Goal: Task Accomplishment & Management: Use online tool/utility

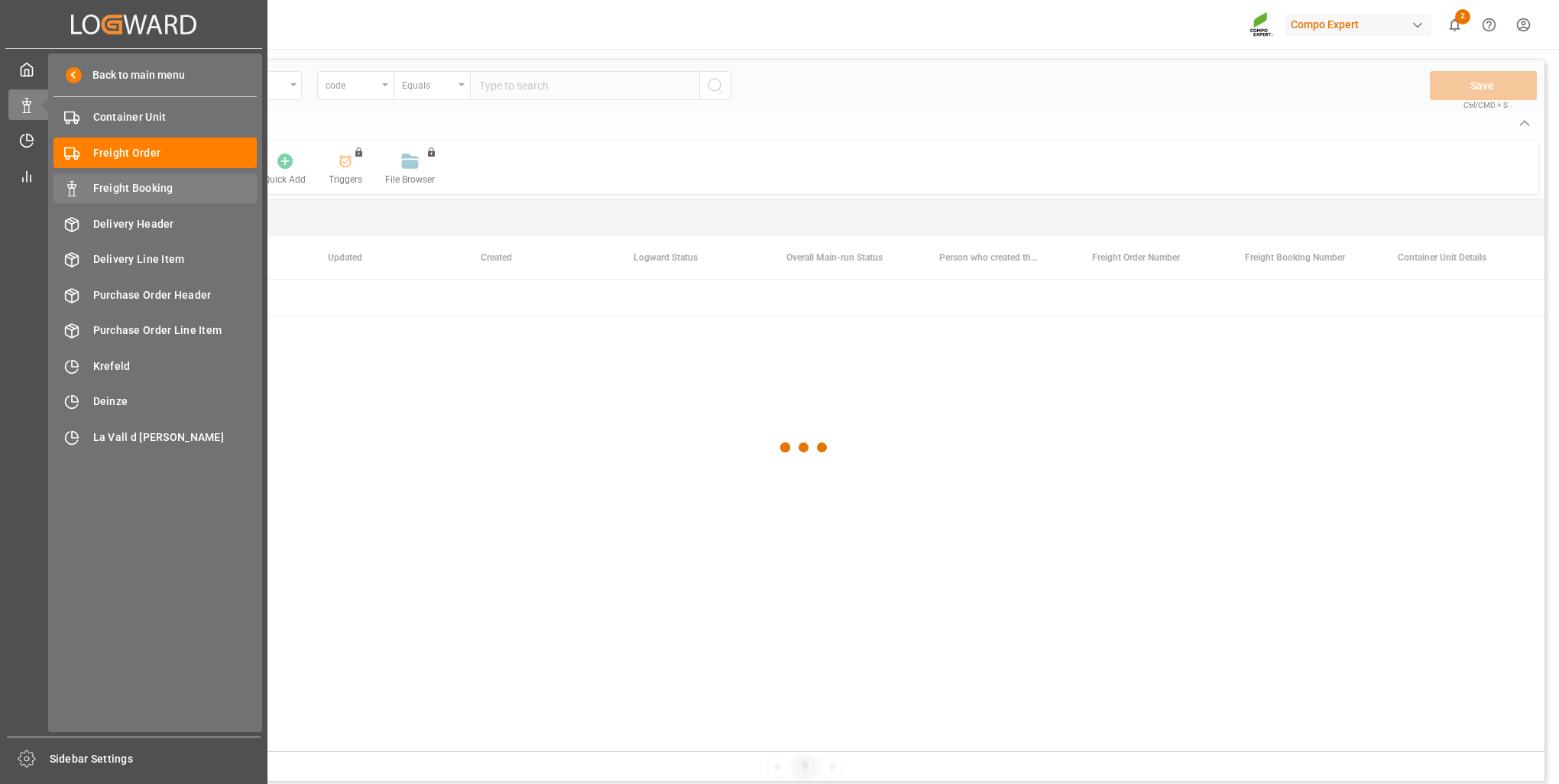
click at [117, 185] on span "Freight Booking" at bounding box center [175, 188] width 164 height 16
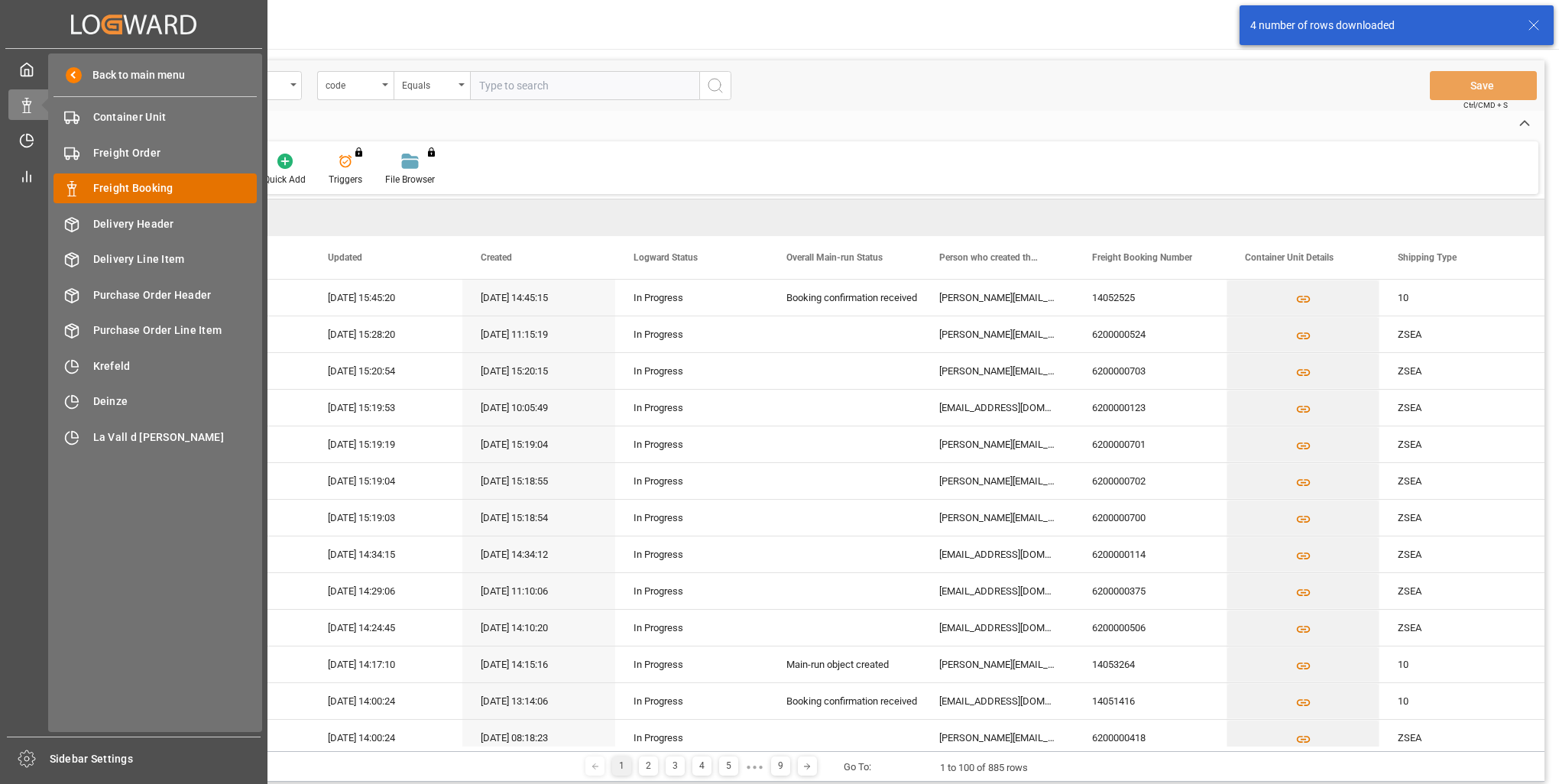
click at [196, 185] on span "Freight Booking" at bounding box center [175, 188] width 164 height 16
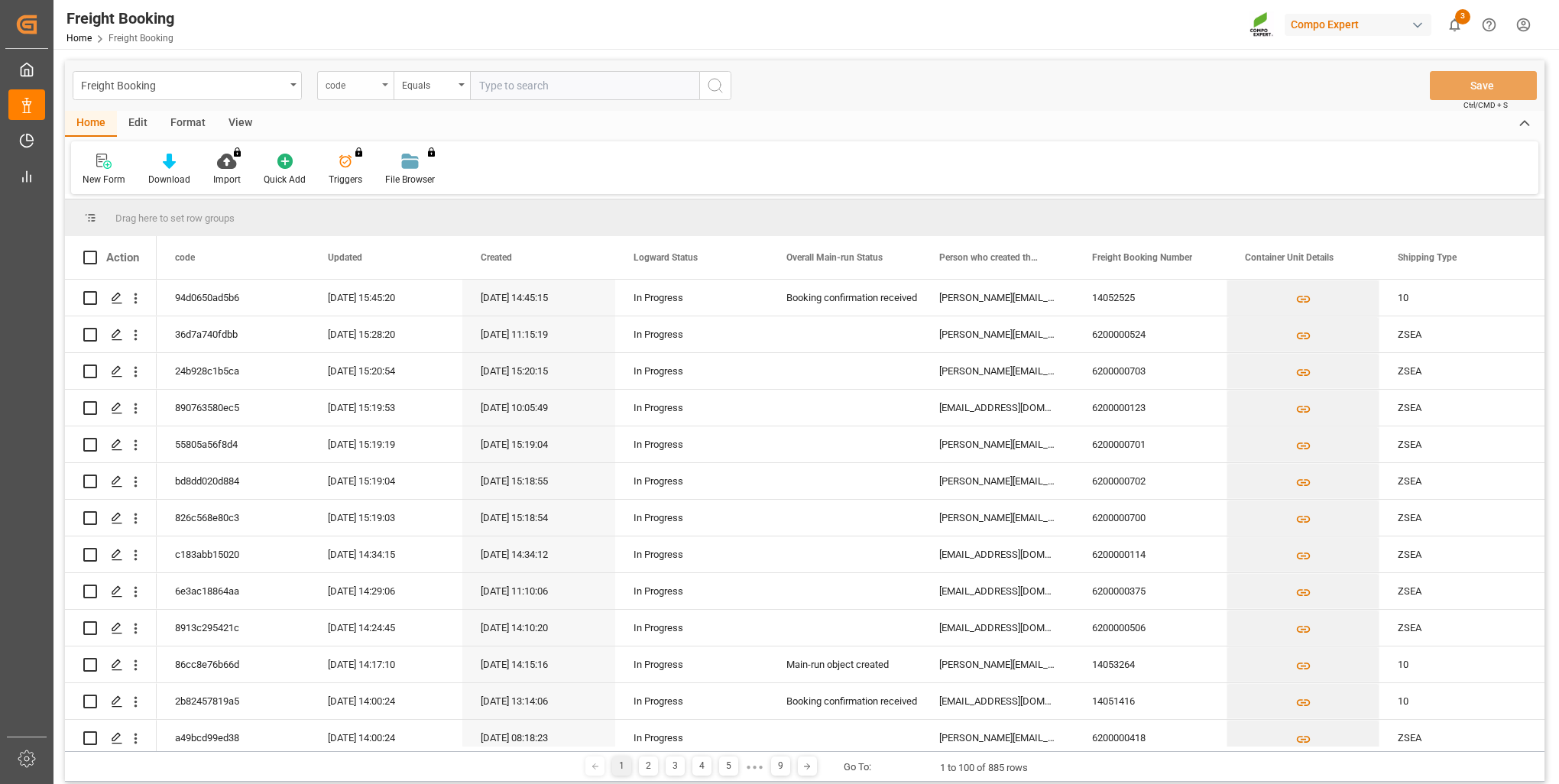
click at [353, 89] on div "code" at bounding box center [352, 84] width 52 height 17
type input "sap"
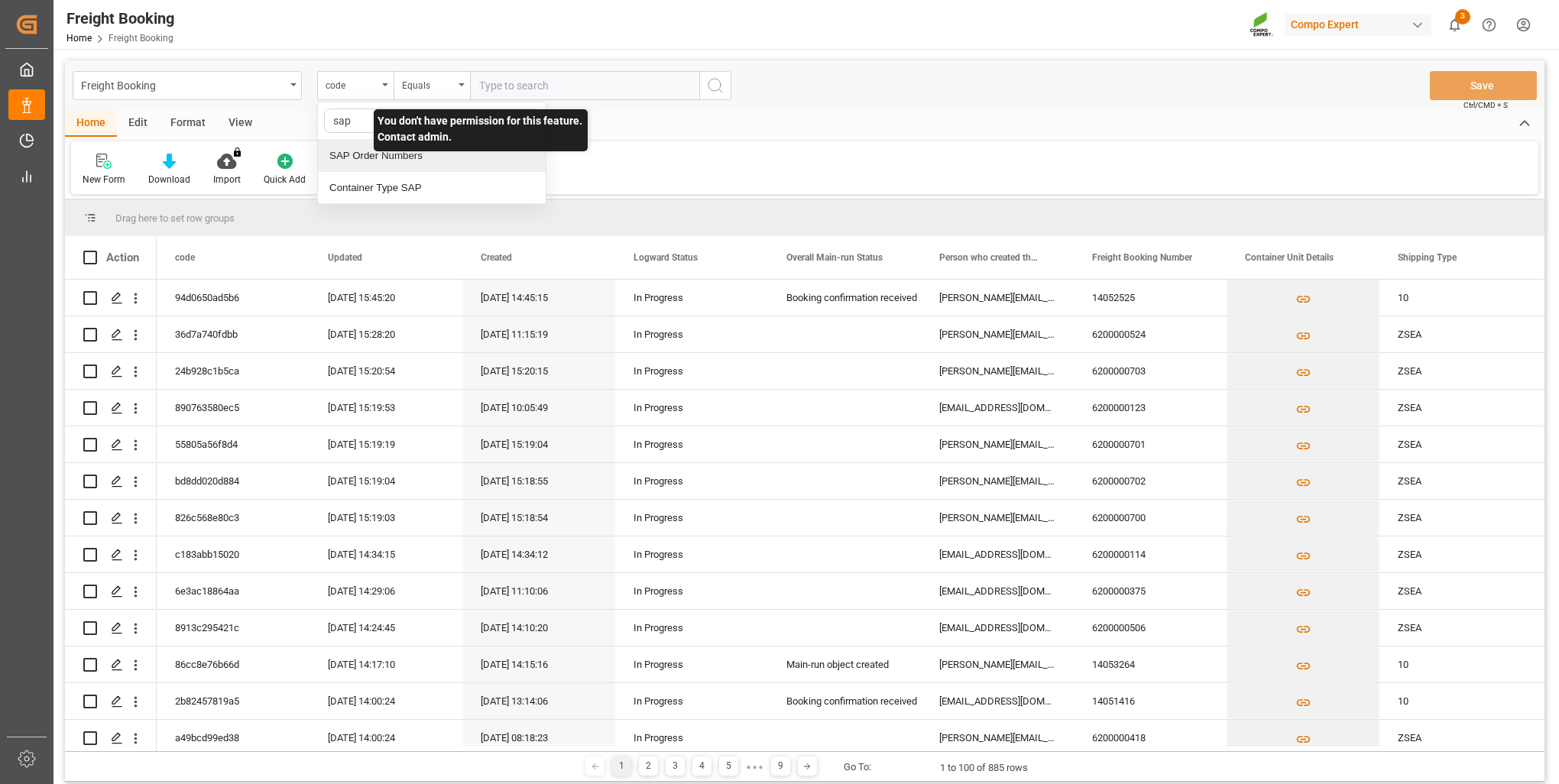
drag, startPoint x: 395, startPoint y: 159, endPoint x: 424, endPoint y: 111, distance: 56.1
click at [395, 159] on div "SAP Order Numbers" at bounding box center [432, 155] width 228 height 32
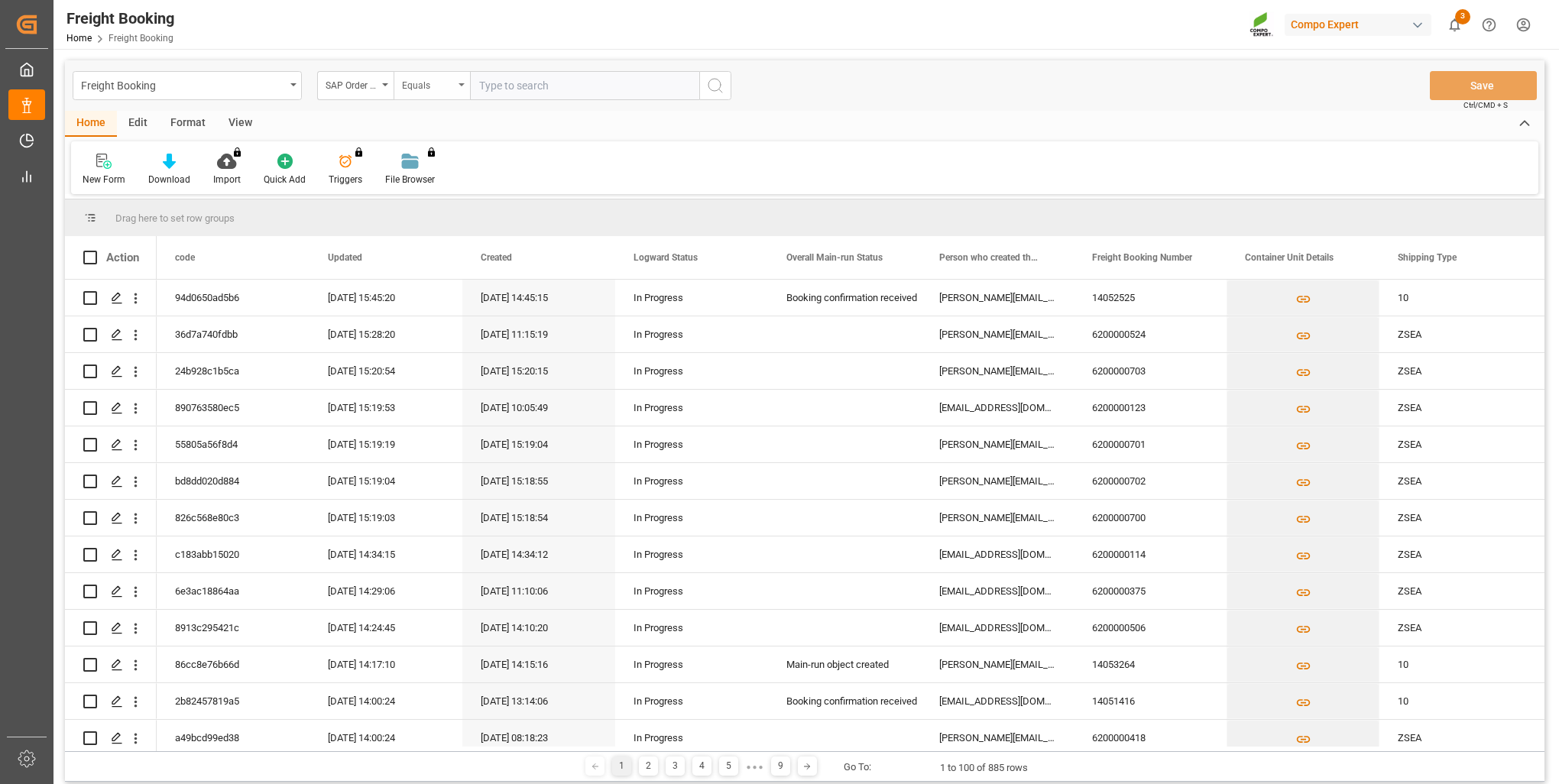
click at [437, 90] on div "Equals" at bounding box center [428, 84] width 52 height 17
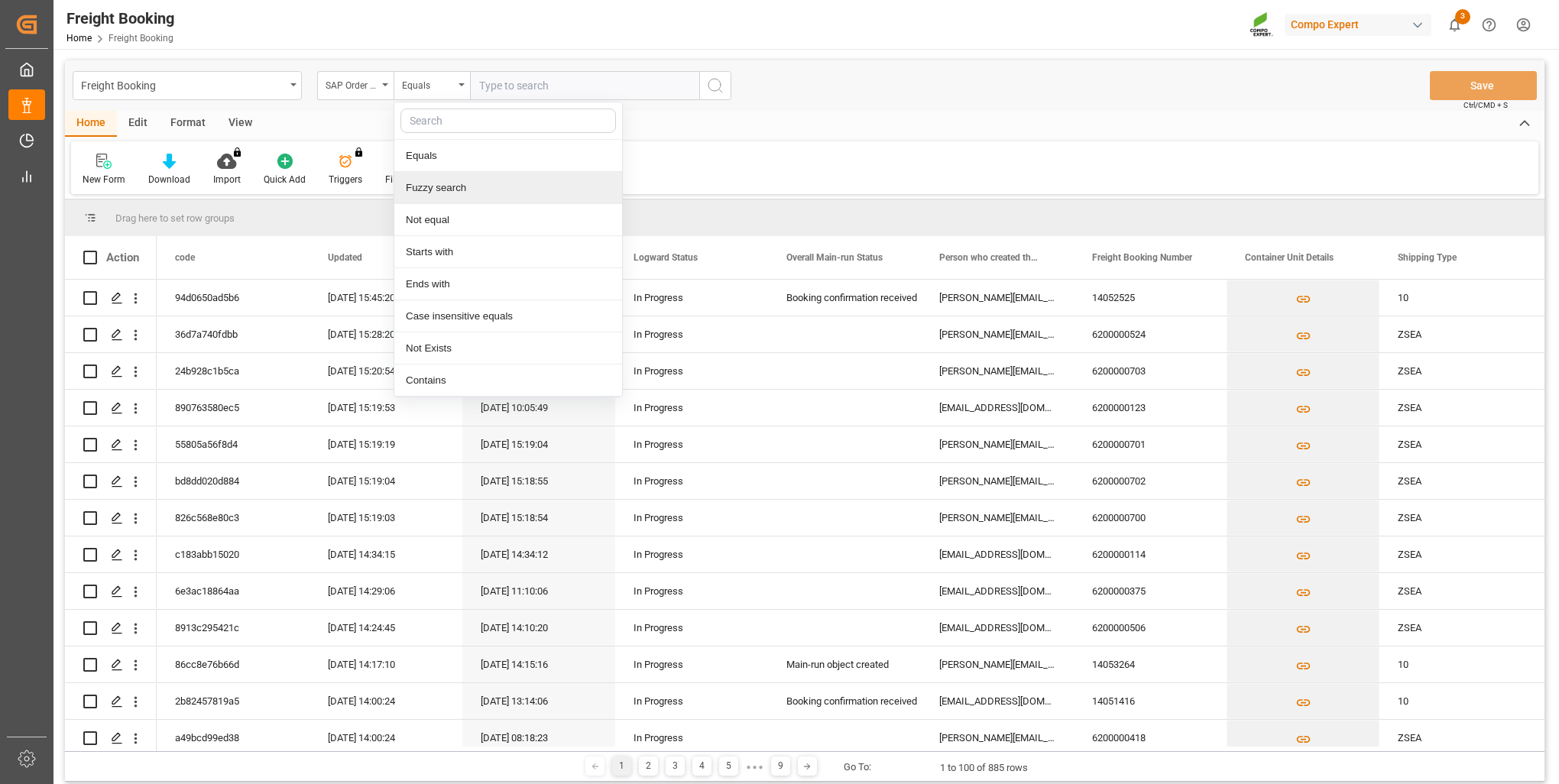
click at [429, 184] on div "Fuzzy search" at bounding box center [507, 187] width 228 height 32
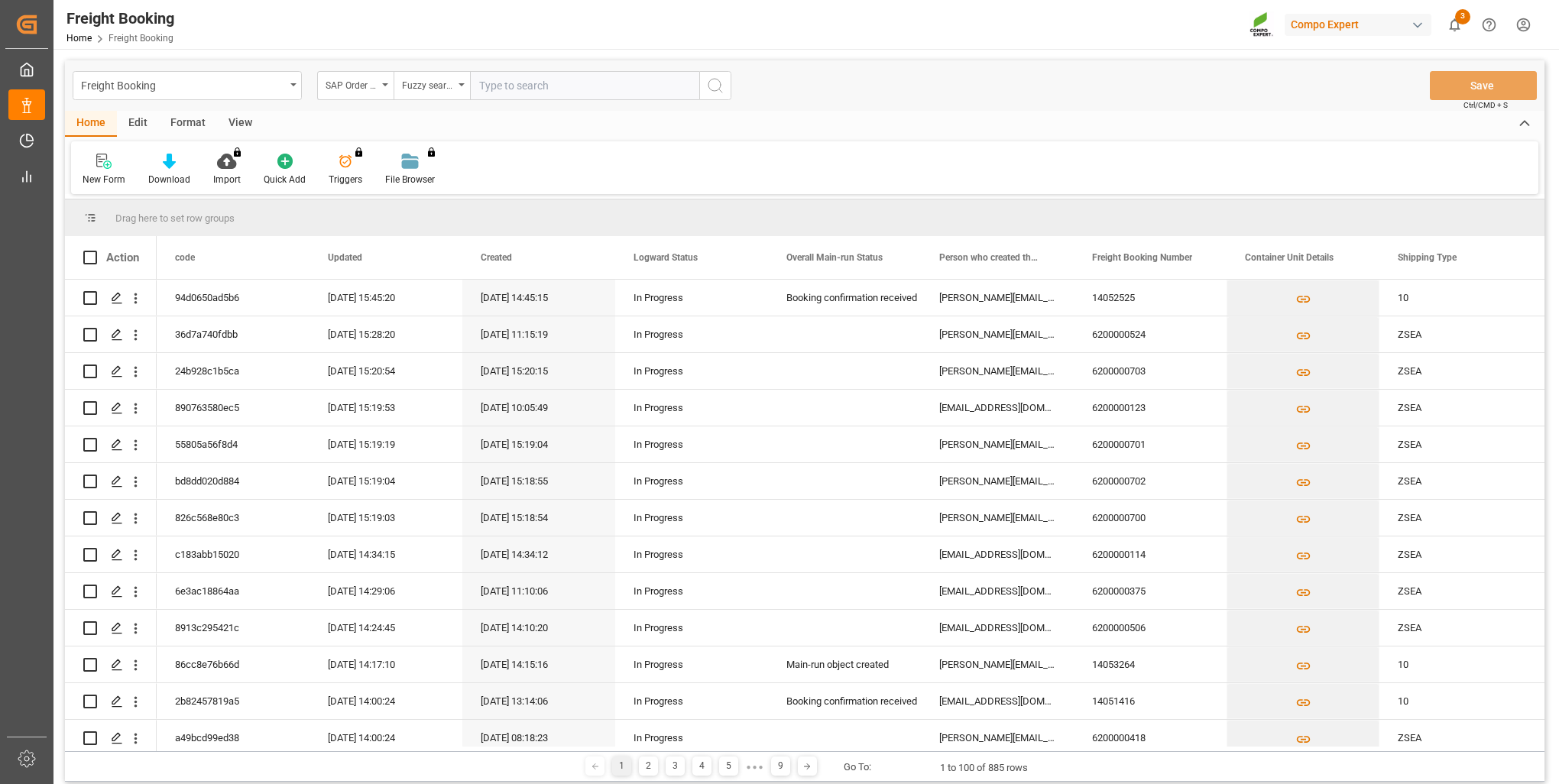
click at [506, 87] on input "text" at bounding box center [584, 86] width 229 height 29
type input "2000000976"
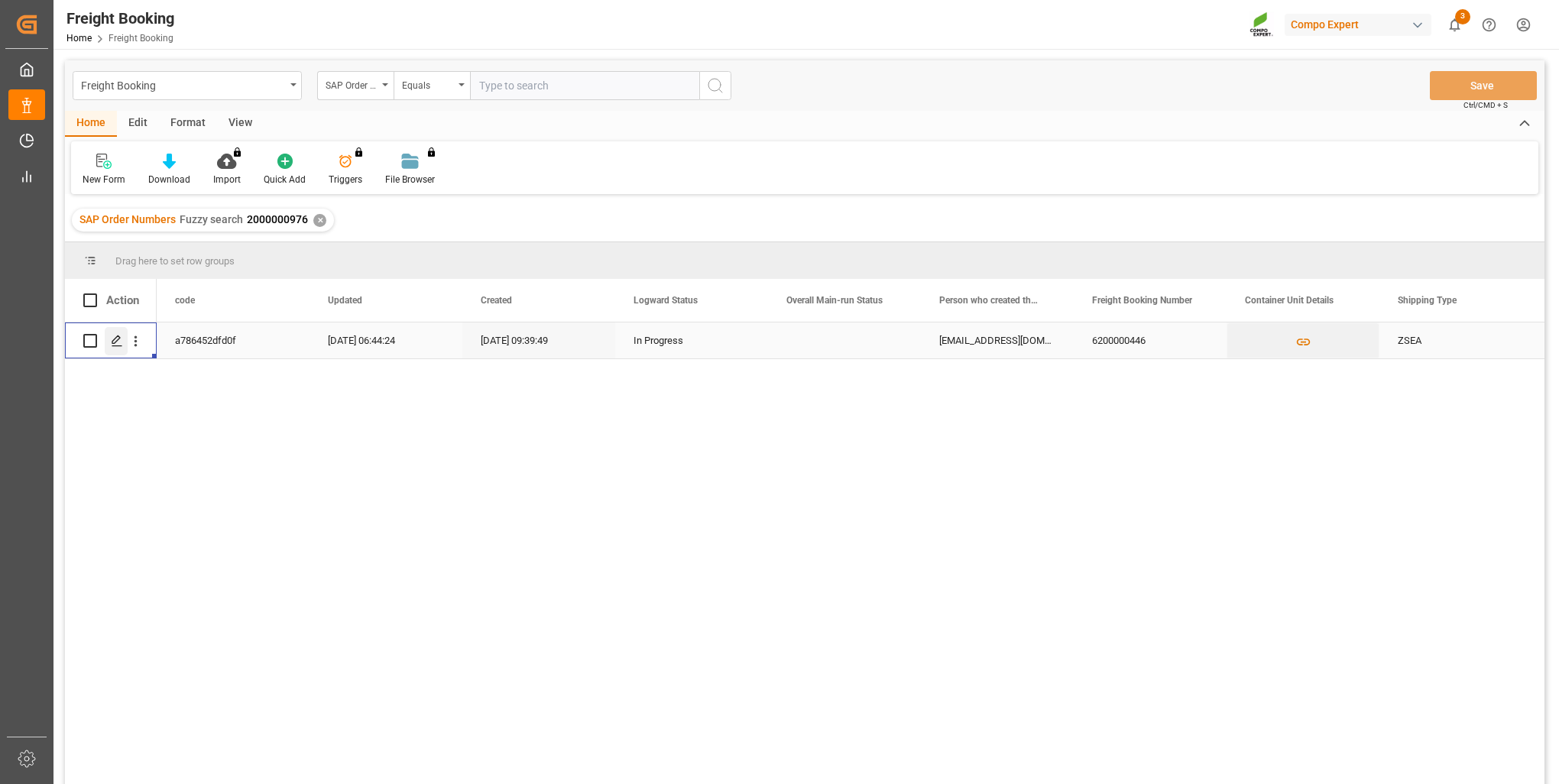
click at [109, 344] on div "Press SPACE to select this row." at bounding box center [116, 340] width 23 height 28
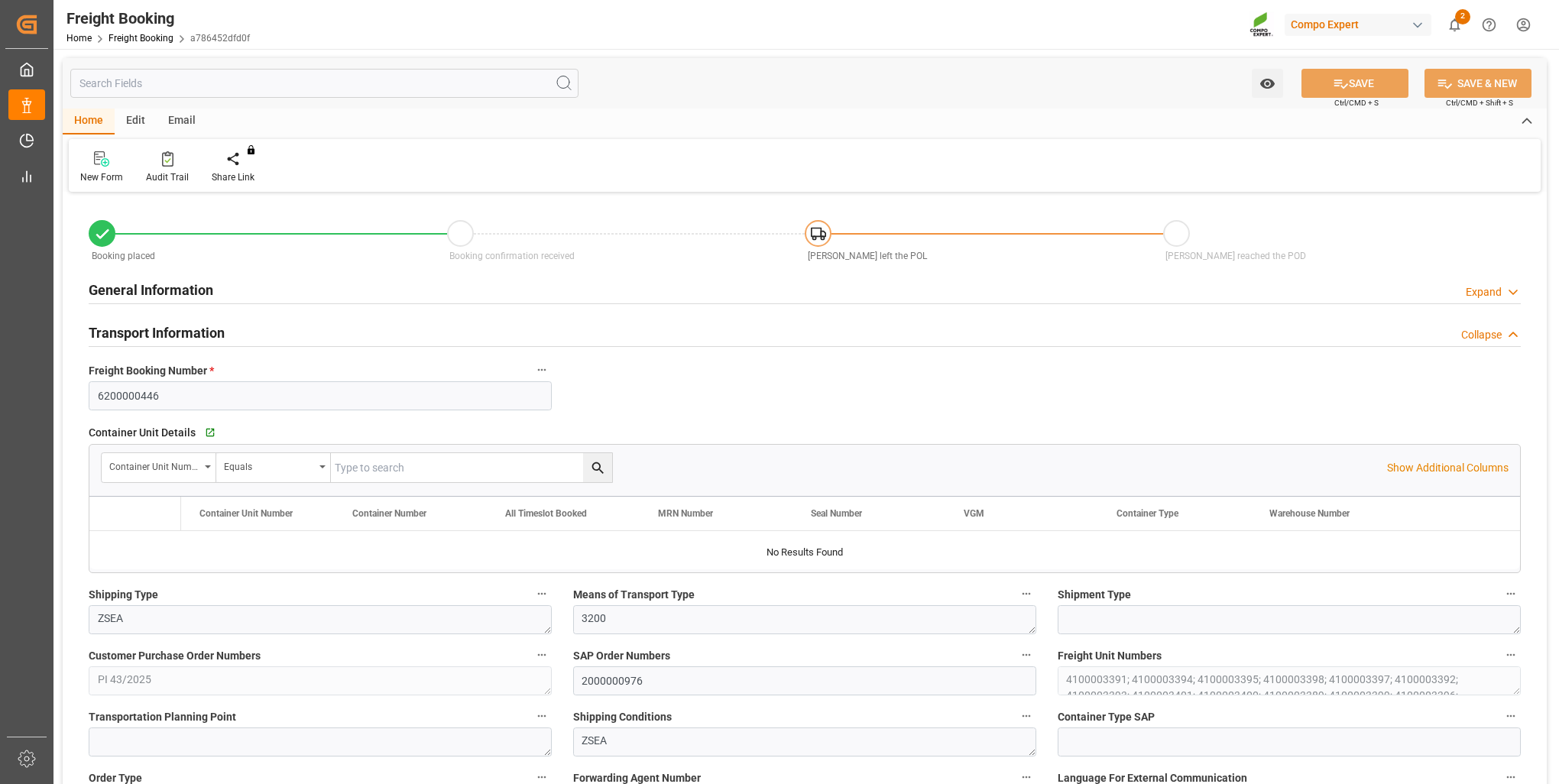
type input "Cosco"
type input "COSCO Shipping Co. Ltd."
type input "9329526"
type input "BEANR"
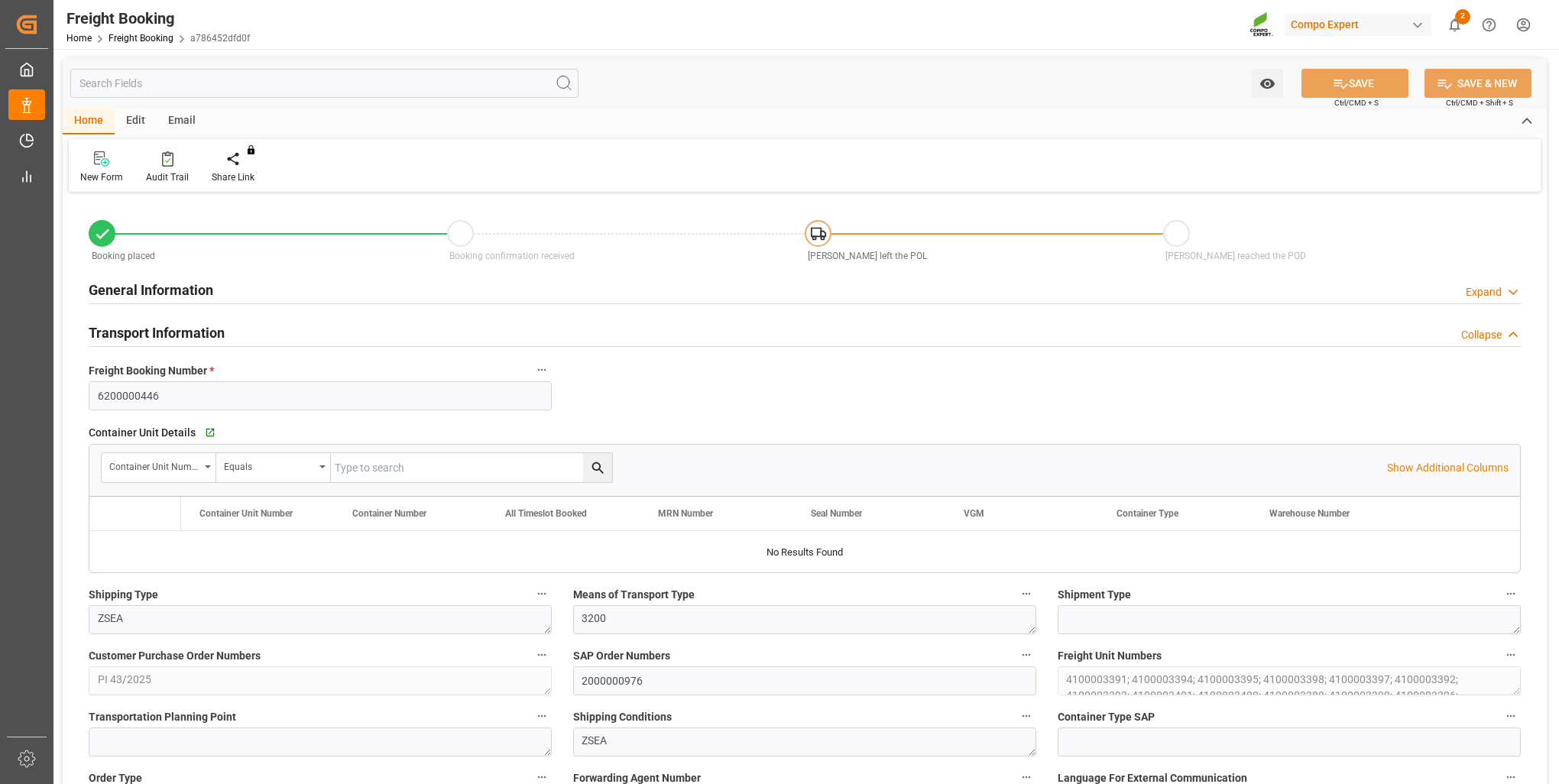
type input "TRMER"
type input "0"
type input "583184"
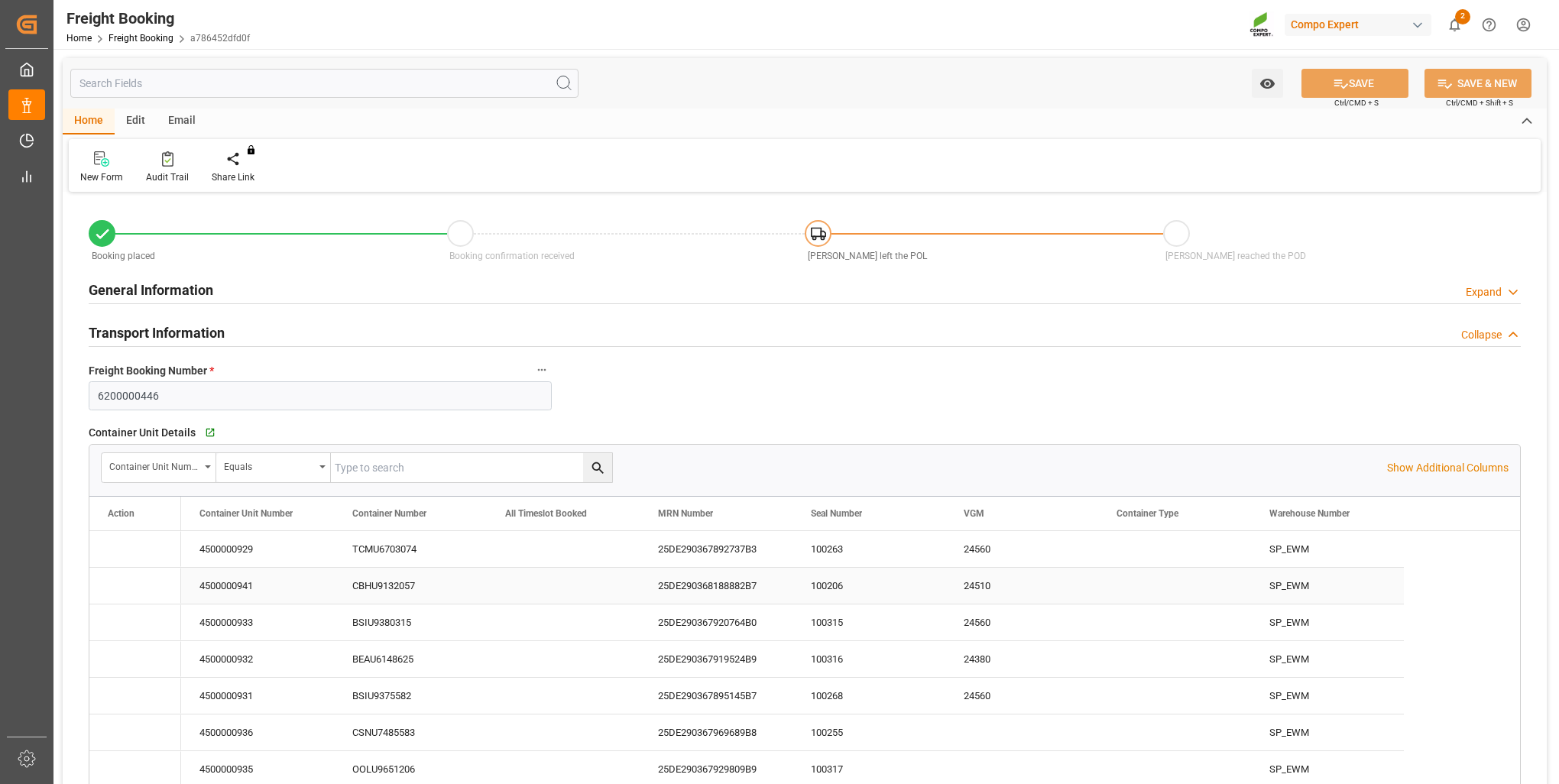
type input "[DATE] 01:00"
type input "[DATE] 14:00"
type input "[DATE] 16:00"
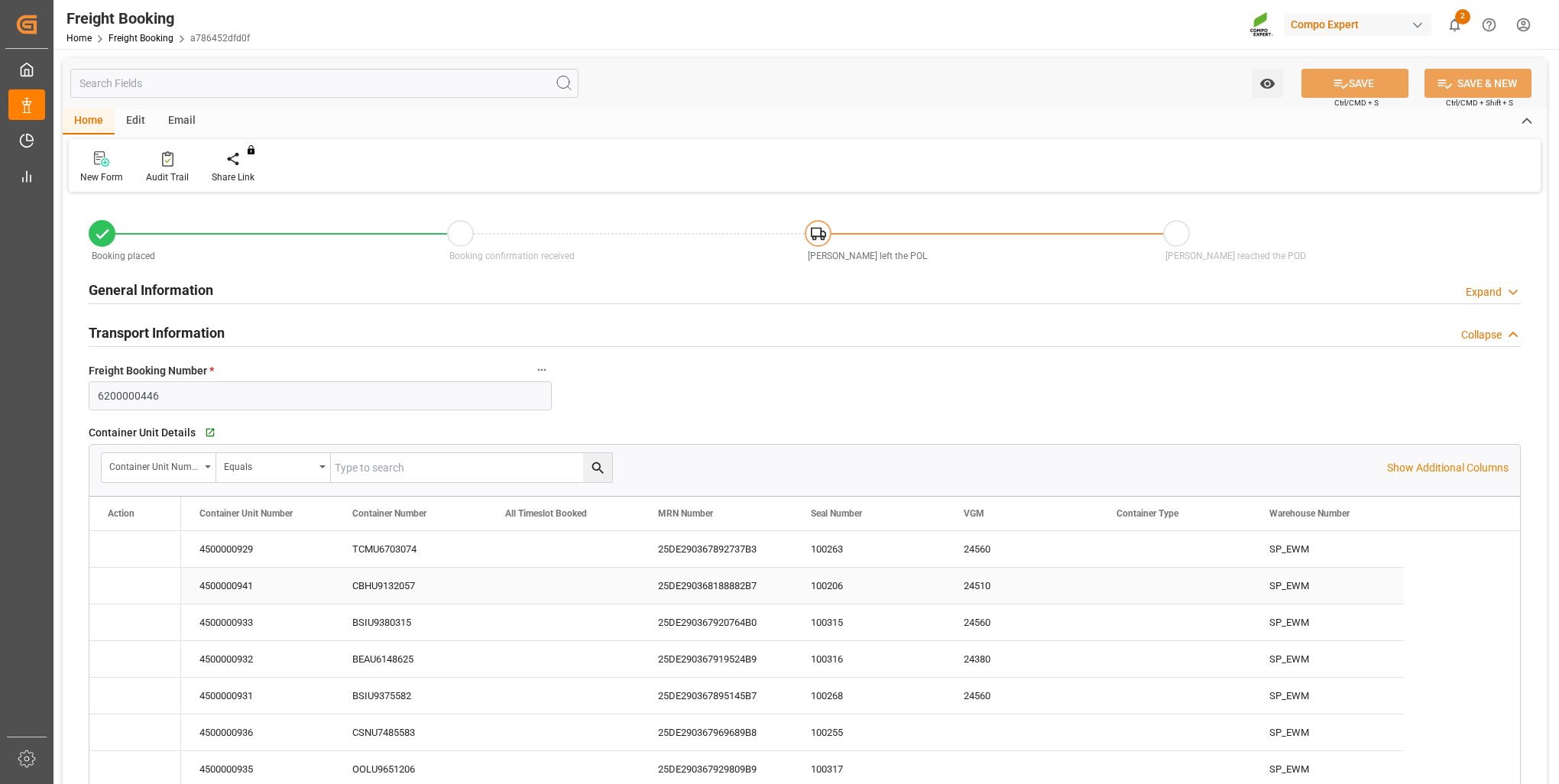
type input "[DATE]"
type input "[DATE] 09:39"
type input "[DATE] 09:40"
type input "07.08.2025 09:40"
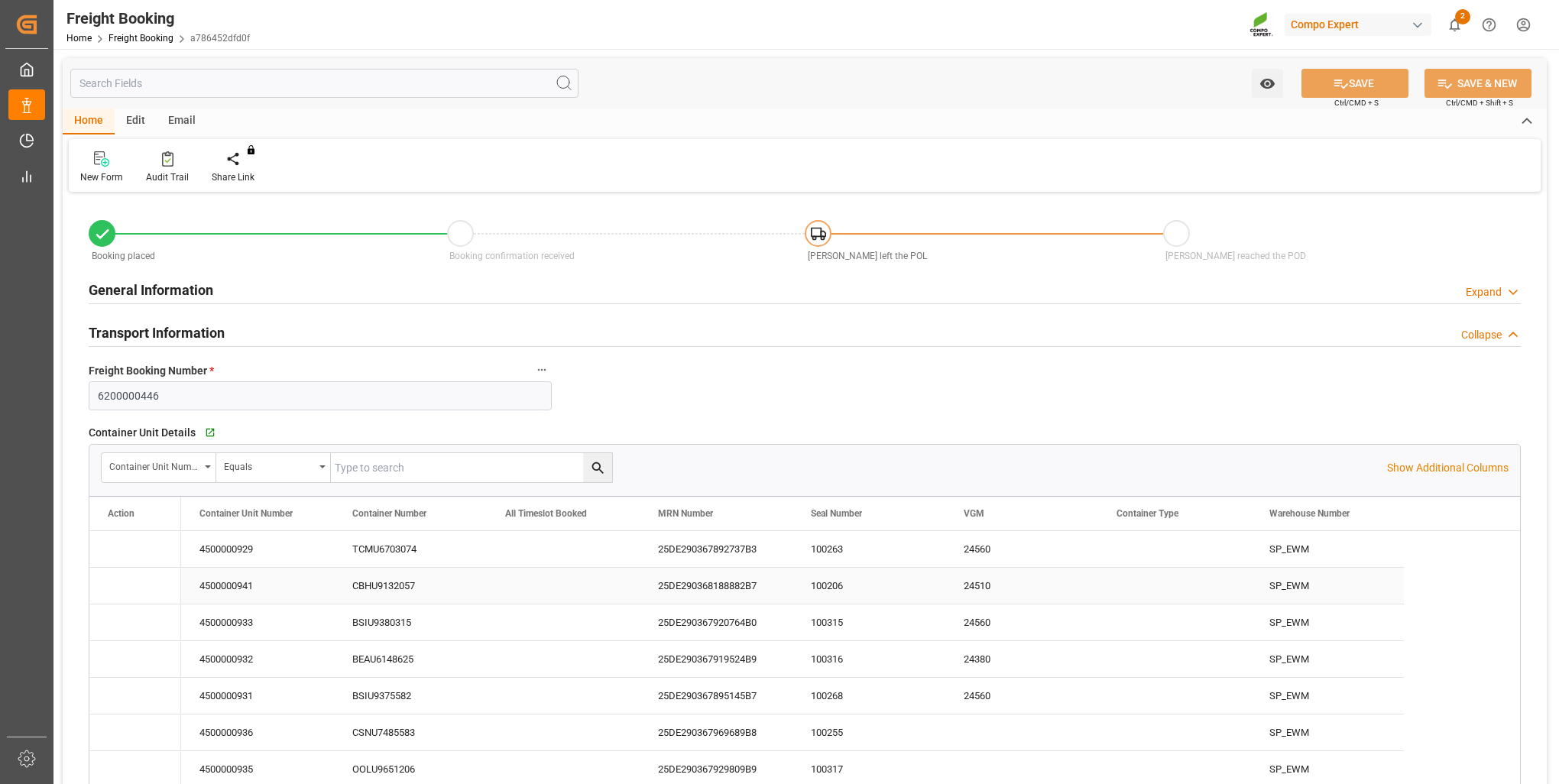
type input "02.09.2025 15:21"
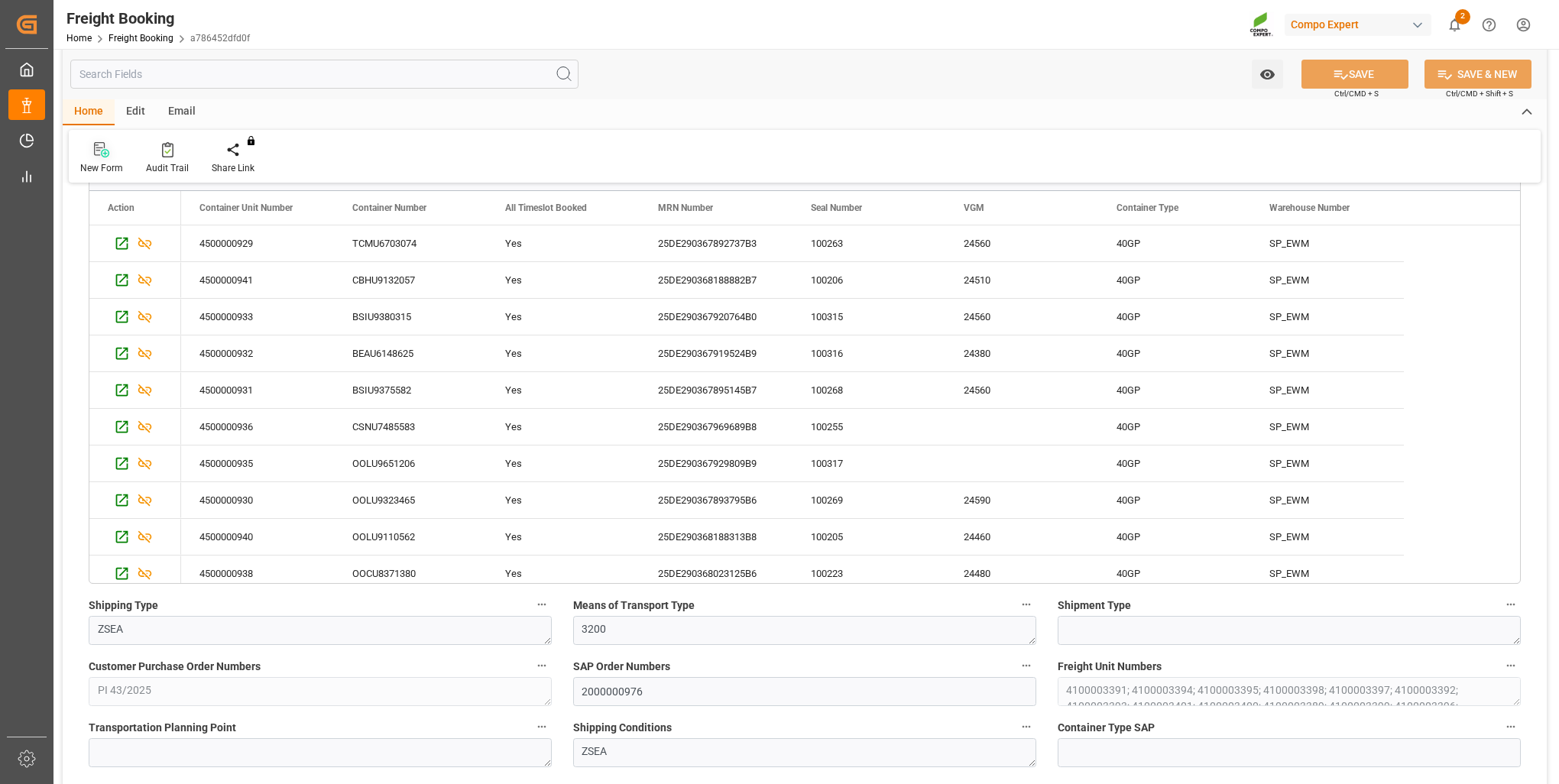
click at [101, 154] on icon at bounding box center [105, 153] width 9 height 9
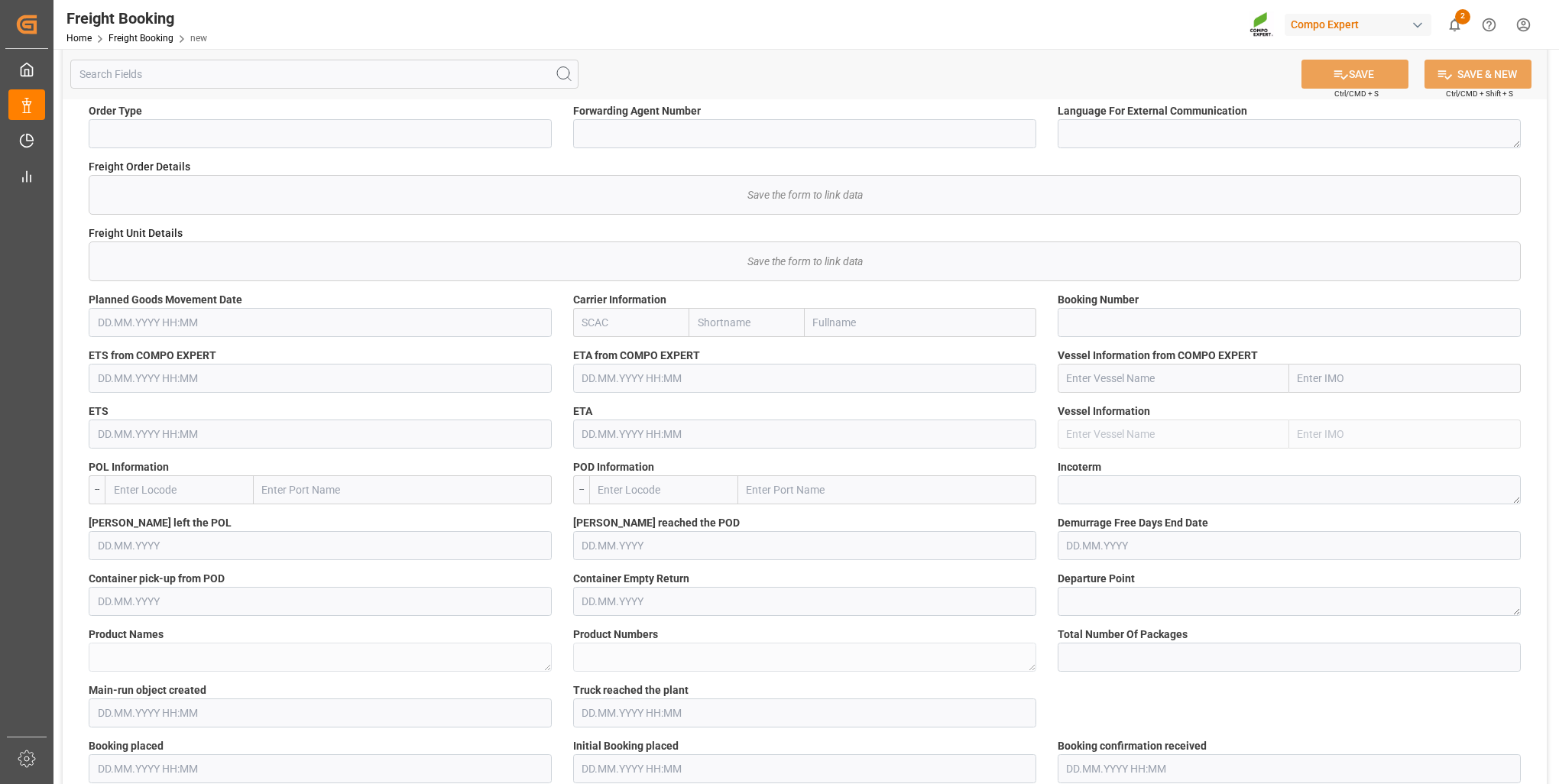
scroll to position [840, 0]
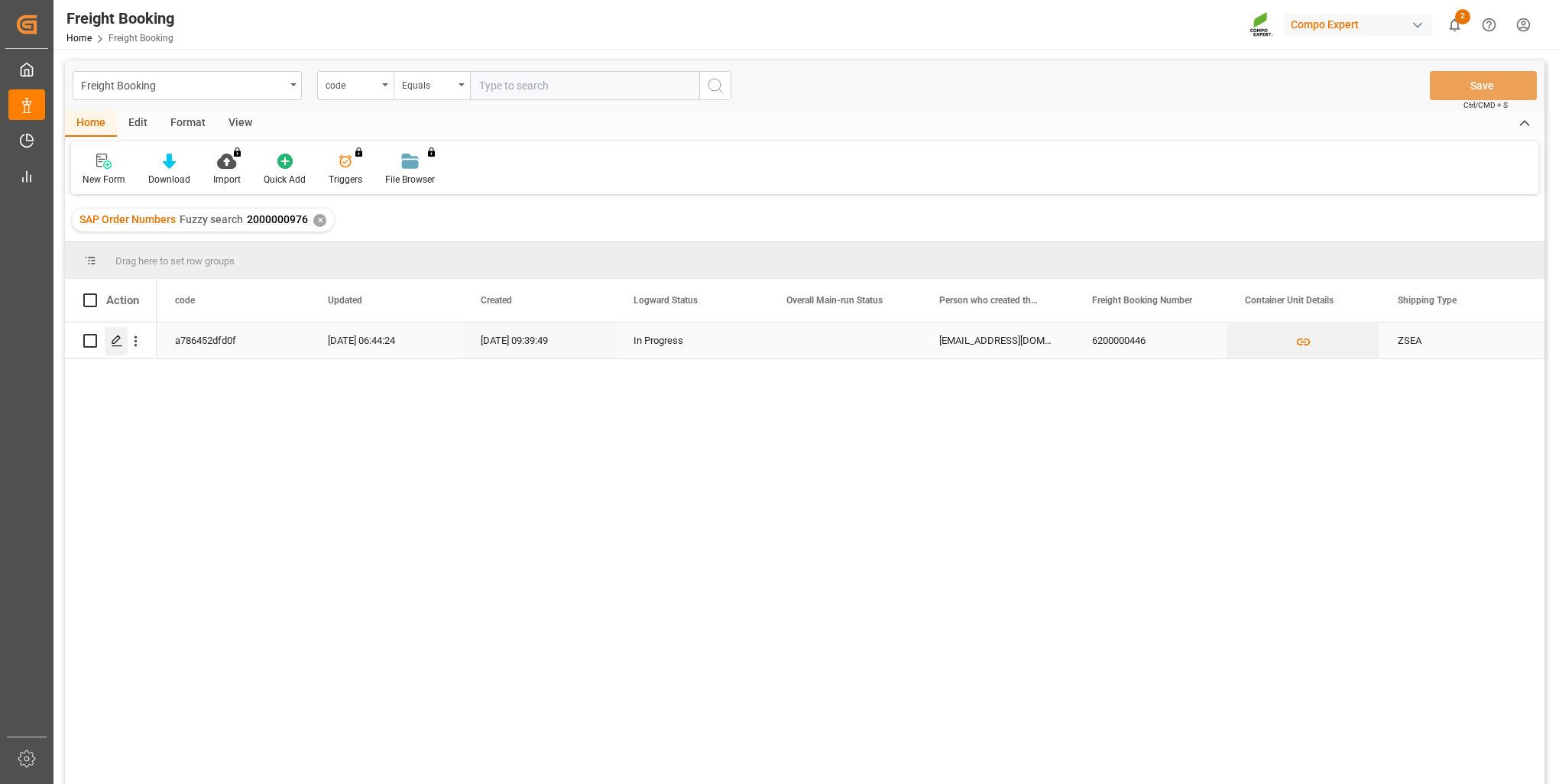
click at [111, 345] on icon "Press SPACE to select this row." at bounding box center [116, 340] width 12 height 12
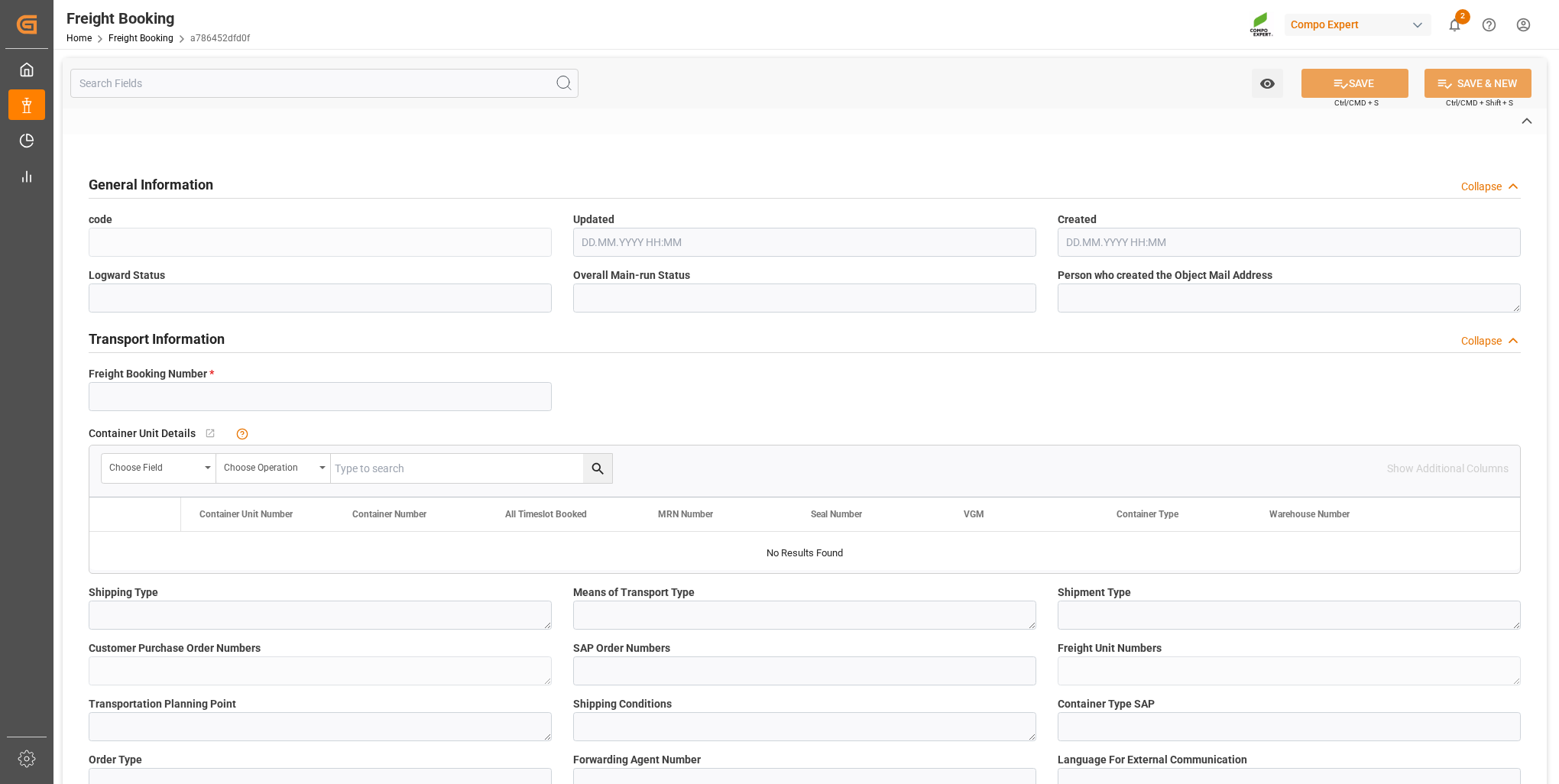
type input "6200000446"
type textarea "ZSEA"
type textarea "3200"
type textarea "PI 43/2025"
type input "2000000976"
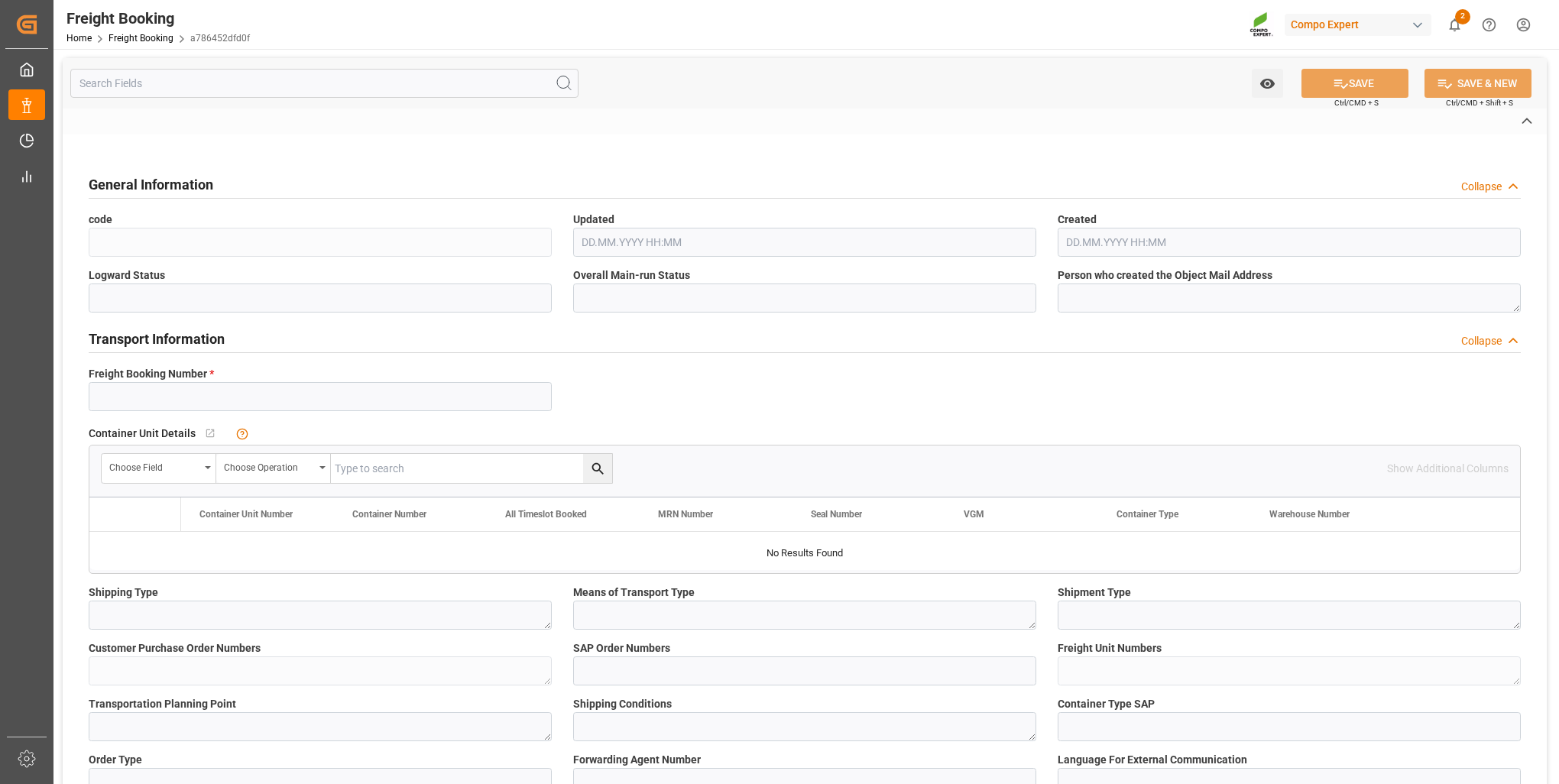
type textarea "4100003391; 4100003394; 4100003395; 4100003398; 4100003397; 4100003392; 4100003…"
type textarea "ZSEA"
type textarea "de"
type input "COSU"
type input "9020036920"
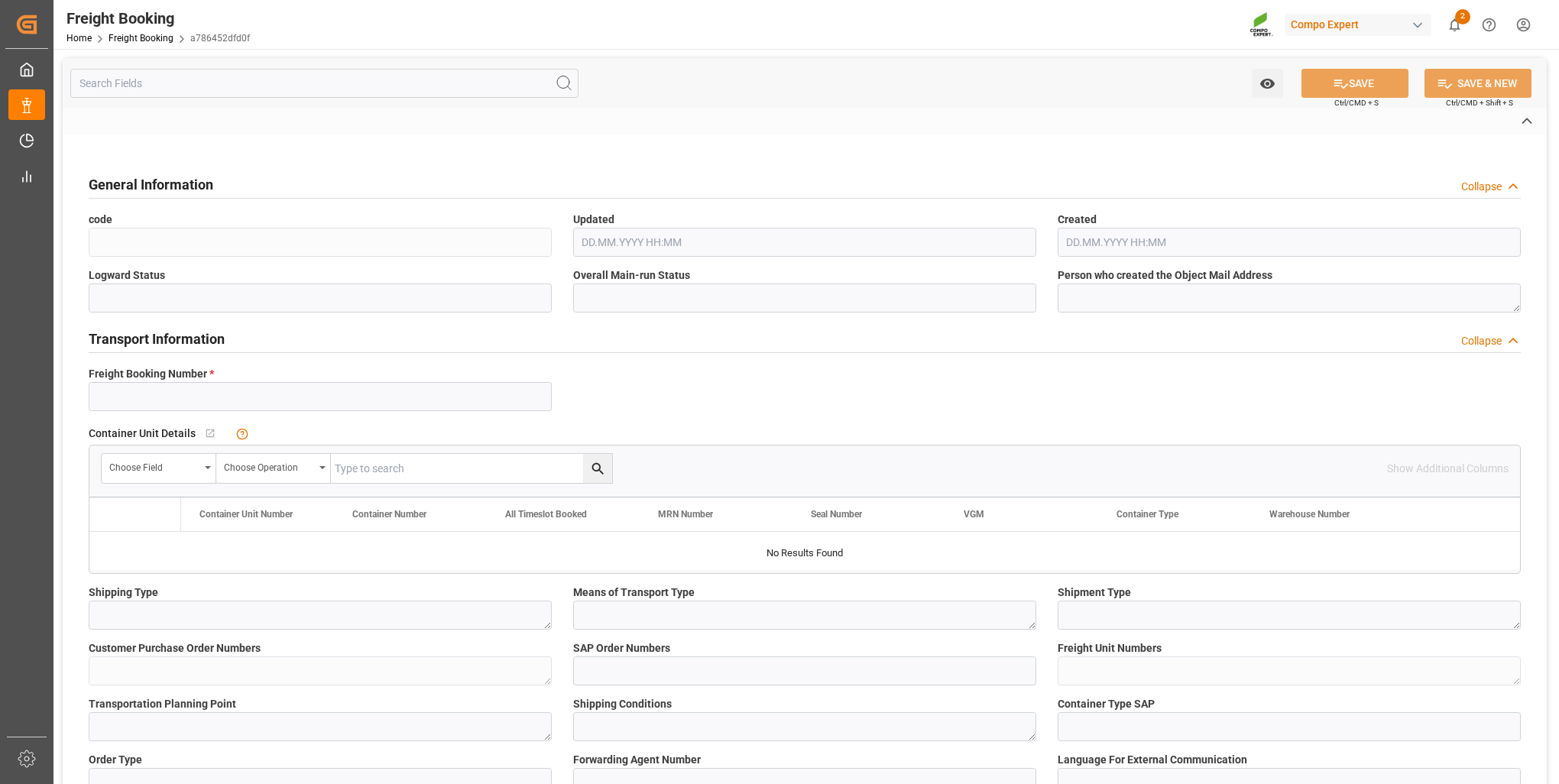
type input "OOCL KOBE"
type input "[GEOGRAPHIC_DATA]"
type input "Mersin"
type textarea "CIF"
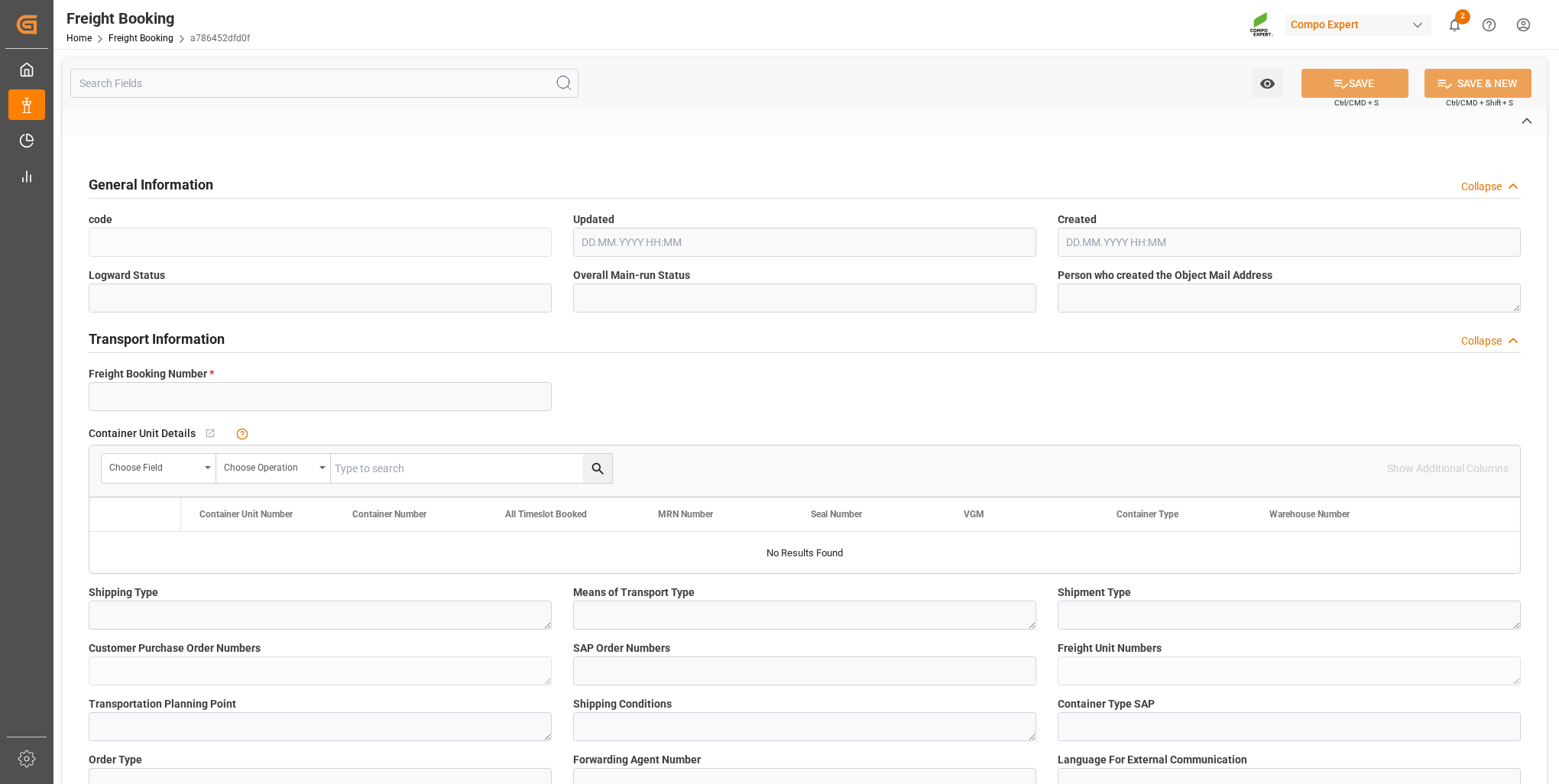
type textarea "SP_EWM"
type textarea "EST TE-MAX 11-48 20kg (x56) WW"
type textarea "4415002899"
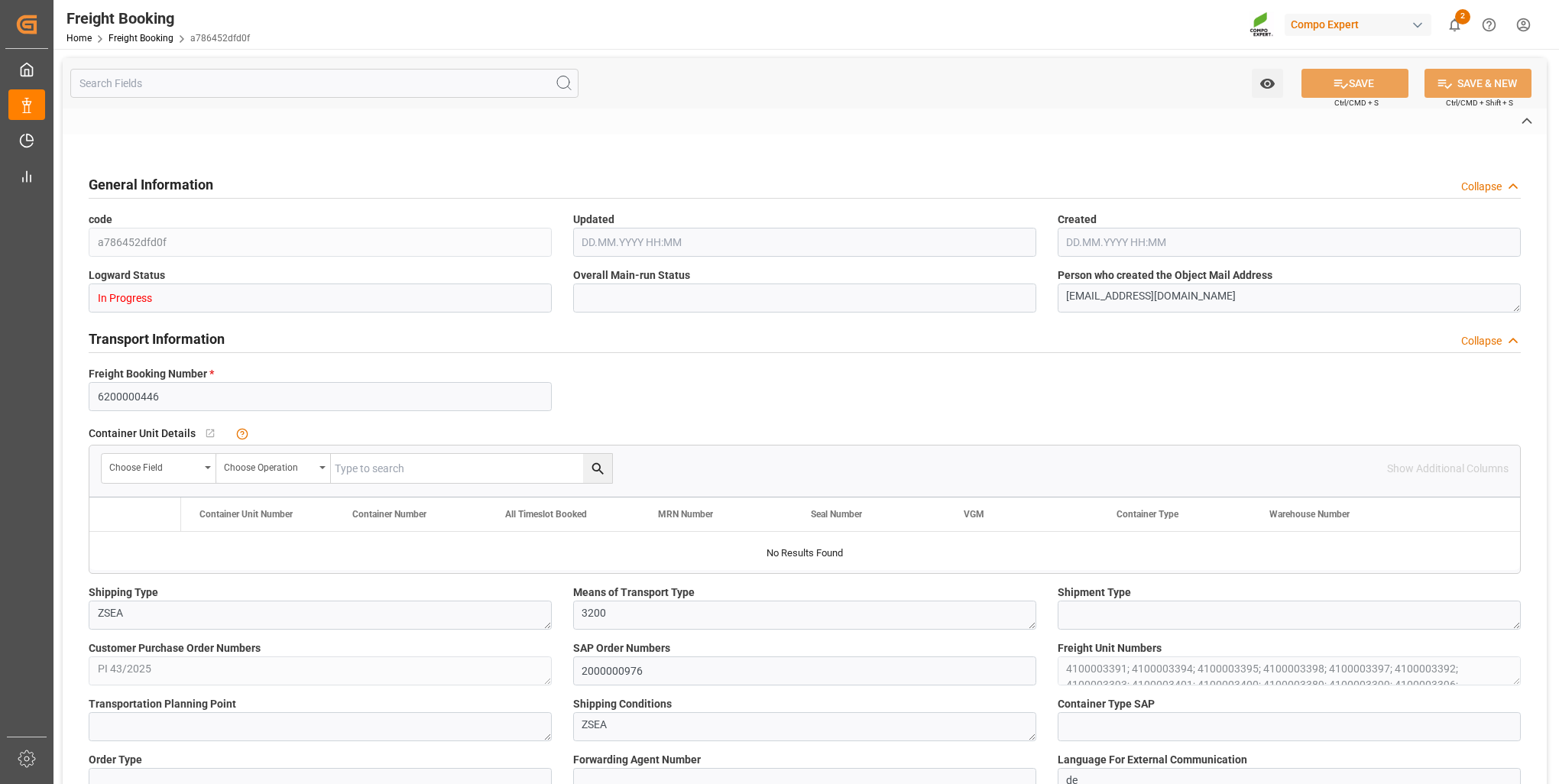
type input "SP_EWM"
type input "Logistics Service Provider"
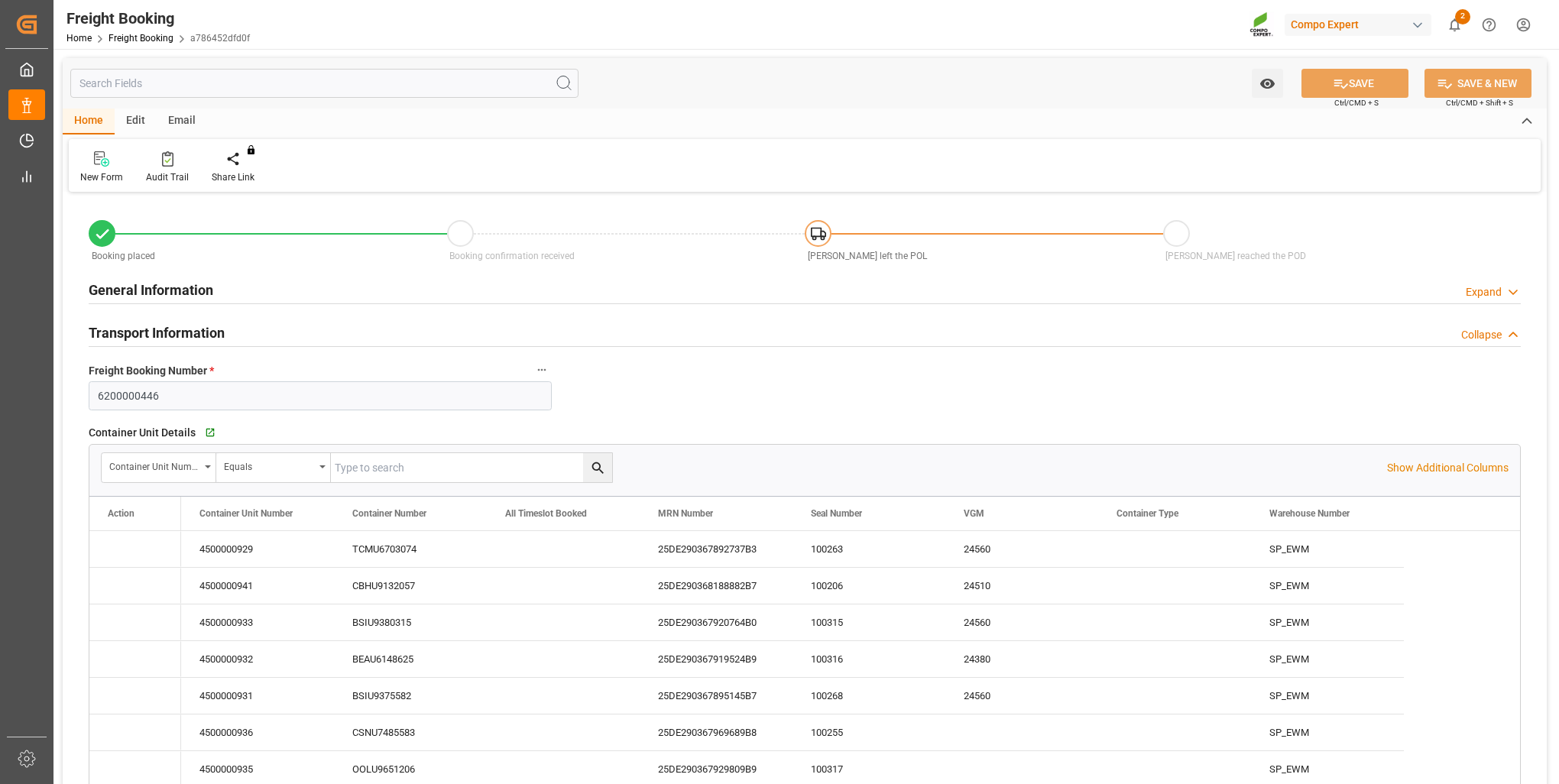
type input "Cosco"
type input "COSCO Shipping Co. Ltd."
type input "9329526"
type input "BEANR"
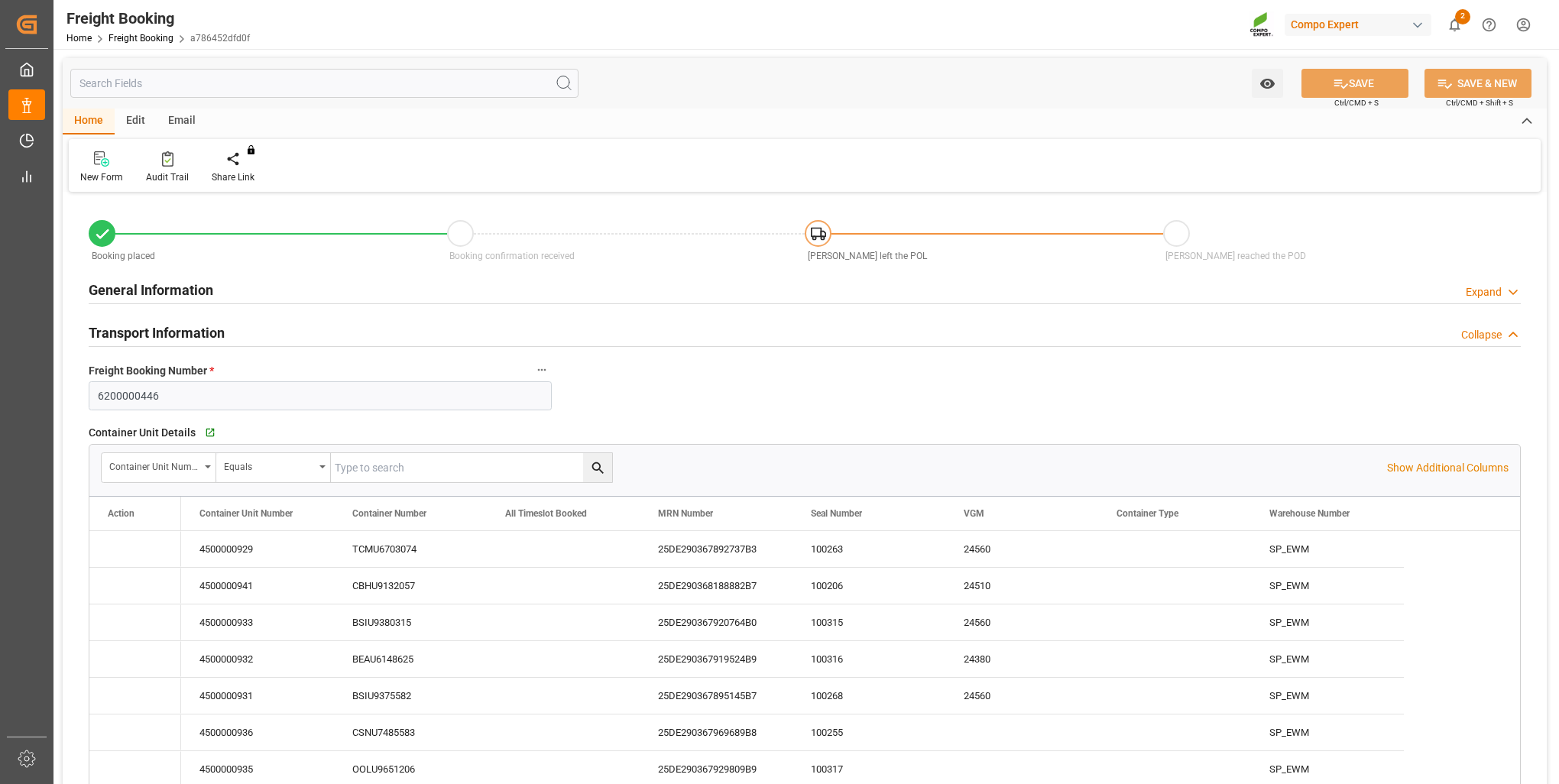
type input "TRMER"
type input "0"
type input "583184"
type input "04.09.2025 01:00"
type input "12.09.2025 01:00"
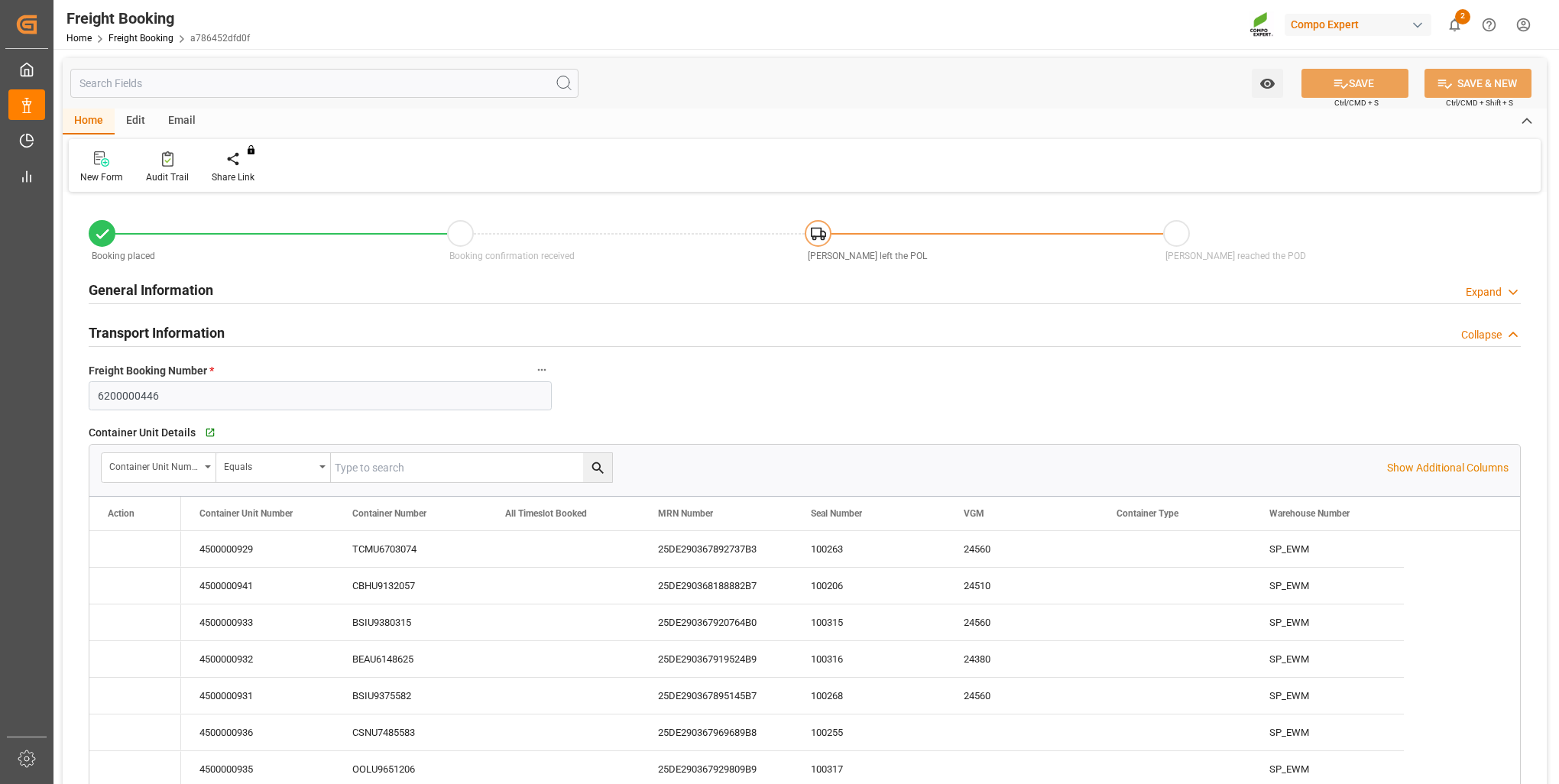
type input "27.09.2025 01:00"
type input "[DATE] 14:00"
type input "[DATE] 16:00"
type input "12.09.2025"
type input "07.08.2025 09:39"
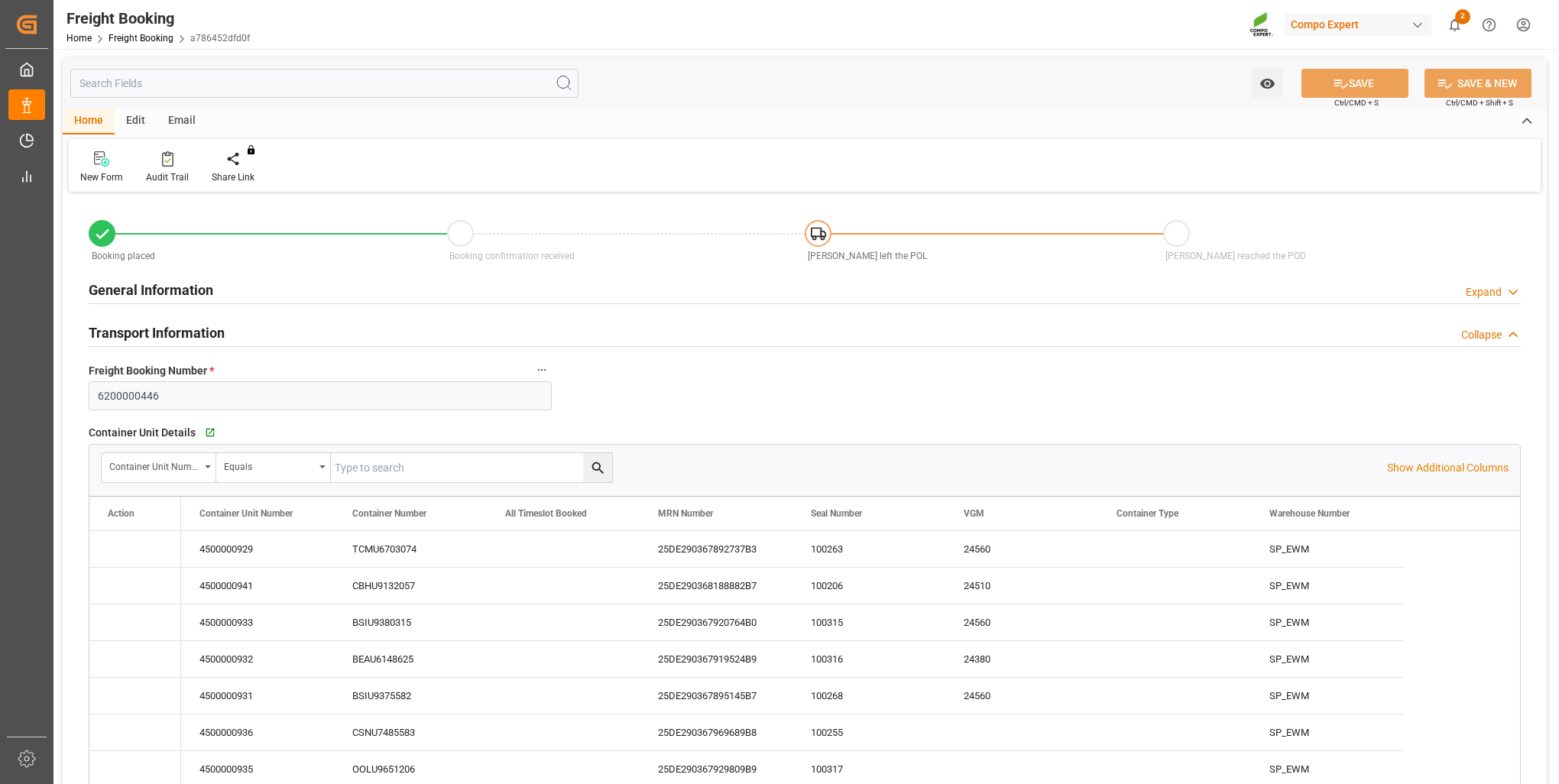
type input "07.08.2025 09:40"
type input "02.09.2025 15:21"
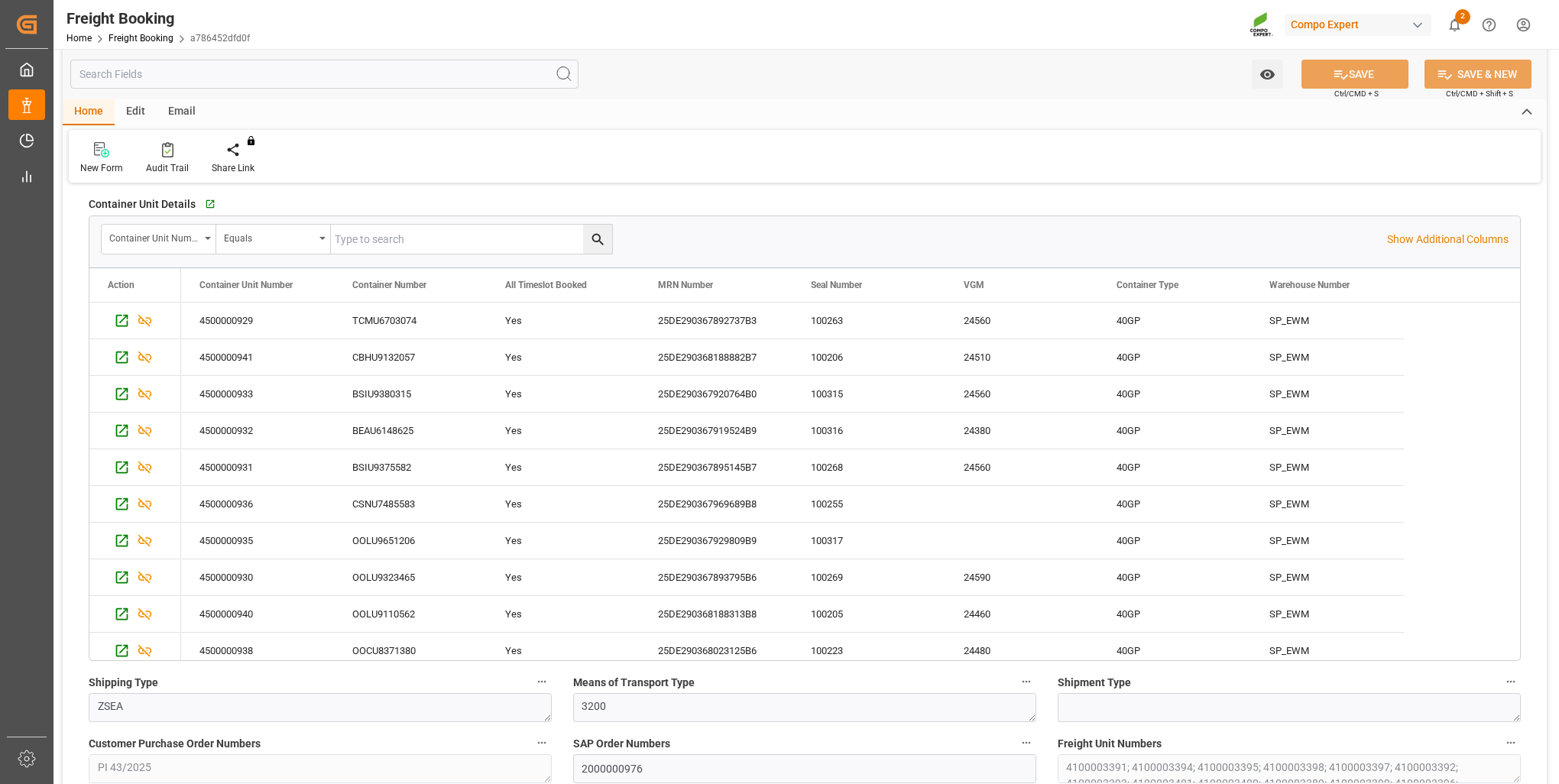
scroll to position [229, 0]
drag, startPoint x: 657, startPoint y: 649, endPoint x: 767, endPoint y: 652, distance: 110.0
click at [767, 652] on div "25DE290368023125B6" at bounding box center [715, 649] width 153 height 36
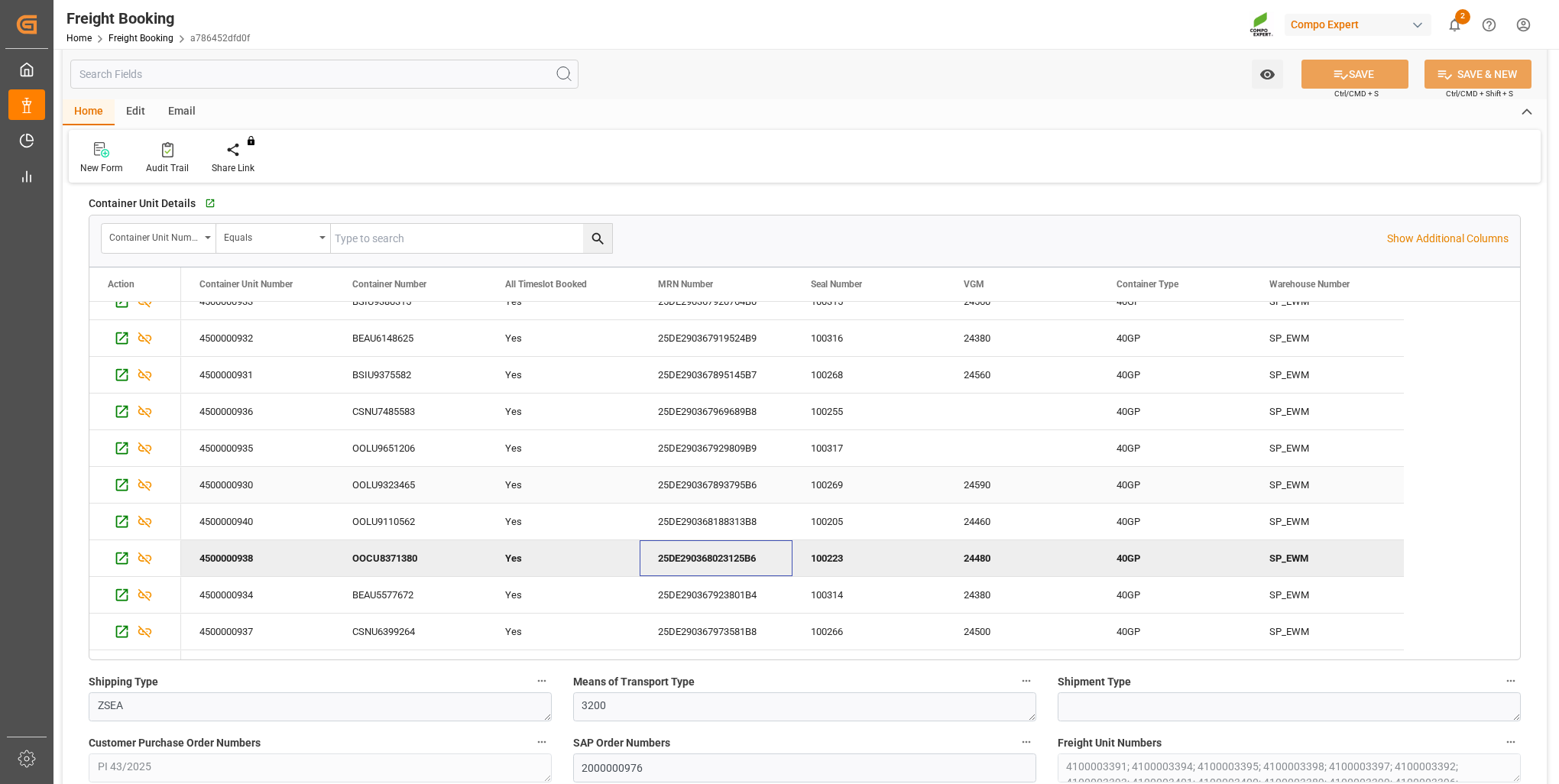
scroll to position [118, 0]
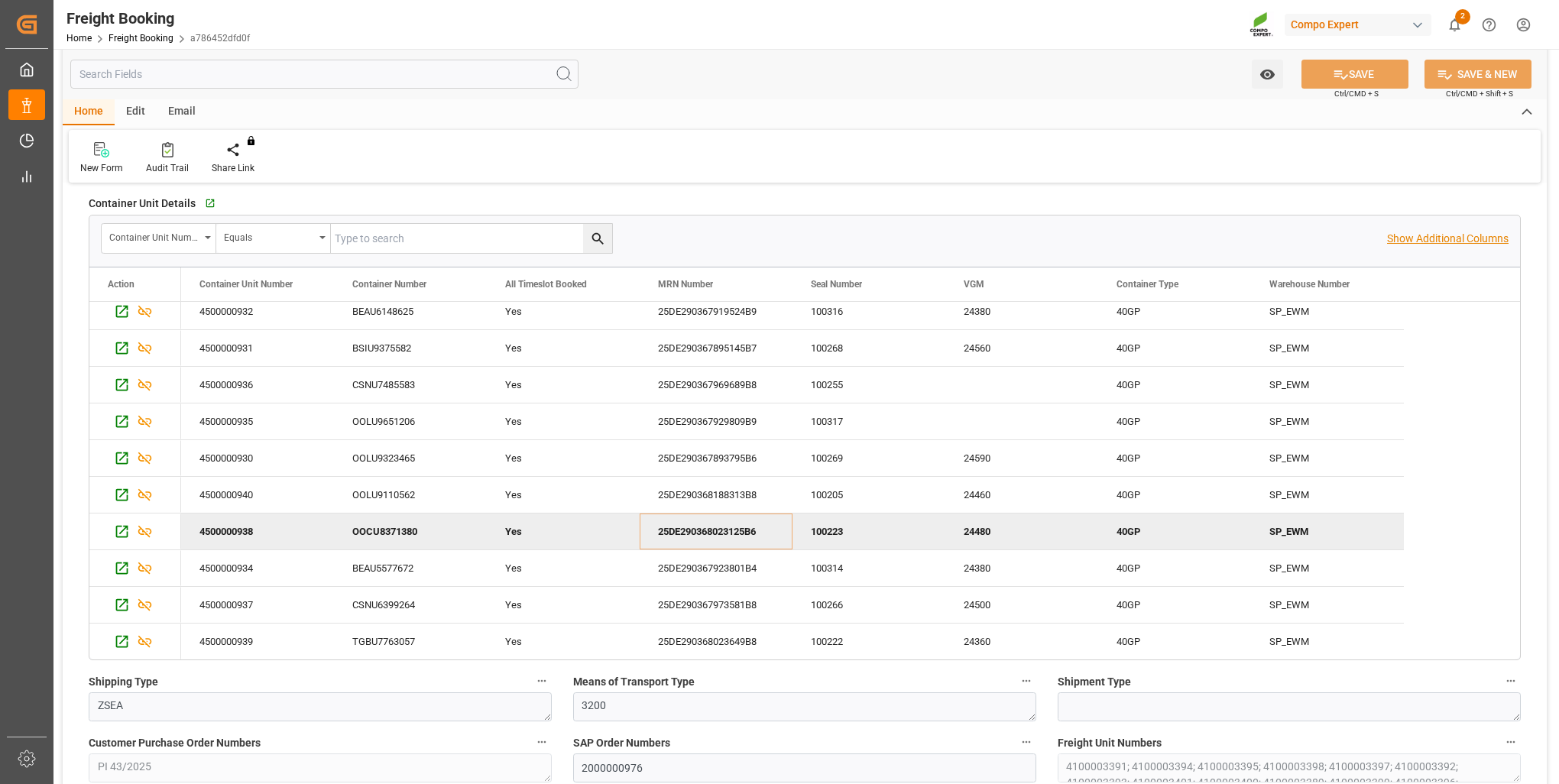
click at [1441, 238] on p "Show Additional Columns" at bounding box center [1448, 238] width 121 height 16
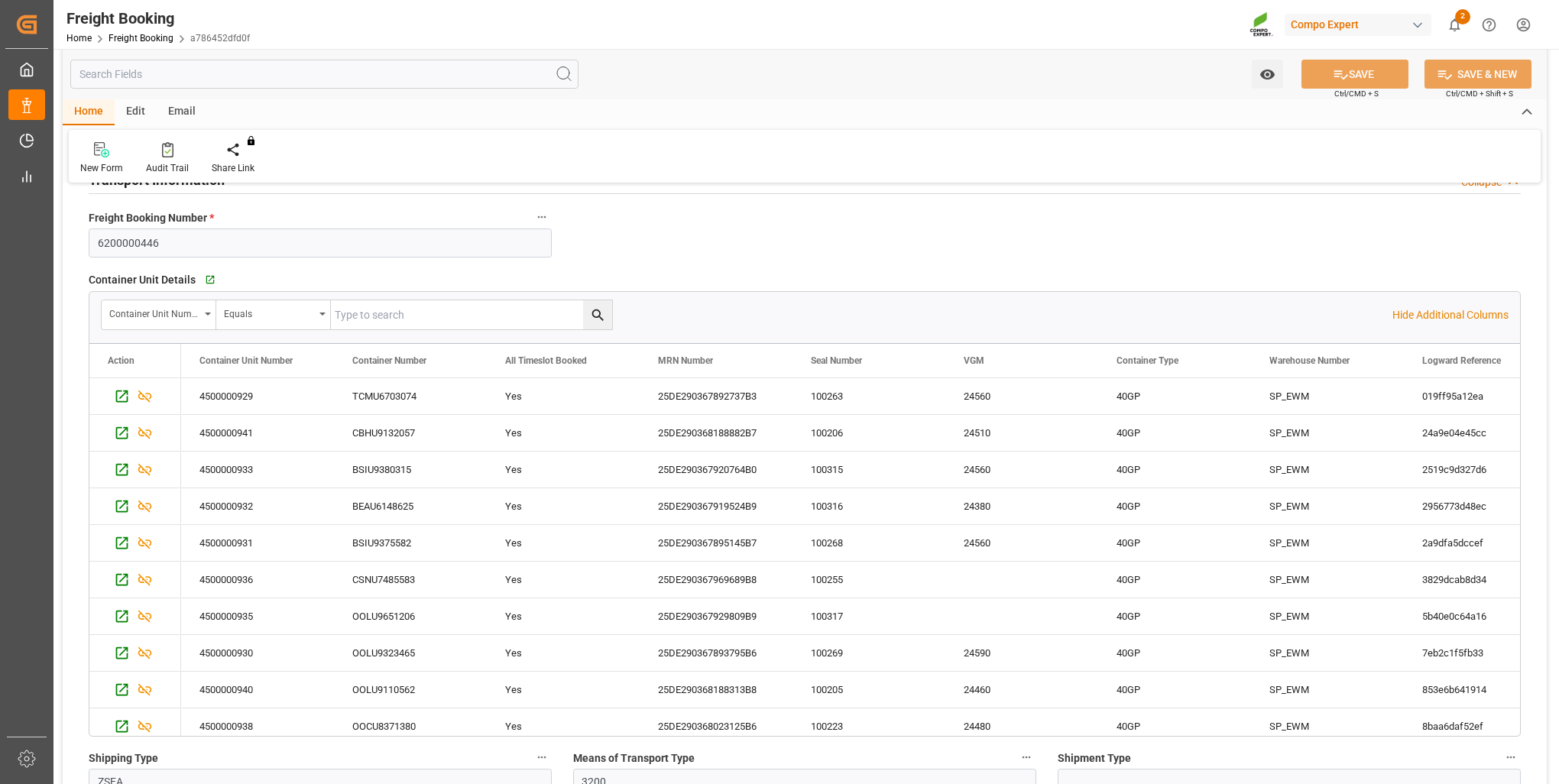
scroll to position [229, 0]
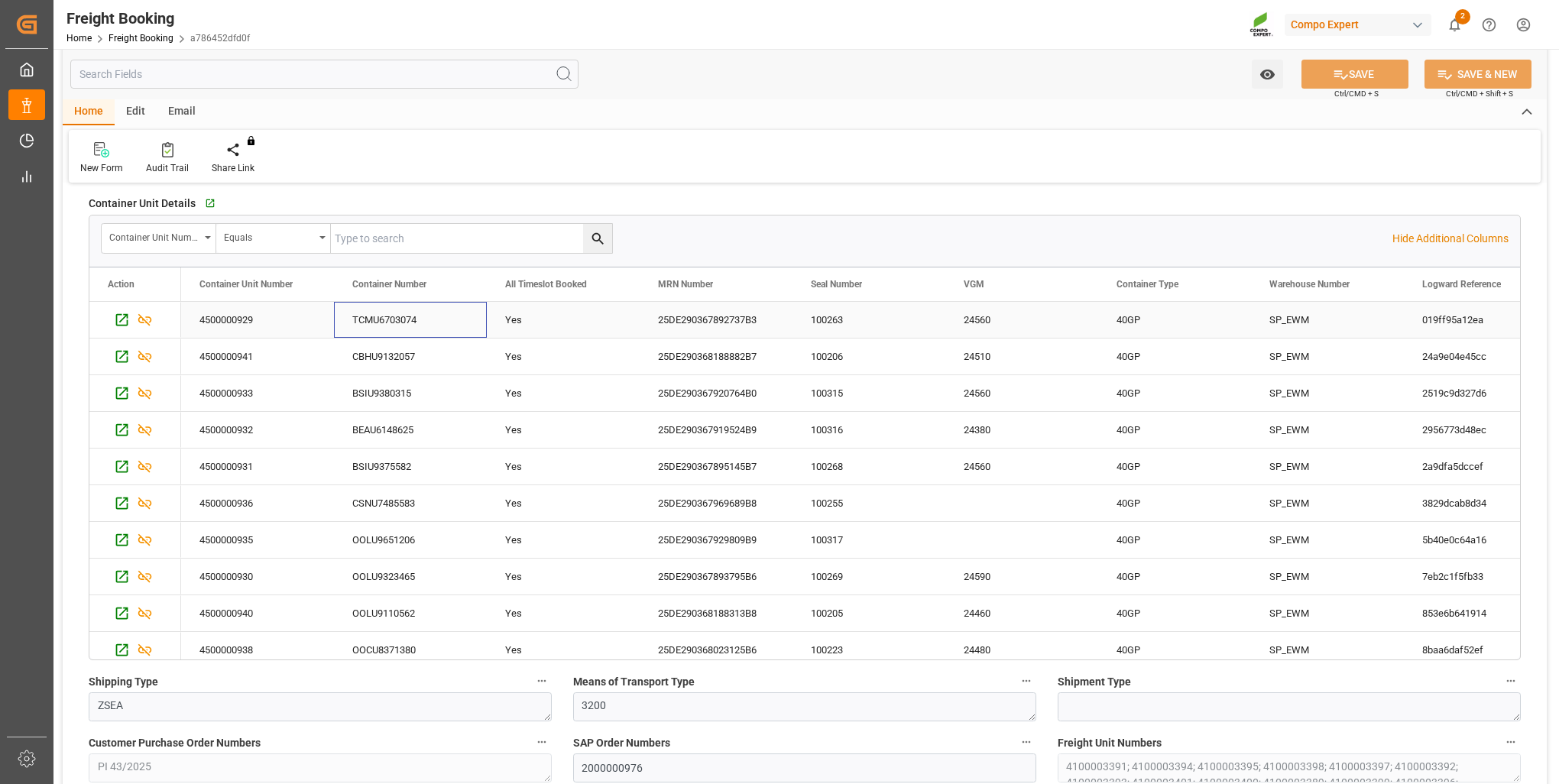
drag, startPoint x: 354, startPoint y: 323, endPoint x: 407, endPoint y: 331, distance: 53.6
click at [407, 331] on div "TCMU6703074" at bounding box center [409, 319] width 153 height 36
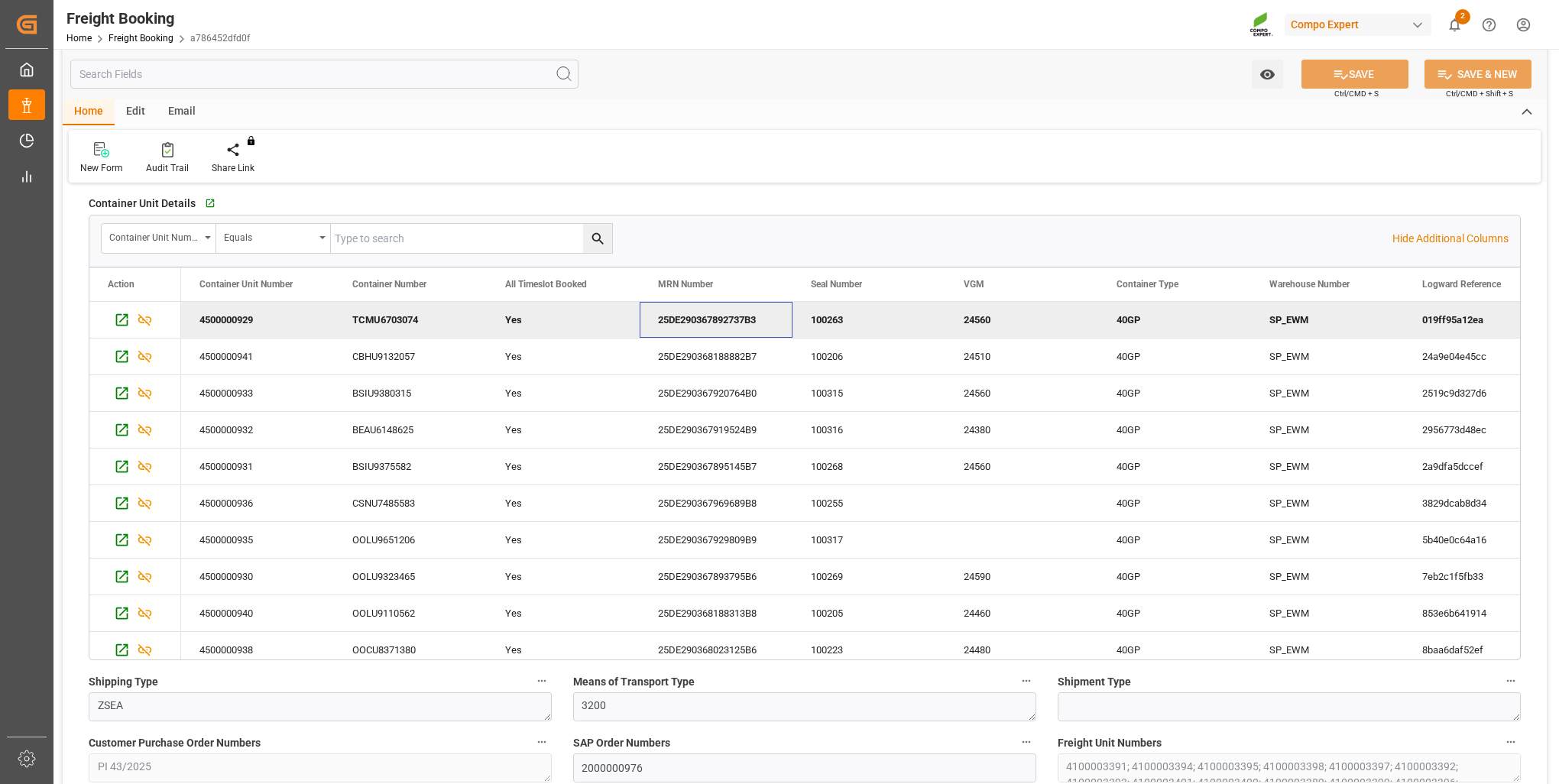
drag, startPoint x: 658, startPoint y: 319, endPoint x: 780, endPoint y: 318, distance: 122.0
click at [780, 318] on div "25DE290367892737B3" at bounding box center [715, 319] width 153 height 36
click at [1156, 582] on div "40GP" at bounding box center [1174, 576] width 116 height 36
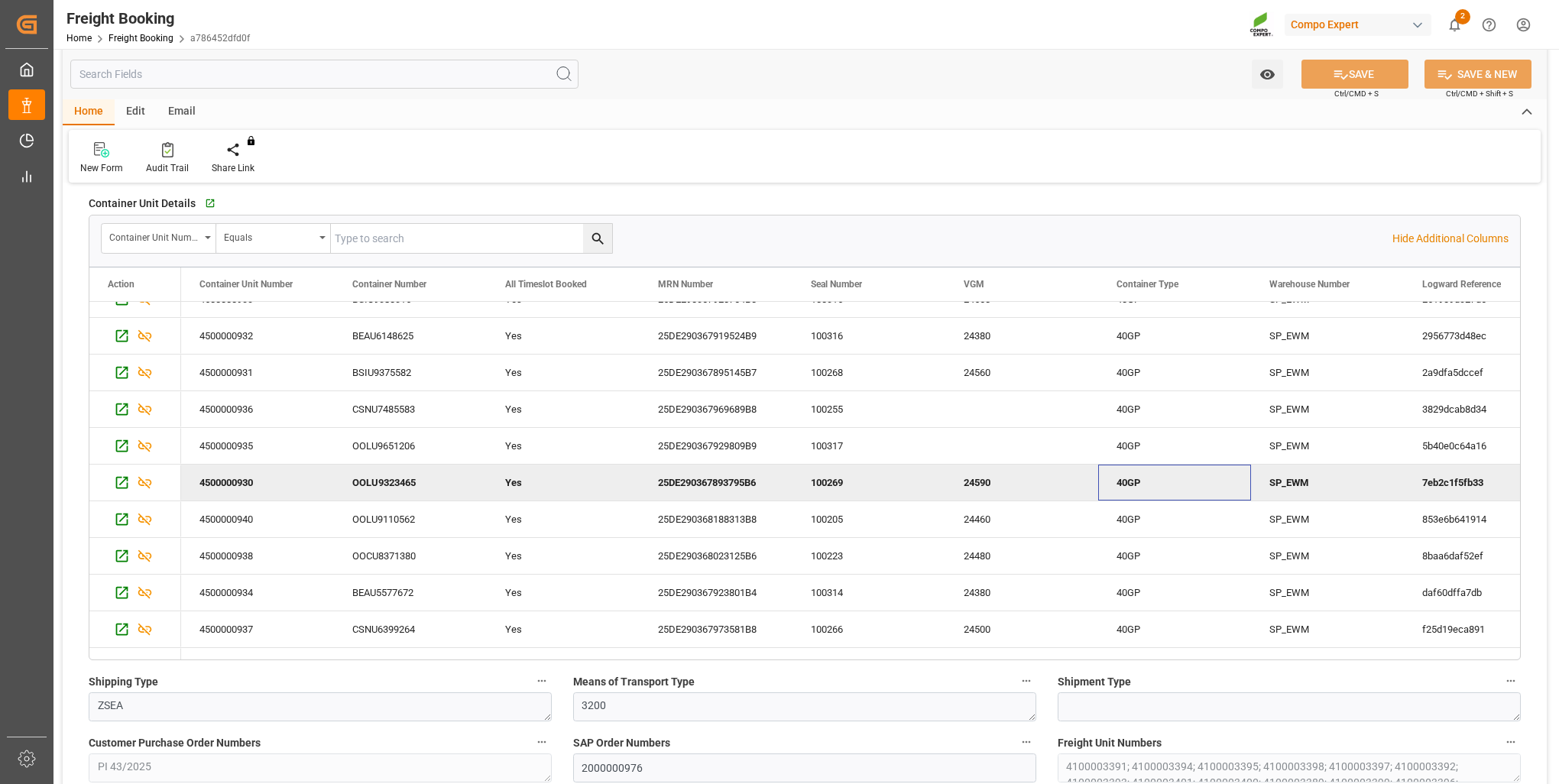
scroll to position [118, 0]
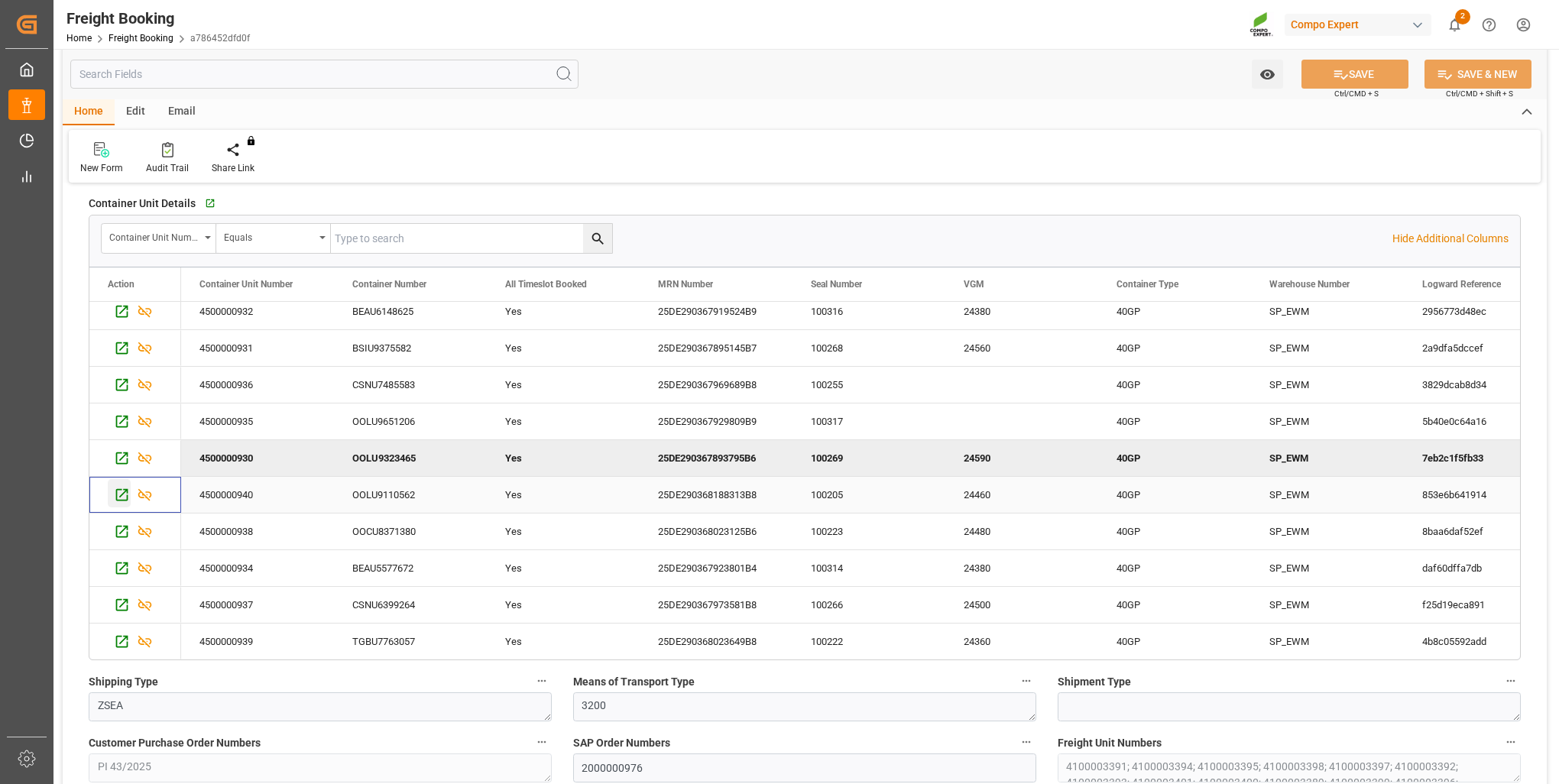
click at [116, 489] on icon "Press SPACE to select this row." at bounding box center [122, 495] width 12 height 12
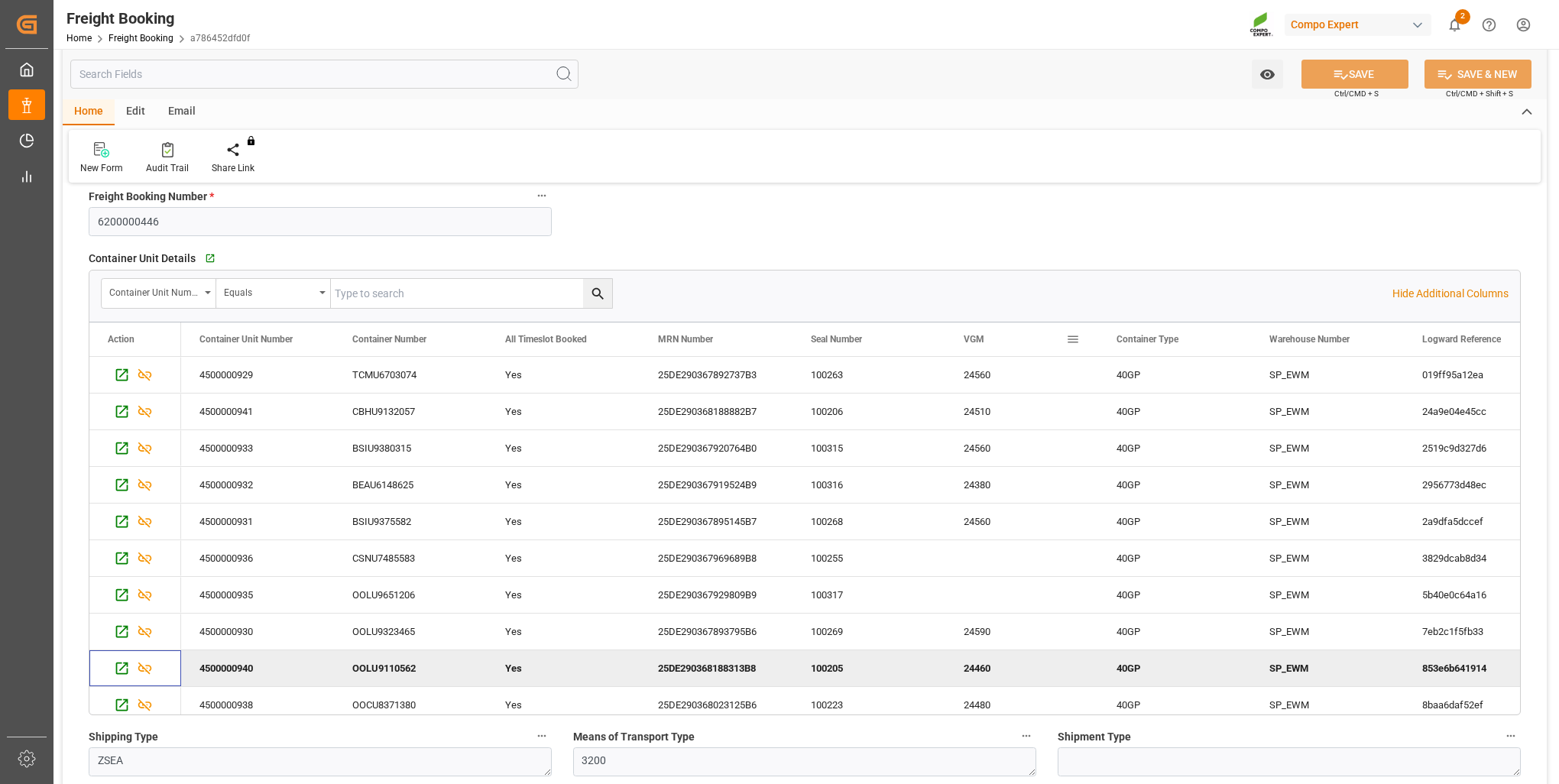
scroll to position [229, 0]
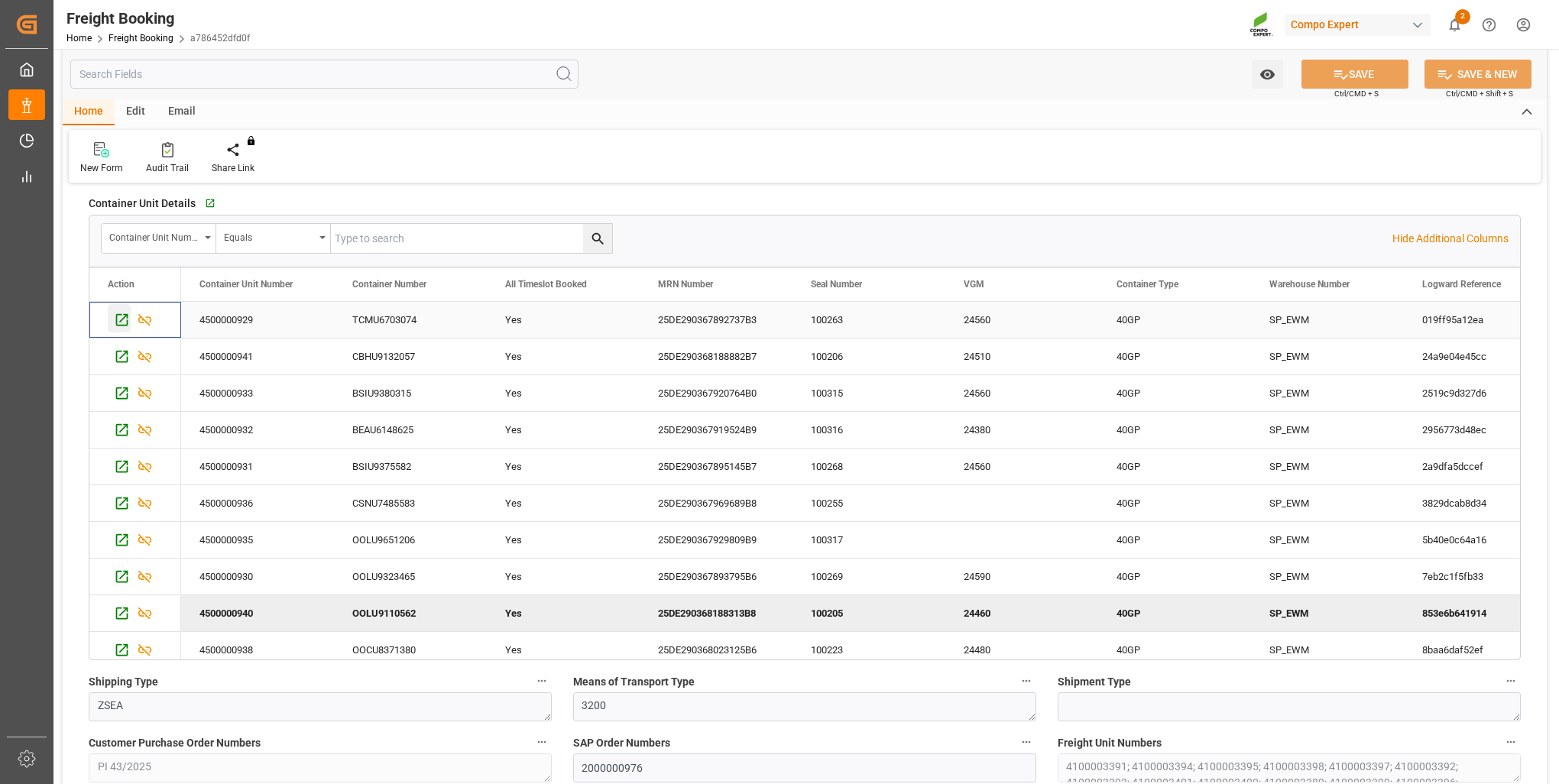
click at [129, 322] on icon "Press SPACE to select this row." at bounding box center [121, 319] width 16 height 16
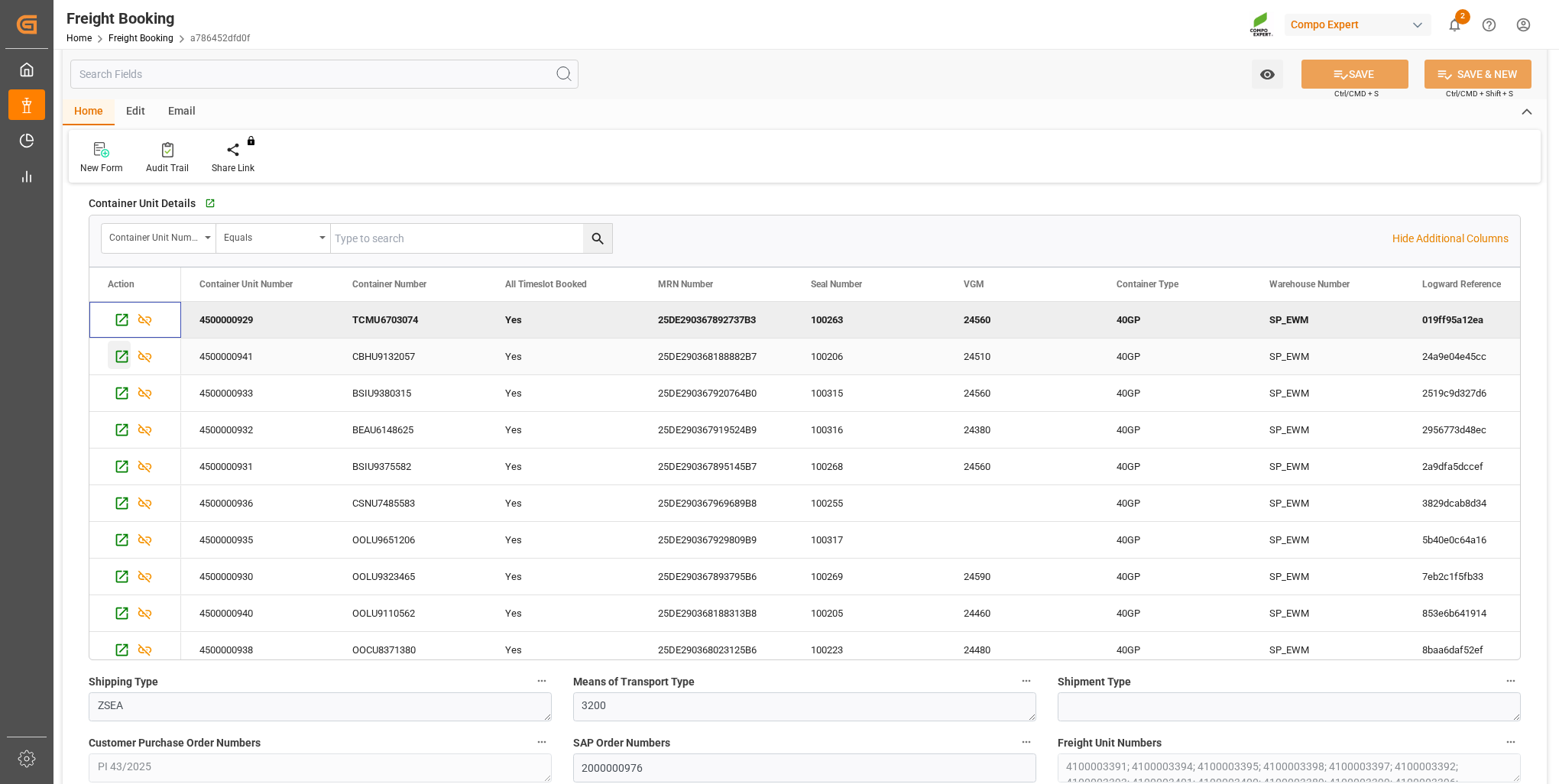
click at [125, 356] on icon "Press SPACE to select this row." at bounding box center [121, 355] width 16 height 16
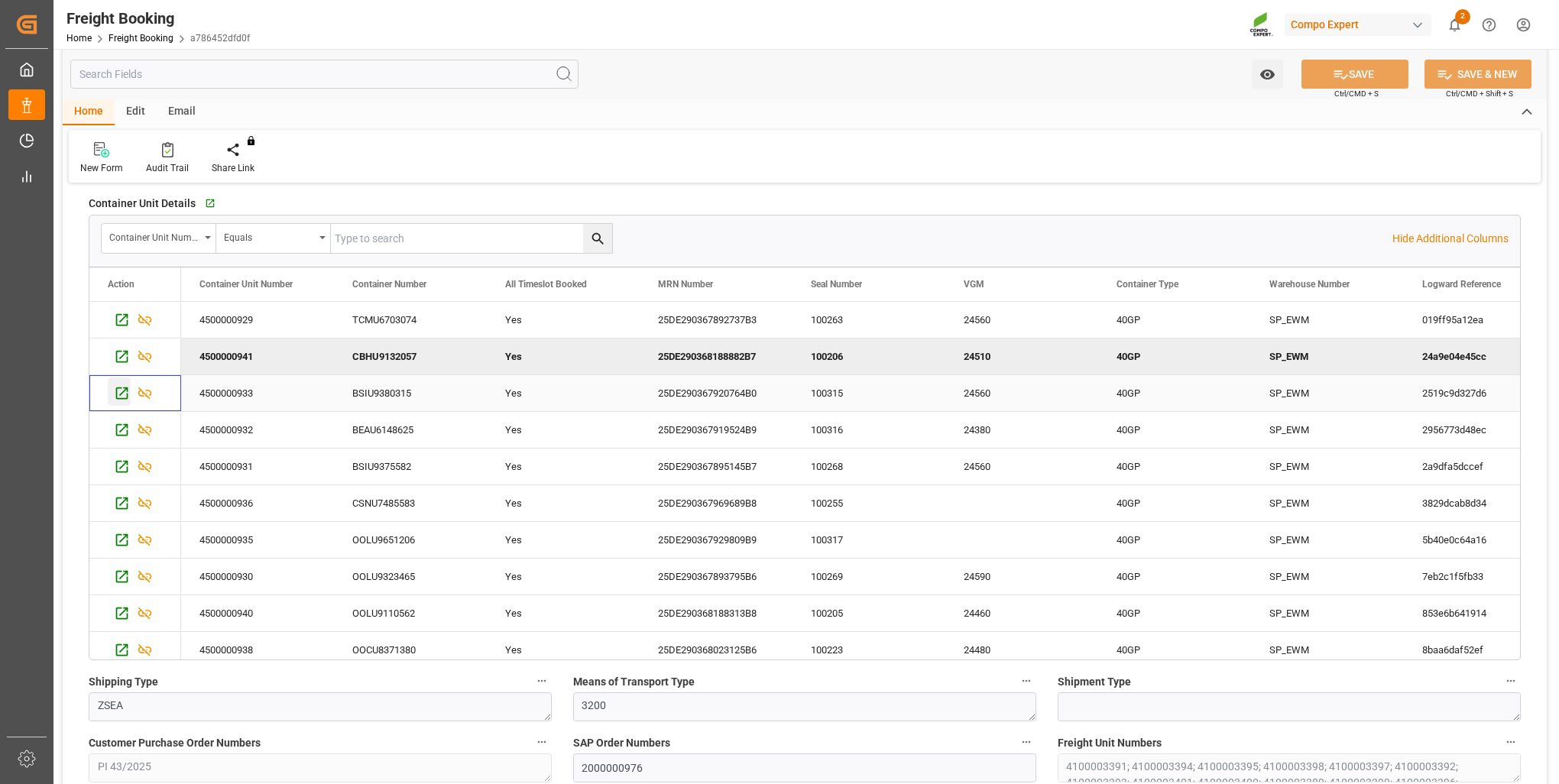
click at [127, 393] on icon "Press SPACE to select this row." at bounding box center [122, 393] width 12 height 12
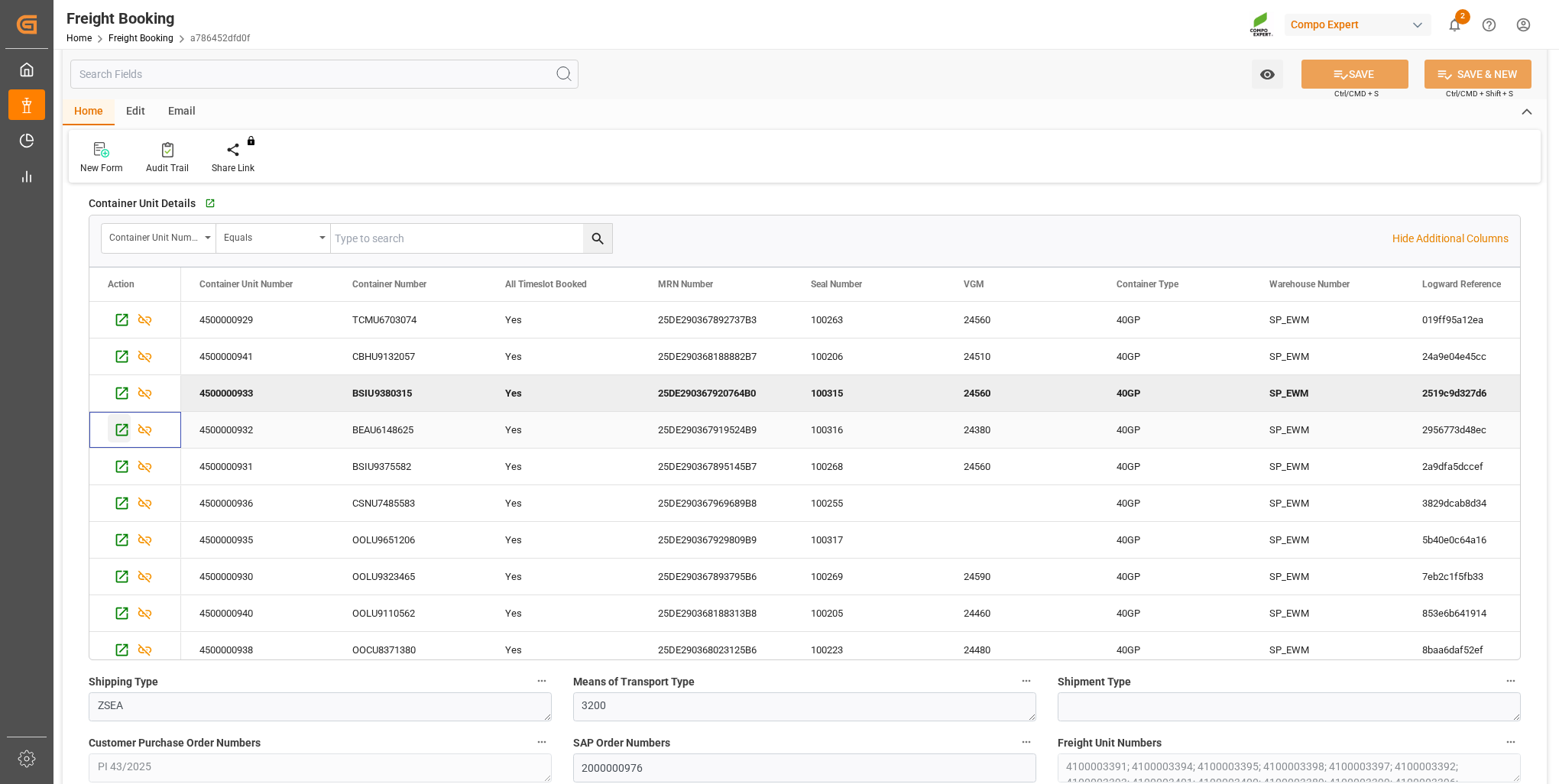
click at [124, 429] on icon "Press SPACE to select this row." at bounding box center [121, 429] width 16 height 16
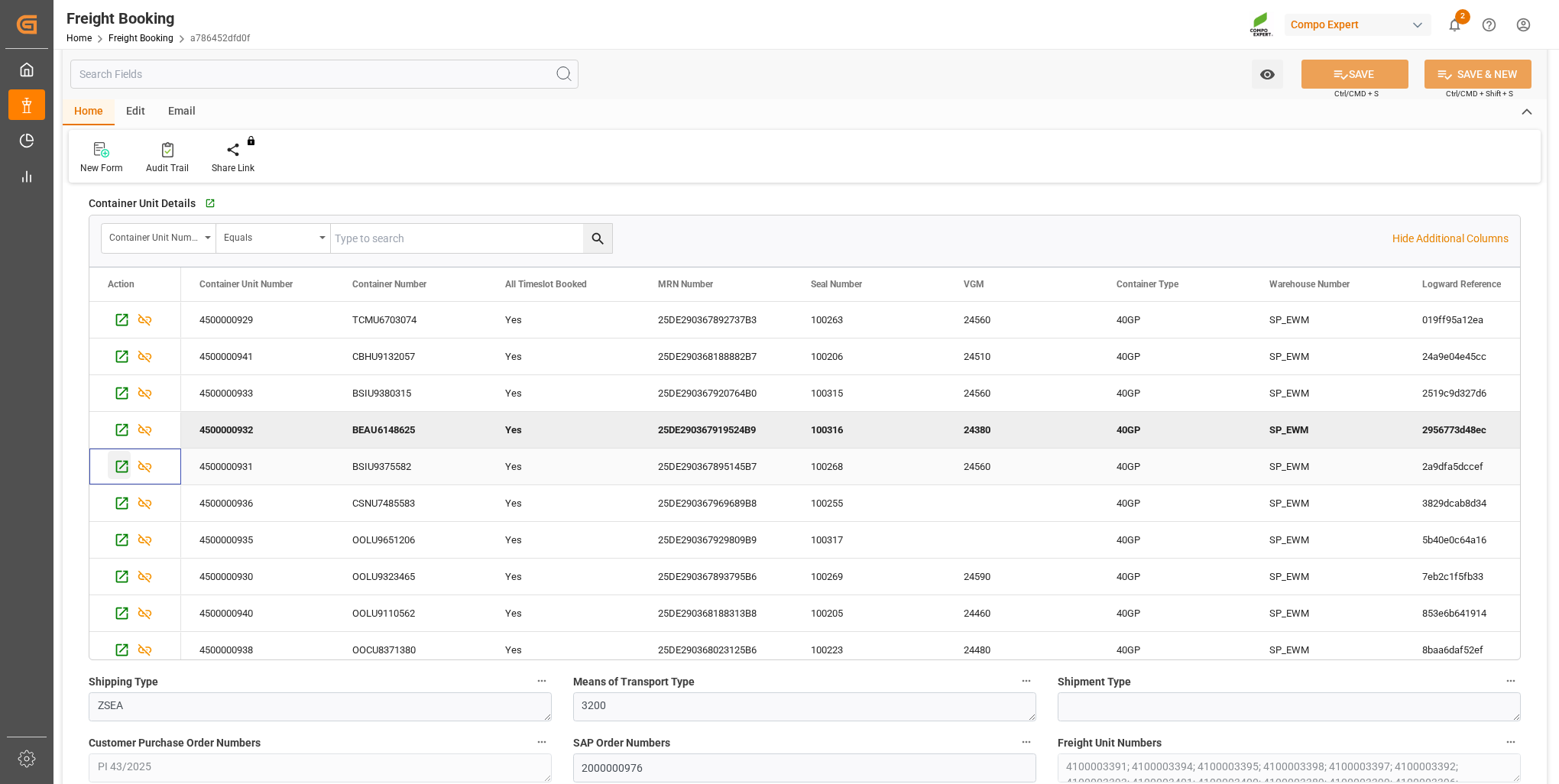
click at [123, 469] on icon "Press SPACE to select this row." at bounding box center [121, 466] width 16 height 16
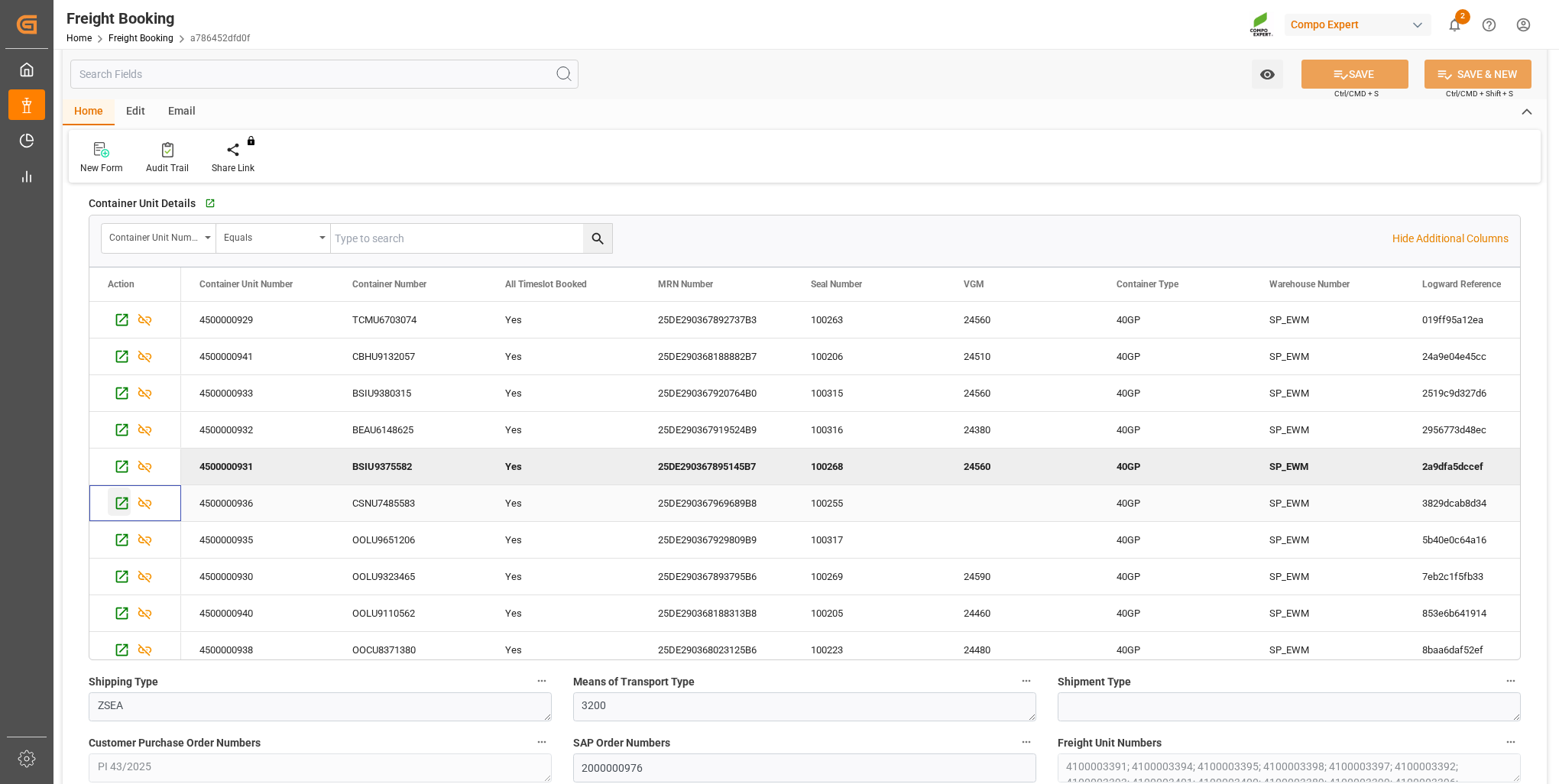
click at [129, 506] on icon "Press SPACE to select this row." at bounding box center [121, 502] width 16 height 16
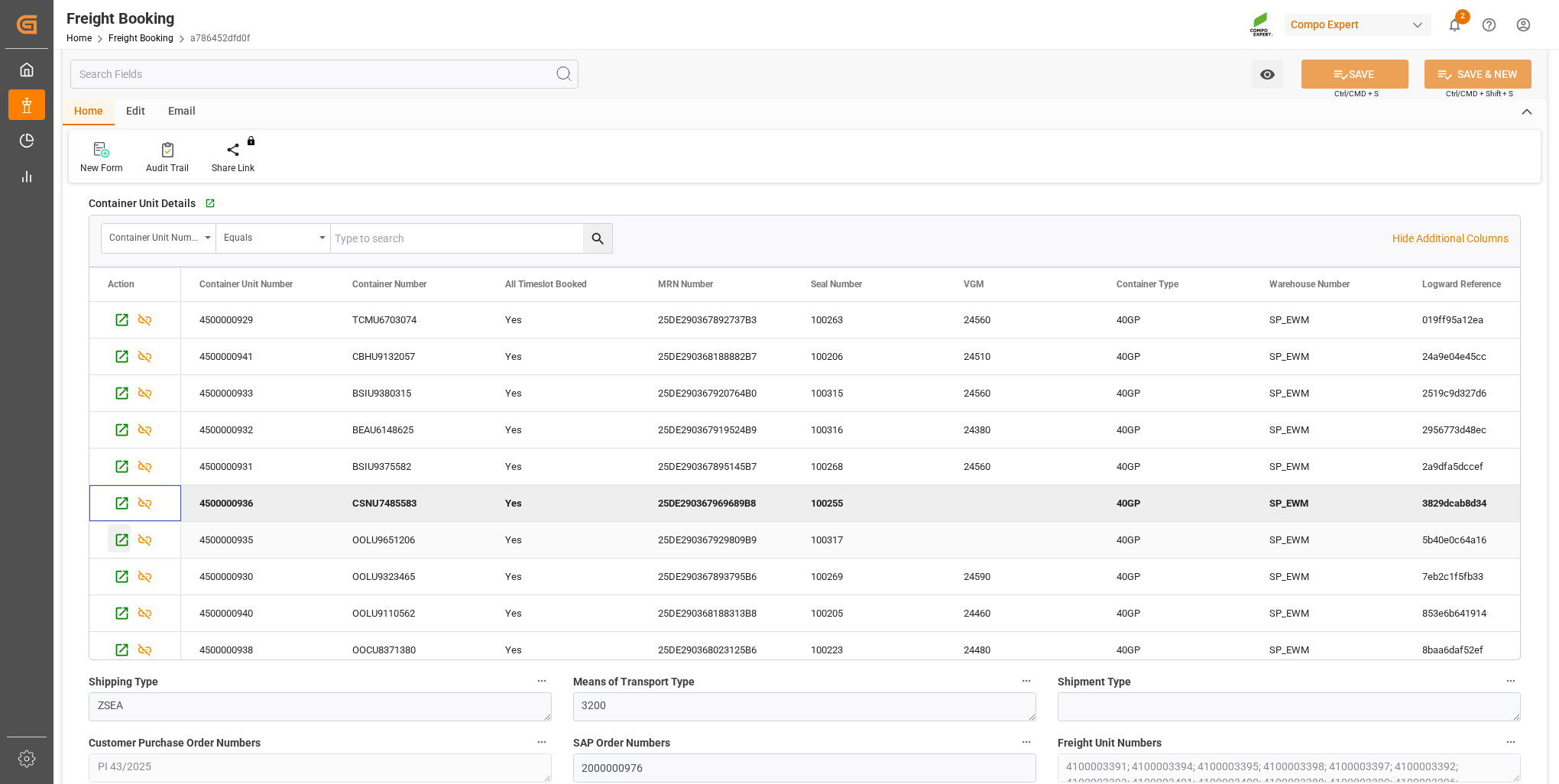
click at [125, 545] on icon "Press SPACE to select this row." at bounding box center [122, 540] width 12 height 12
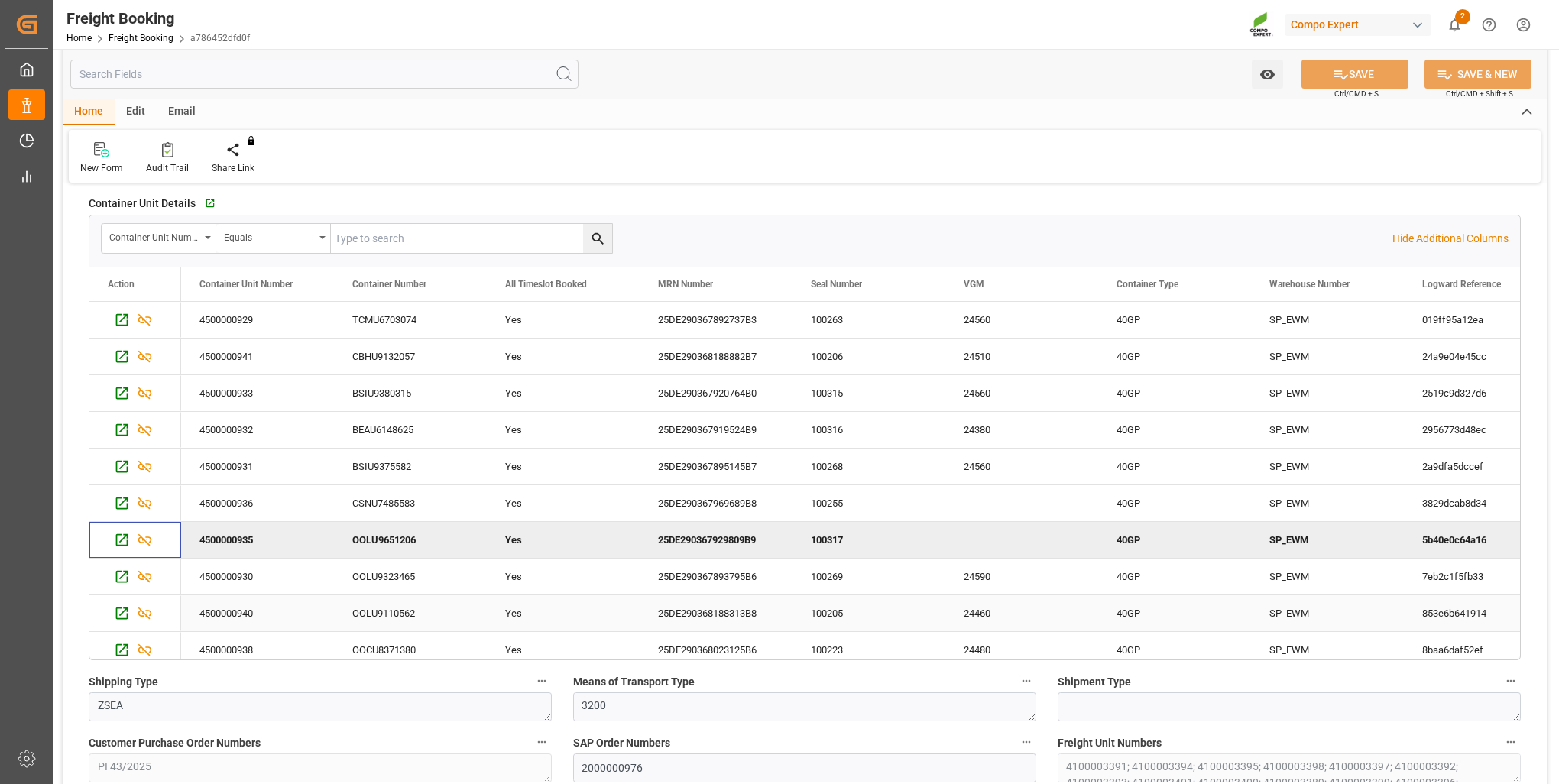
scroll to position [118, 0]
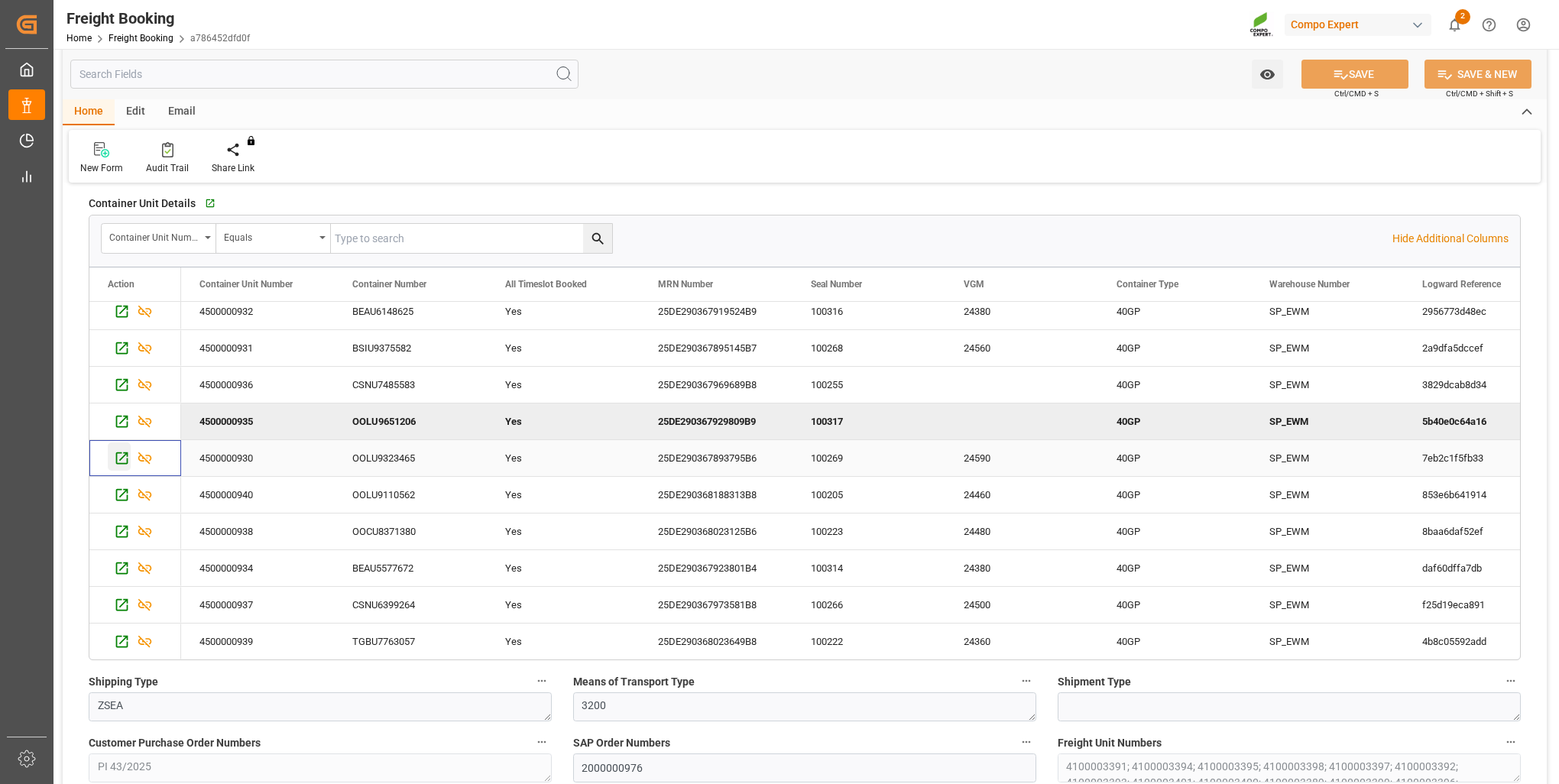
click at [123, 456] on icon "Press SPACE to select this row." at bounding box center [122, 458] width 12 height 12
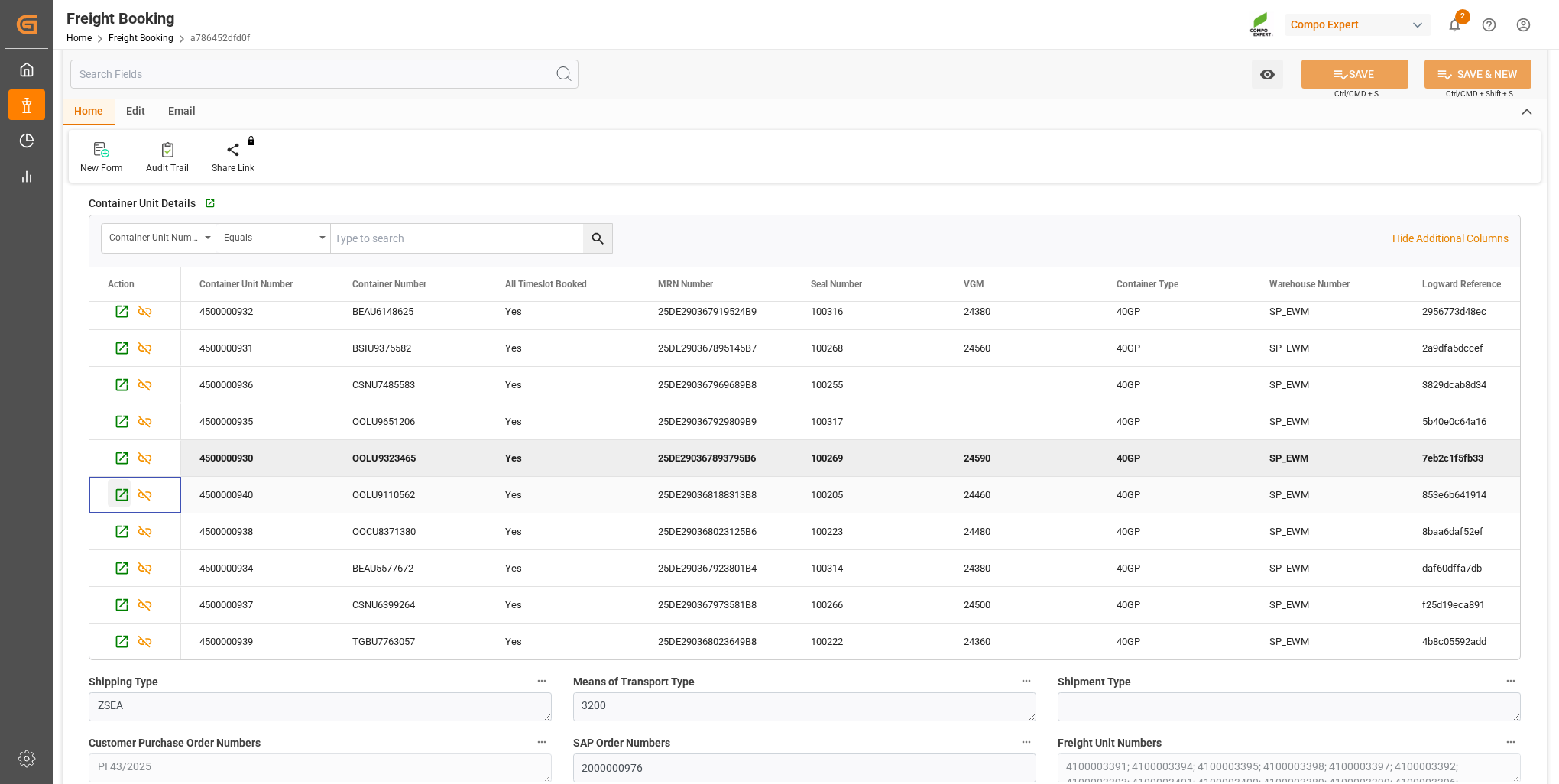
click at [125, 498] on icon "Press SPACE to select this row." at bounding box center [121, 494] width 16 height 16
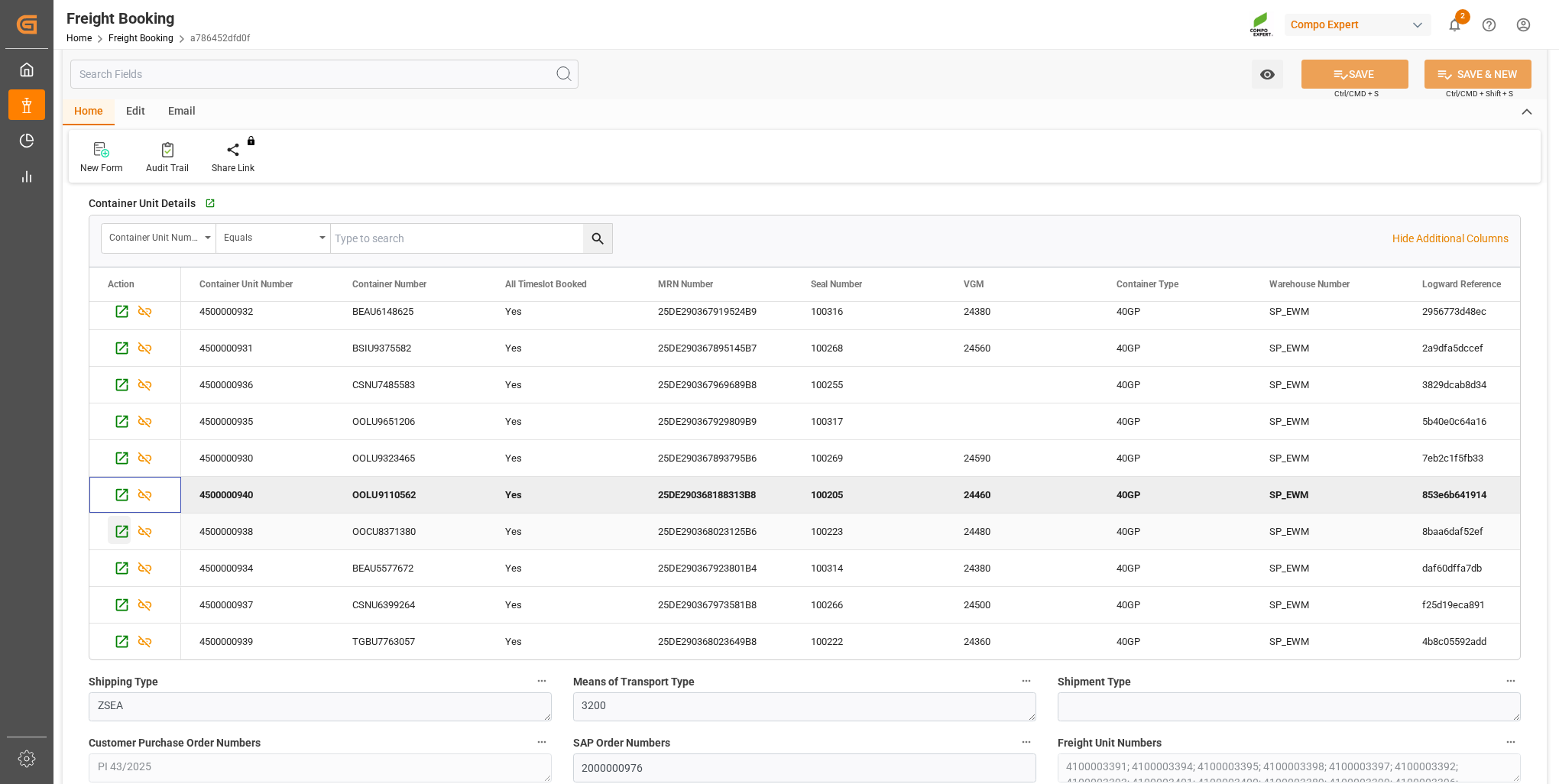
click at [123, 536] on icon "Press SPACE to select this row." at bounding box center [122, 531] width 12 height 12
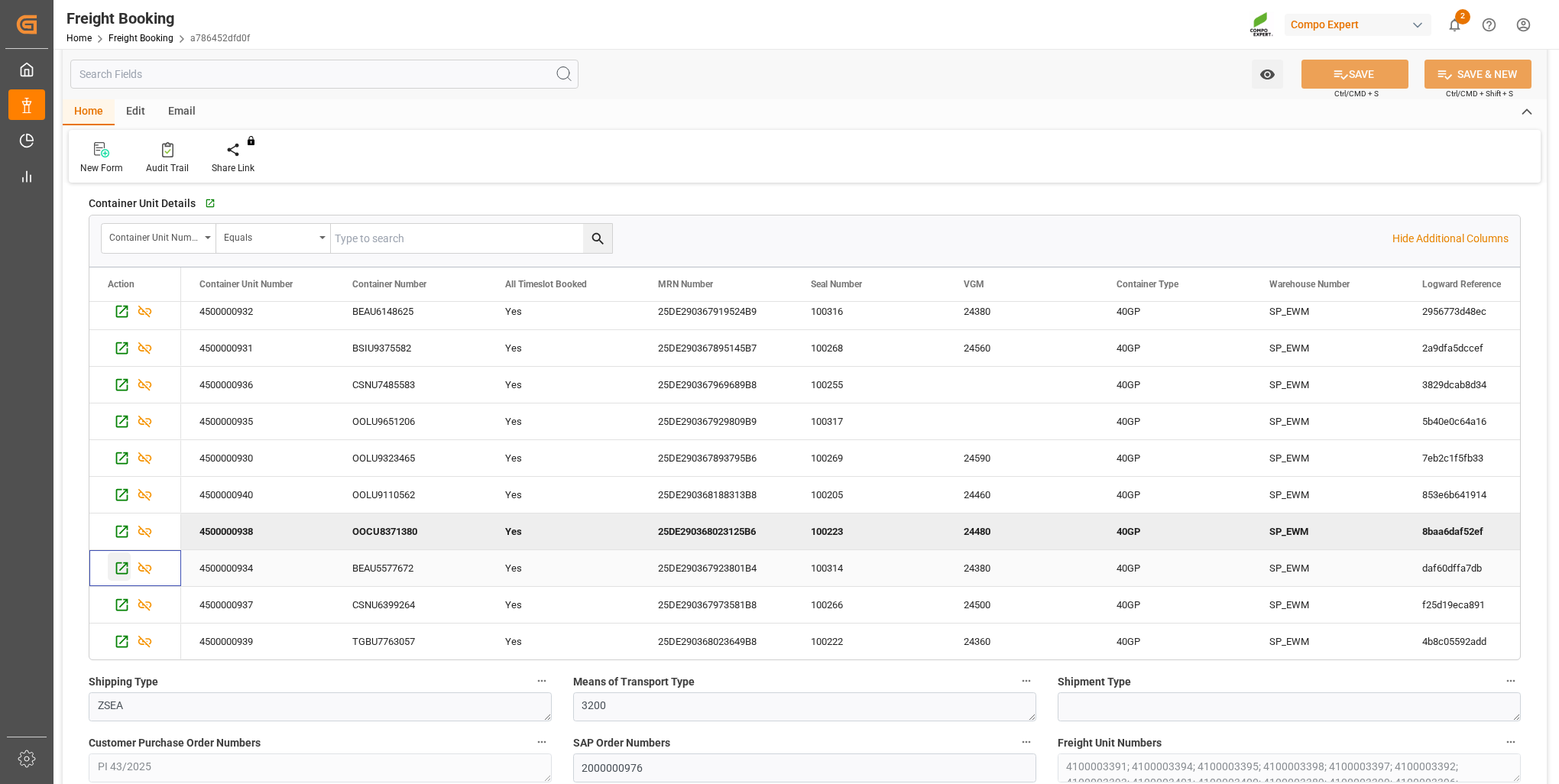
click at [120, 571] on icon "Press SPACE to select this row." at bounding box center [121, 568] width 16 height 16
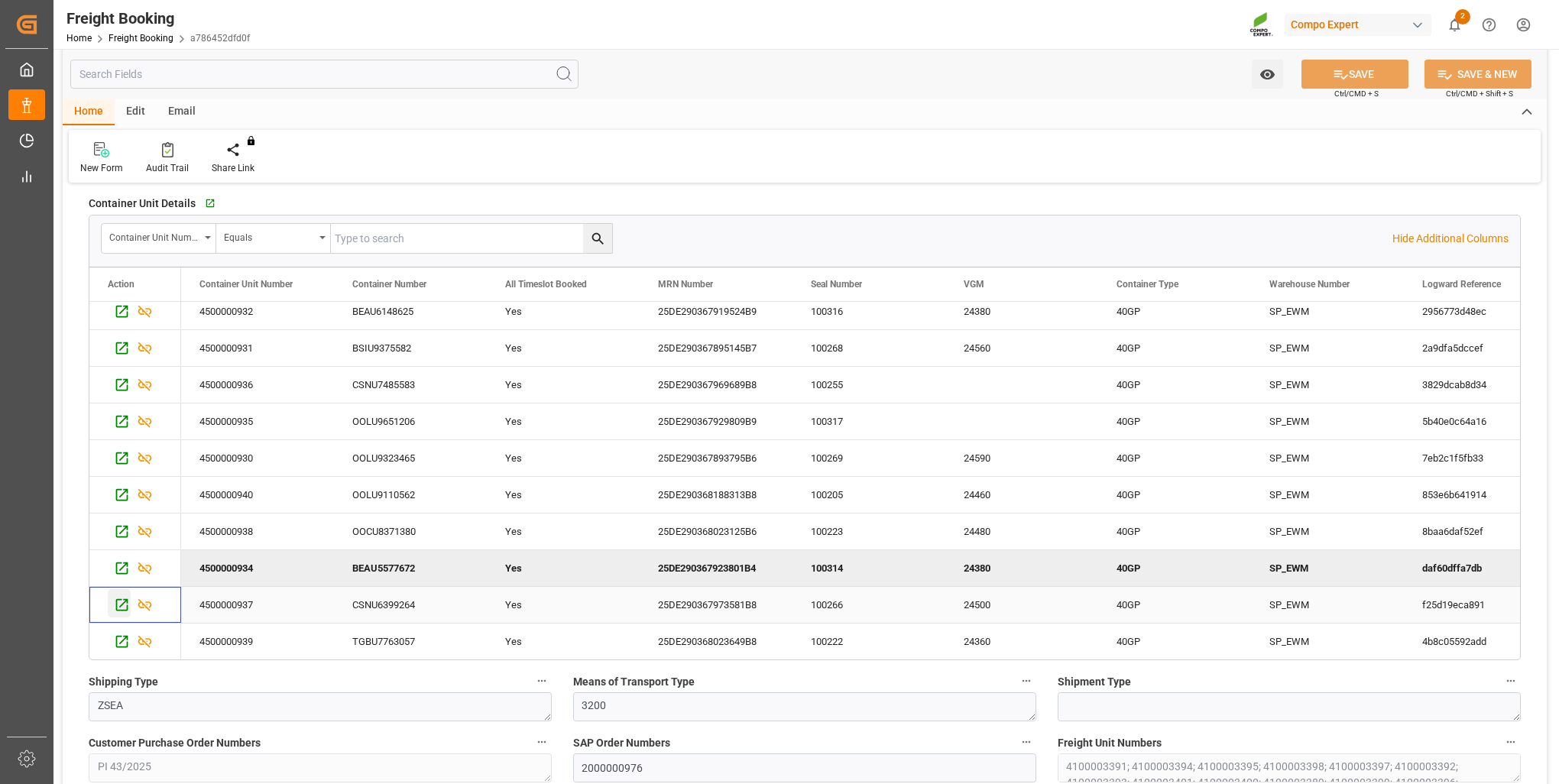
click at [119, 599] on icon "Press SPACE to select this row." at bounding box center [122, 604] width 12 height 12
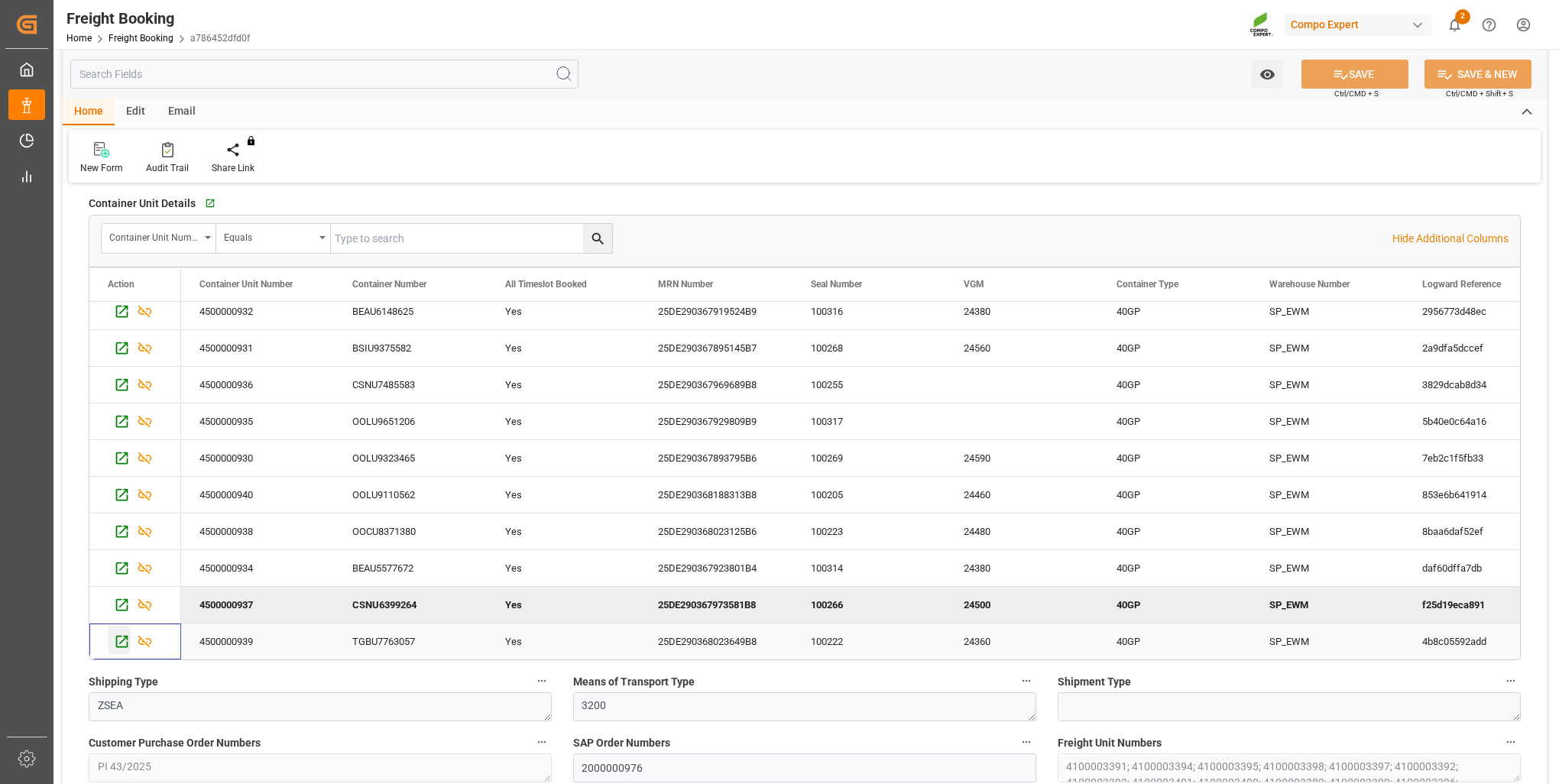
click at [121, 645] on icon "Press SPACE to select this row." at bounding box center [121, 641] width 16 height 16
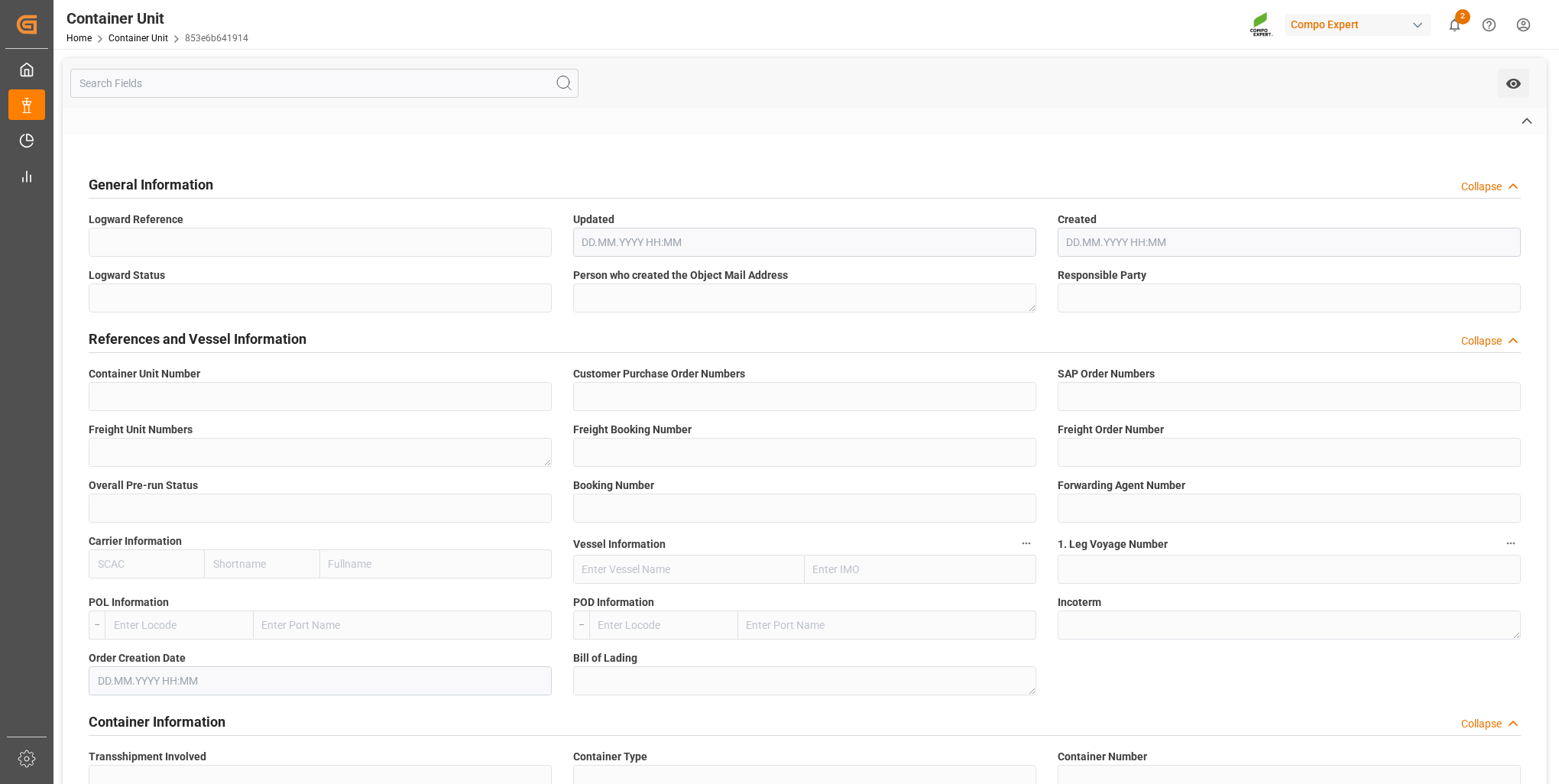
type input "4500000940"
type input "PI 43/2025"
type input "2000000976"
type textarea "4100003400"
type input "6200000446"
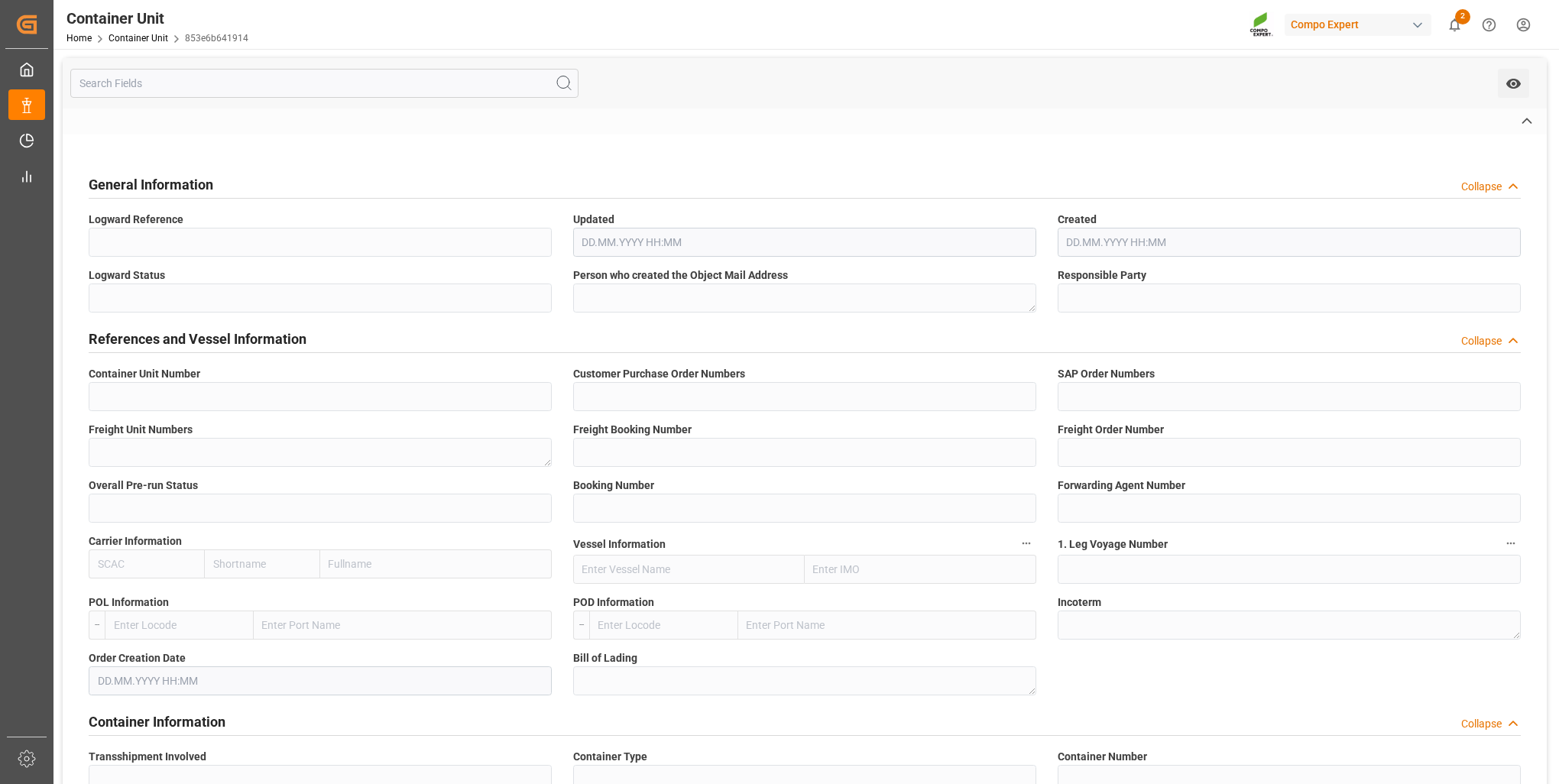
type input "6100001218"
type input "2"
type input "9020036920"
type input "6607197"
type input "COSU"
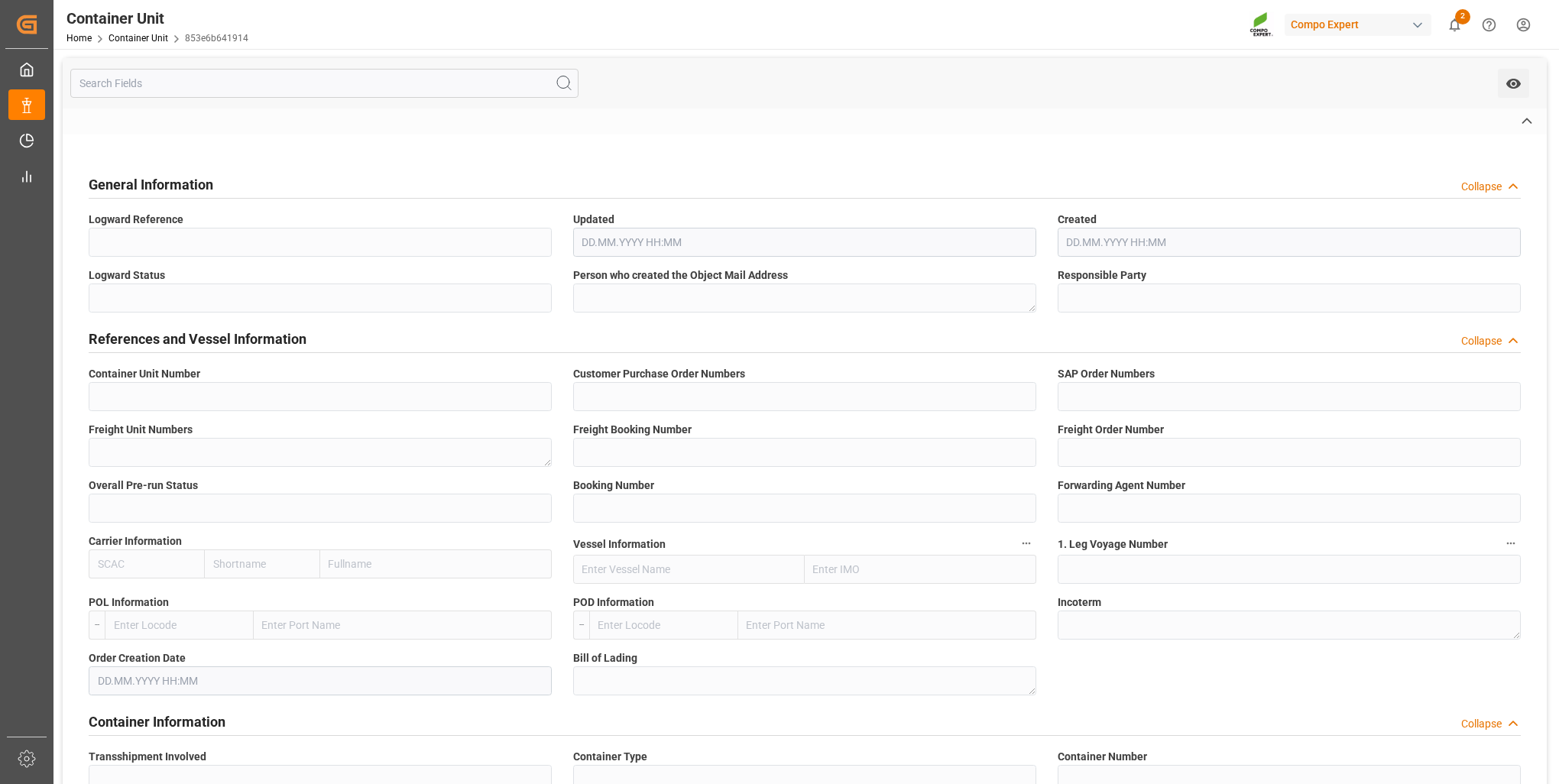
type input "OOCL KOBE"
type input "535S"
type input "[GEOGRAPHIC_DATA]"
type input "Mersin"
type textarea "CIF"
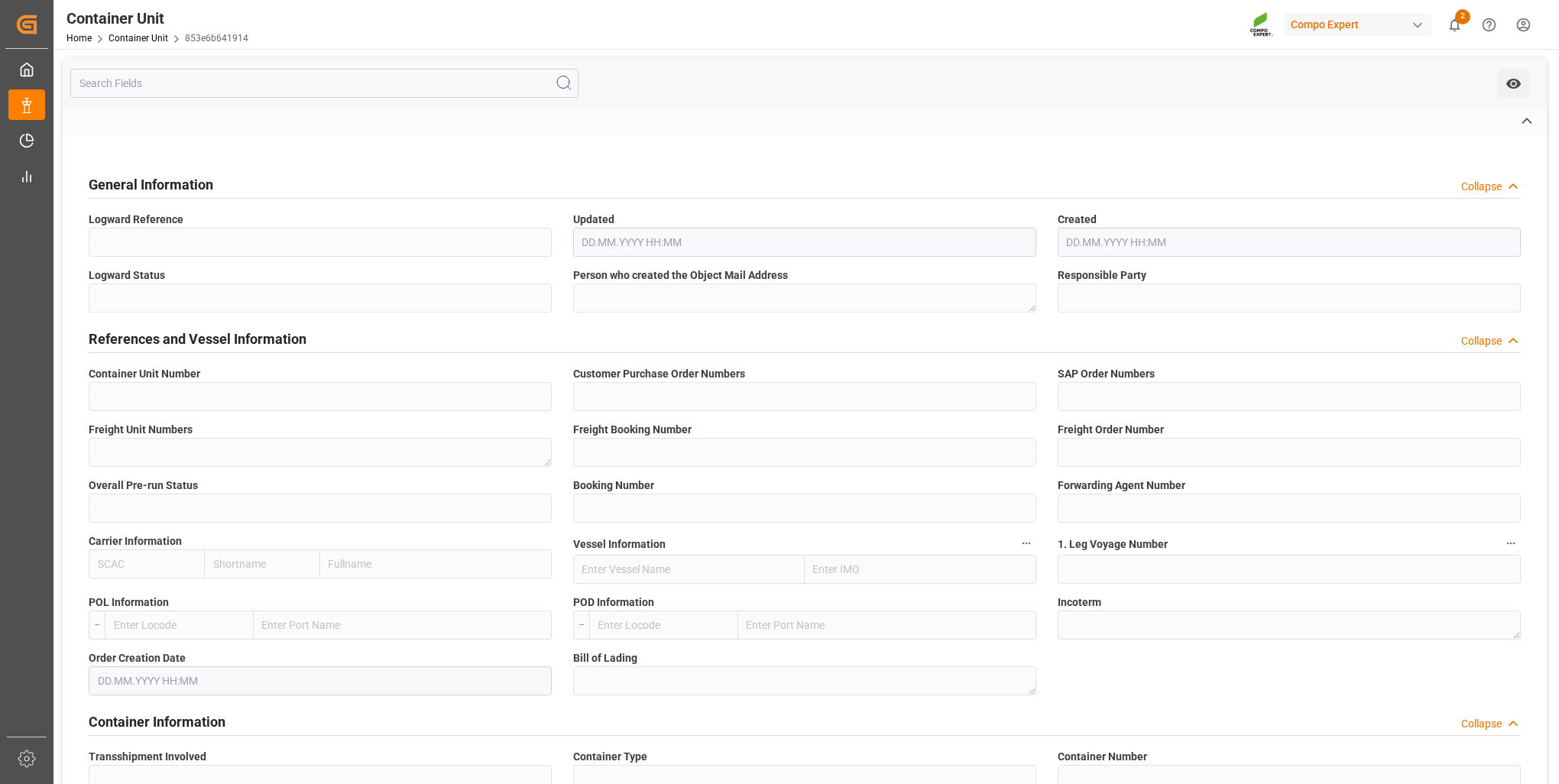
type input "No"
type input "40GP"
type input "OOLU9110562"
type input "100205"
type input "2"
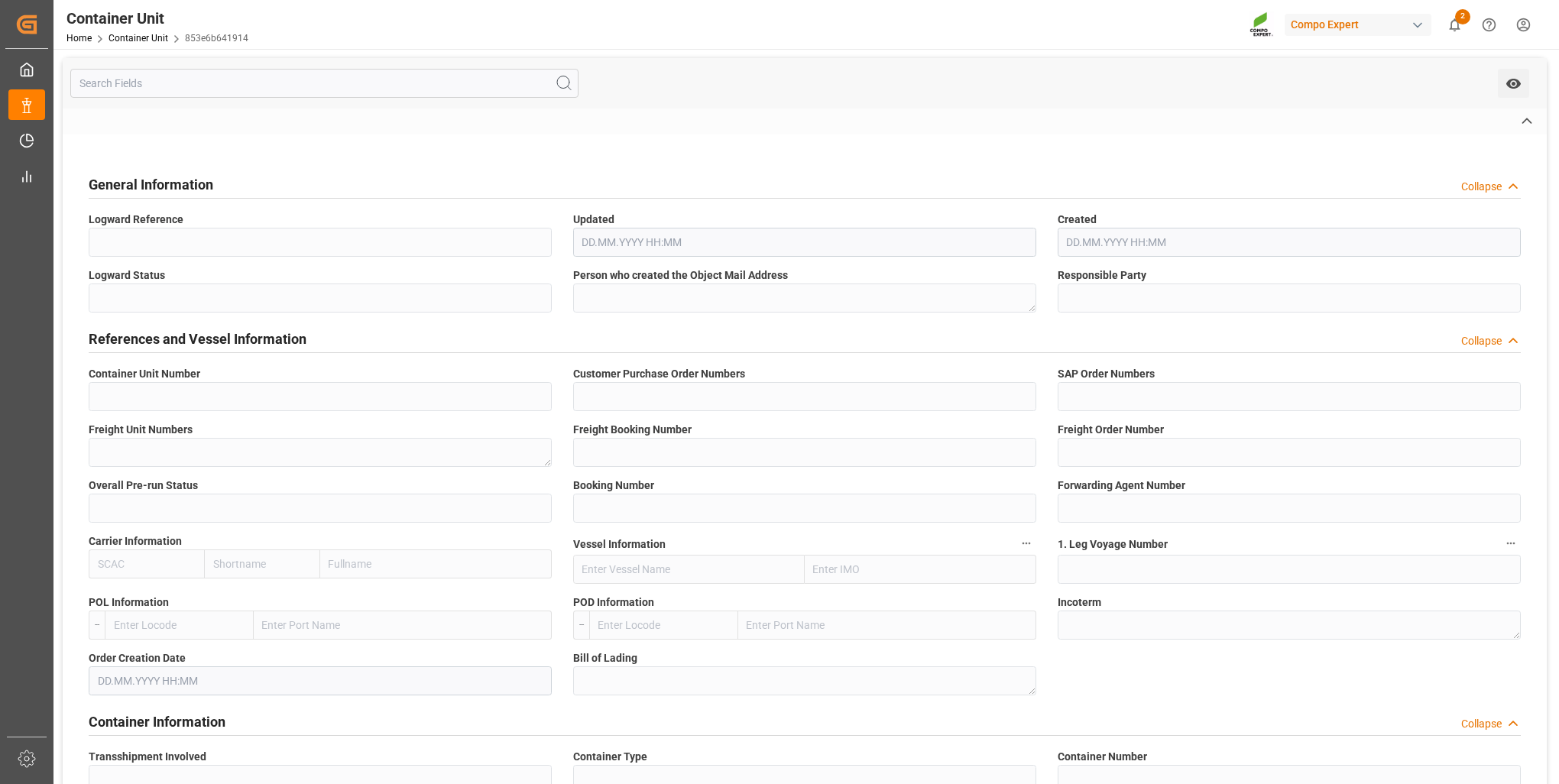
type input "25DE290368188313B8"
type textarea "ZSEA"
type textarea "34746"
type input "Turkey"
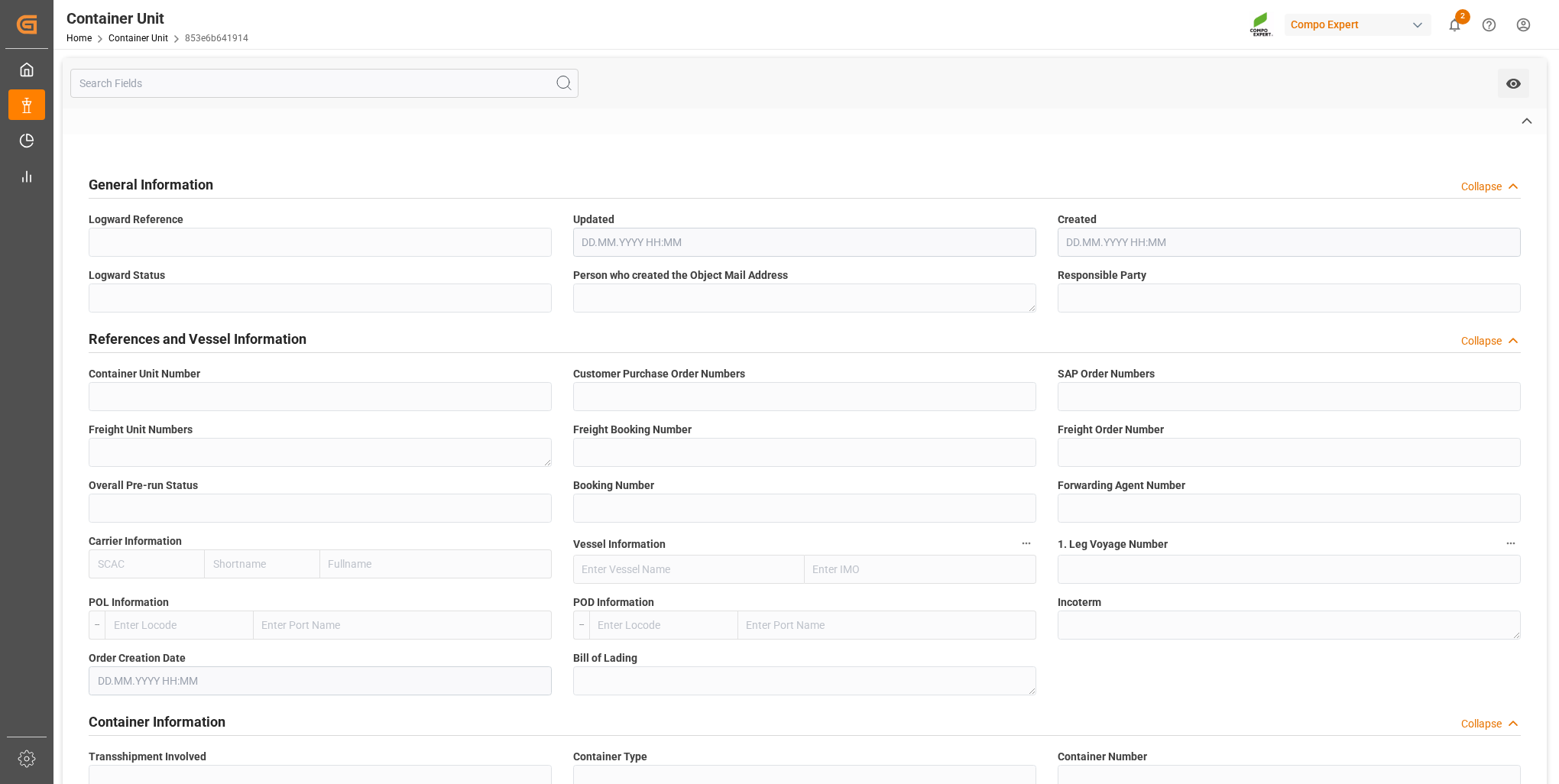
type input "EUR"
type textarea "3200"
type textarea "EST TE-MAX 11-48 20kg (x56) WW"
type textarea "4415002899"
type input "ANTWERPEN"
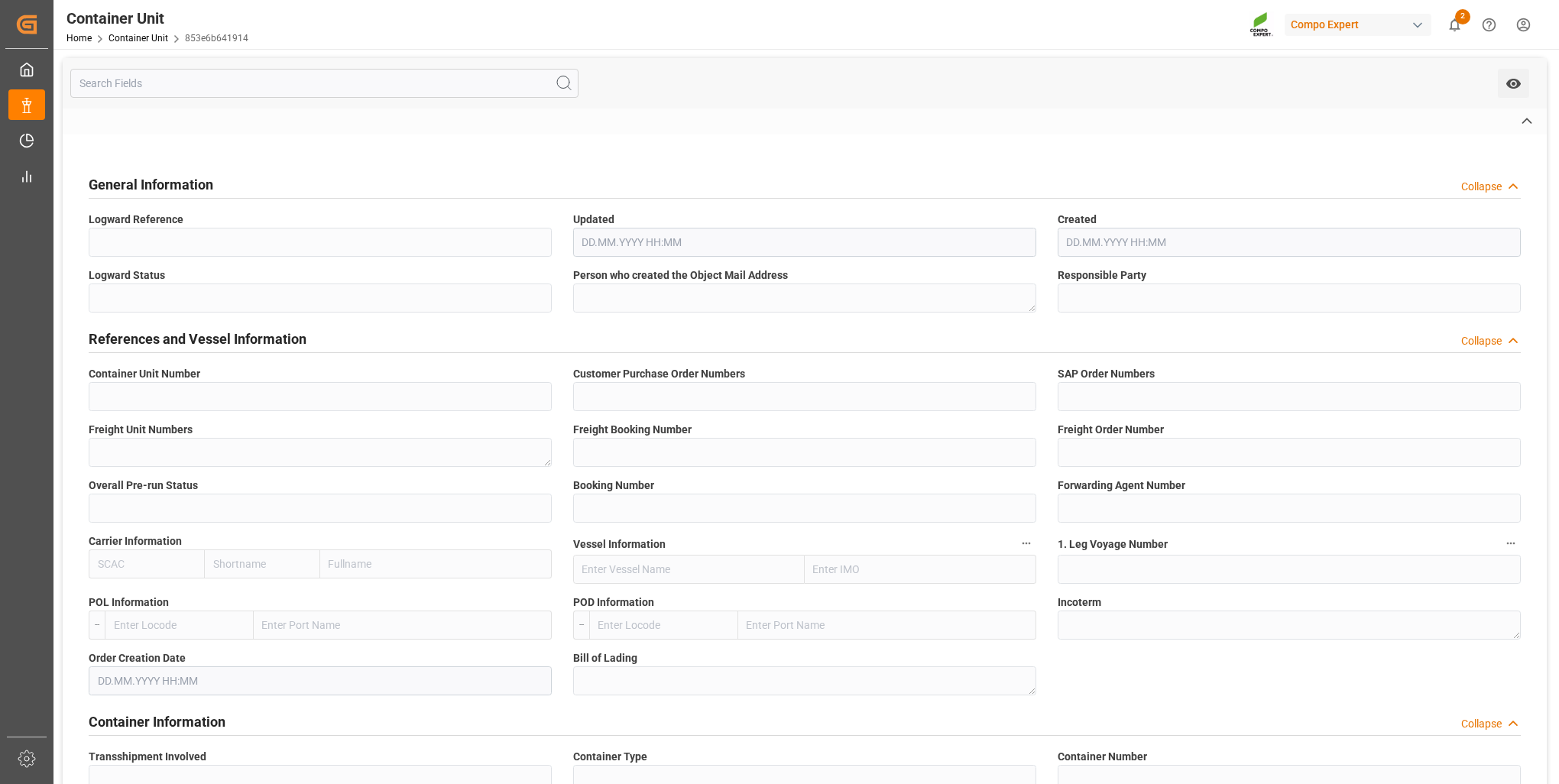
type input "MERSIN"
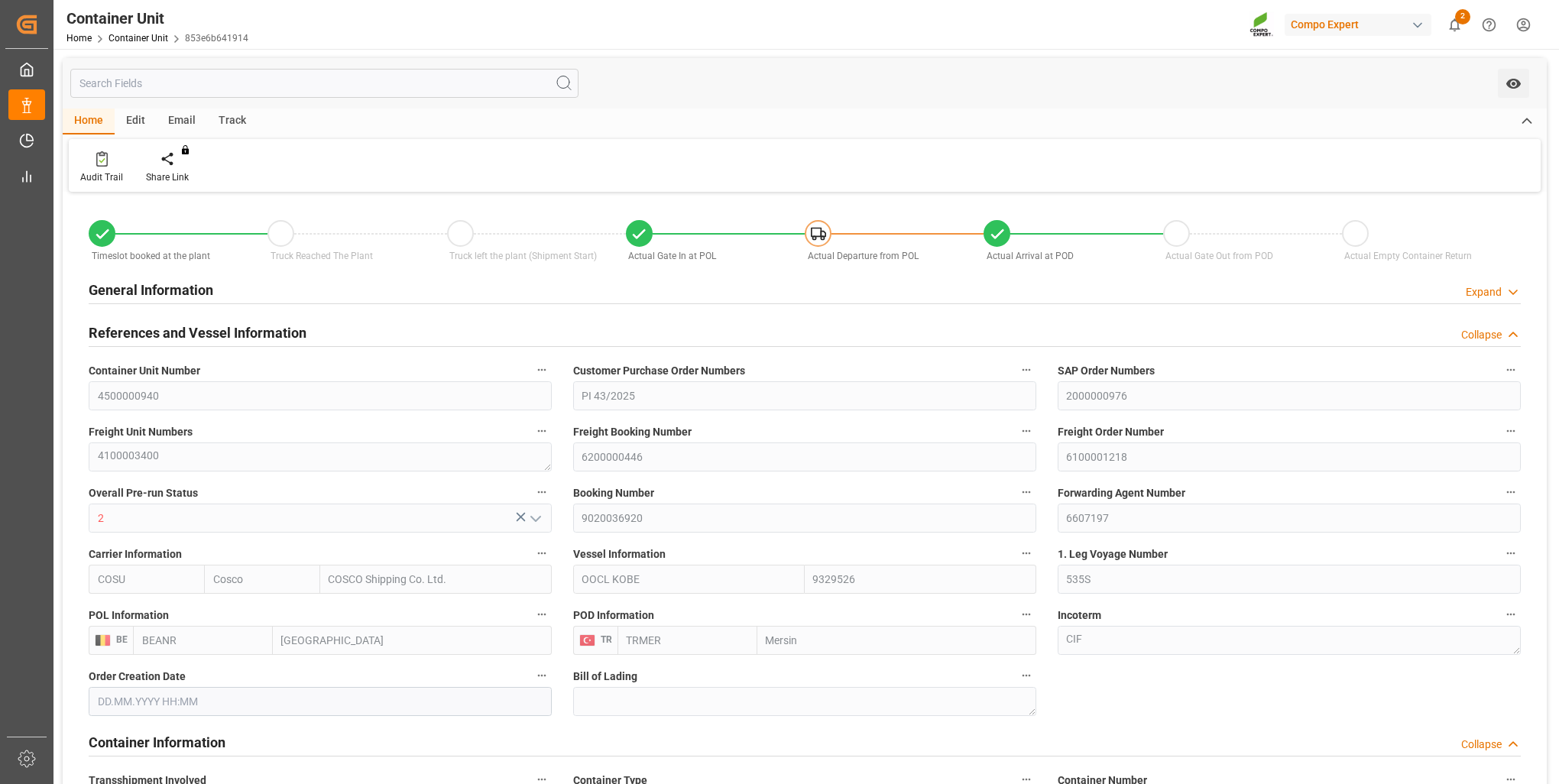
type input "Cosco"
type input "COSCO Shipping Co. Ltd."
type input "9329526"
type input "BEANR"
type input "TRMER"
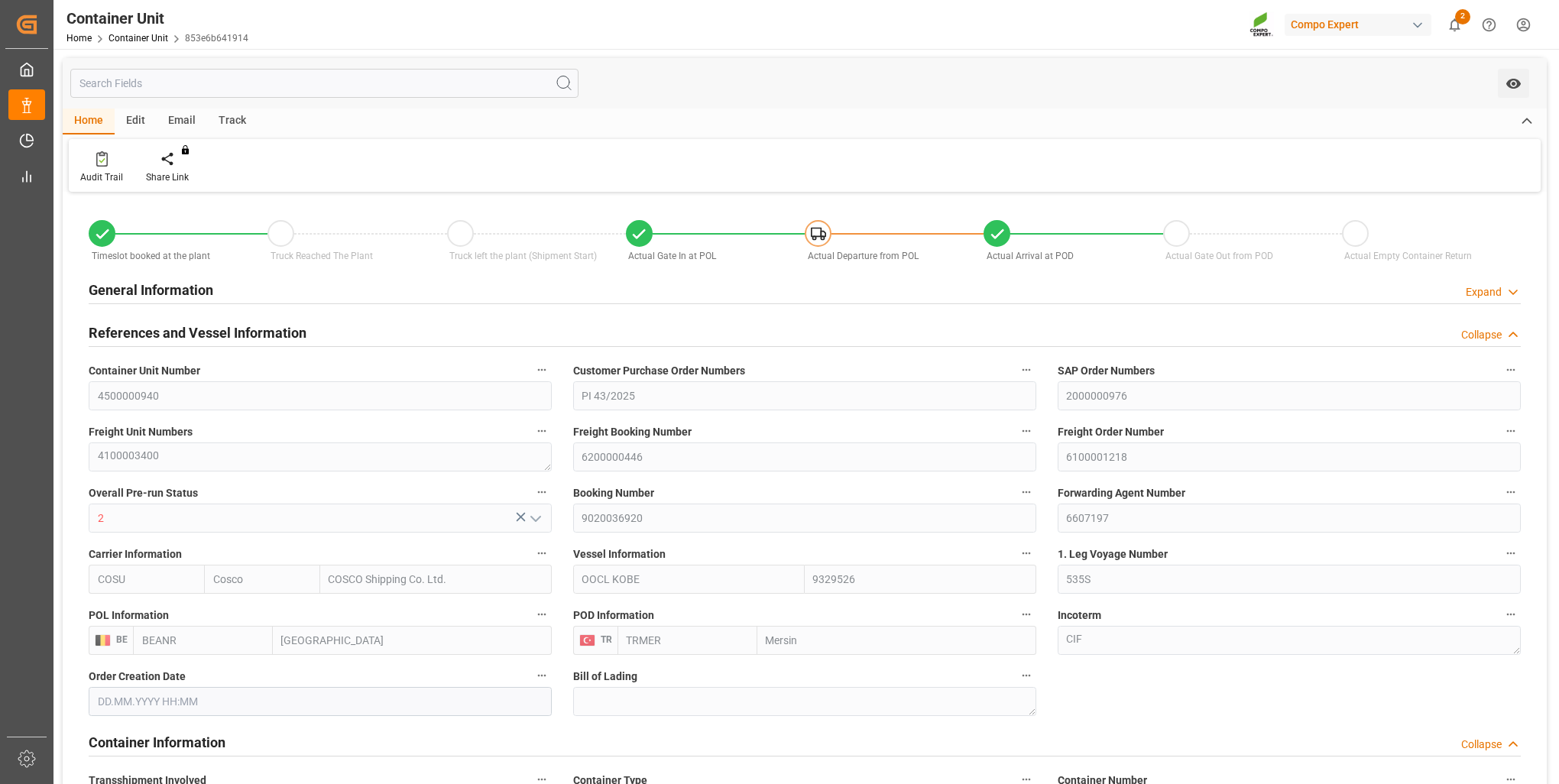
type input "24460"
type input "0"
type input "41328"
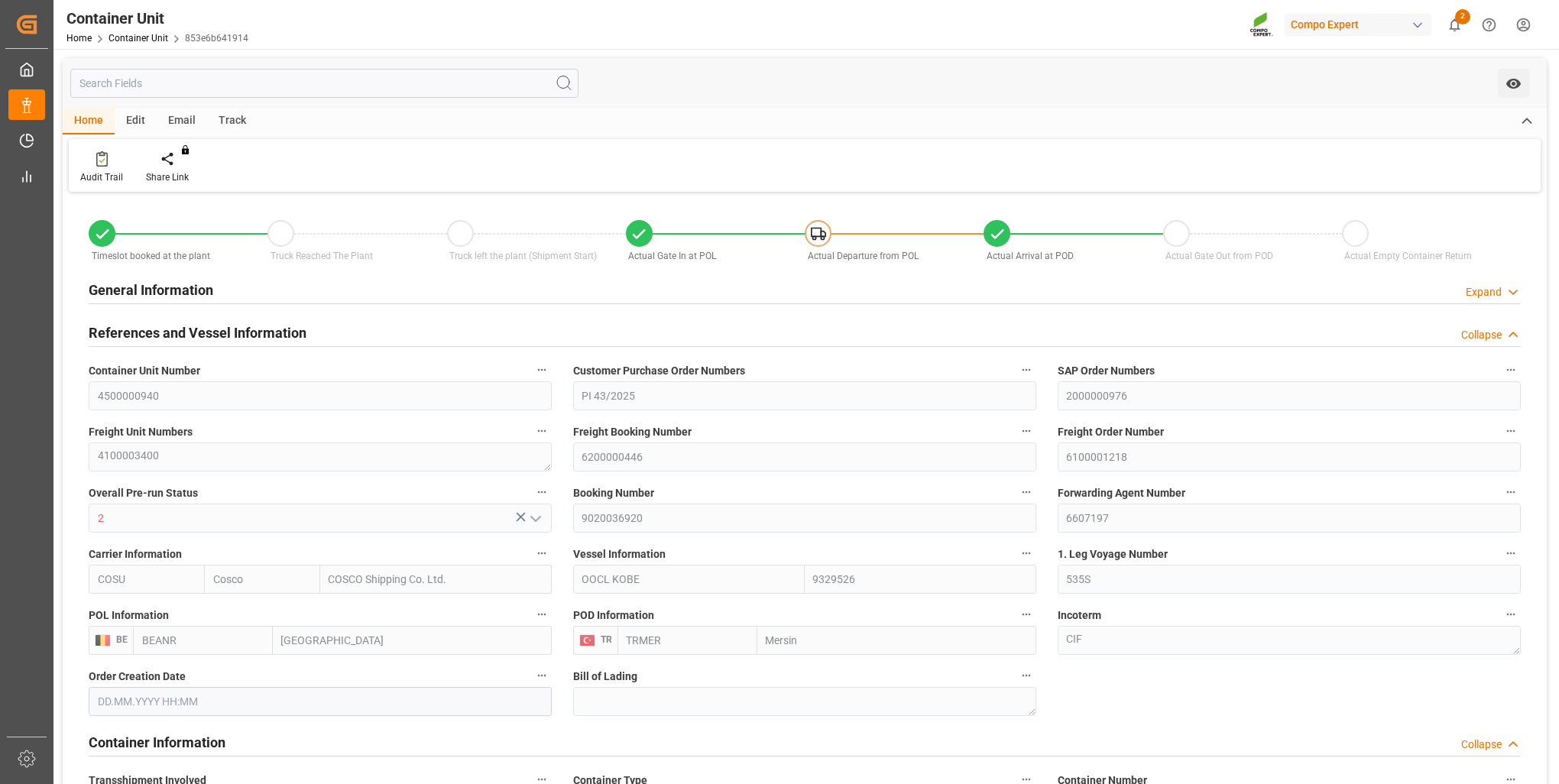
type input "BEANR"
type input "TRMER"
type input "15.08.2025 07:13"
type input "[DATE]"
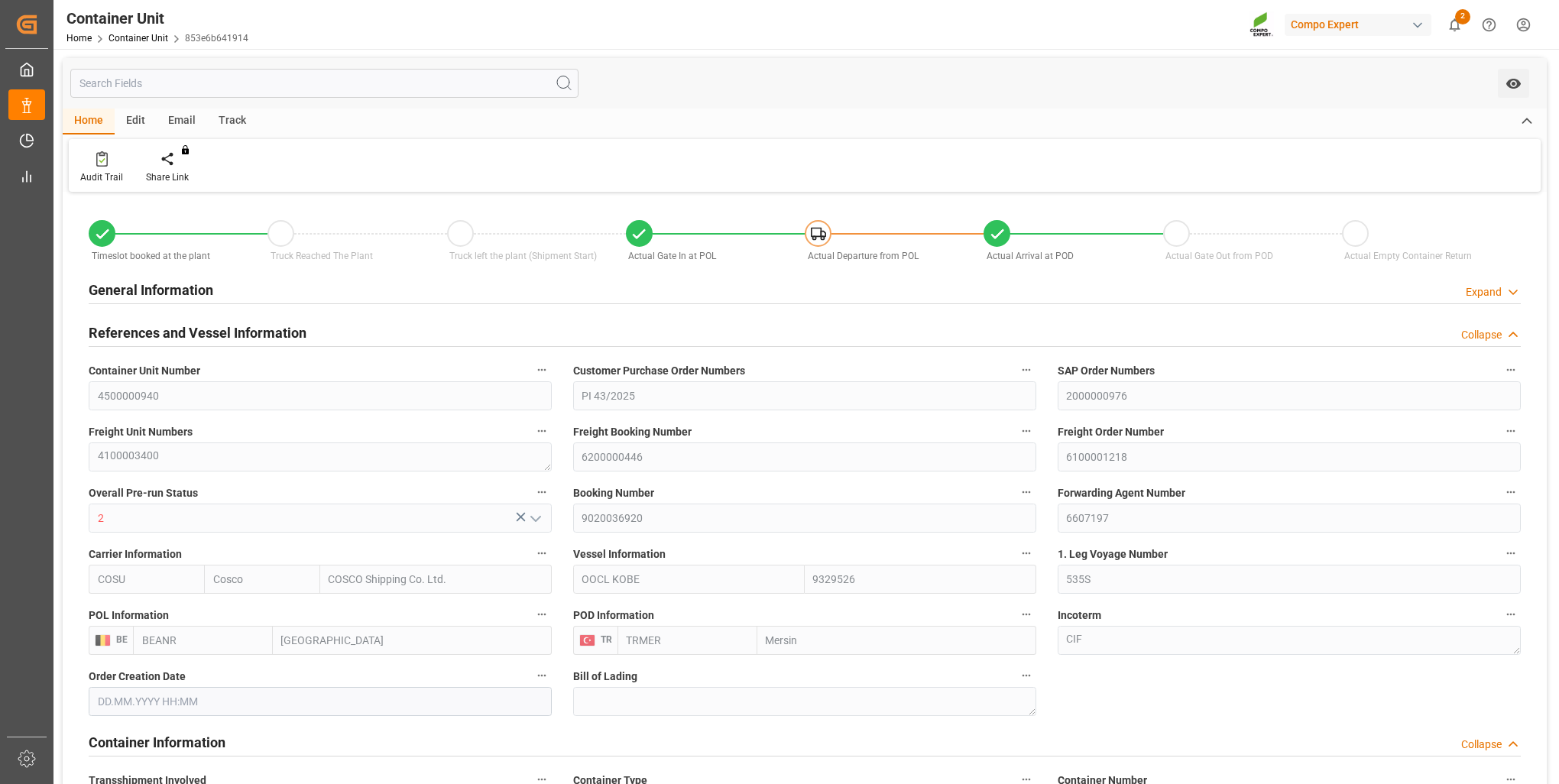
type input "[DATE] 09:45"
type input "12.09.2025 04:20"
type input "[DATE] 14:00"
type input "[DATE] 12:20"
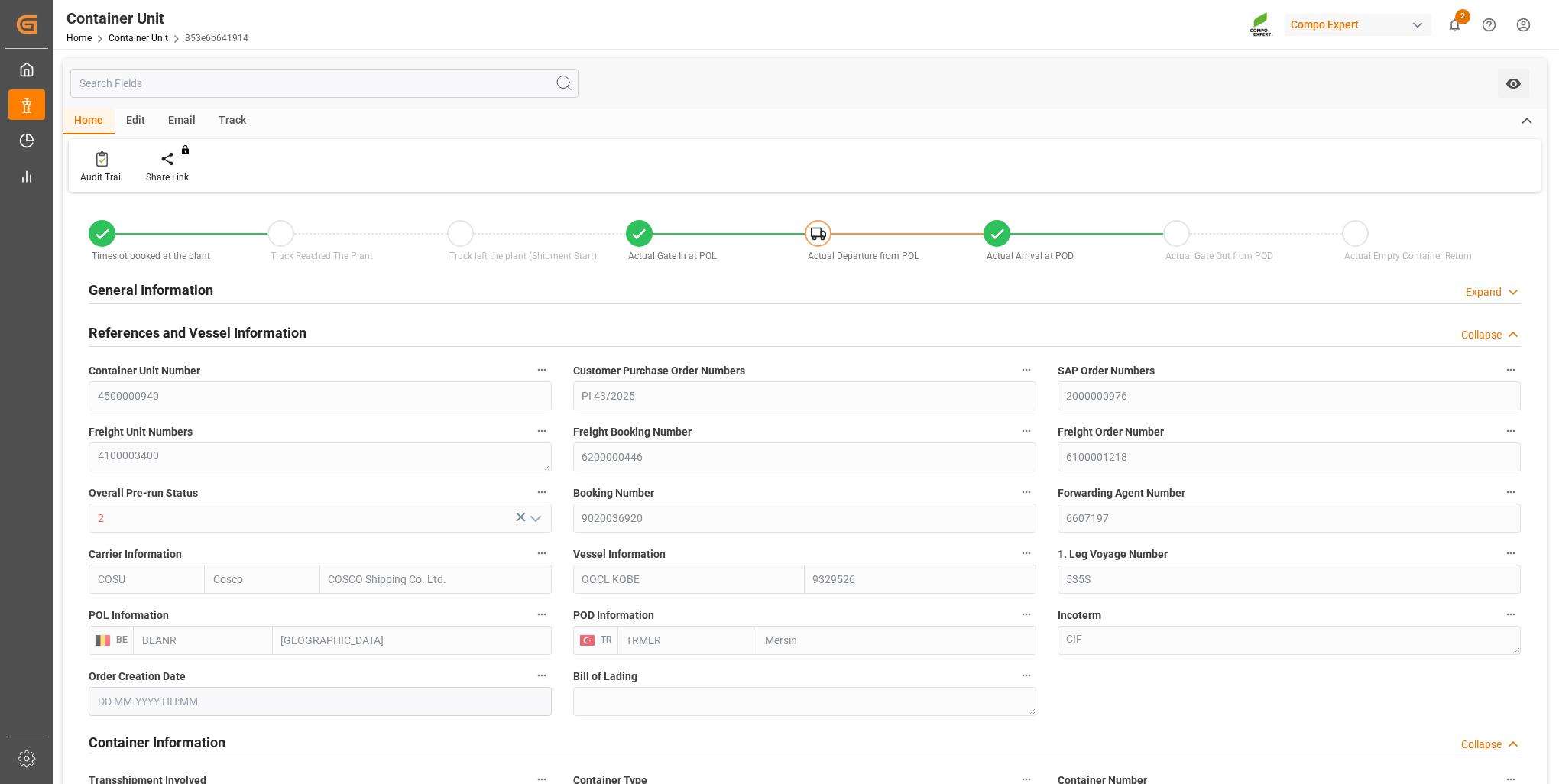
type input "[DATE] 16:00"
type input "[DATE] 10:29"
type input "[DATE] 19:00"
type input "[DATE] 00:00"
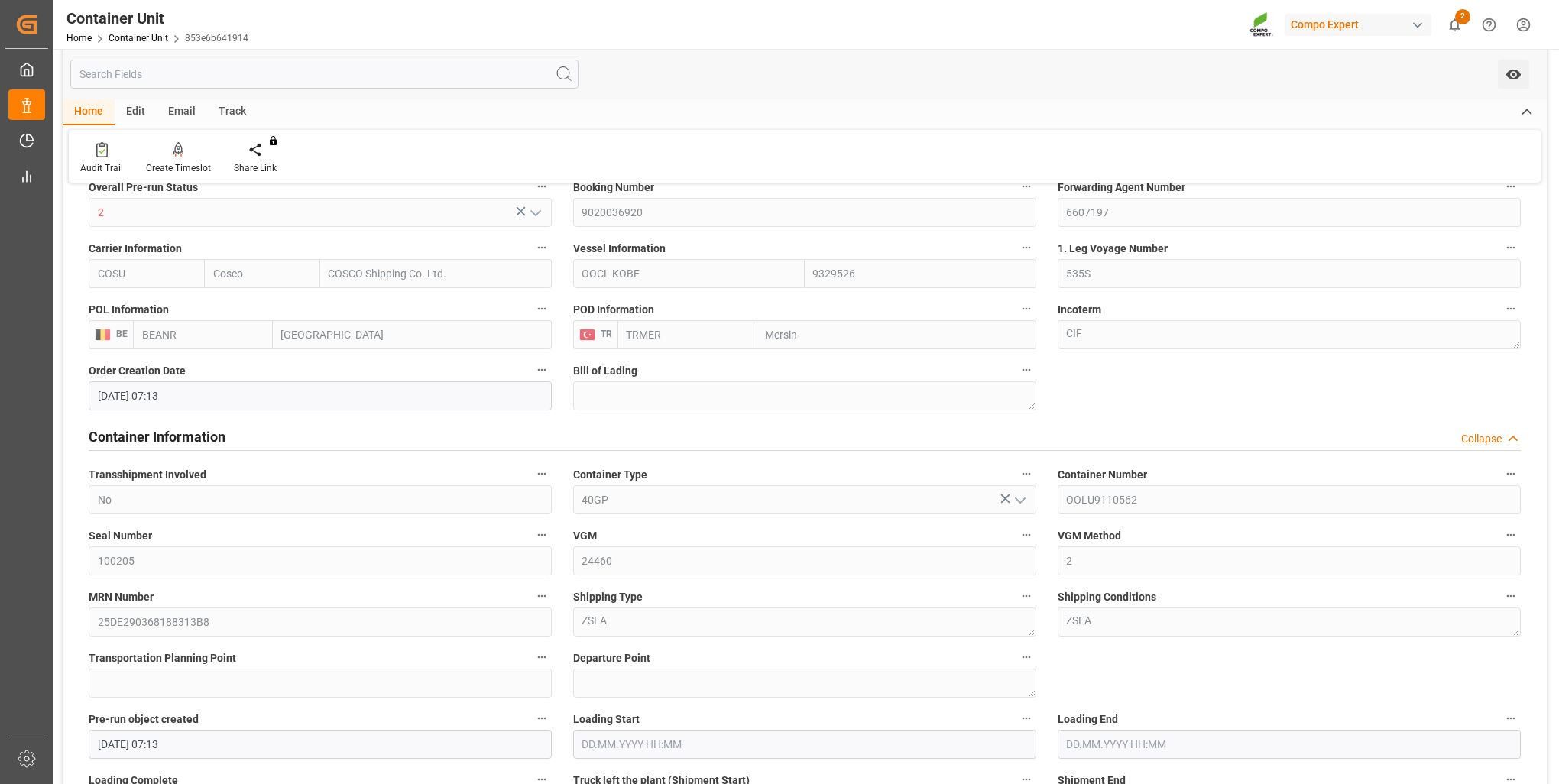
scroll to position [381, 0]
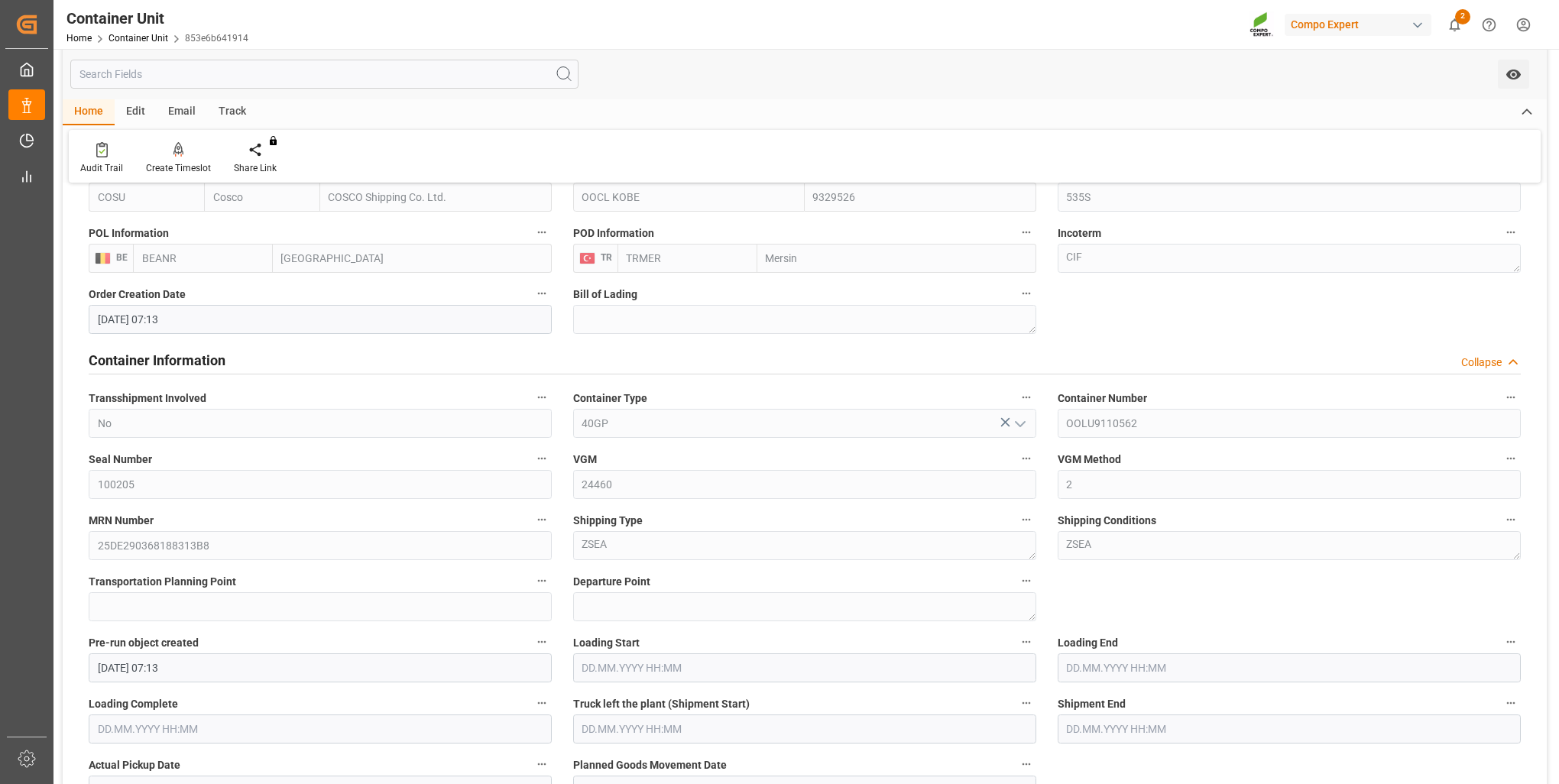
click at [84, 552] on div "MRN Number 25DE290368188313B8" at bounding box center [320, 535] width 484 height 61
click at [287, 568] on div "Transportation Planning Point" at bounding box center [320, 596] width 484 height 61
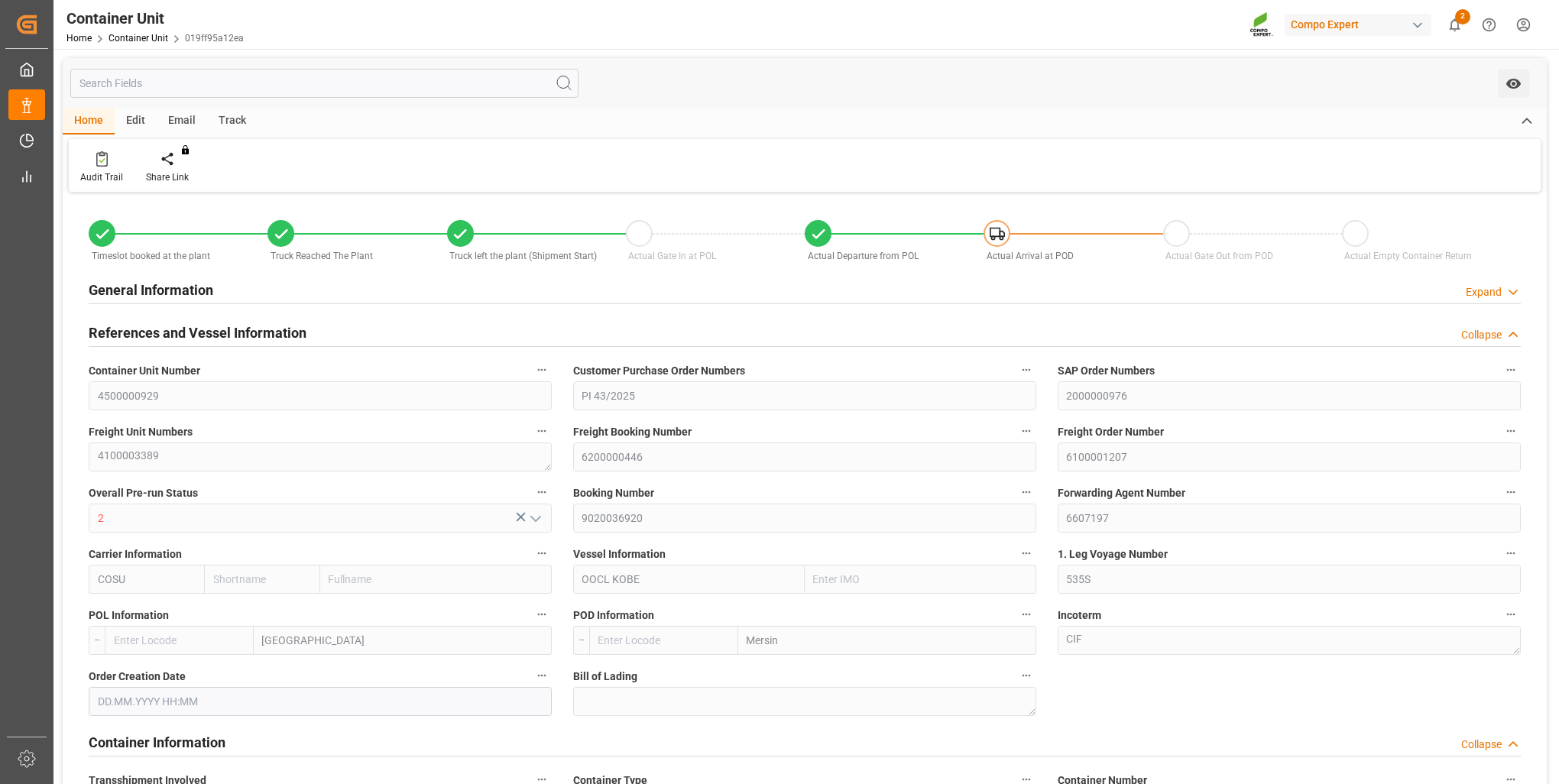
type input "Cosco"
type input "COSCO Shipping Co. Ltd."
type input "9329526"
type input "BEANR"
type input "TRMER"
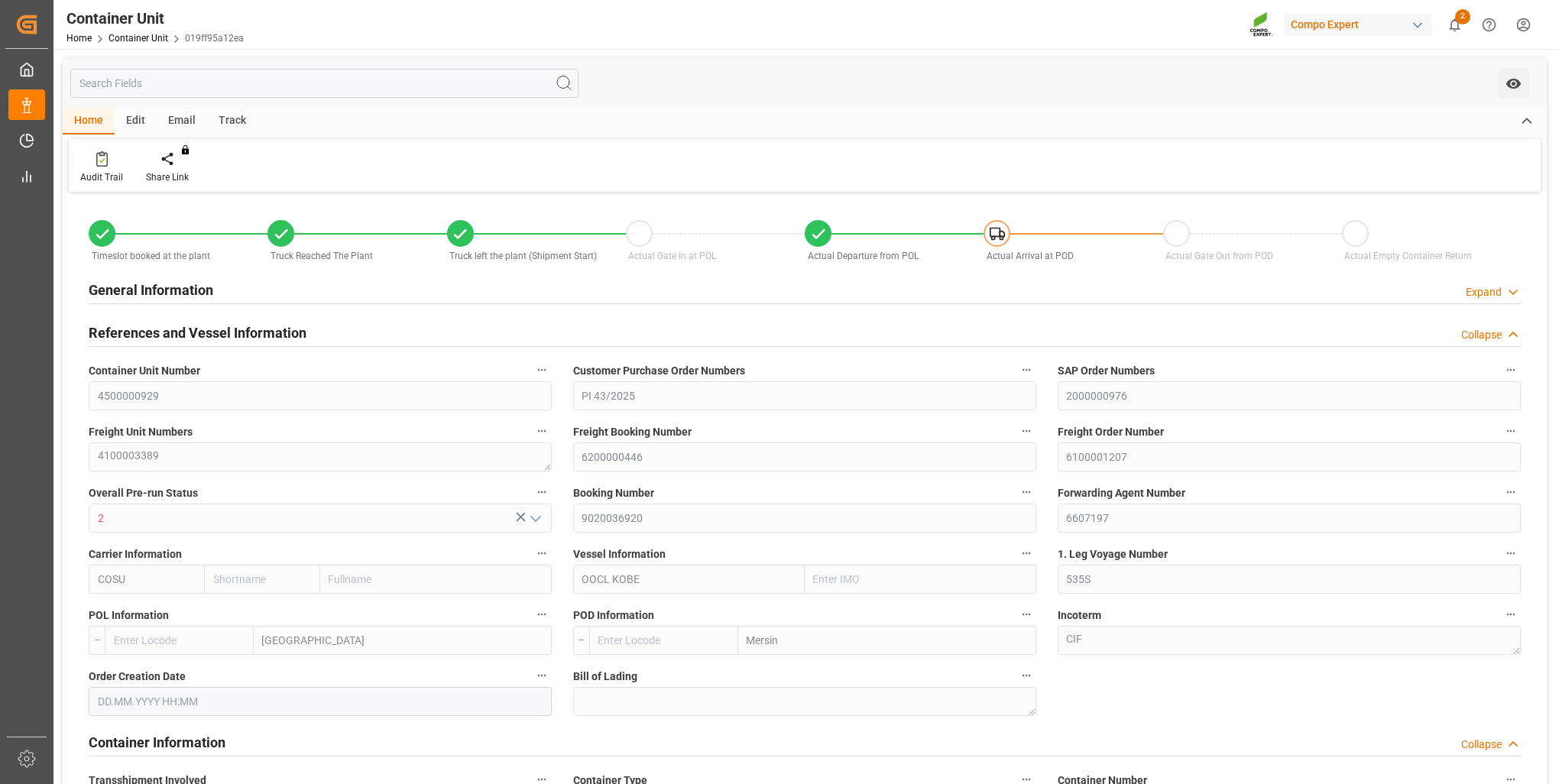
type input "24560"
type input "0"
type input "51660"
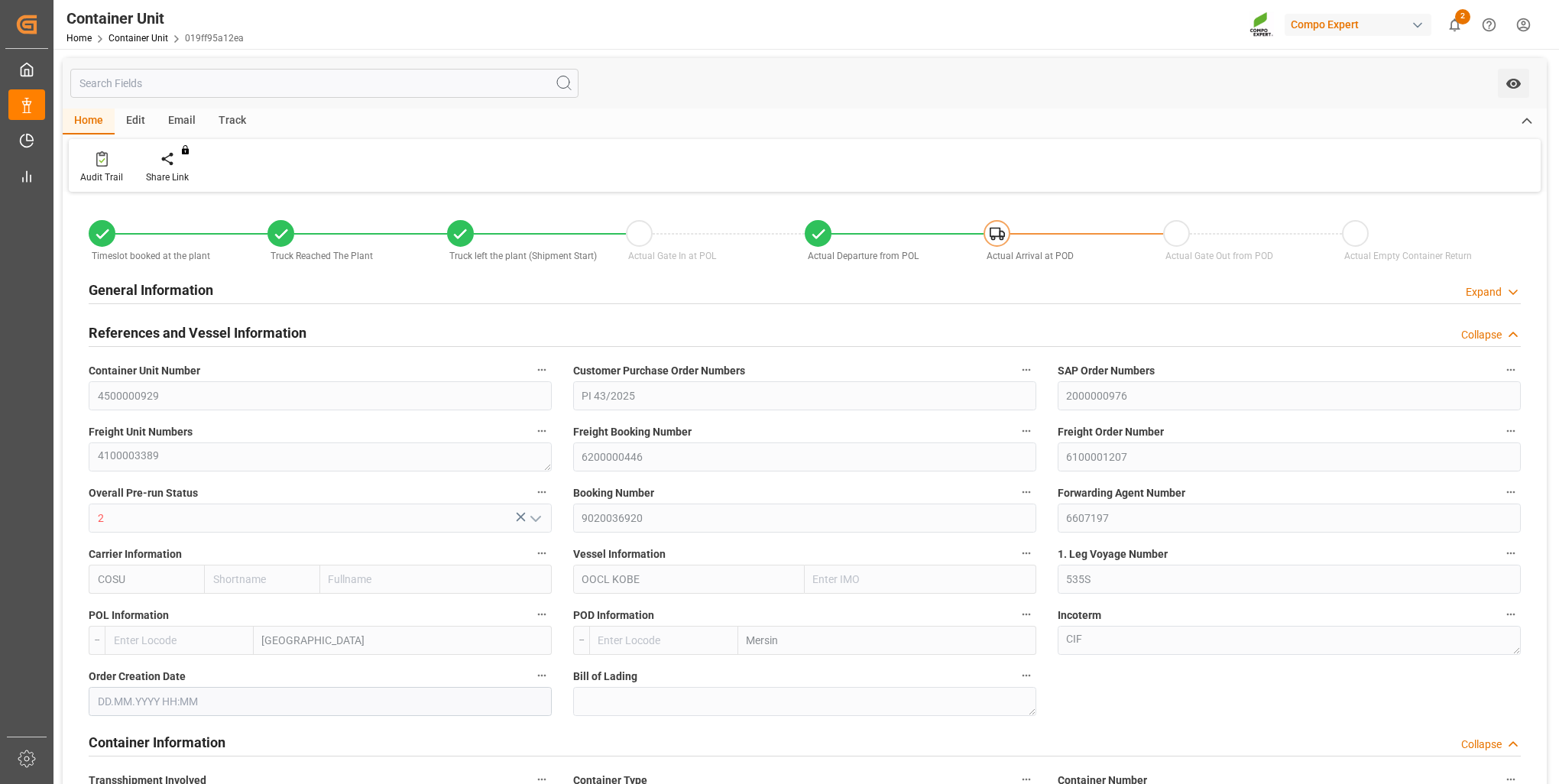
type input "BEANR"
type input "TRMER"
type input "15.08.2025 07:11"
type input "02.09.2025 08:45"
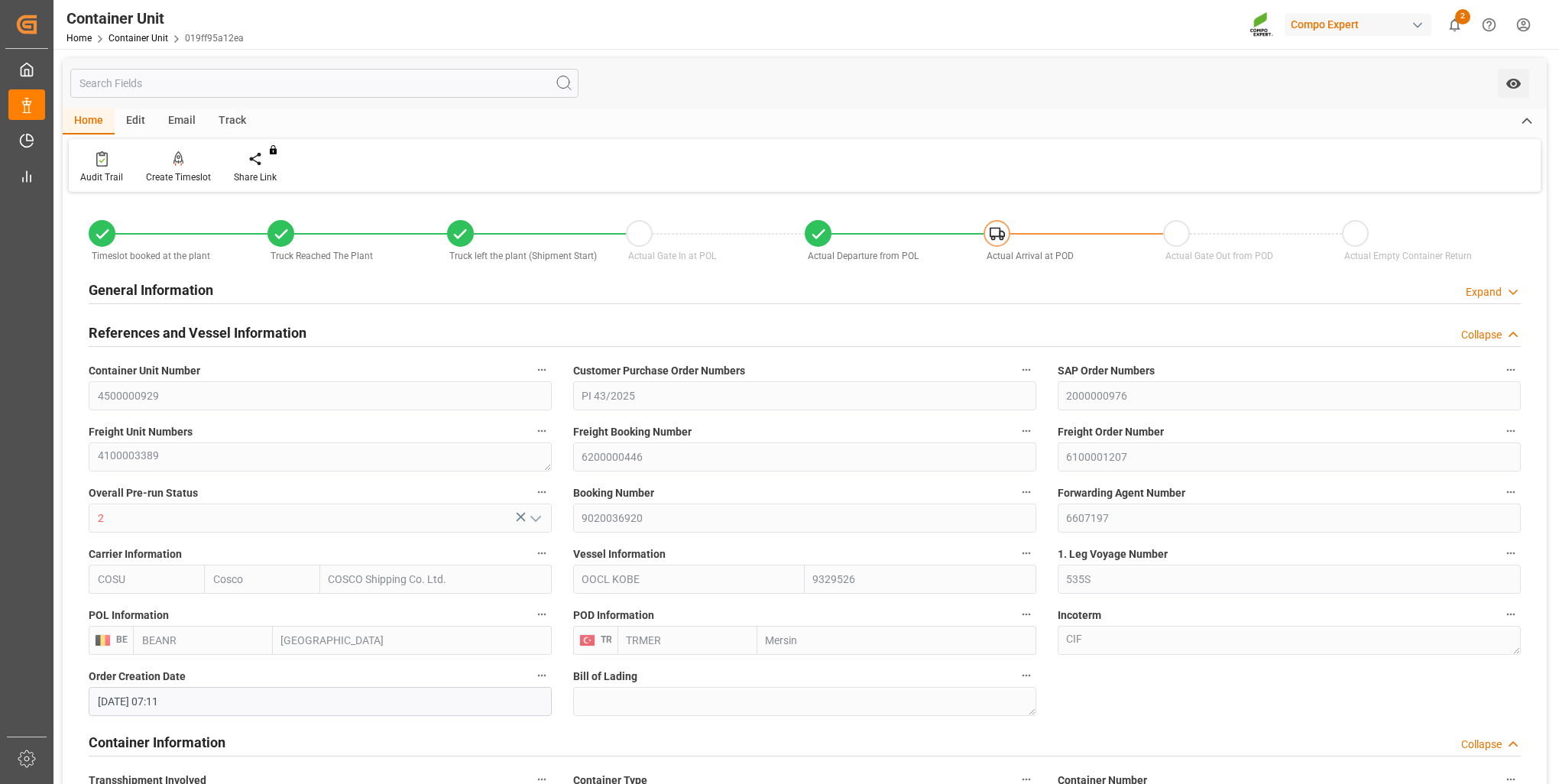
type input "03.09.2025 10:14"
type input "03.09.2025"
type input "04.09.2025"
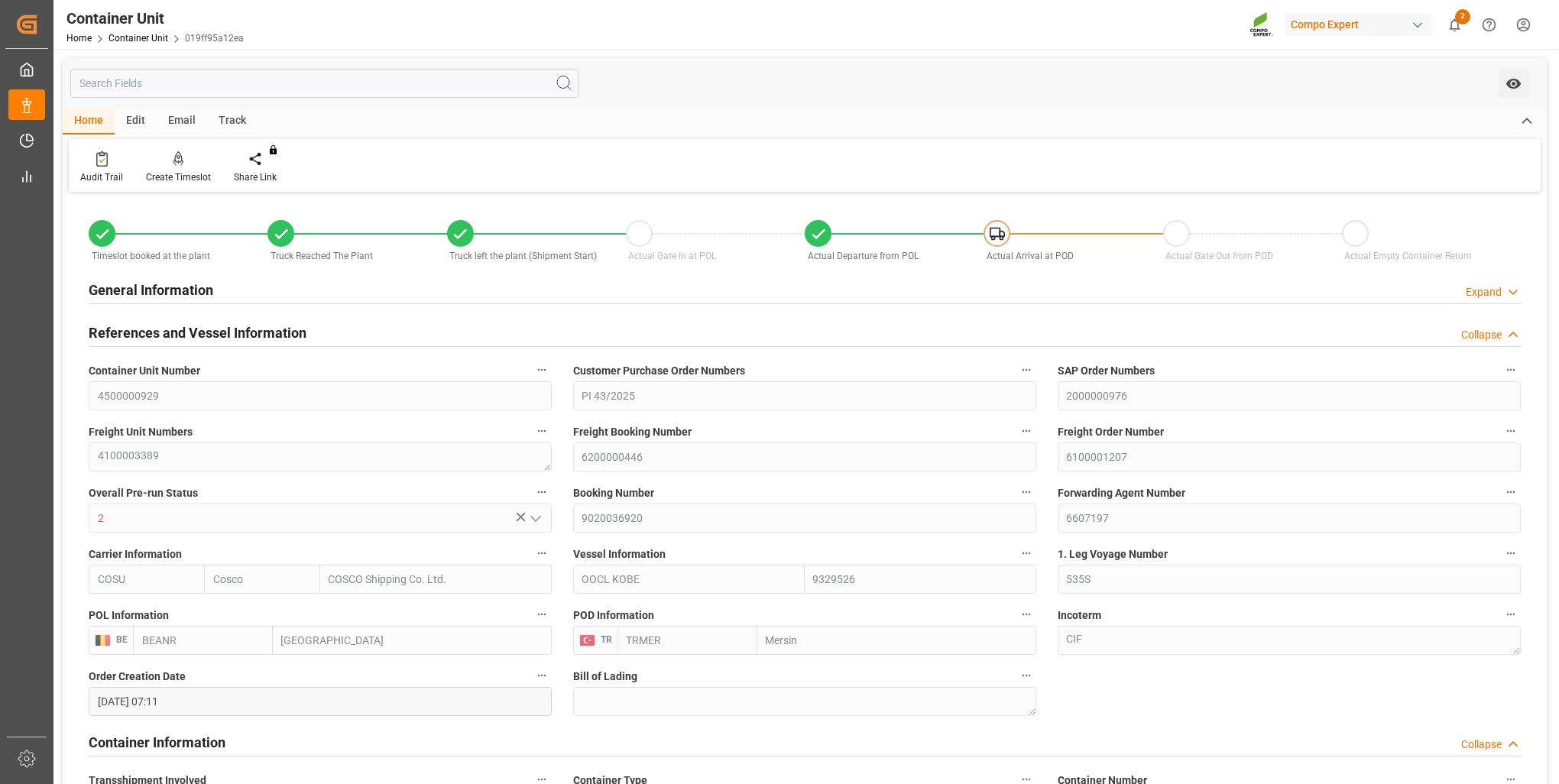
type input "[DATE] 14:00"
type input "12.09.2025 12:20"
type input "[DATE] 16:00"
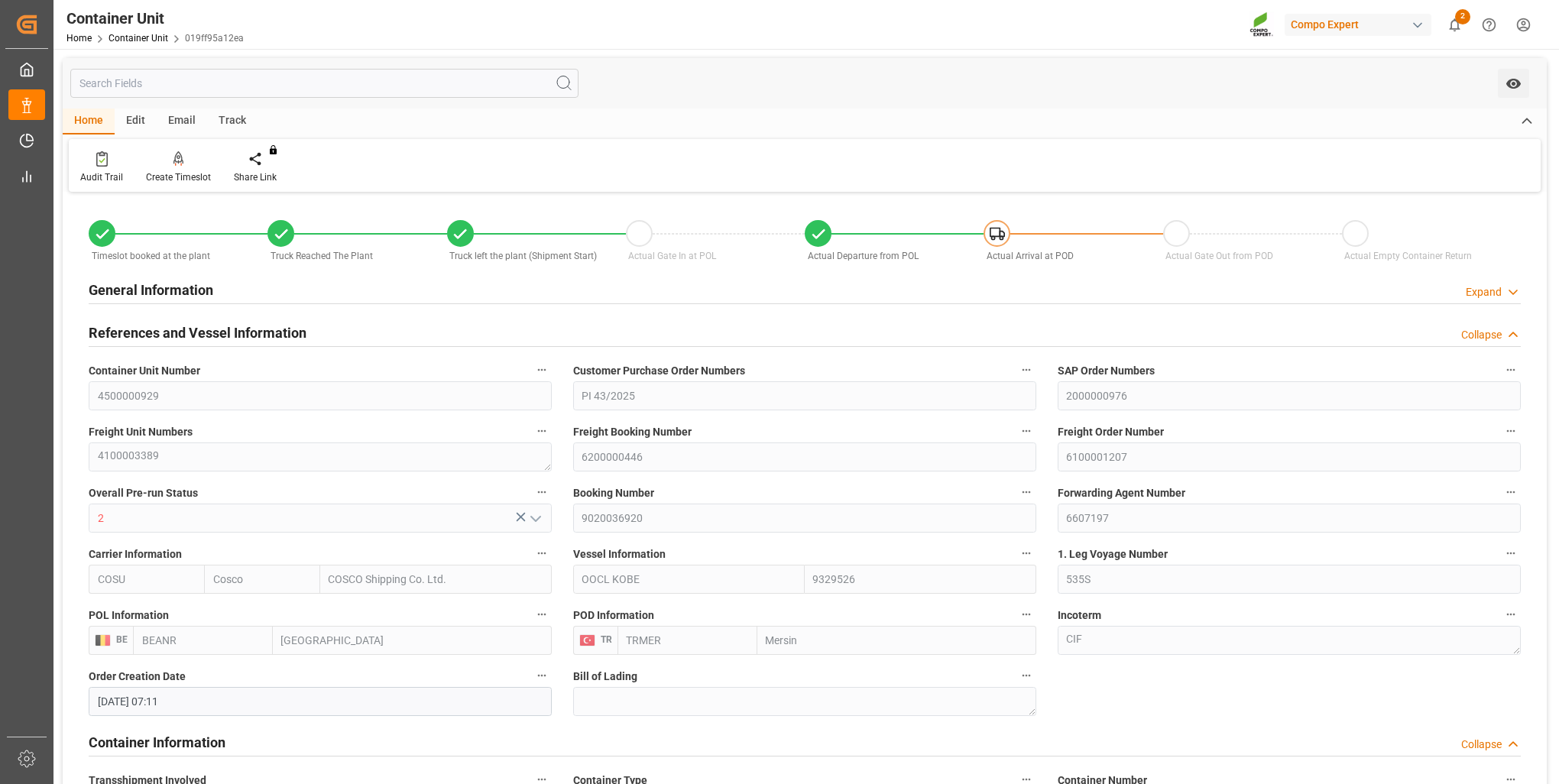
type input "27.09.2025 10:29"
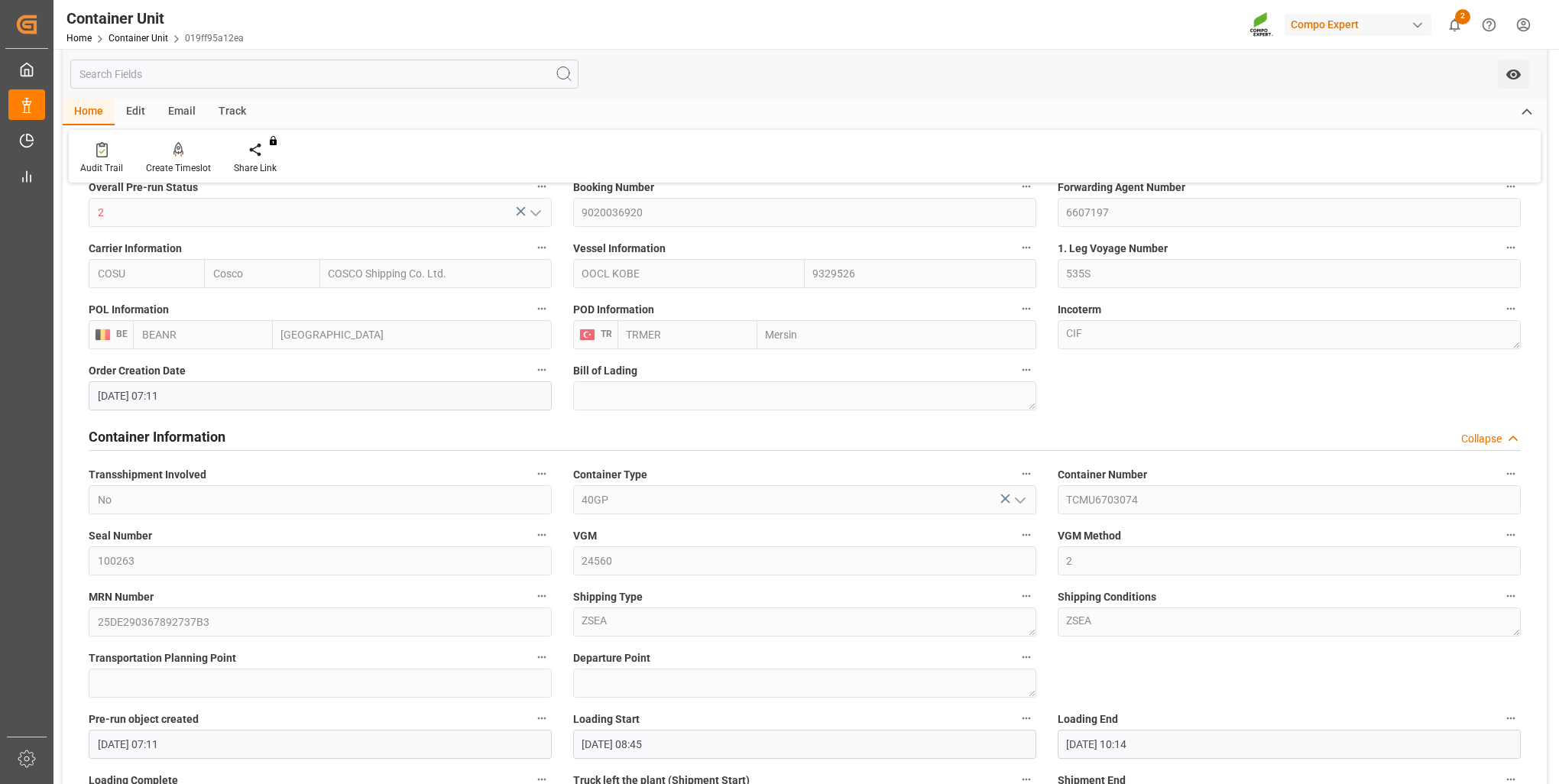
scroll to position [381, 0]
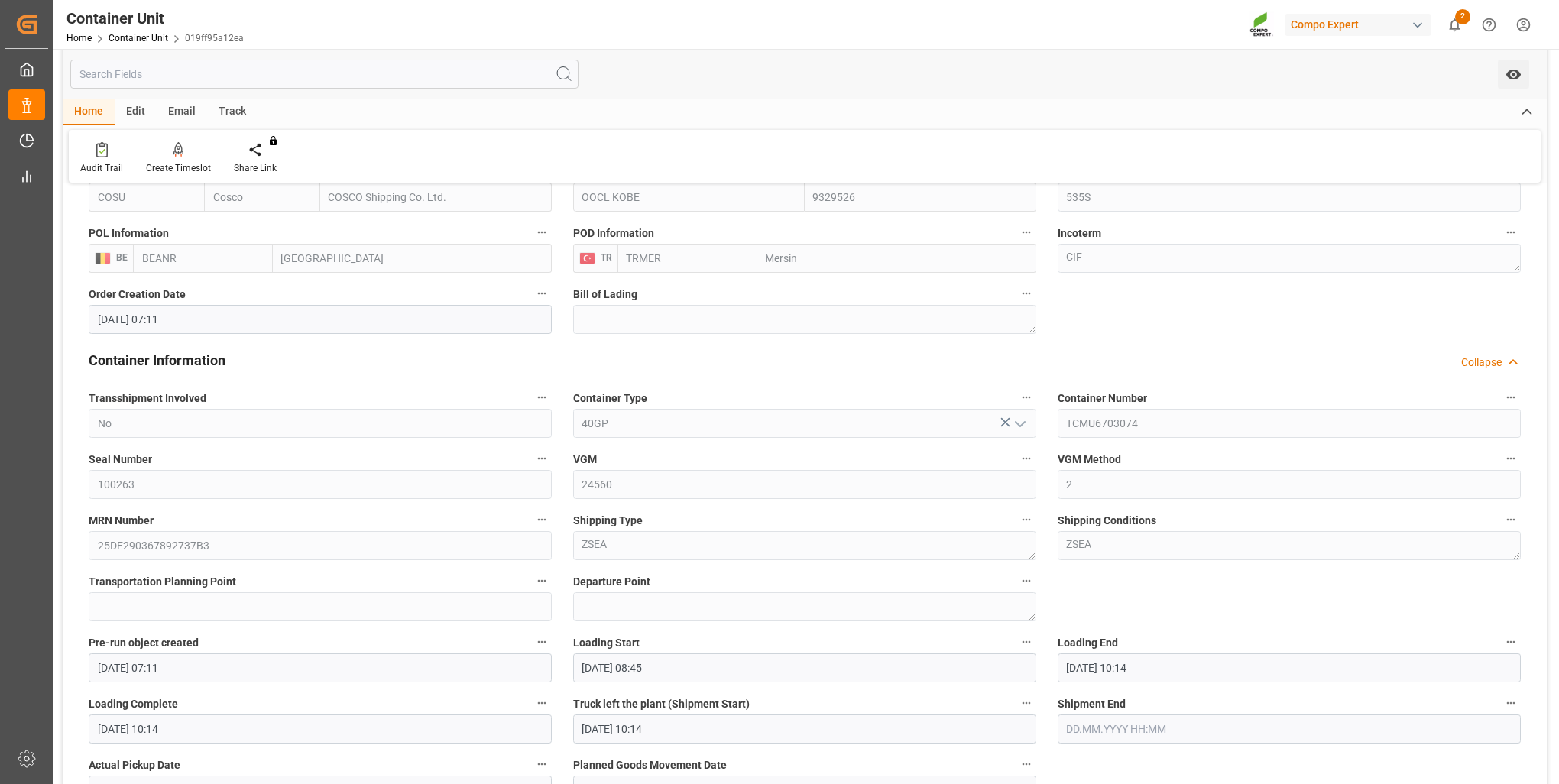
click at [88, 560] on div "MRN Number 25DE290367892737B3" at bounding box center [320, 535] width 484 height 61
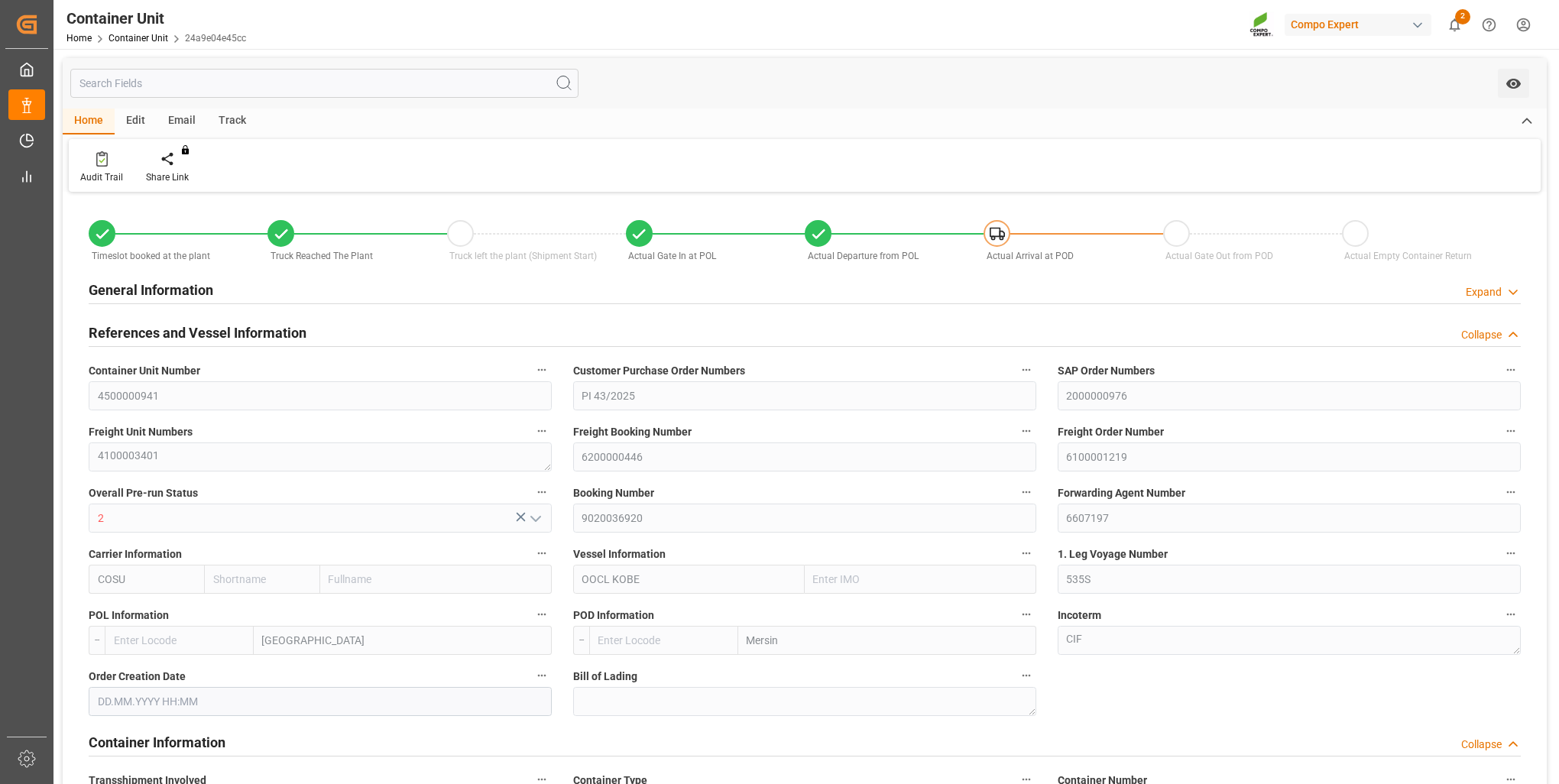
type input "Cosco"
type input "COSCO Shipping Co. Ltd."
type input "9329526"
type input "BEANR"
type input "TRMER"
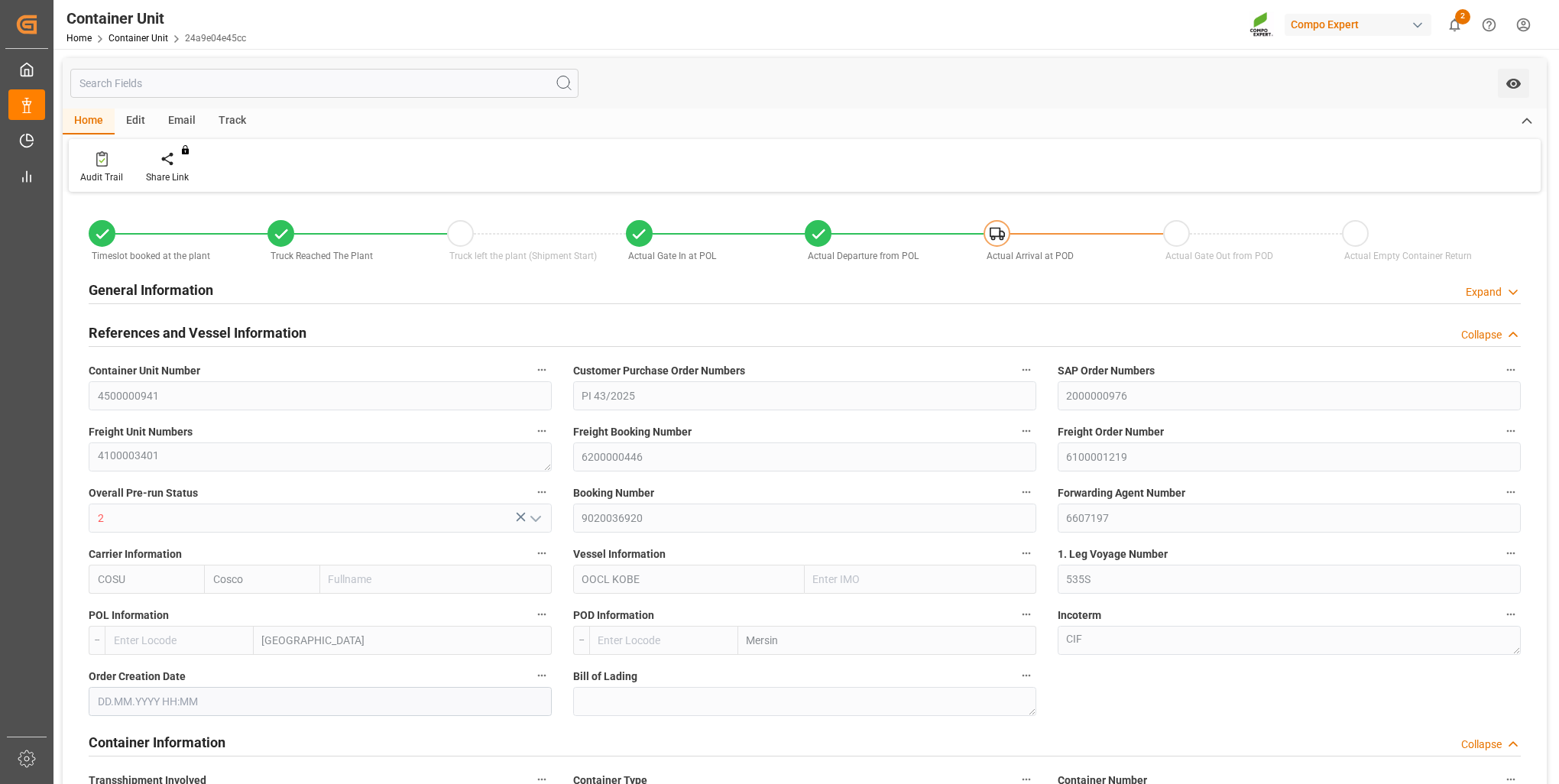
type input "24510"
type input "0"
type input "41328"
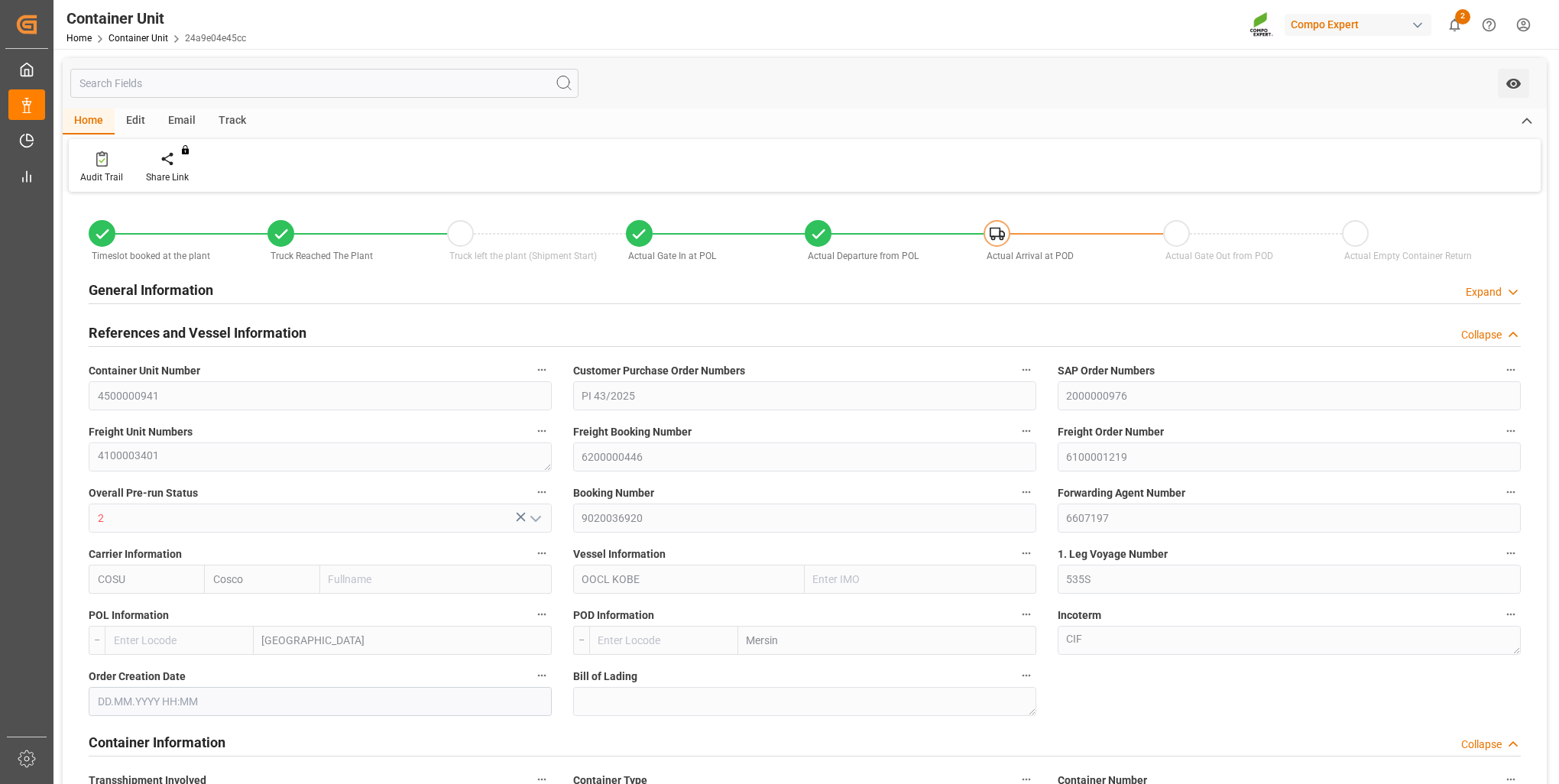
type input "BEANR"
type input "TRMER"
type input "15.08.2025 07:13"
type input "24.09.2025 16:51"
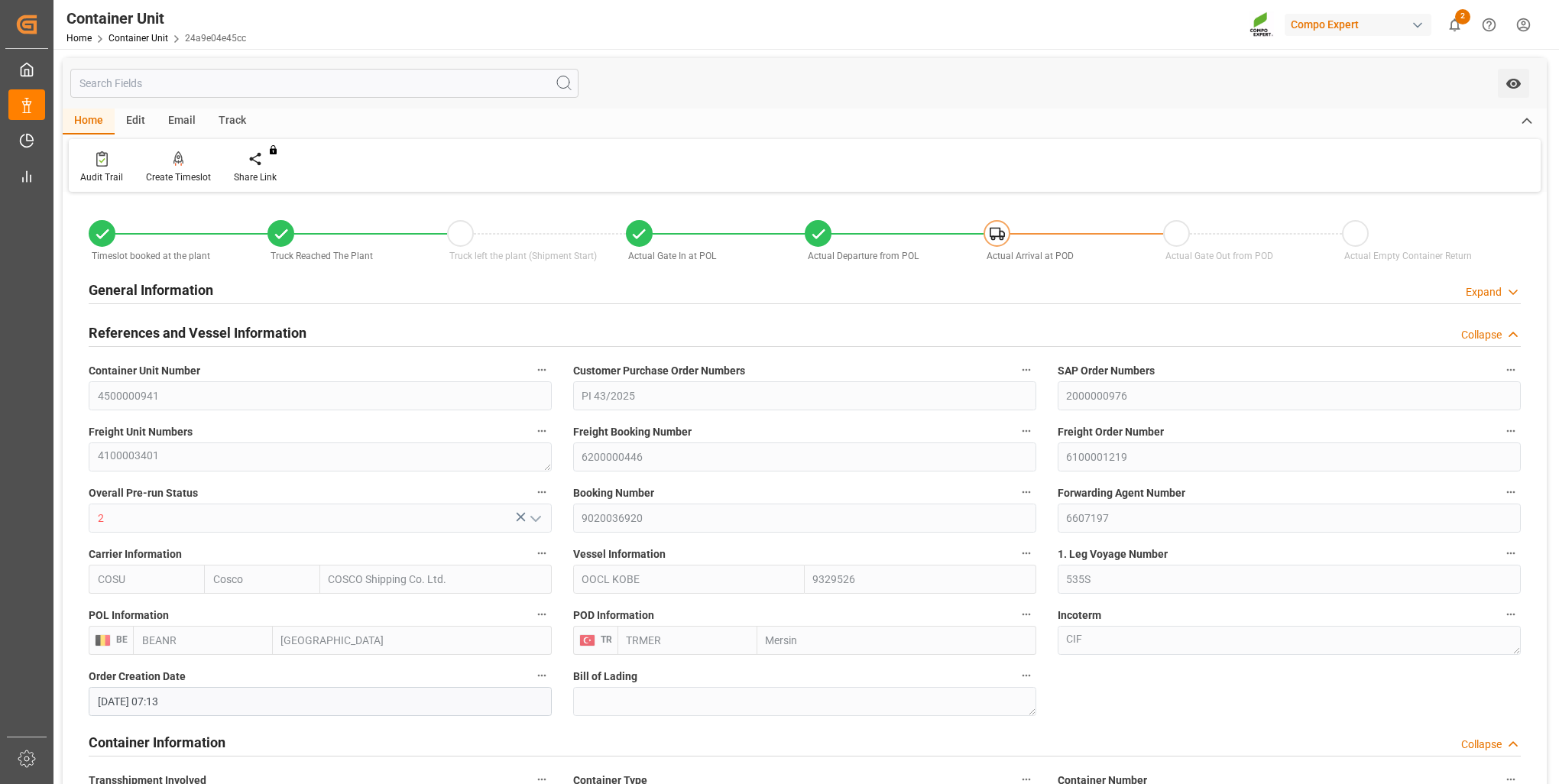
type input "24.09.2025 16:51"
type input "24.09.2025"
type input "04.09.2025"
type input "08.09.2025 09:45"
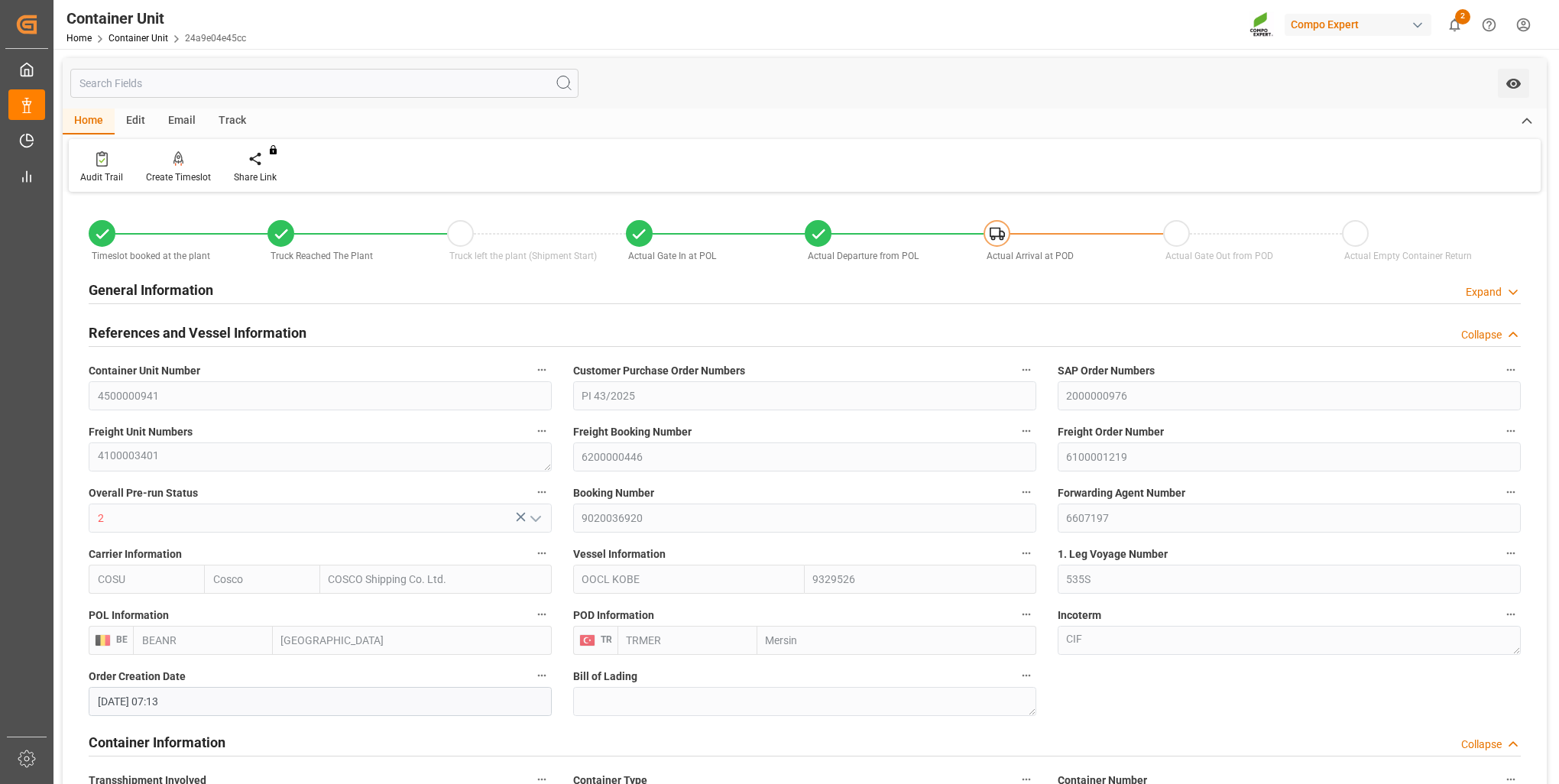
type input "11.09.2025 22:43"
type input "[DATE] 14:00"
type input "12.09.2025 12:20"
type input "[DATE] 16:00"
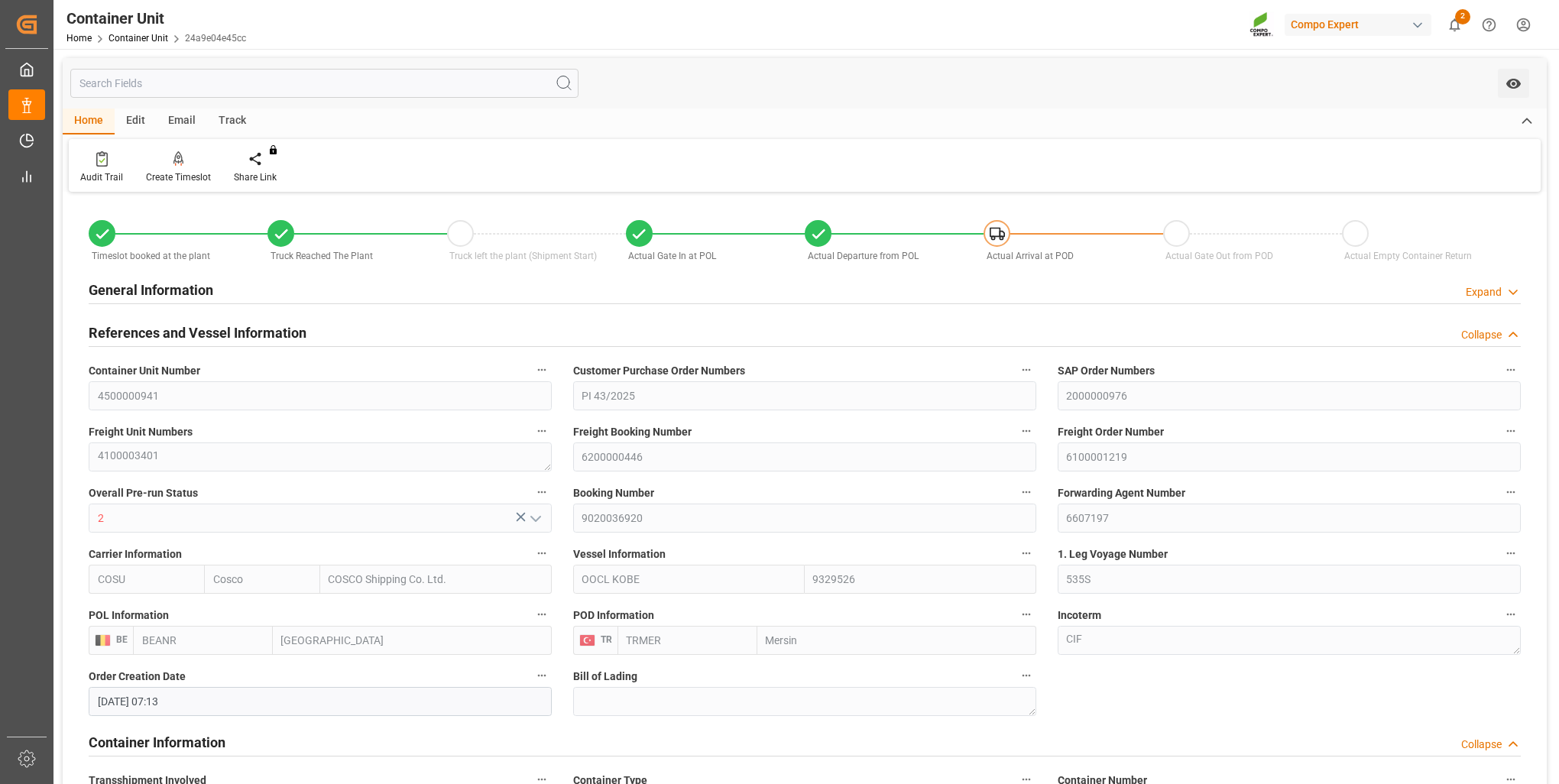
type input "[DATE] 16:00"
type input "[DATE] 10:29"
type input "[DATE] 19:00"
type input "[DATE] 00:00"
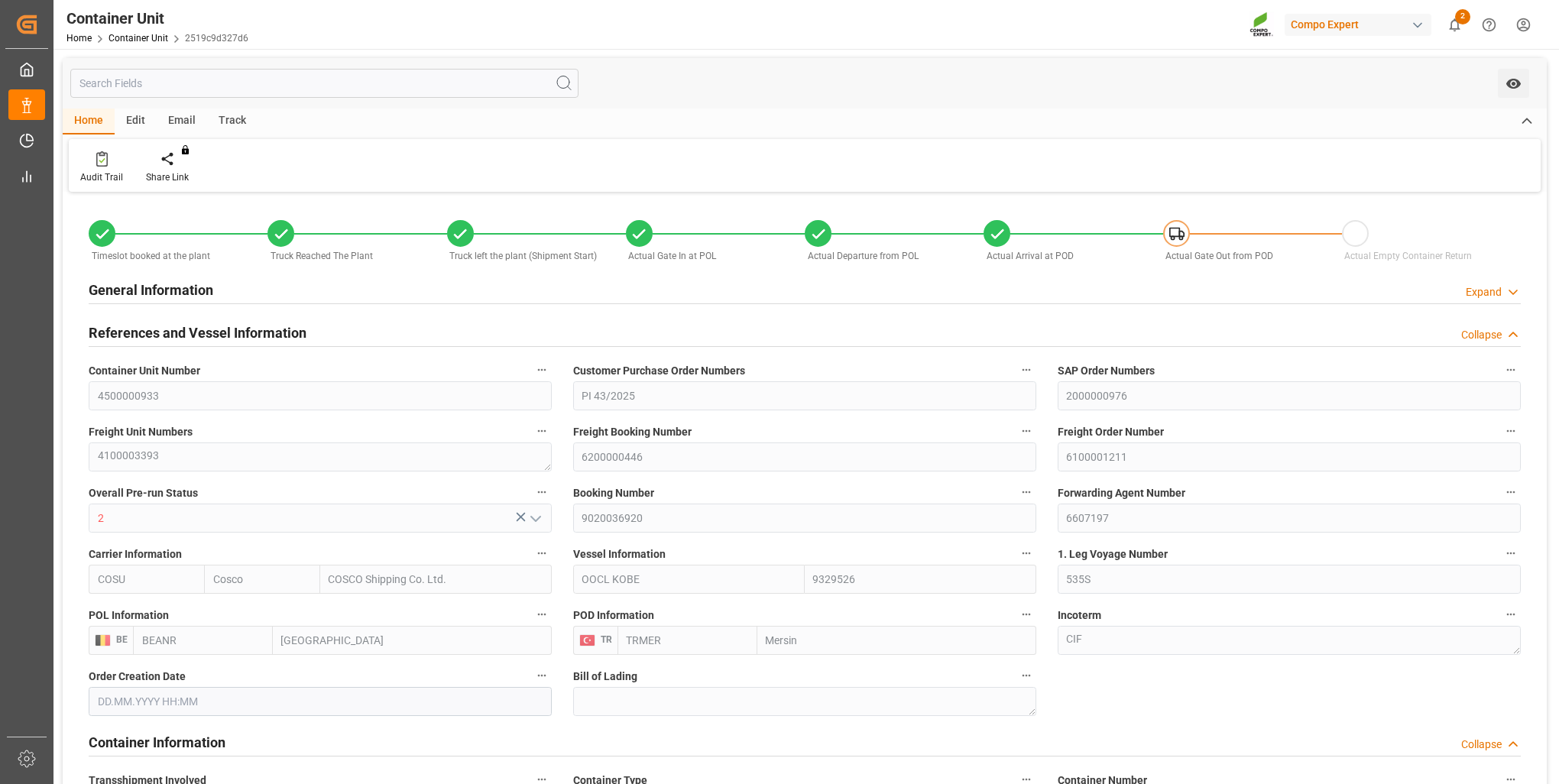
type input "Cosco"
type input "COSCO Shipping Co. Ltd."
type input "9329526"
type input "BEANR"
type input "TRMER"
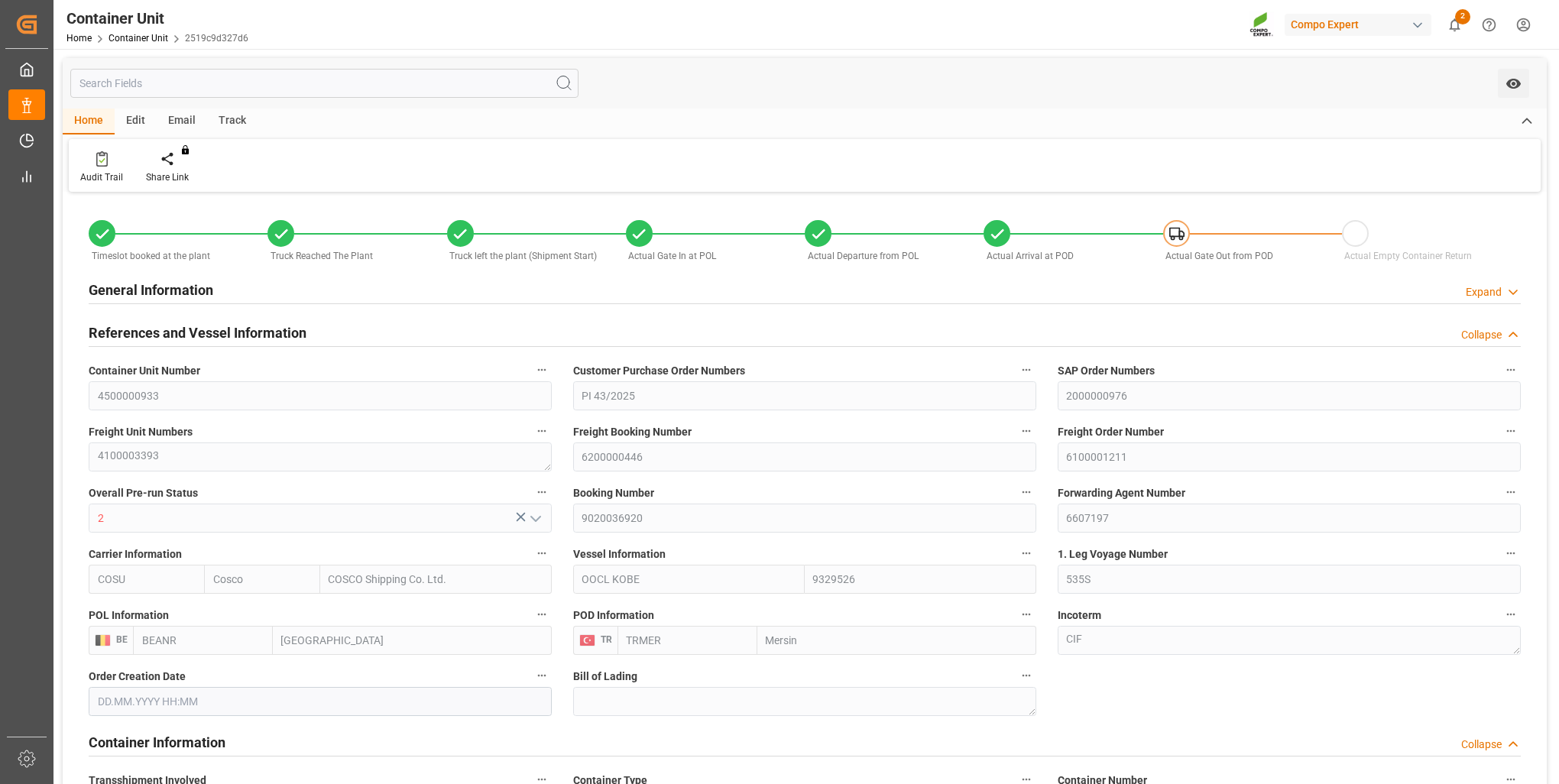
type input "24560"
type input "0"
type input "45920"
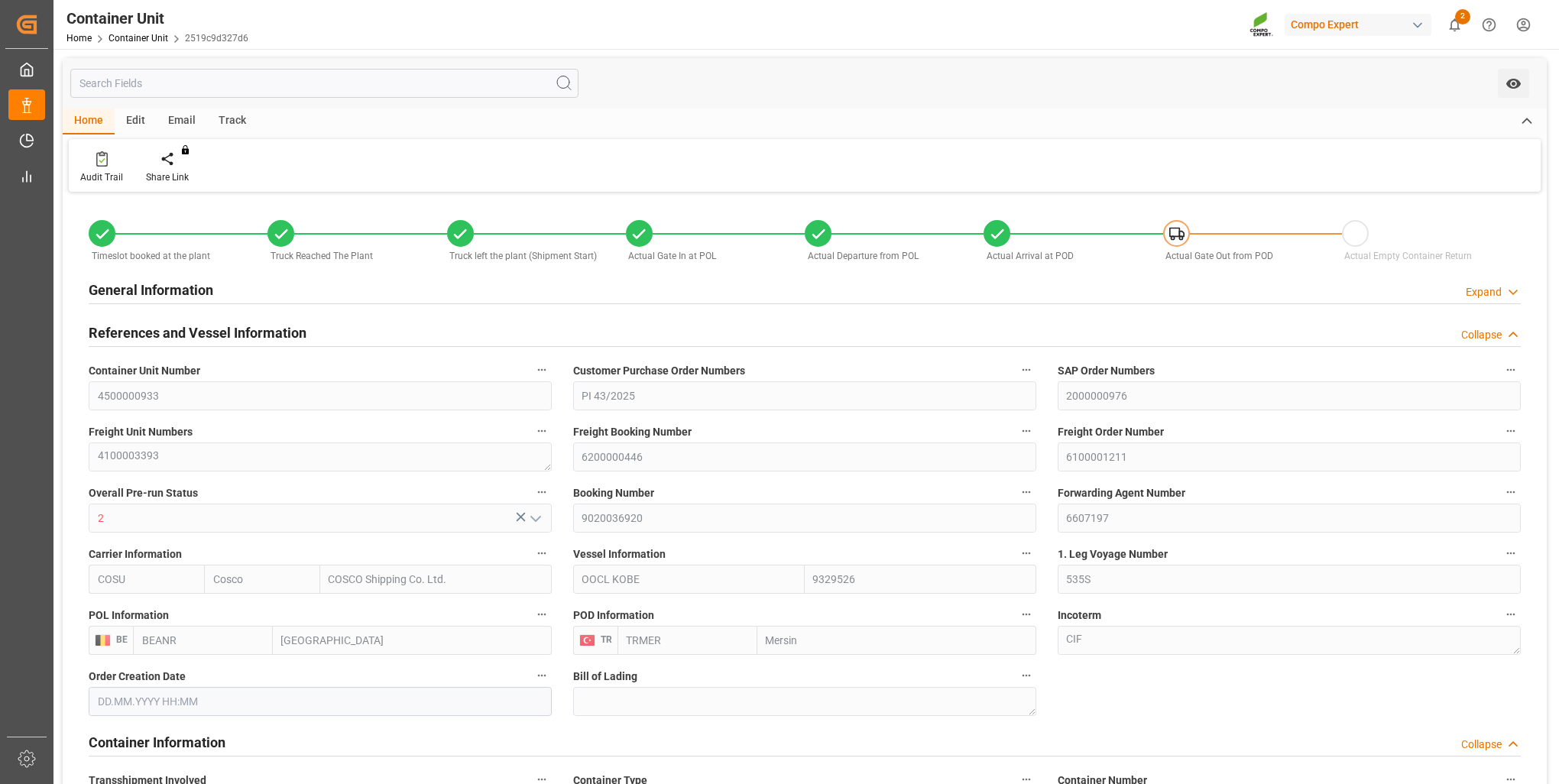
type input "BEANR"
type input "TRMER"
type input "[DATE] 07:11"
type input "[DATE] 11:41"
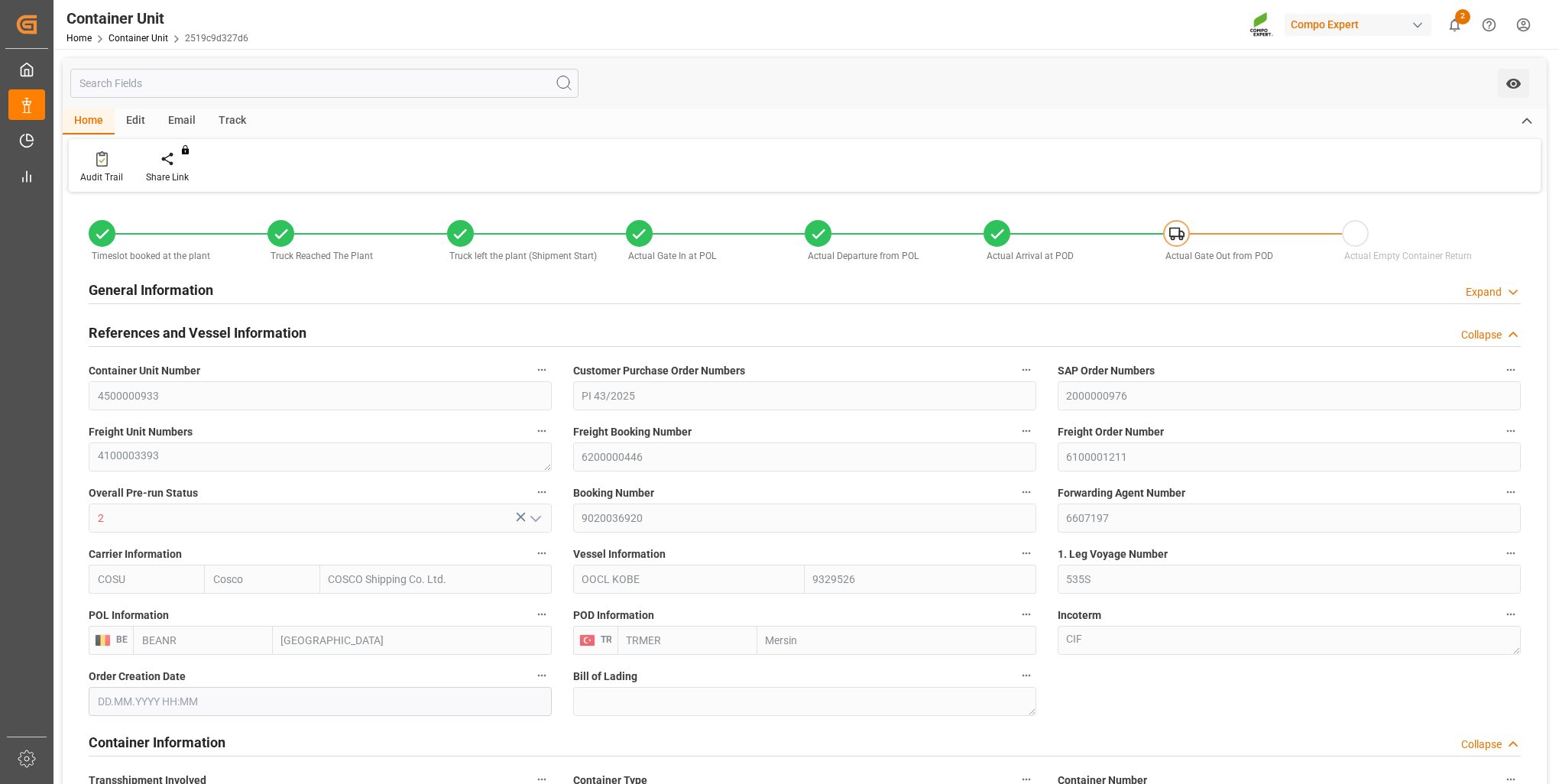
type input "03.09.2025 11:43"
type input "03.09.2025 11:44"
type input "[DATE]"
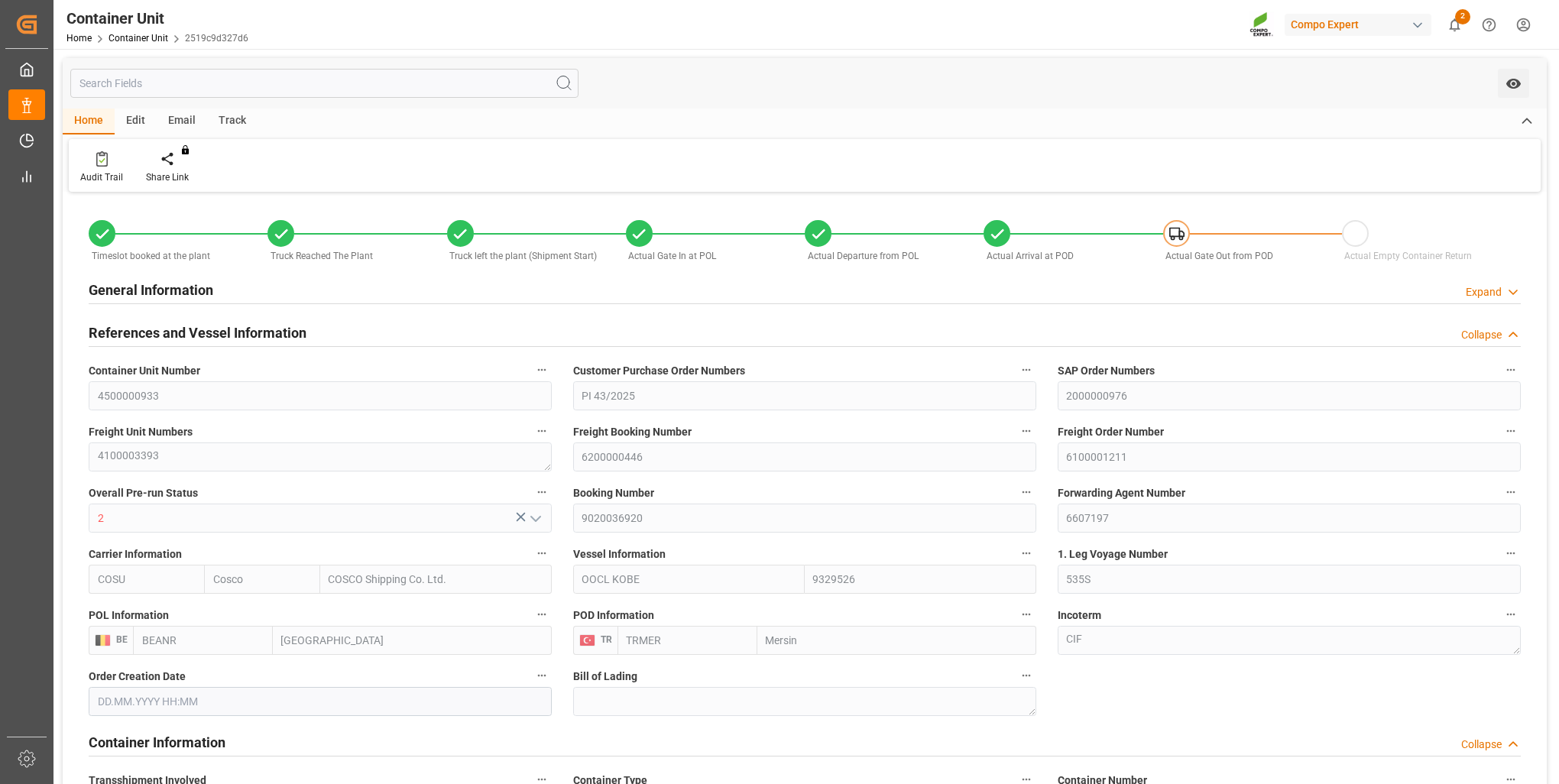
type input "[DATE] 09:45"
type input "11.09.2025 22:49"
type input "[DATE] 14:00"
type input "[DATE] 12:20"
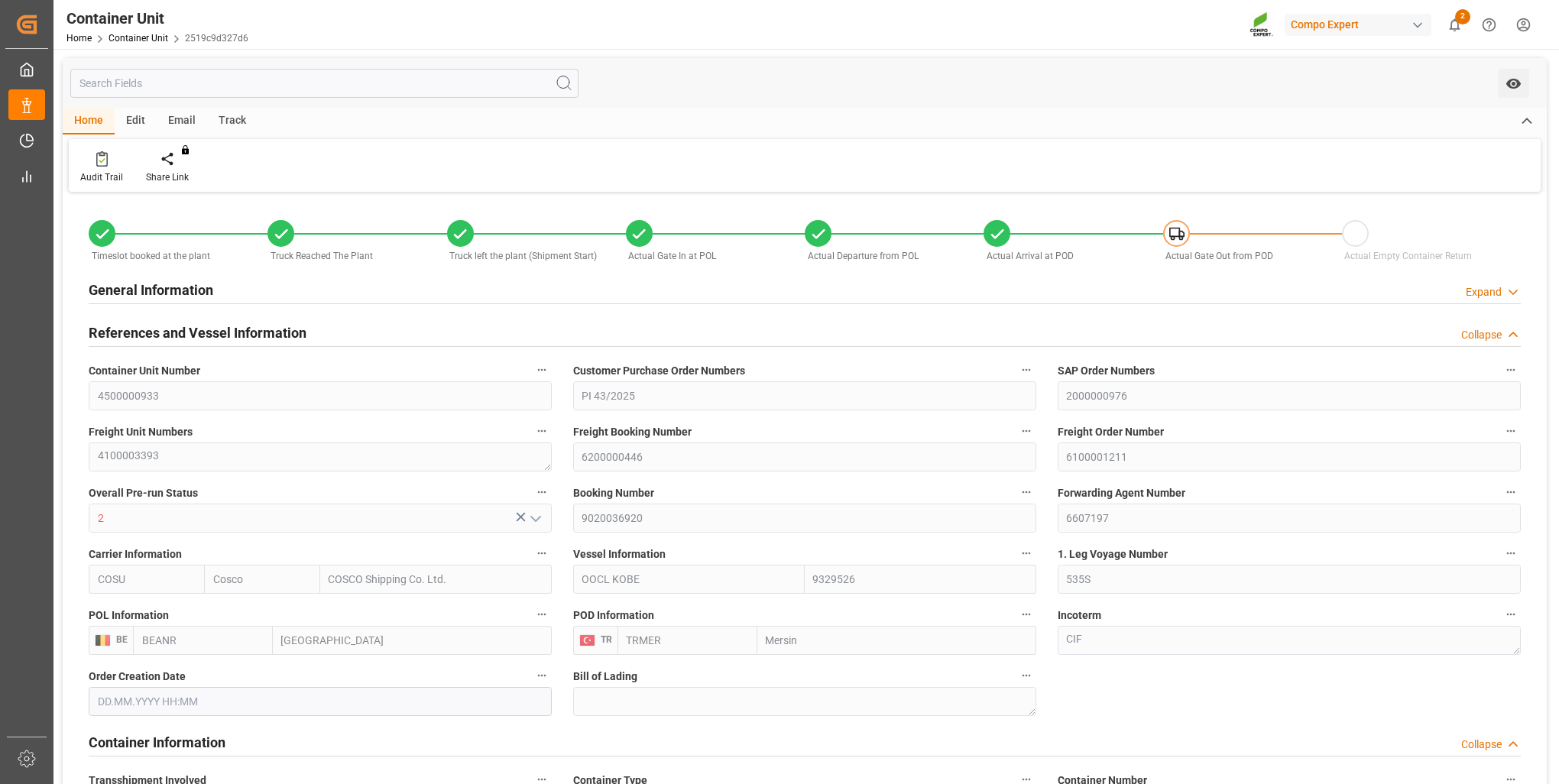
type input "[DATE] 16:00"
type input "[DATE] 10:29"
type input "[DATE] 19:00"
type input "[DATE] 00:00"
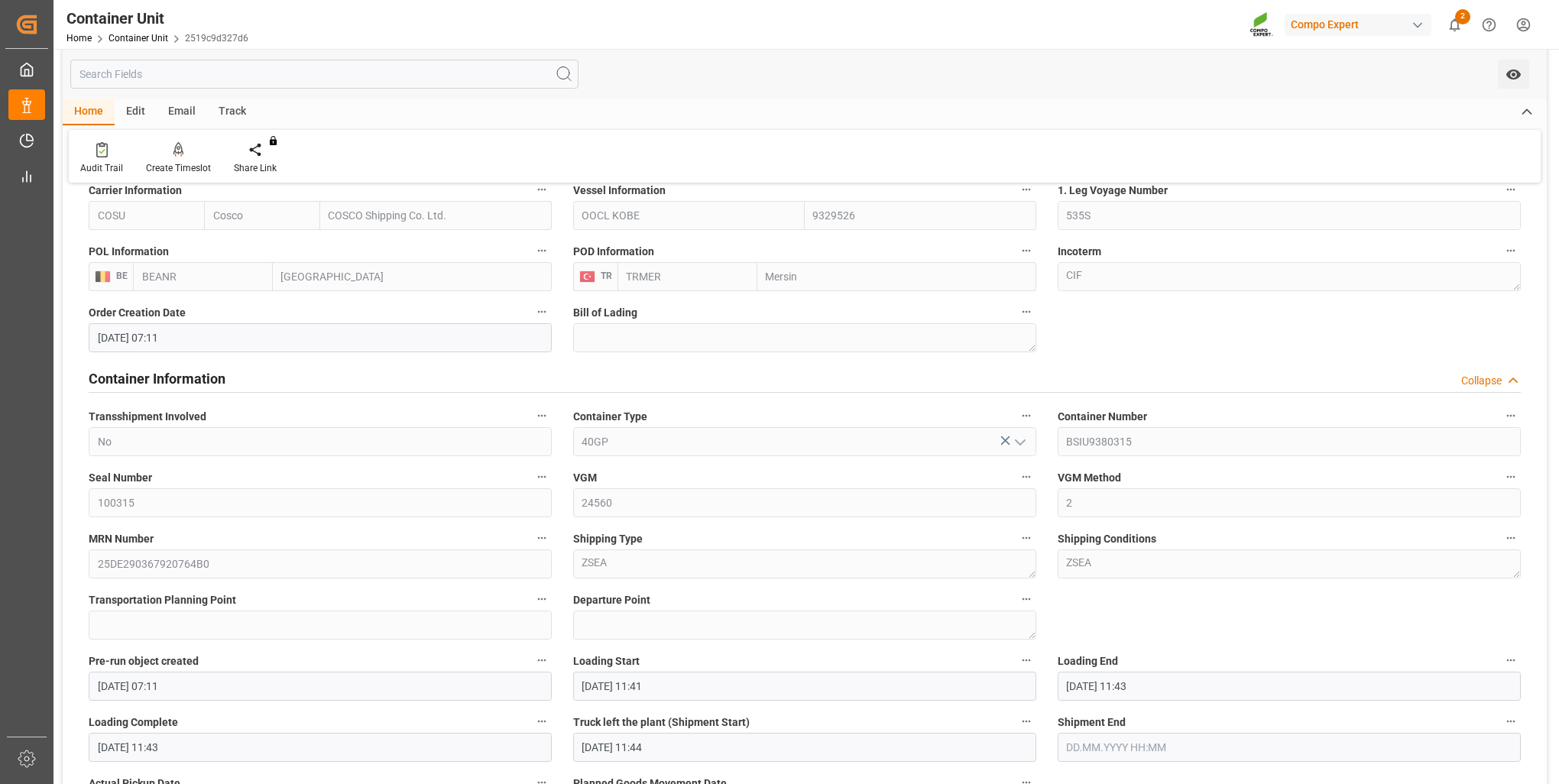
scroll to position [381, 0]
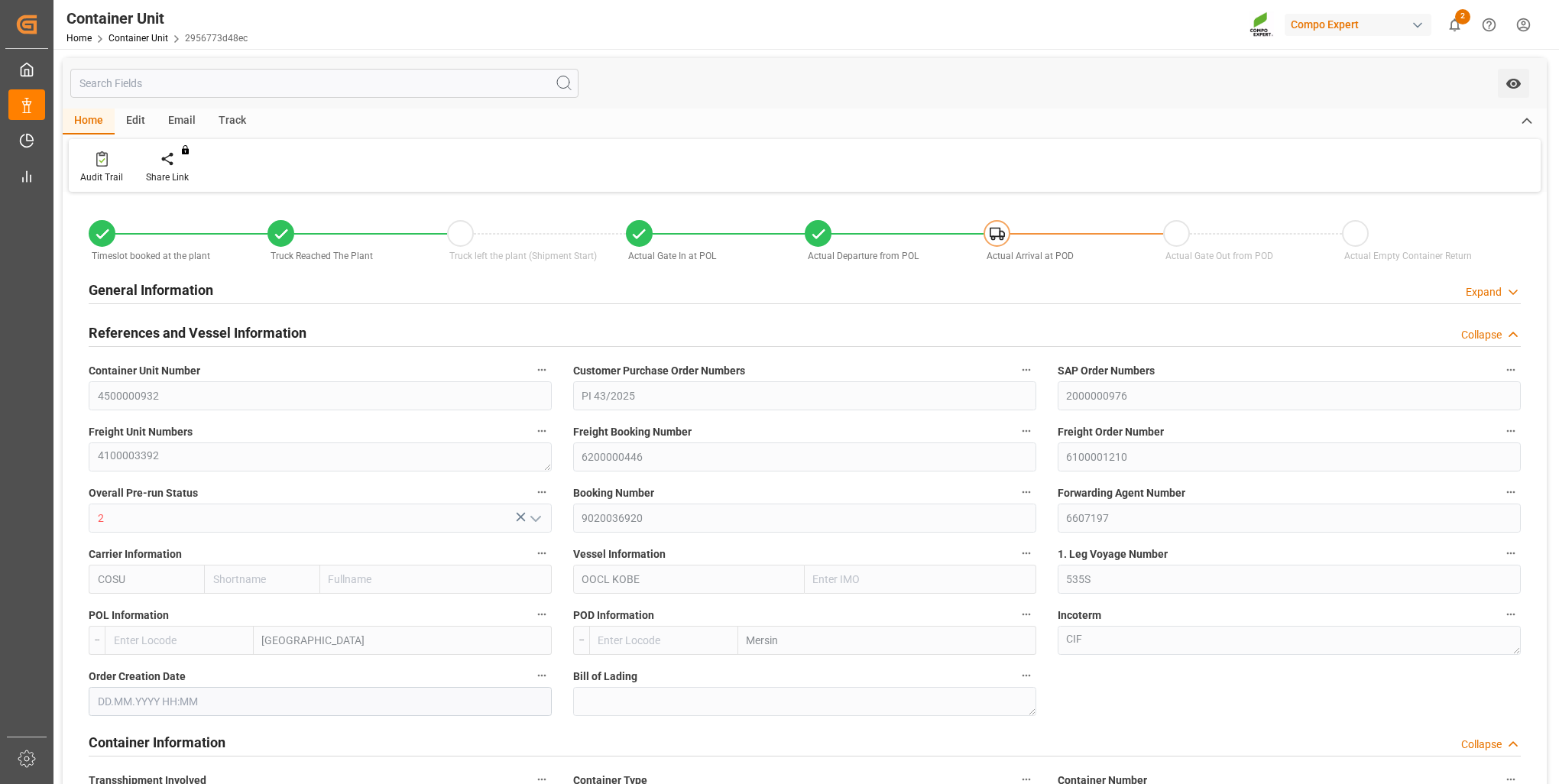
type input "Cosco"
type input "COSCO Shipping Co. Ltd."
type input "9329526"
type input "BEANR"
type input "TRMER"
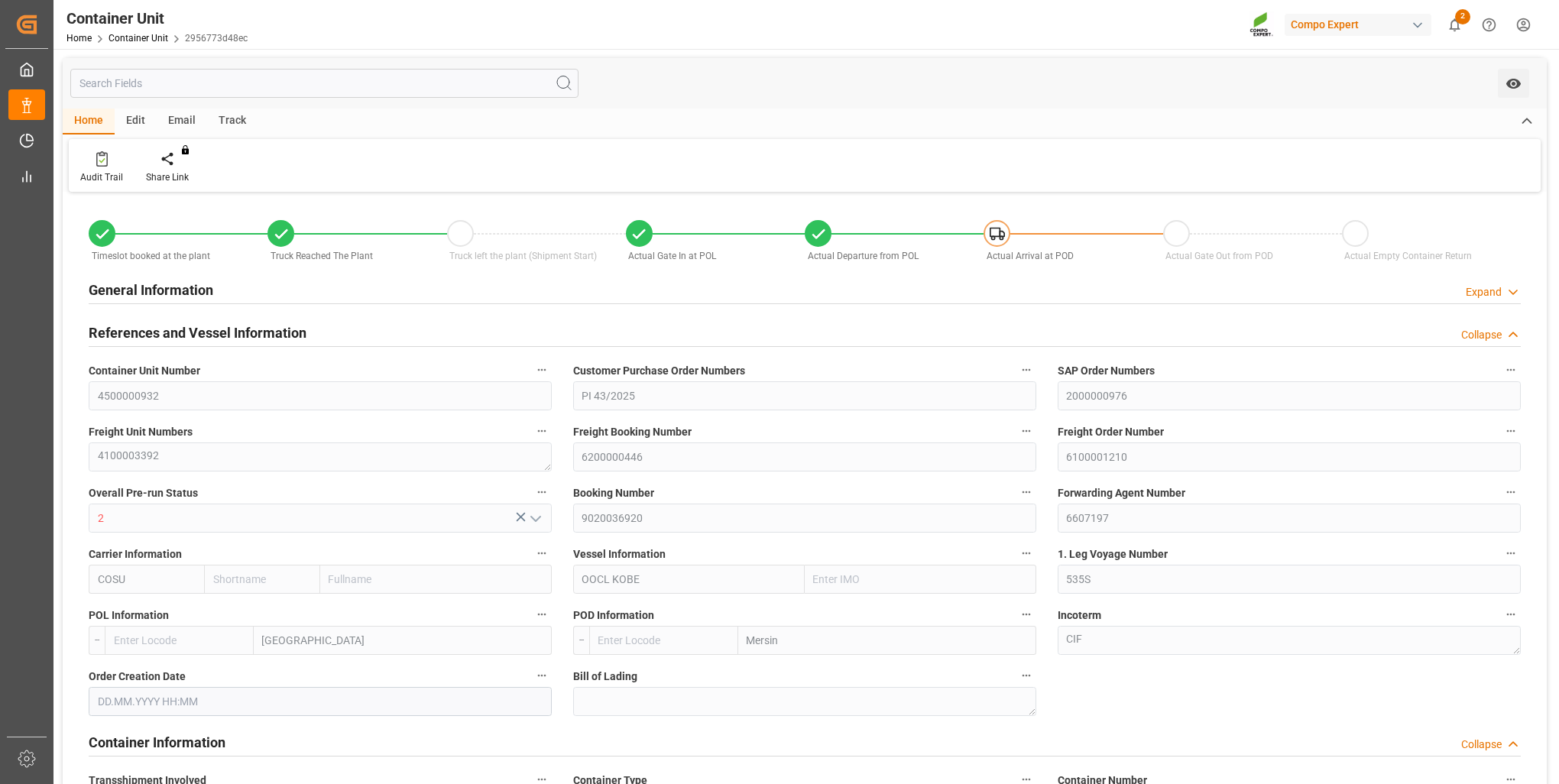
type input "24380"
type input "0"
type input "42476"
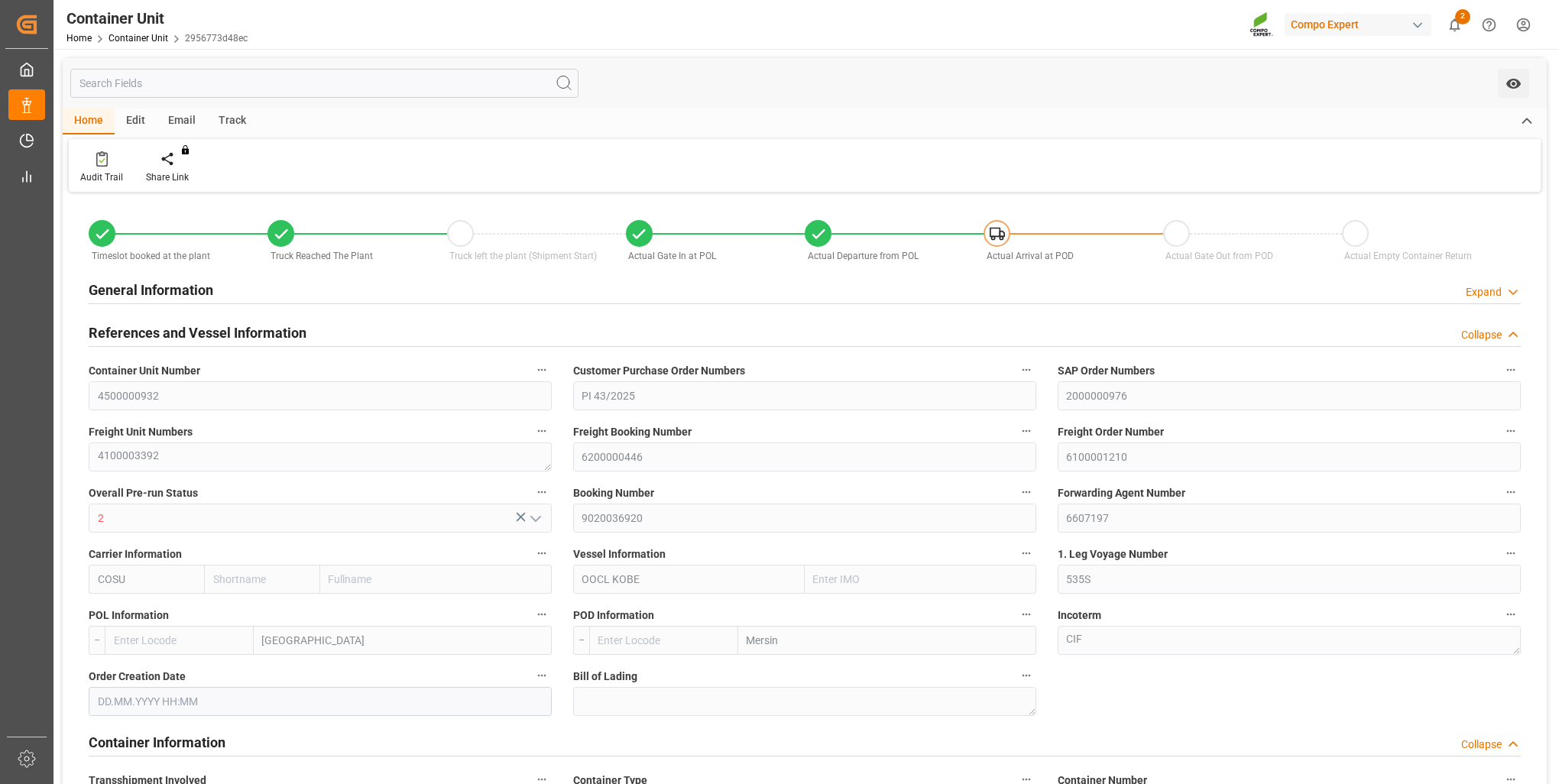
type input "BEANR"
type input "TRMER"
type input "[DATE] 07:11"
type input "[DATE] 13:22"
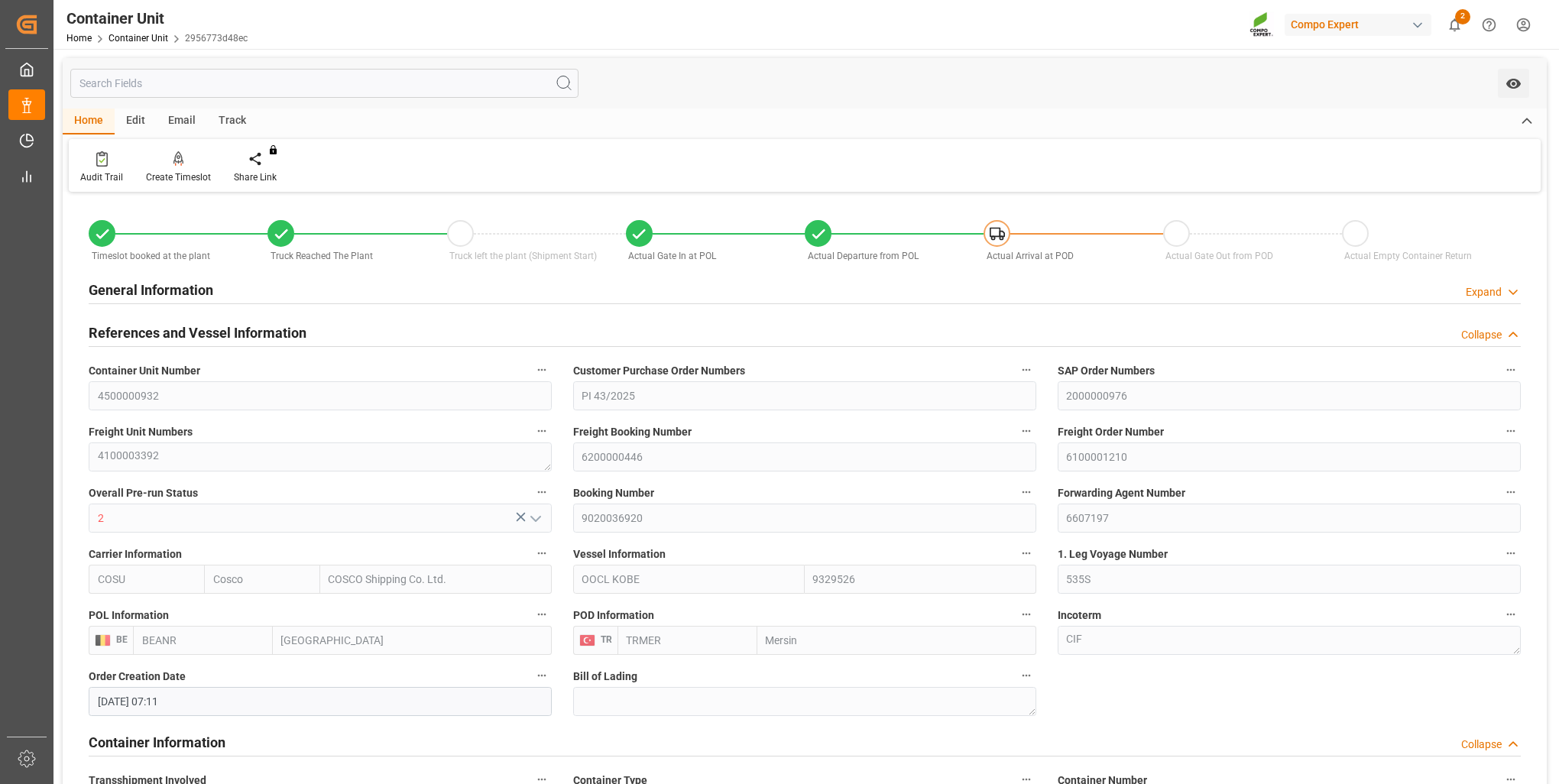
type input "[DATE] 11:41"
type input "[DATE]"
type input "[DATE] 09:45"
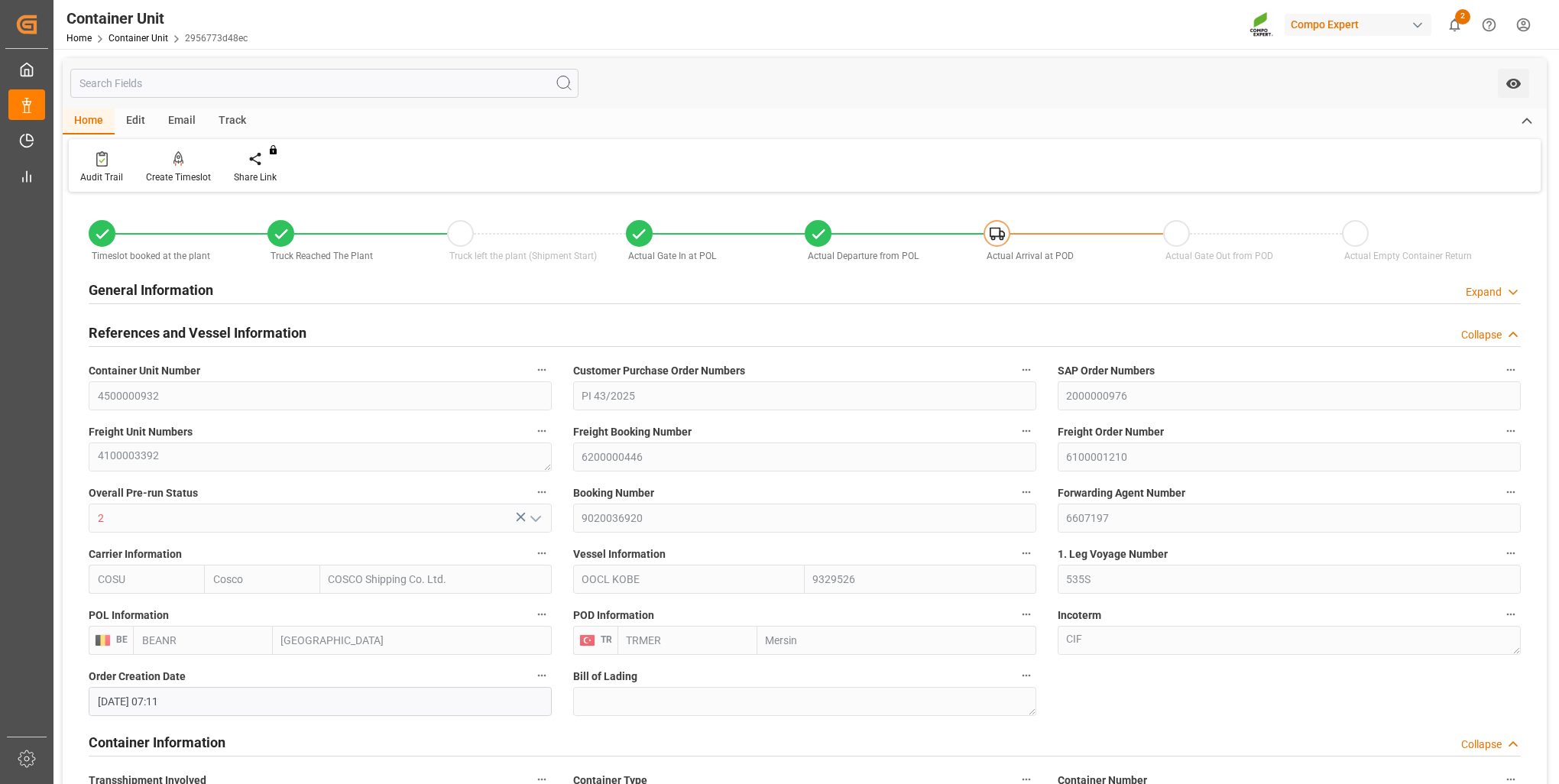
type input "[DATE] 22:45"
type input "[DATE] 14:00"
type input "[DATE] 12:20"
type input "[DATE] 16:00"
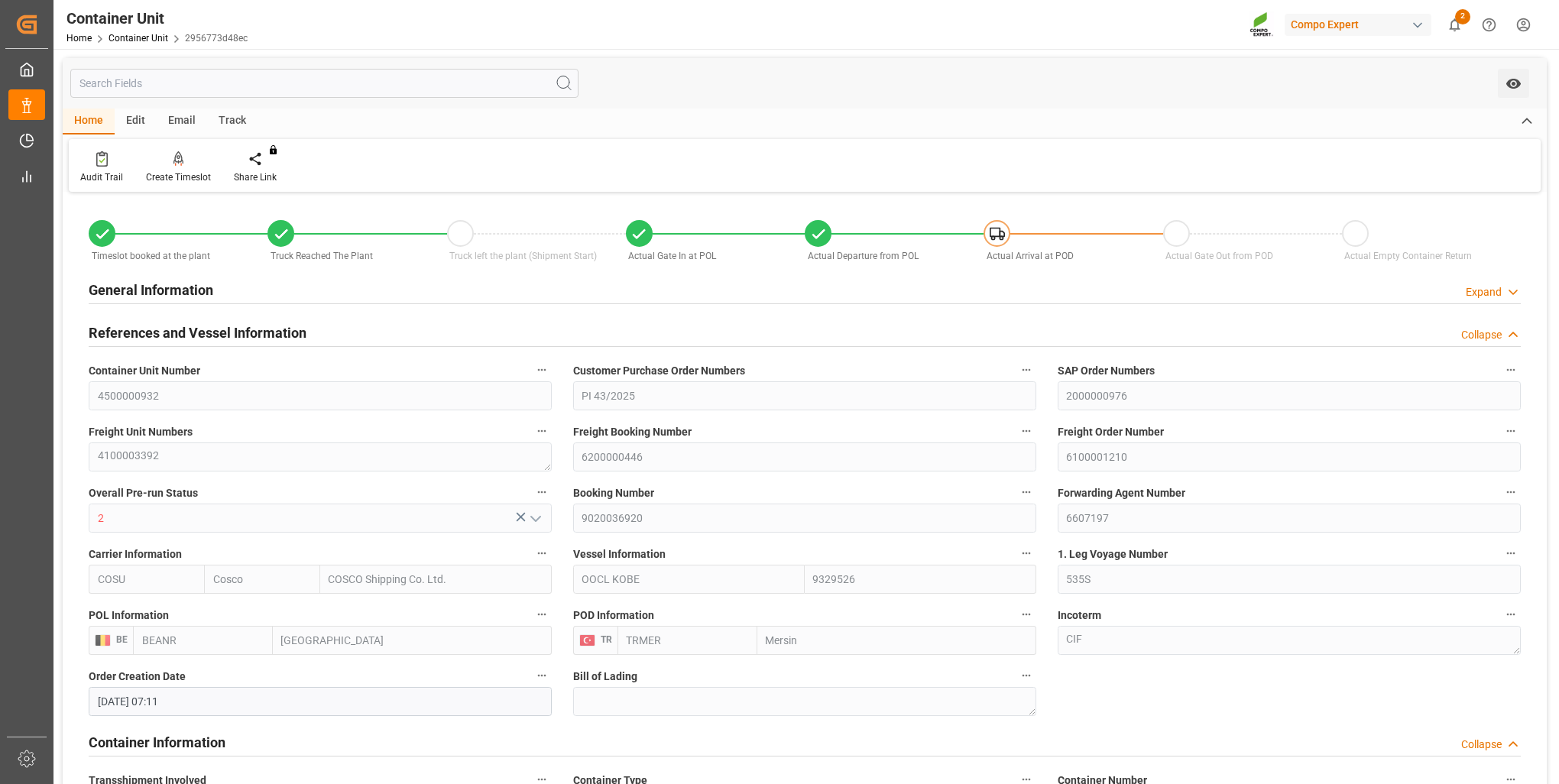
type input "[DATE] 16:00"
type input "[DATE] 10:29"
type input "[DATE] 19:00"
type input "[DATE] 00:00"
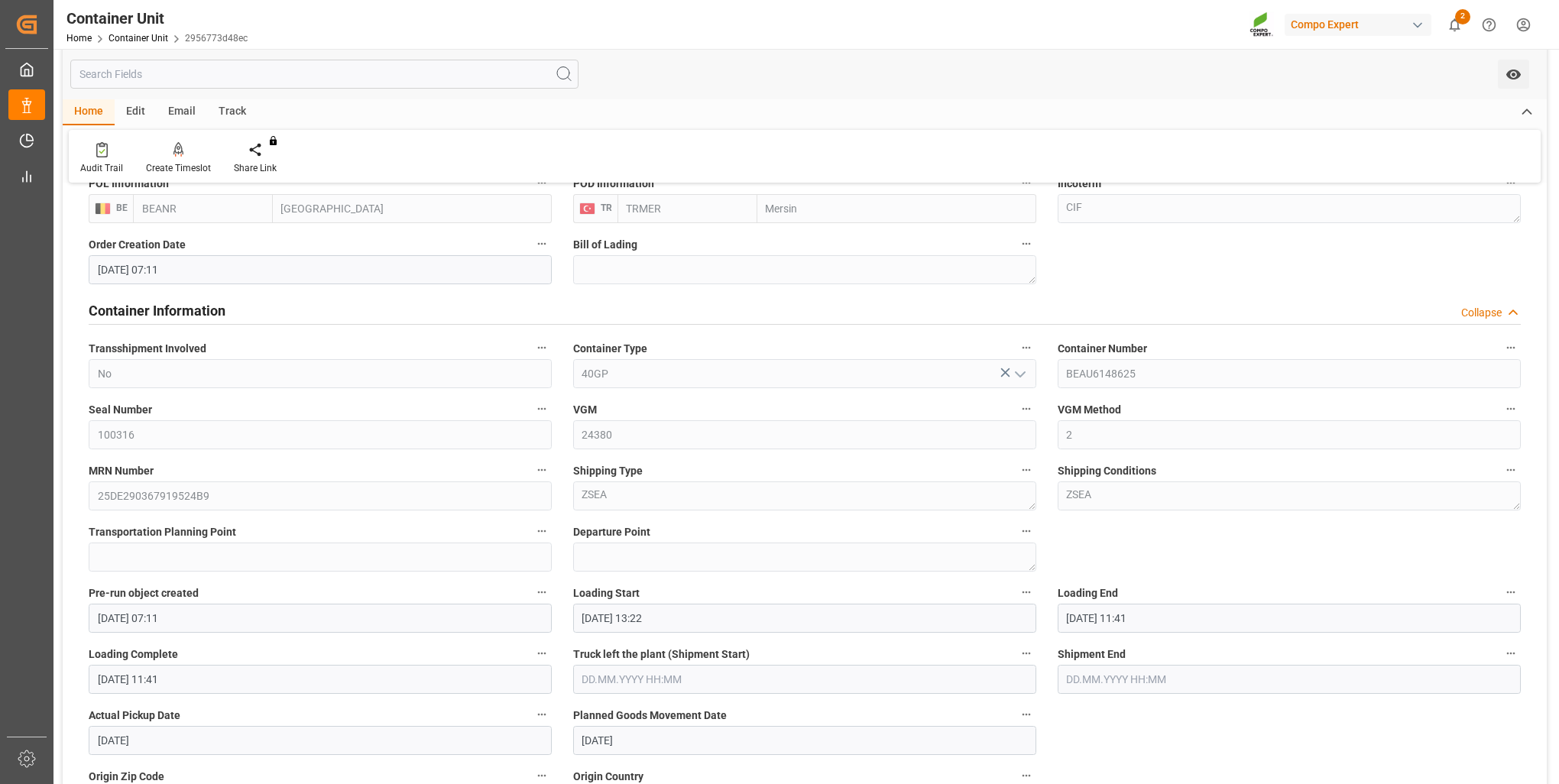
scroll to position [458, 0]
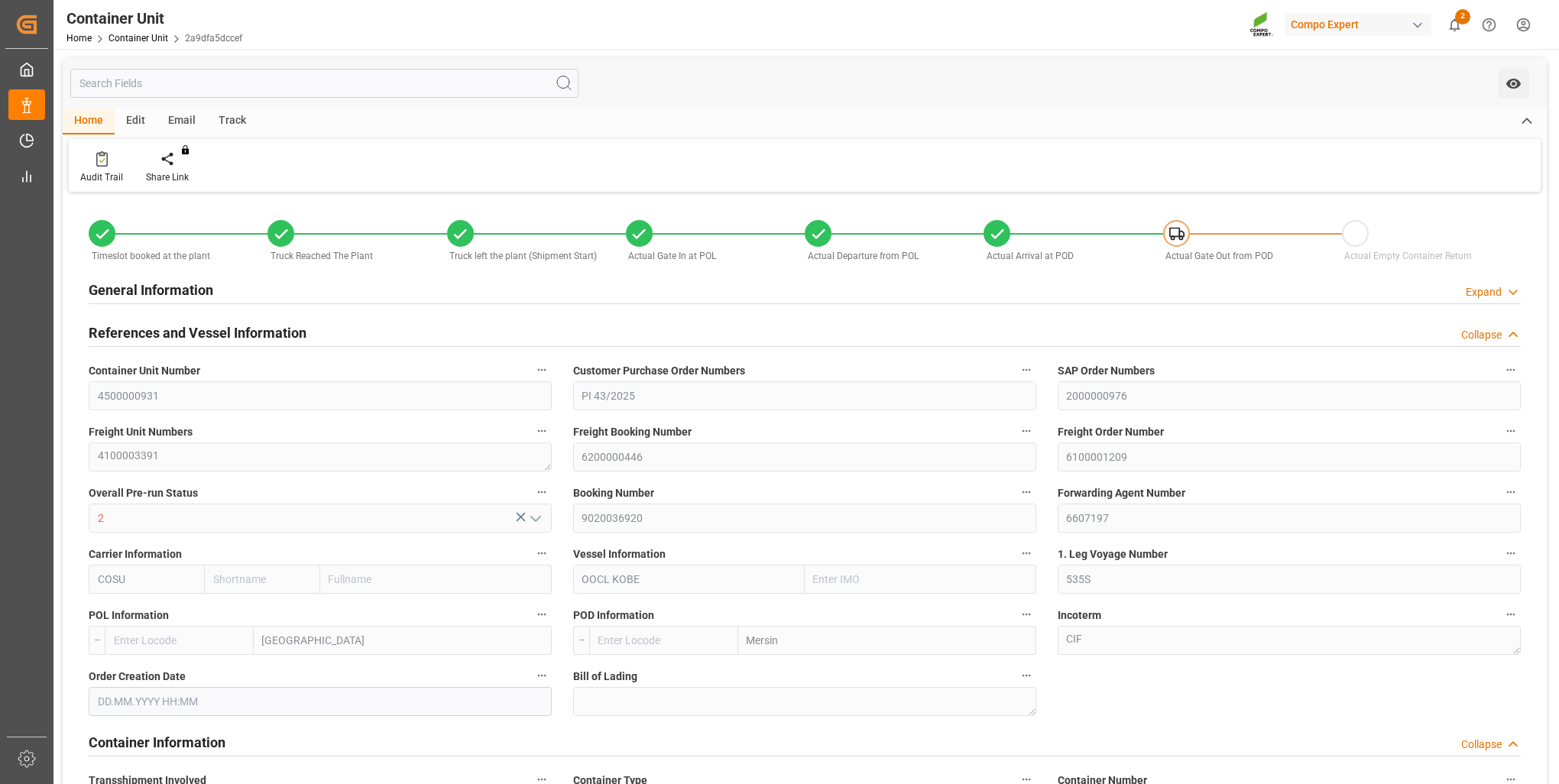
type input "Cosco"
type input "COSCO Shipping Co. Ltd."
type input "9329526"
type input "BEANR"
type input "TRMER"
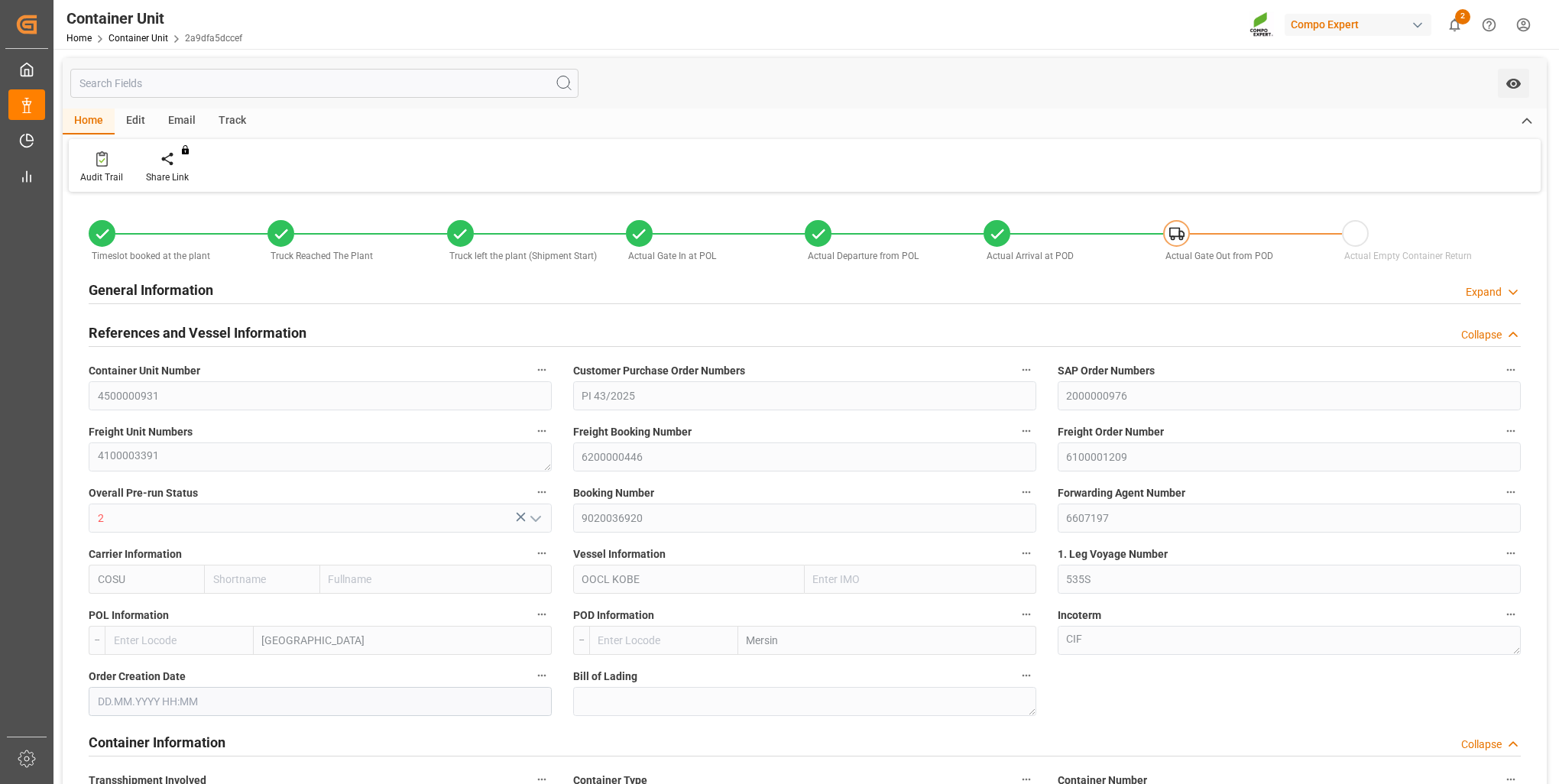
type input "24560"
type input "0"
type input "42476"
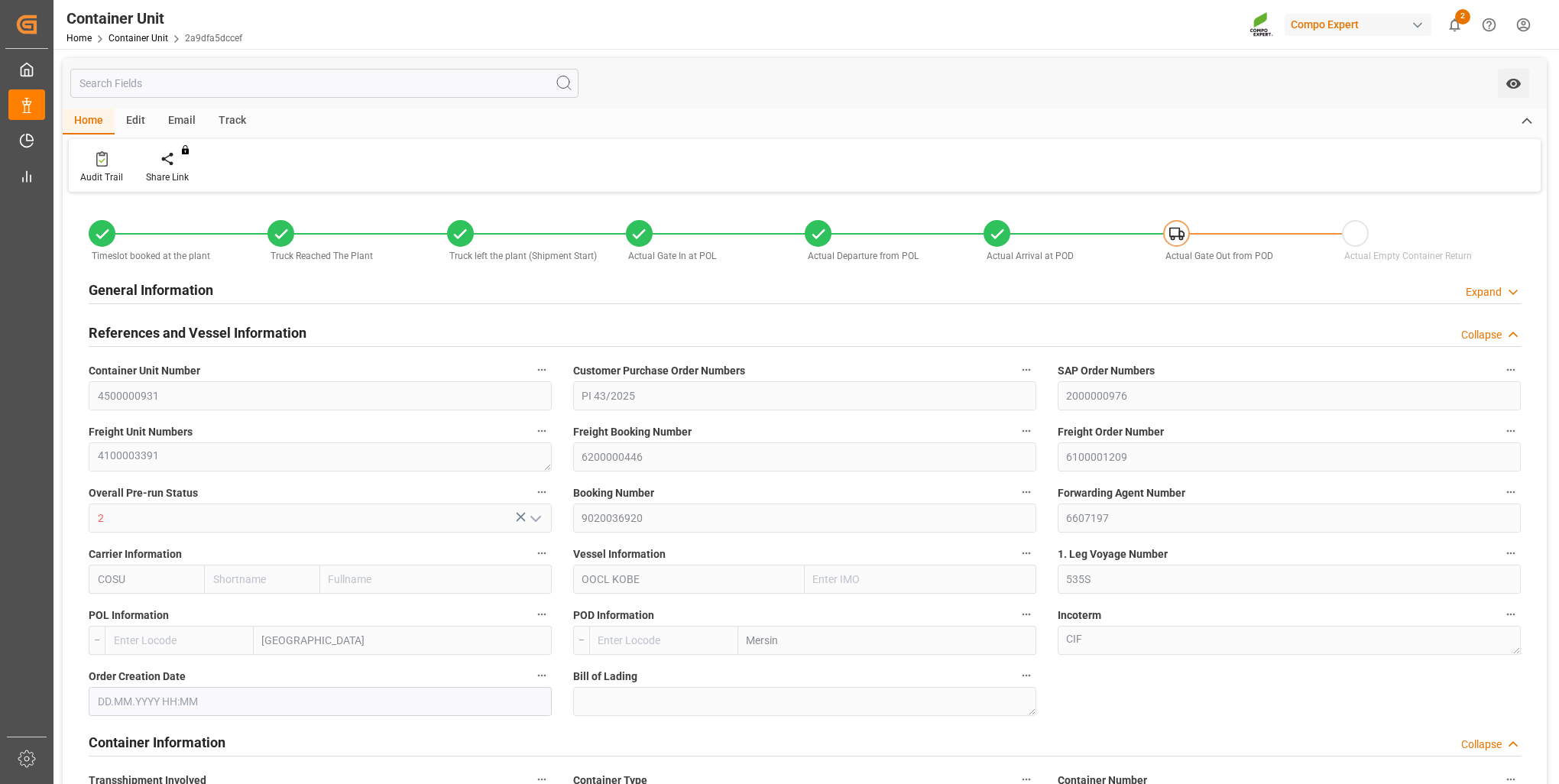
type input "BEANR"
type input "TRMER"
type input "[DATE] 07:11"
type input "02.09.2025 12:40"
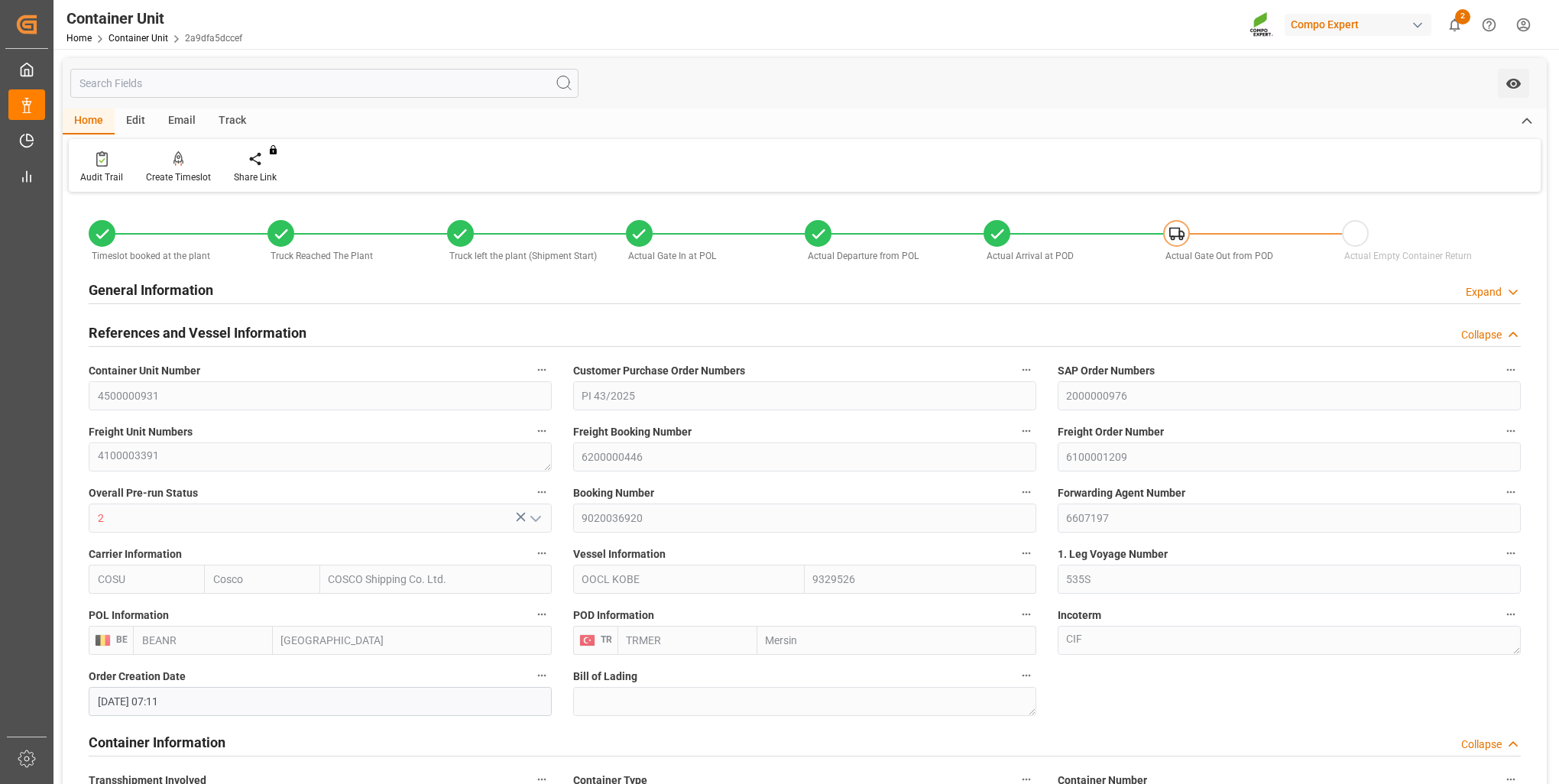
type input "02.09.2025 15:17"
type input "[DATE] 15:18"
type input "[DATE]"
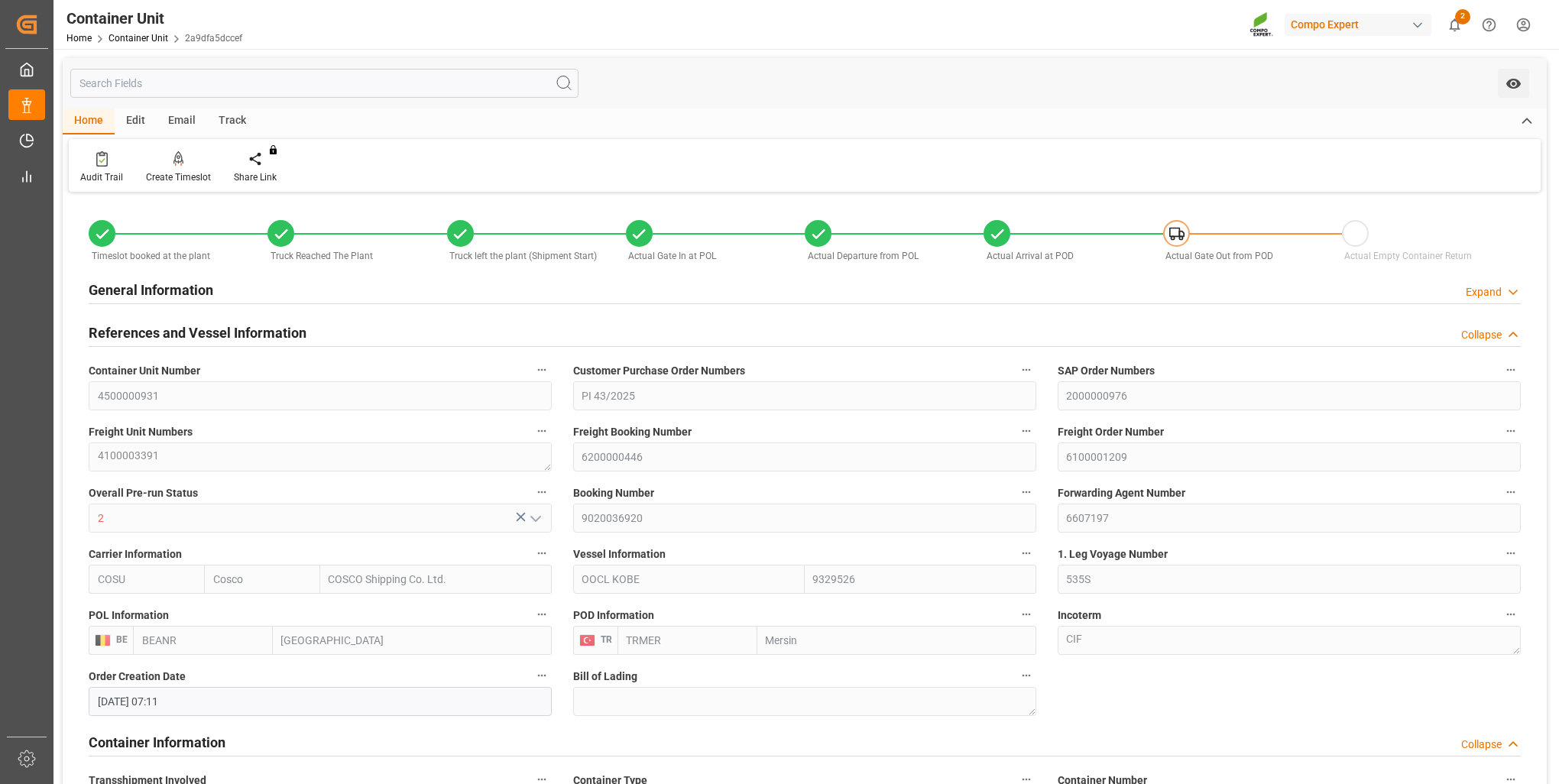
type input "[DATE] 09:45"
type input "12.09.2025 04:22"
type input "[DATE] 14:00"
type input "[DATE] 12:20"
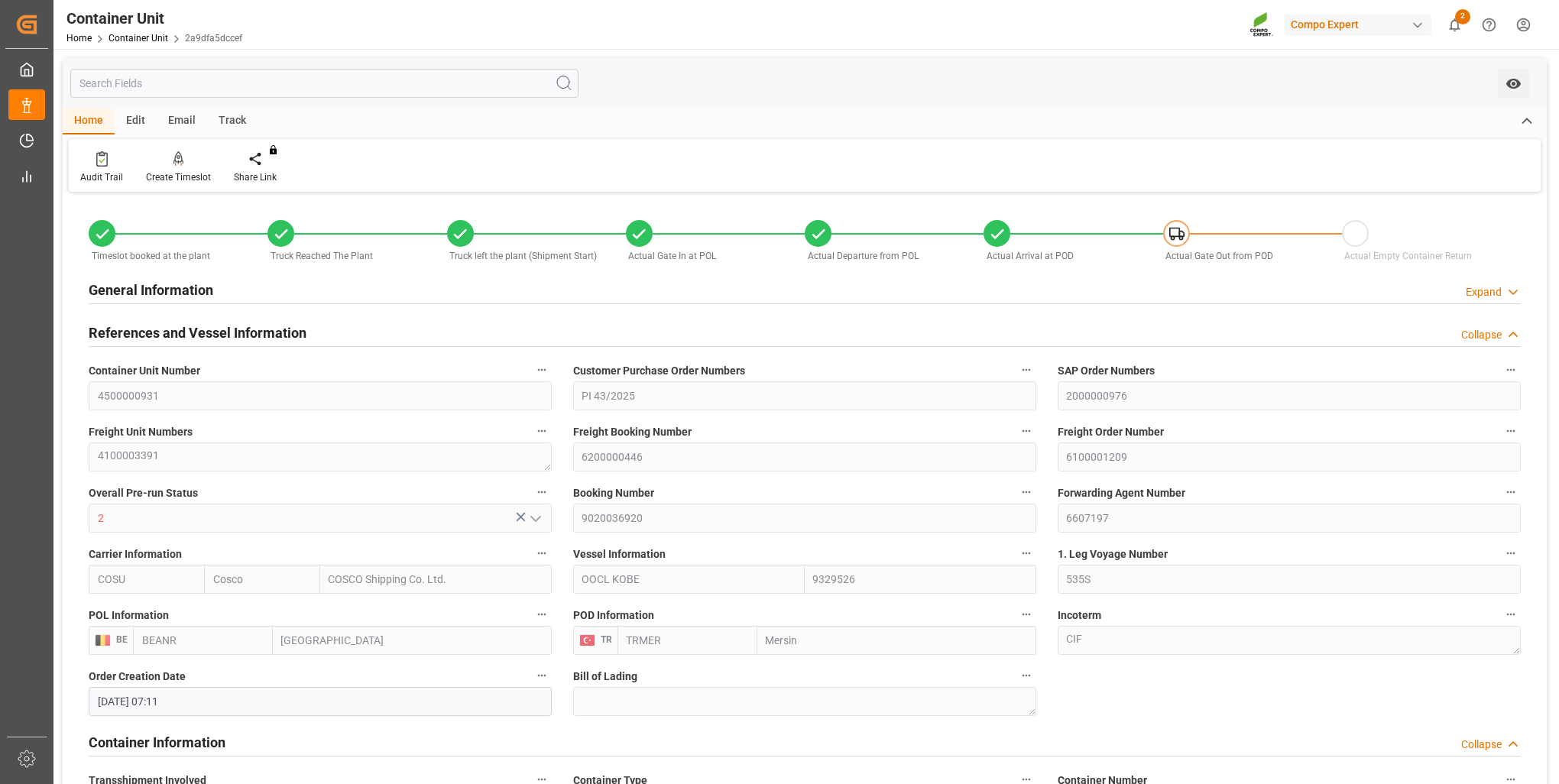
type input "[DATE] 16:00"
type input "[DATE] 10:29"
type input "[DATE] 19:00"
type input "[DATE] 00:00"
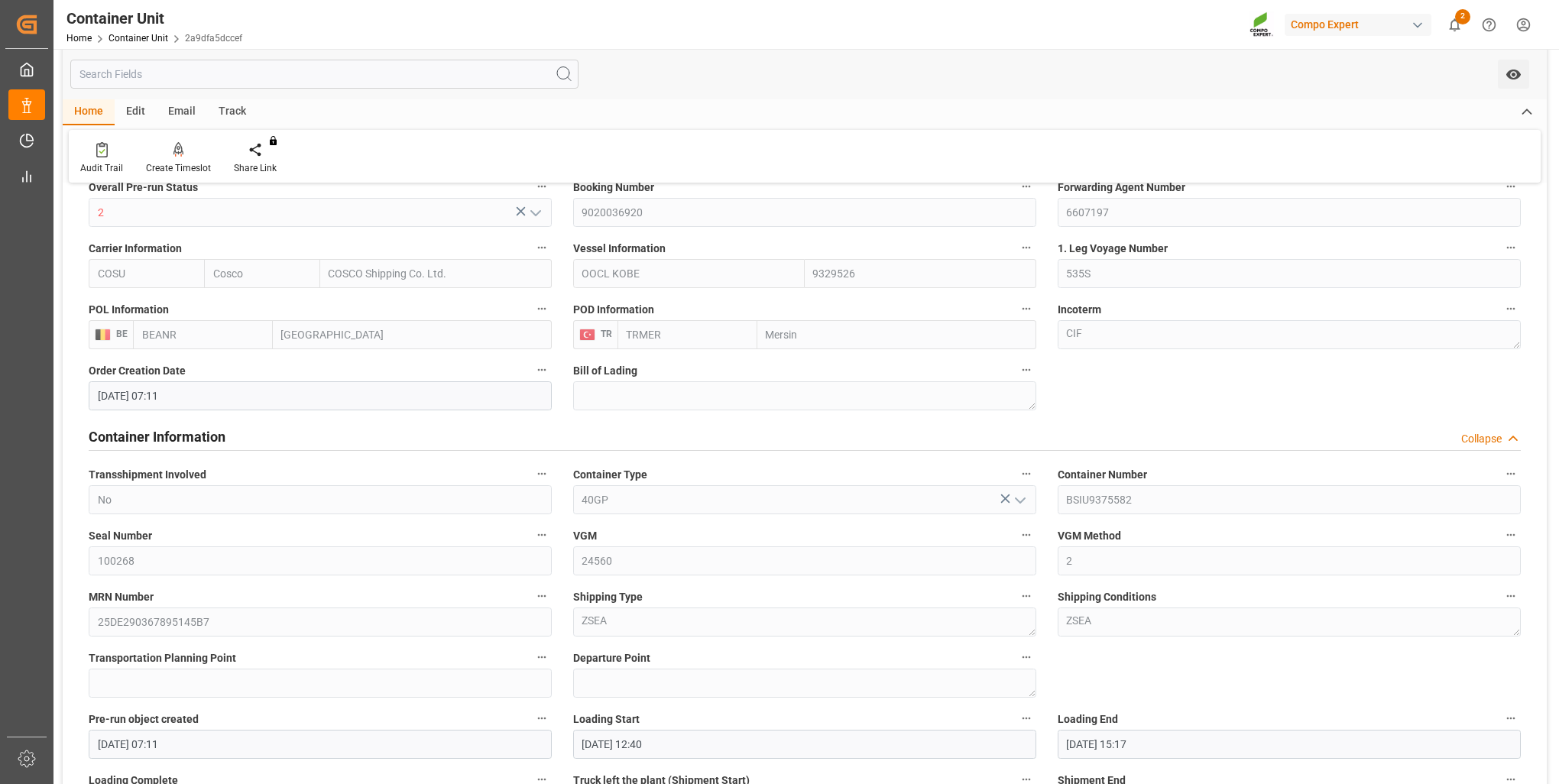
scroll to position [381, 0]
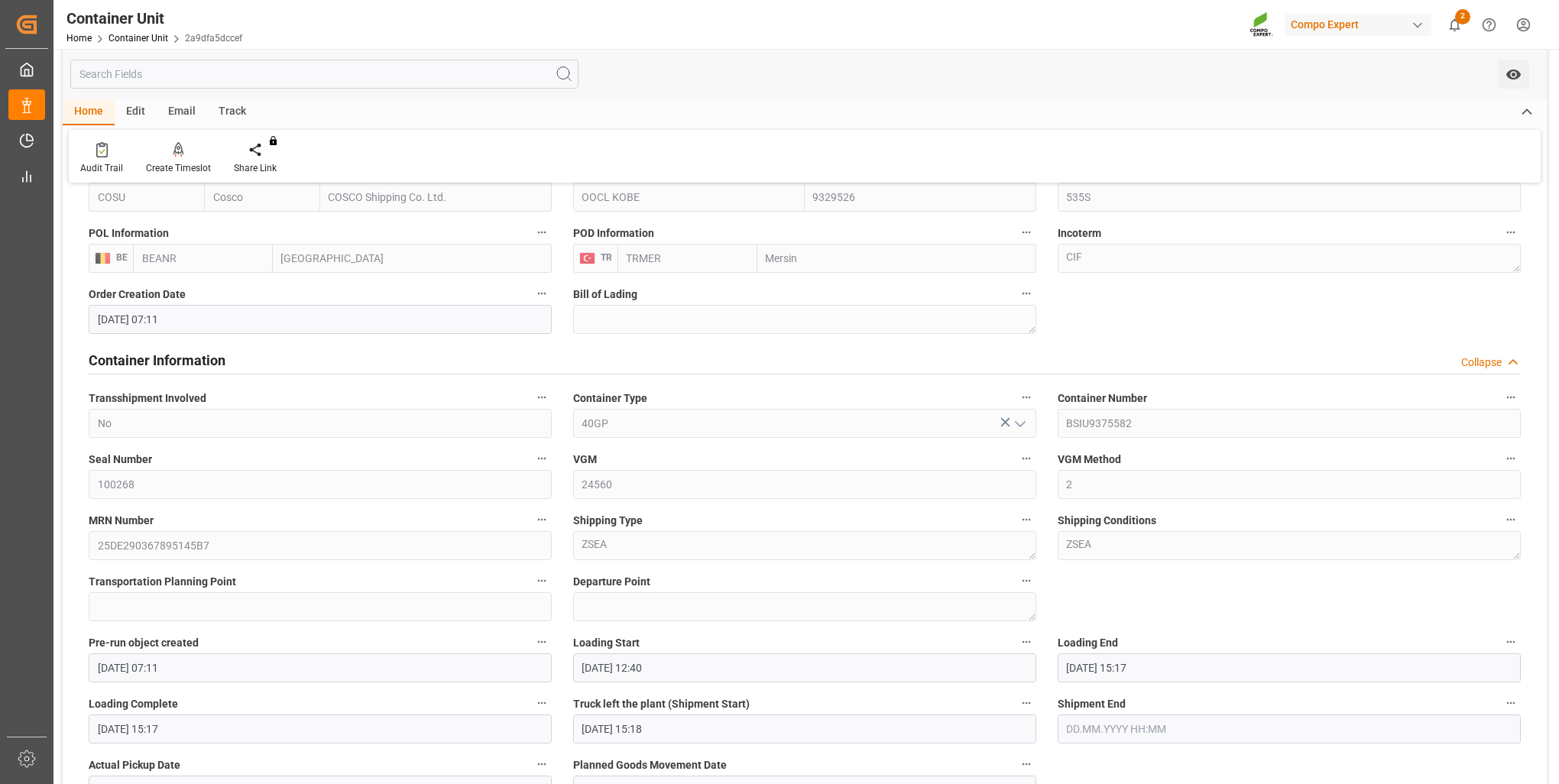
click at [80, 557] on div "MRN Number 25DE290367895145B7" at bounding box center [320, 535] width 484 height 61
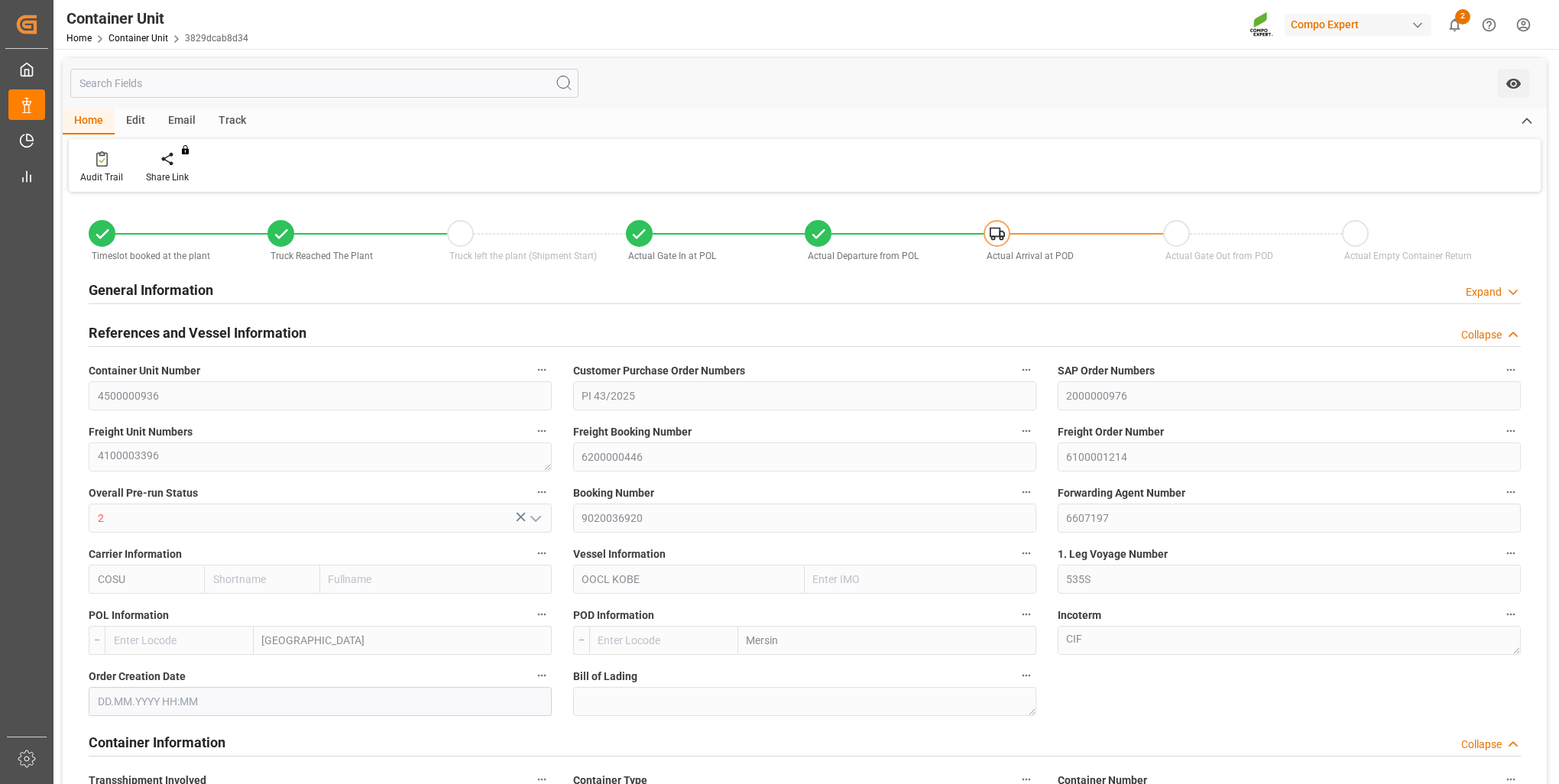
type input "Cosco"
type input "COSCO Shipping Co. Ltd."
type input "9329526"
type input "BEANR"
type input "TRMER"
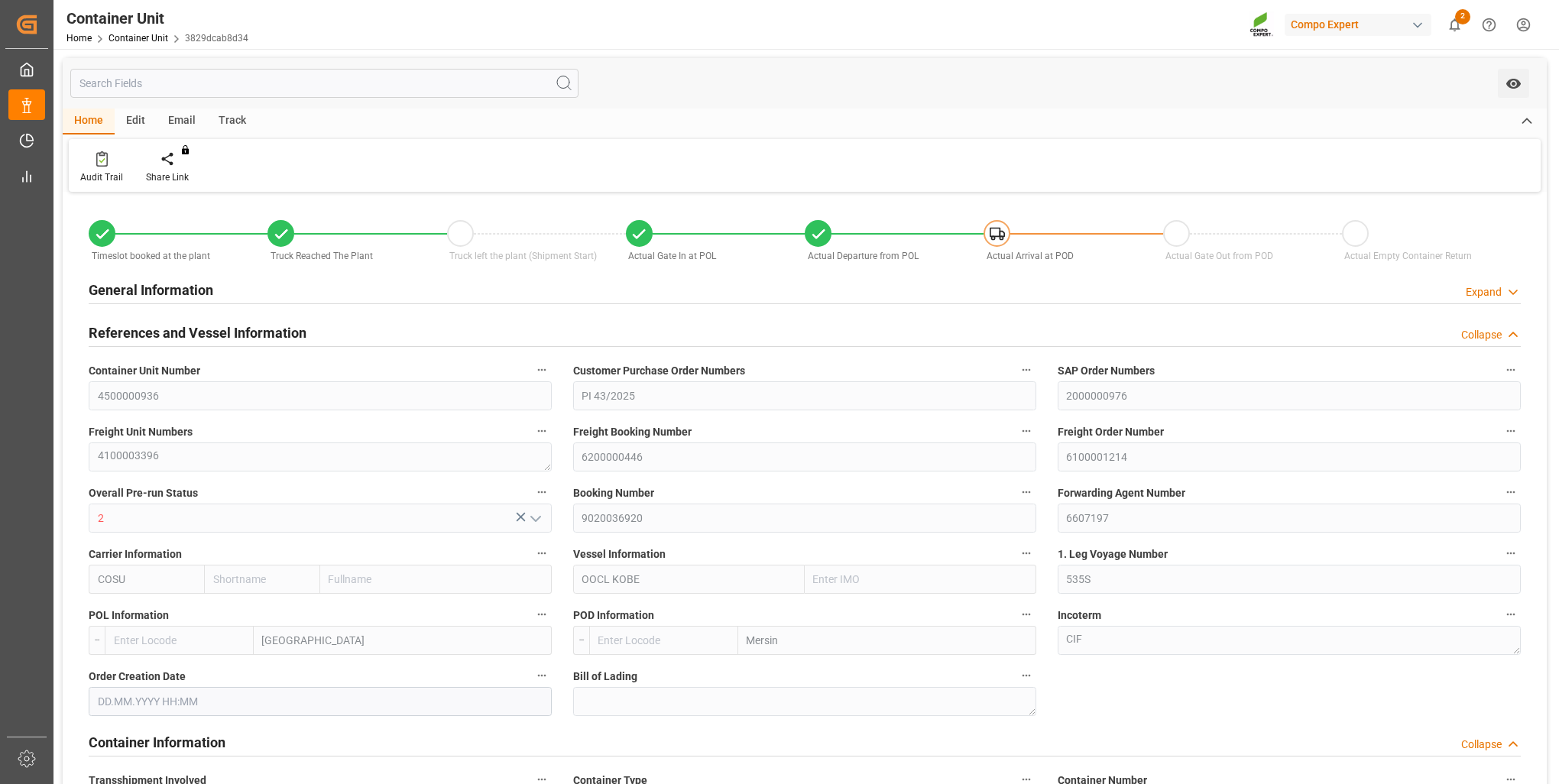
type input "0"
type input "48216"
type input "BEANR"
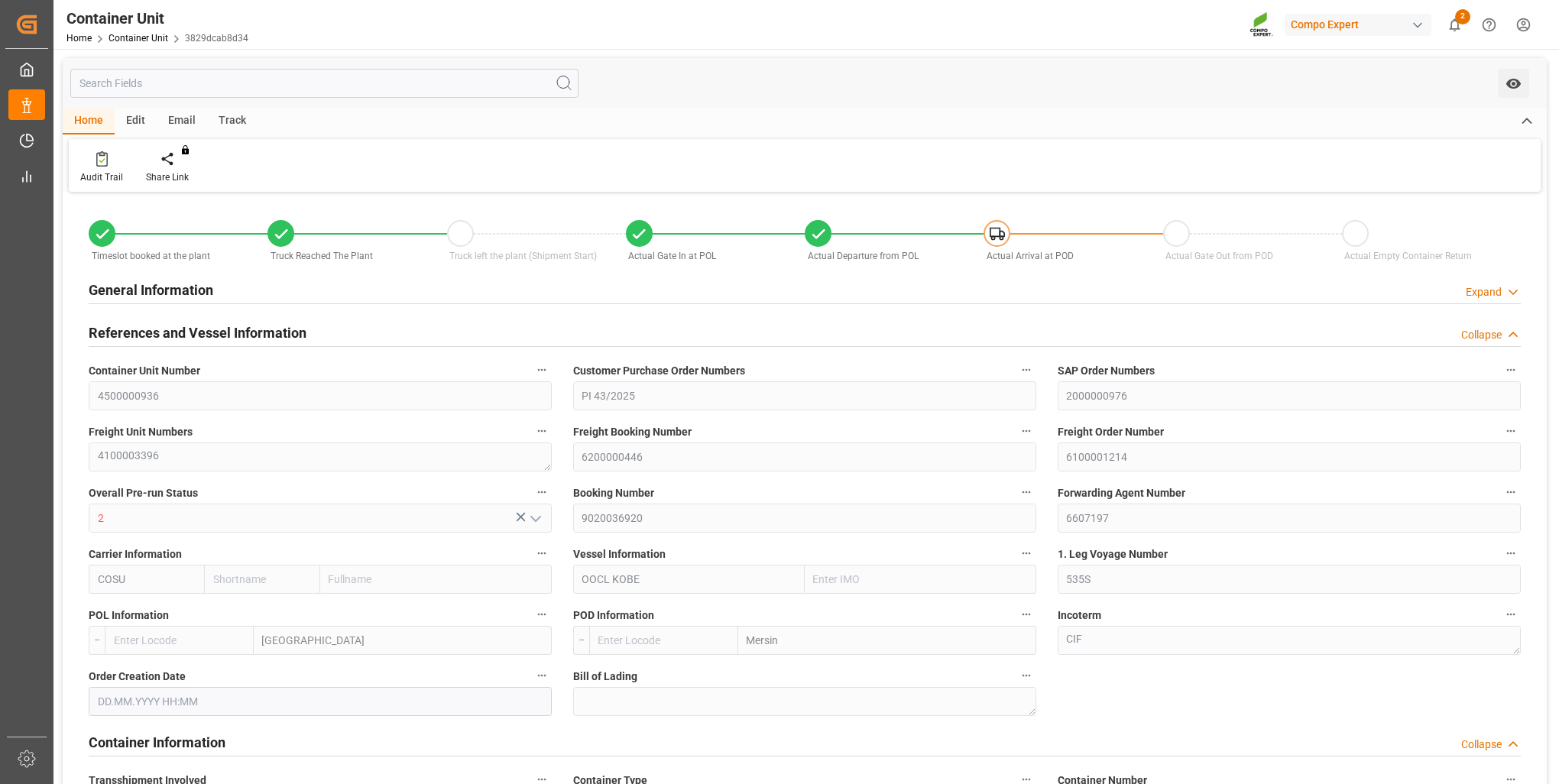
type input "TRMER"
type input "[DATE] 07:13"
type input "[DATE] 09:27"
type input "[DATE] 10:44"
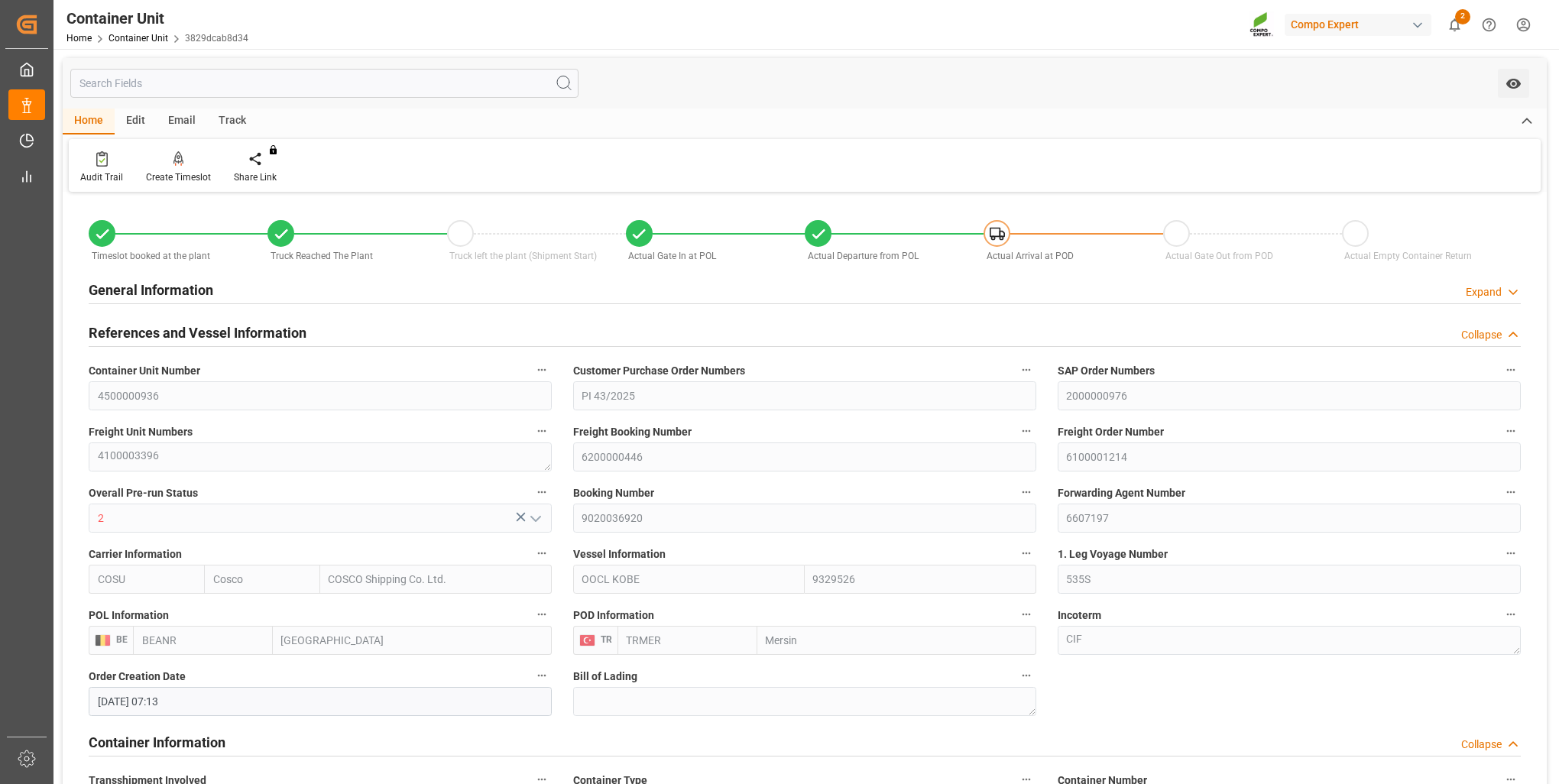
type input "[DATE] 10:44"
type input "[DATE]"
type input "[DATE] 09:45"
type input "[DATE] 22:52"
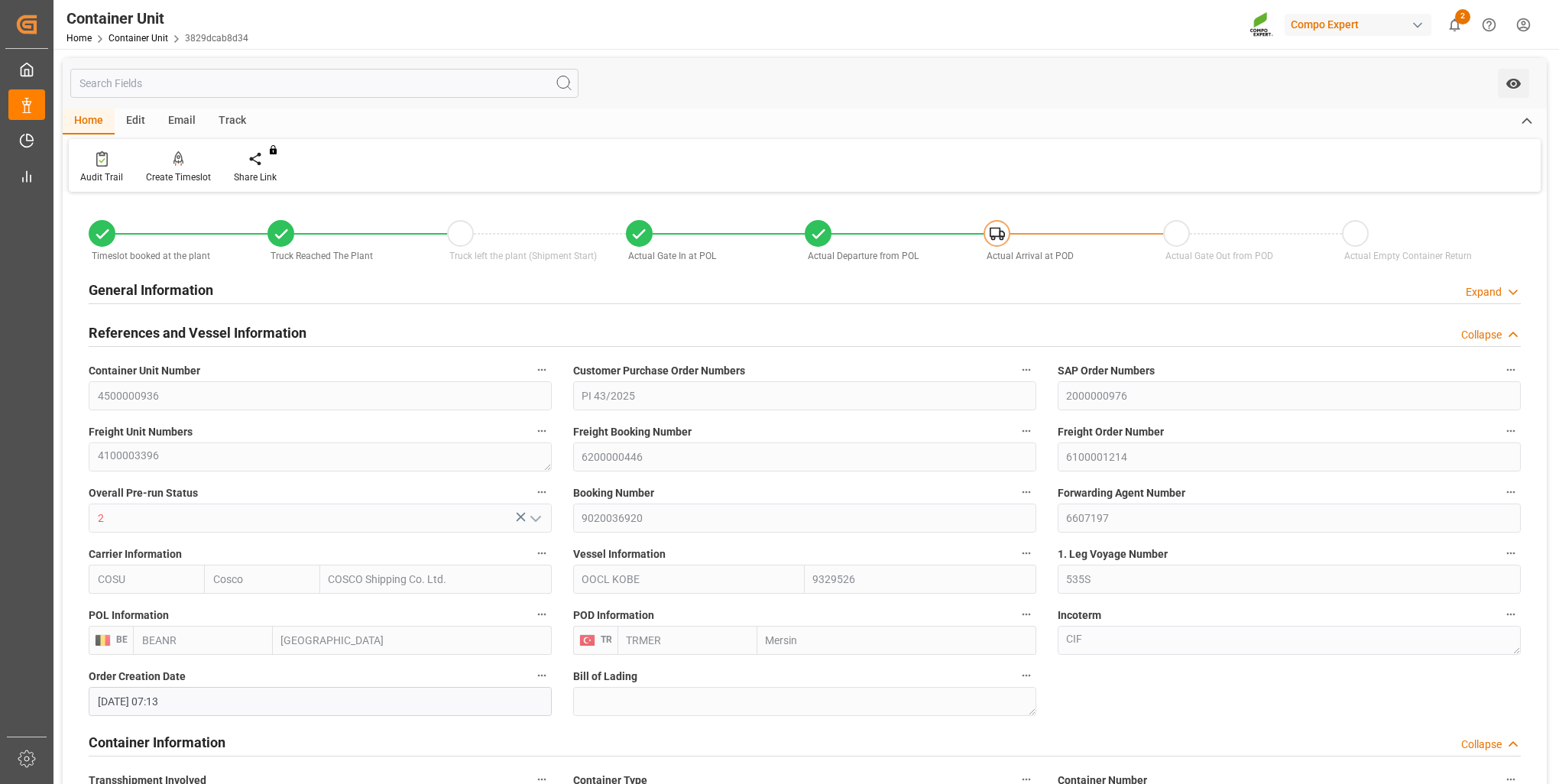
type input "[DATE] 14:00"
type input "[DATE] 12:20"
type input "[DATE] 16:00"
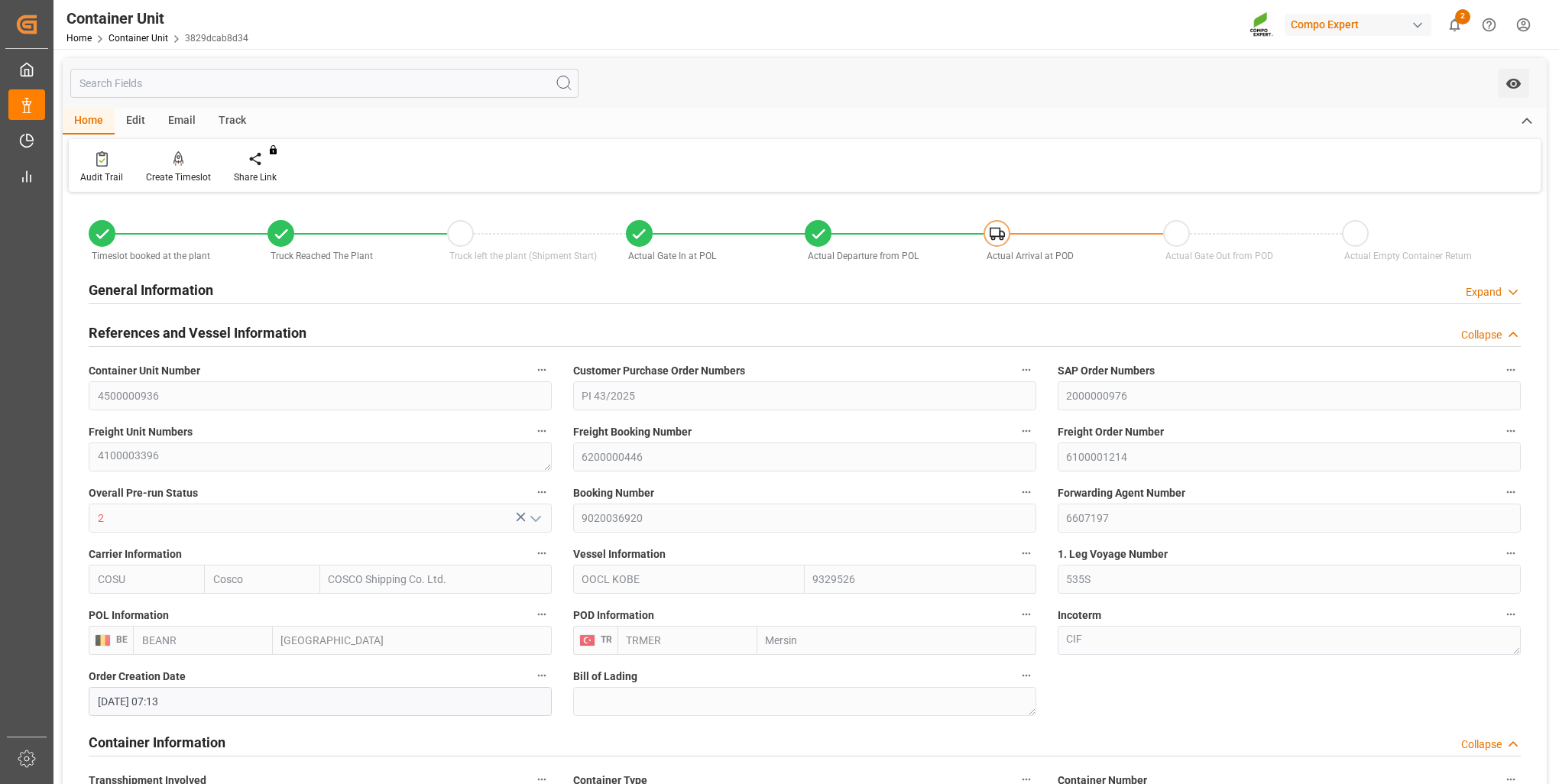
type input "[DATE] 10:29"
type input "[DATE] 19:00"
type input "[DATE] 00:00"
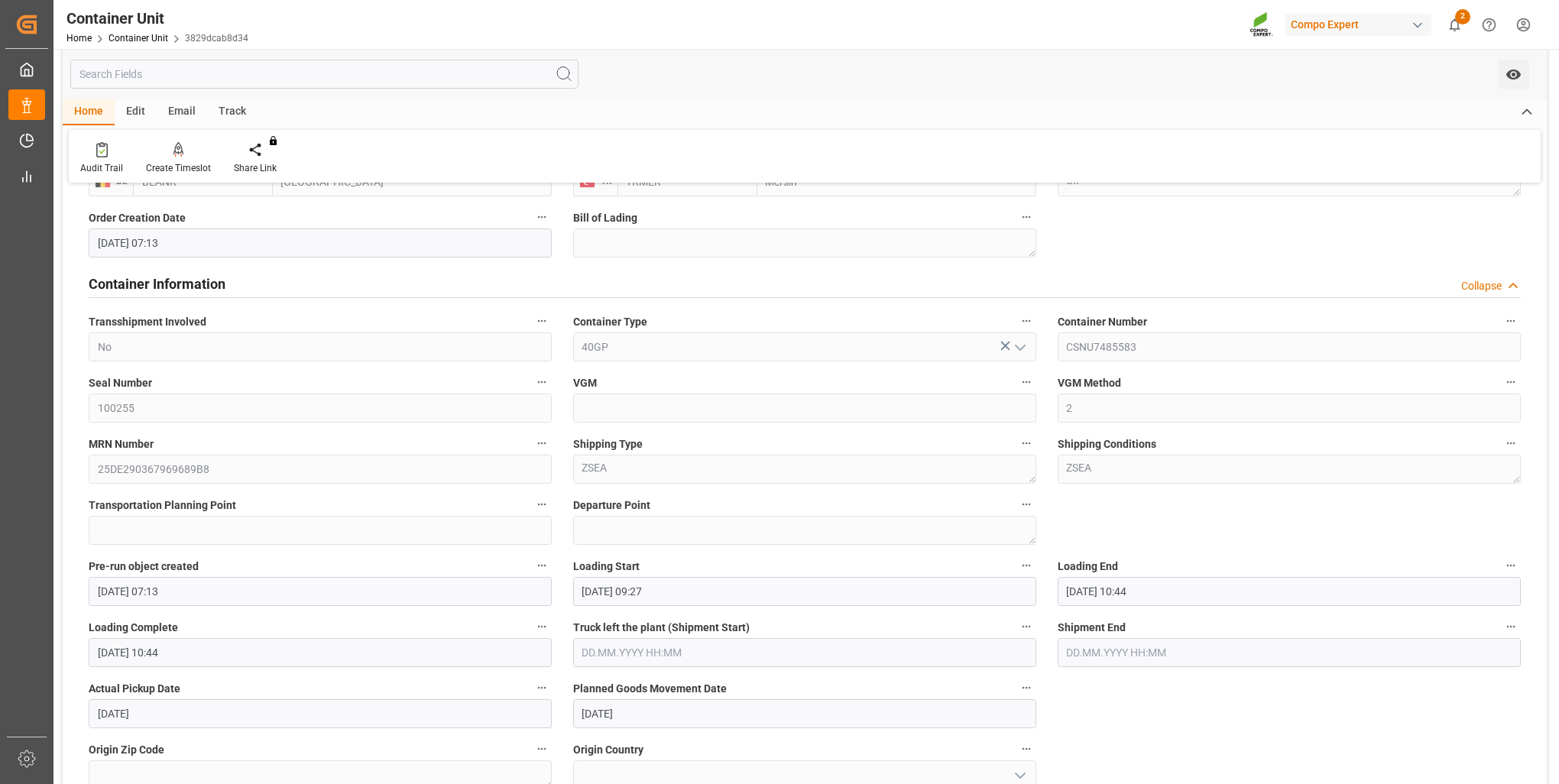
scroll to position [534, 0]
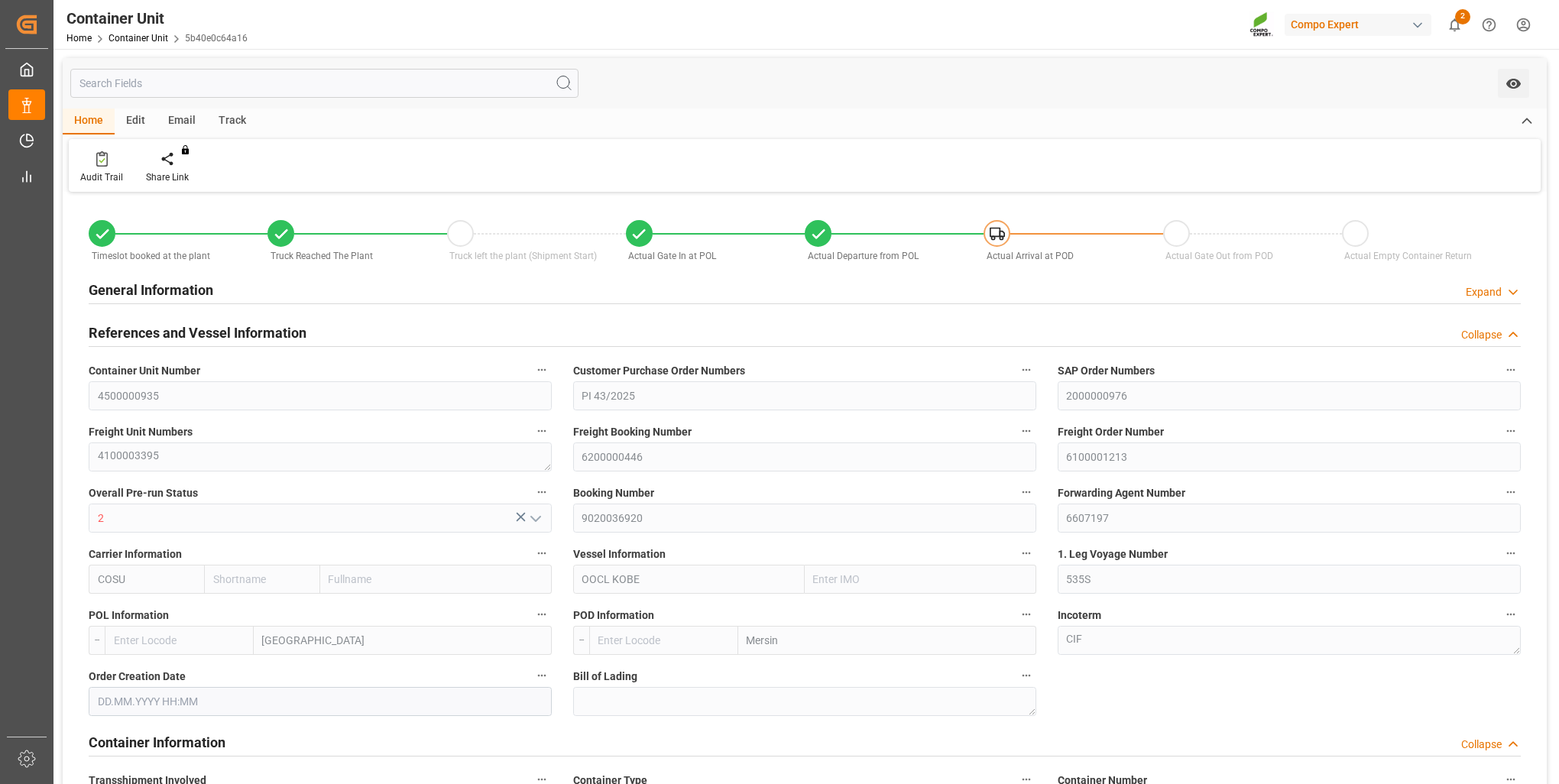
type input "Cosco"
type input "COSCO Shipping Co. Ltd."
type input "9329526"
type input "BEANR"
type input "TRMER"
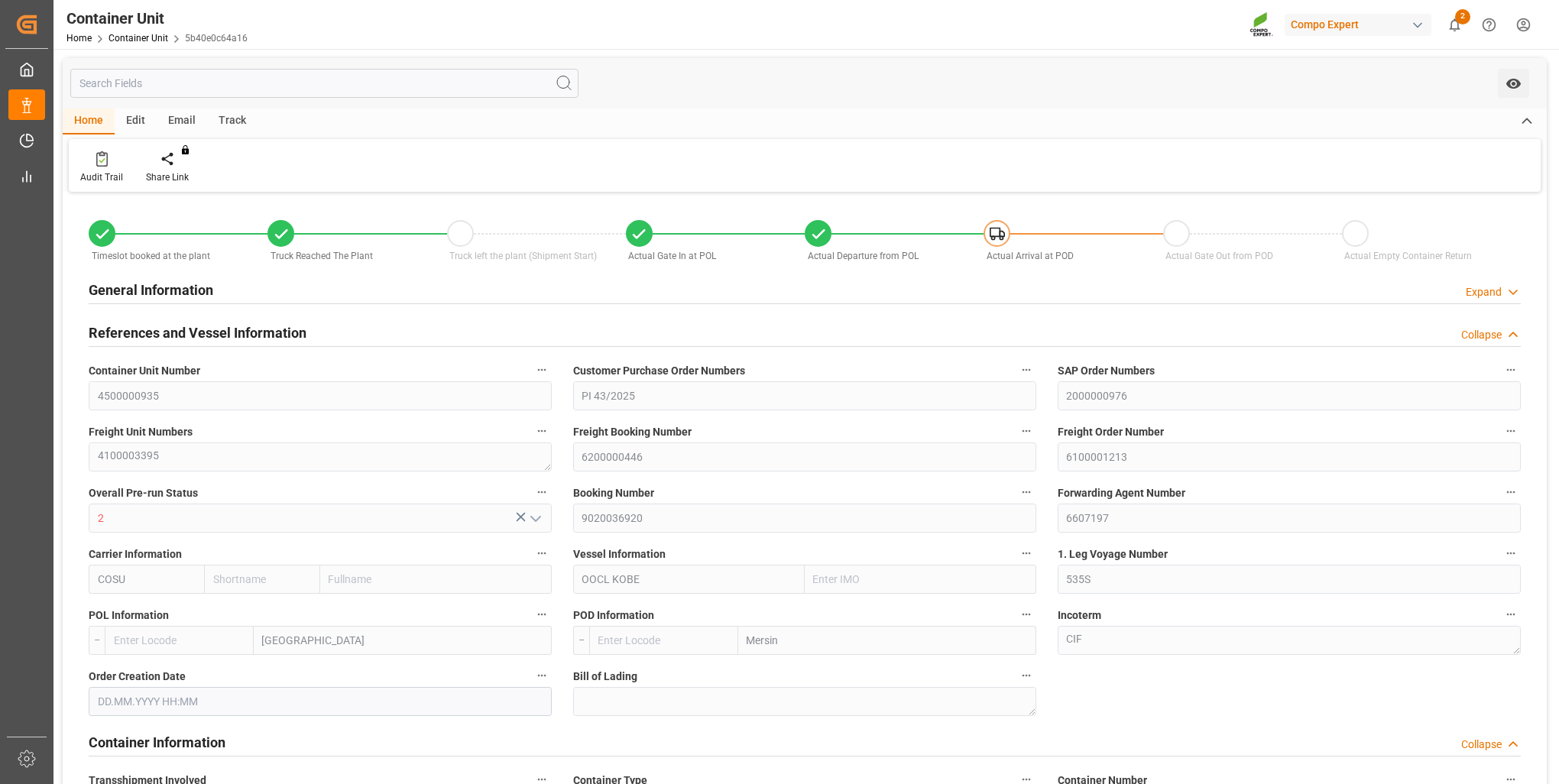
type input "0"
type input "43624"
type input "BEANR"
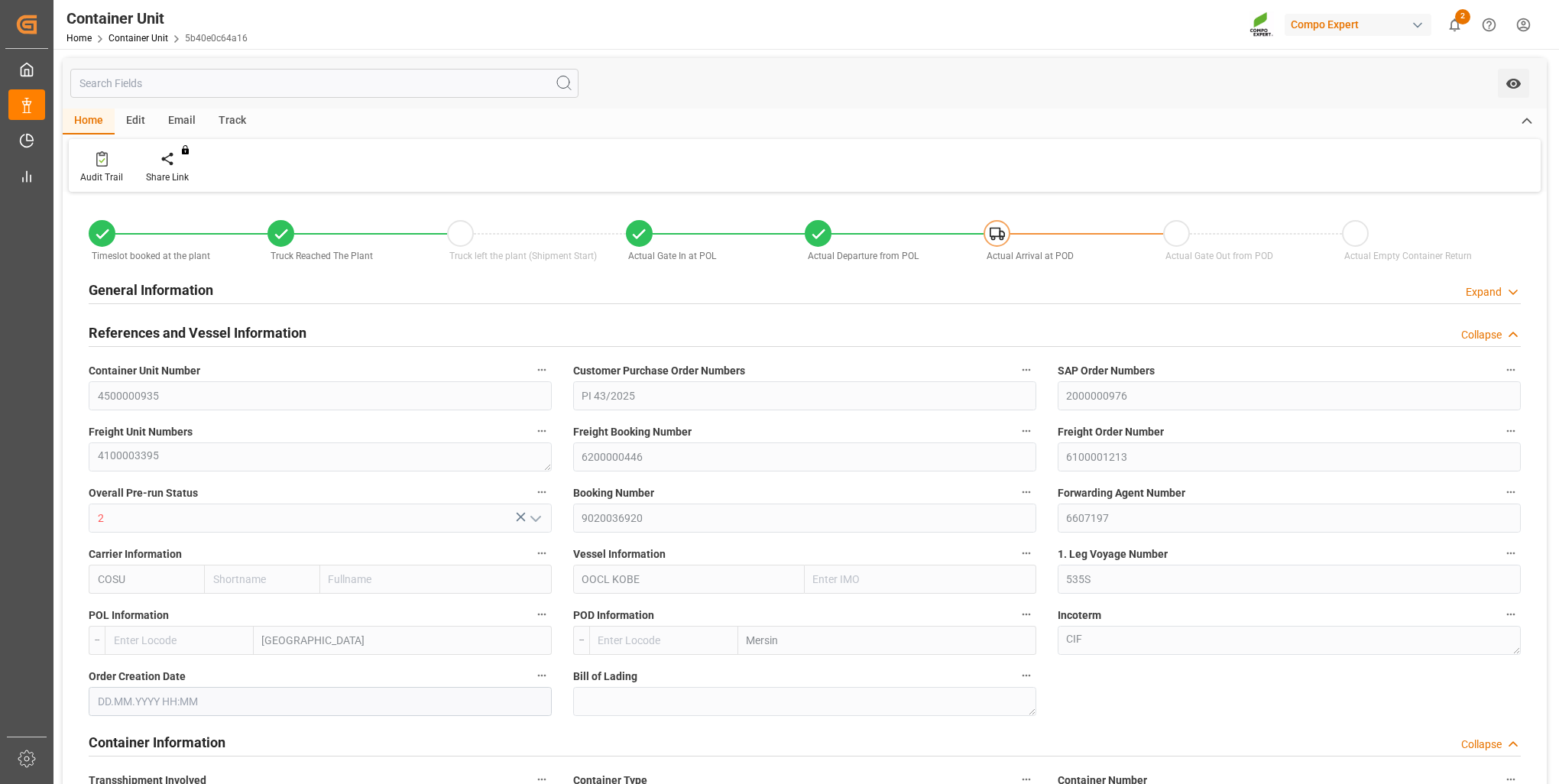
type input "TRMER"
type input "15.08.2025 07:13"
type input "02.09.2025 13:56"
type input "03.09.2025 11:40"
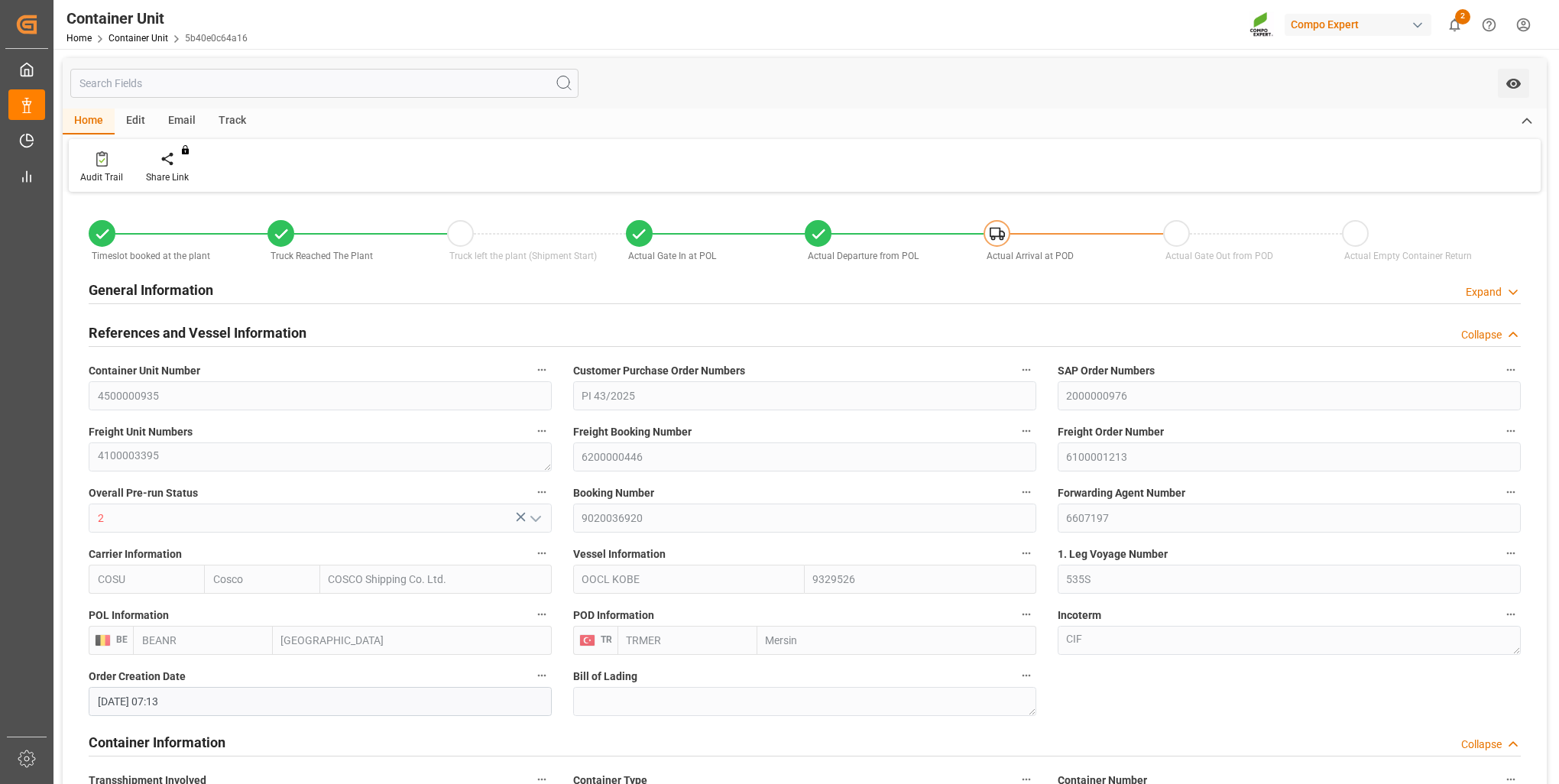
type input "03.09.2025 11:40"
type input "03.09.2025"
type input "[DATE]"
type input "[DATE] 09:45"
type input "12.09.2025 04:23"
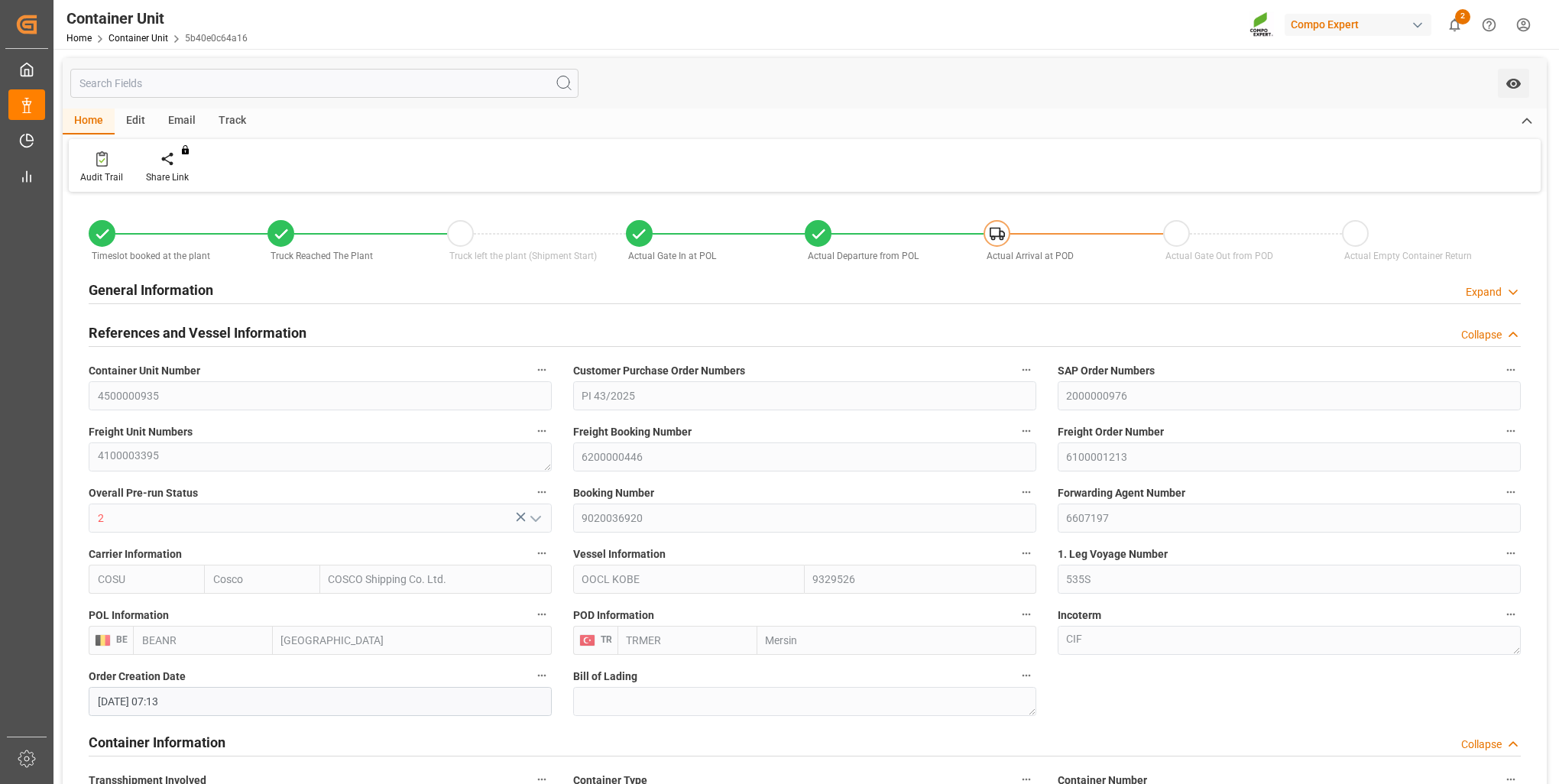
type input "[DATE] 14:00"
type input "[DATE] 12:20"
type input "[DATE] 16:00"
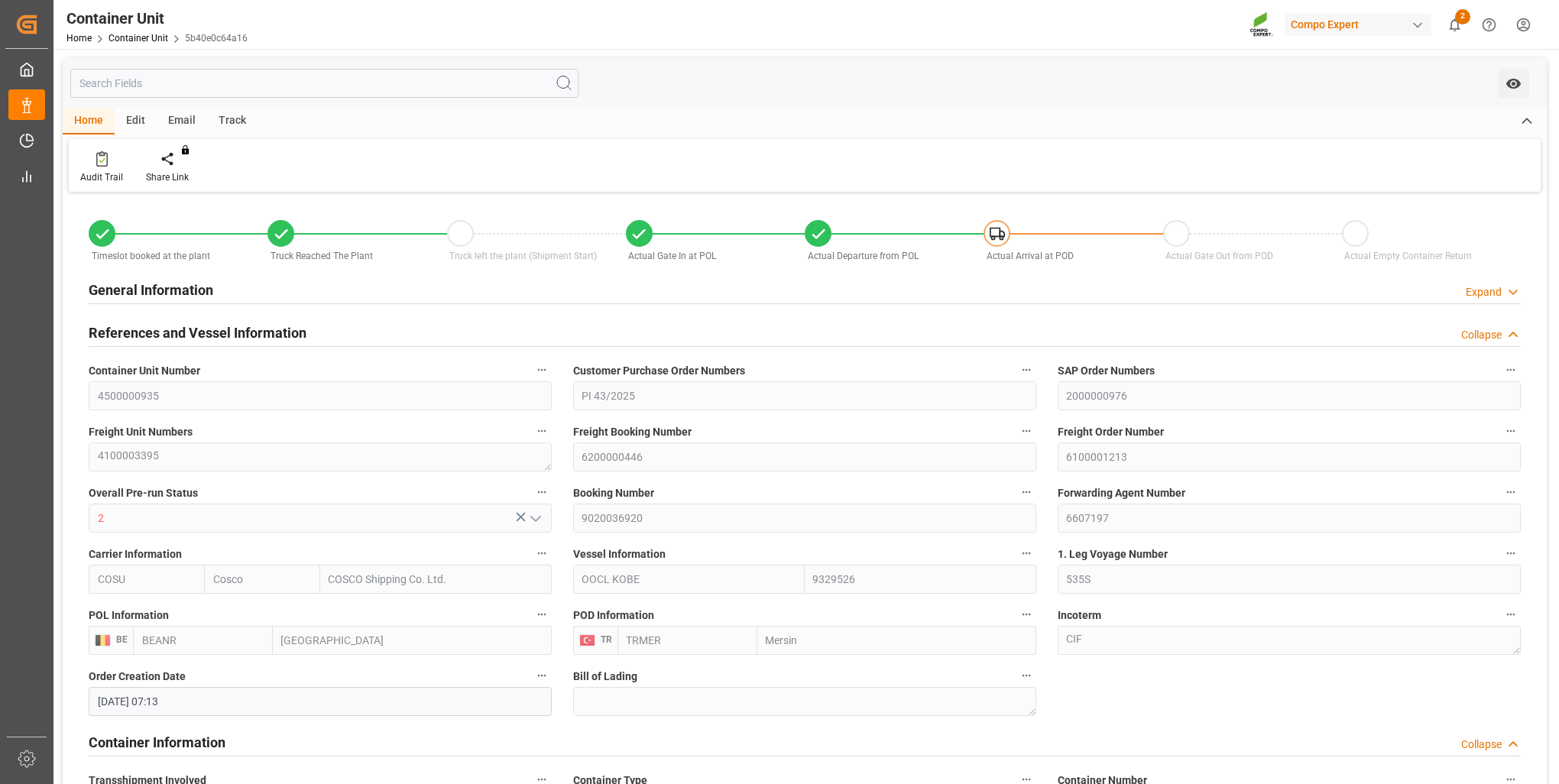
type input "[DATE] 10:29"
type input "[DATE] 19:00"
type input "[DATE] 00:00"
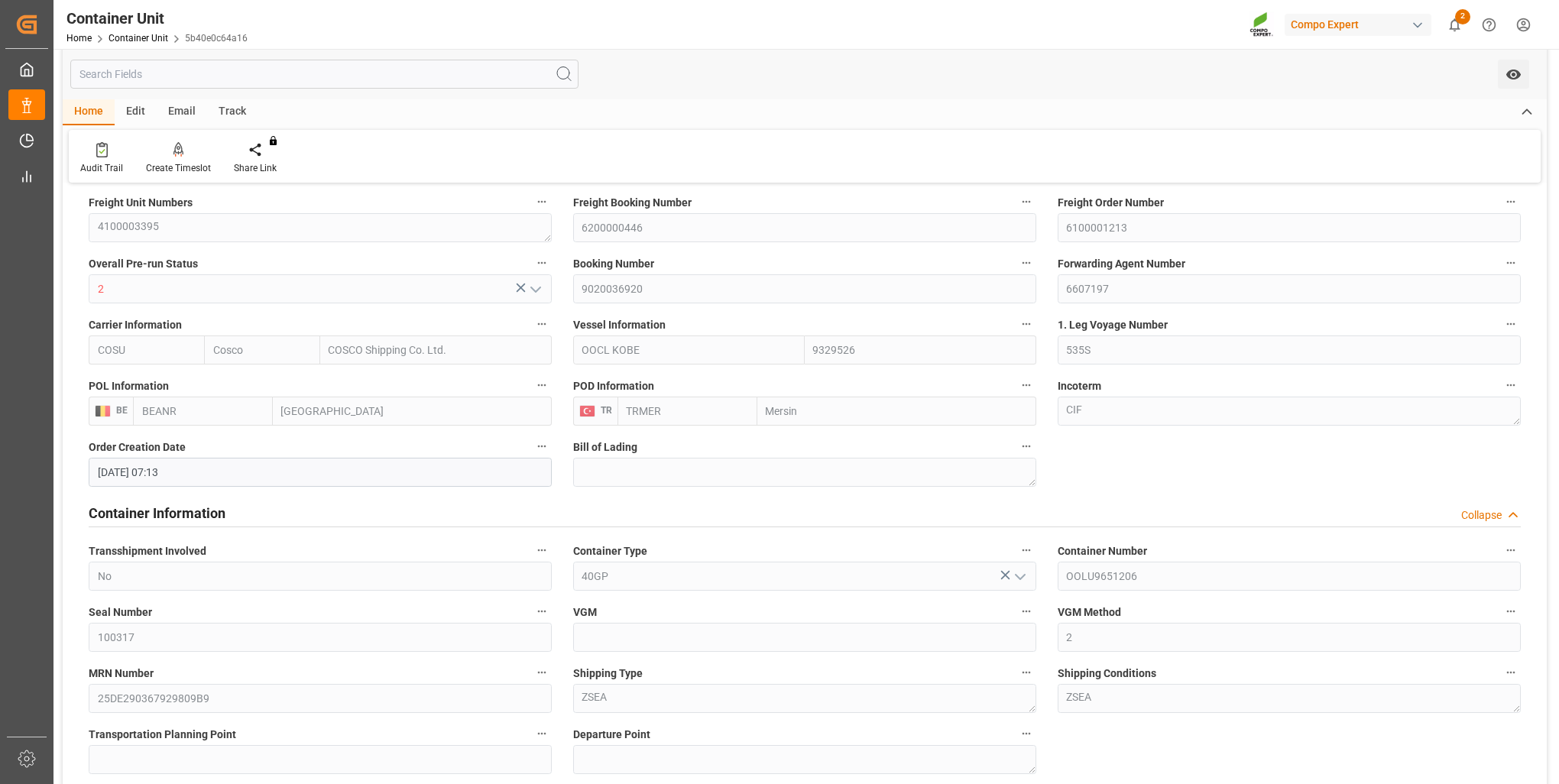
scroll to position [306, 0]
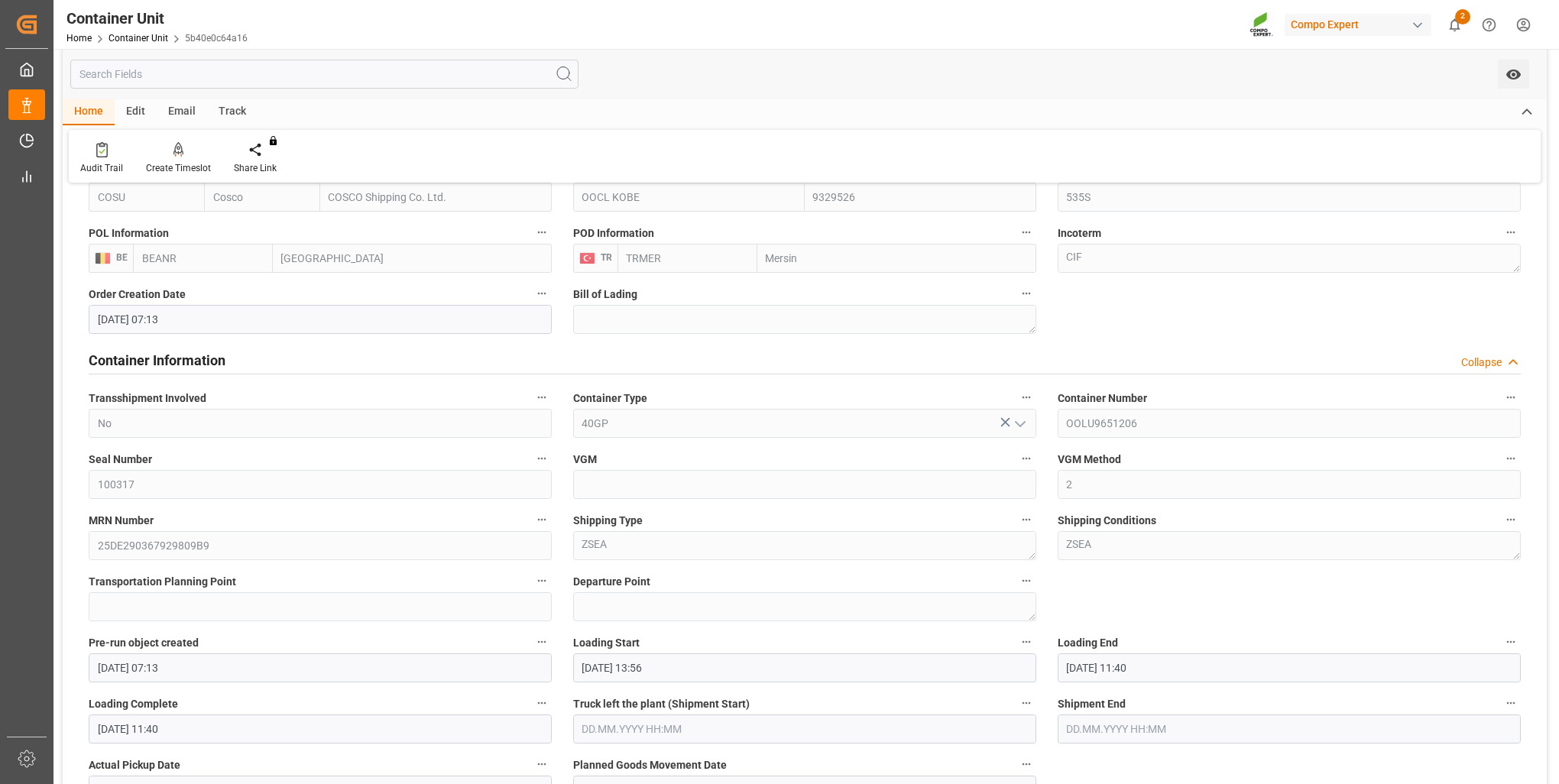
scroll to position [534, 0]
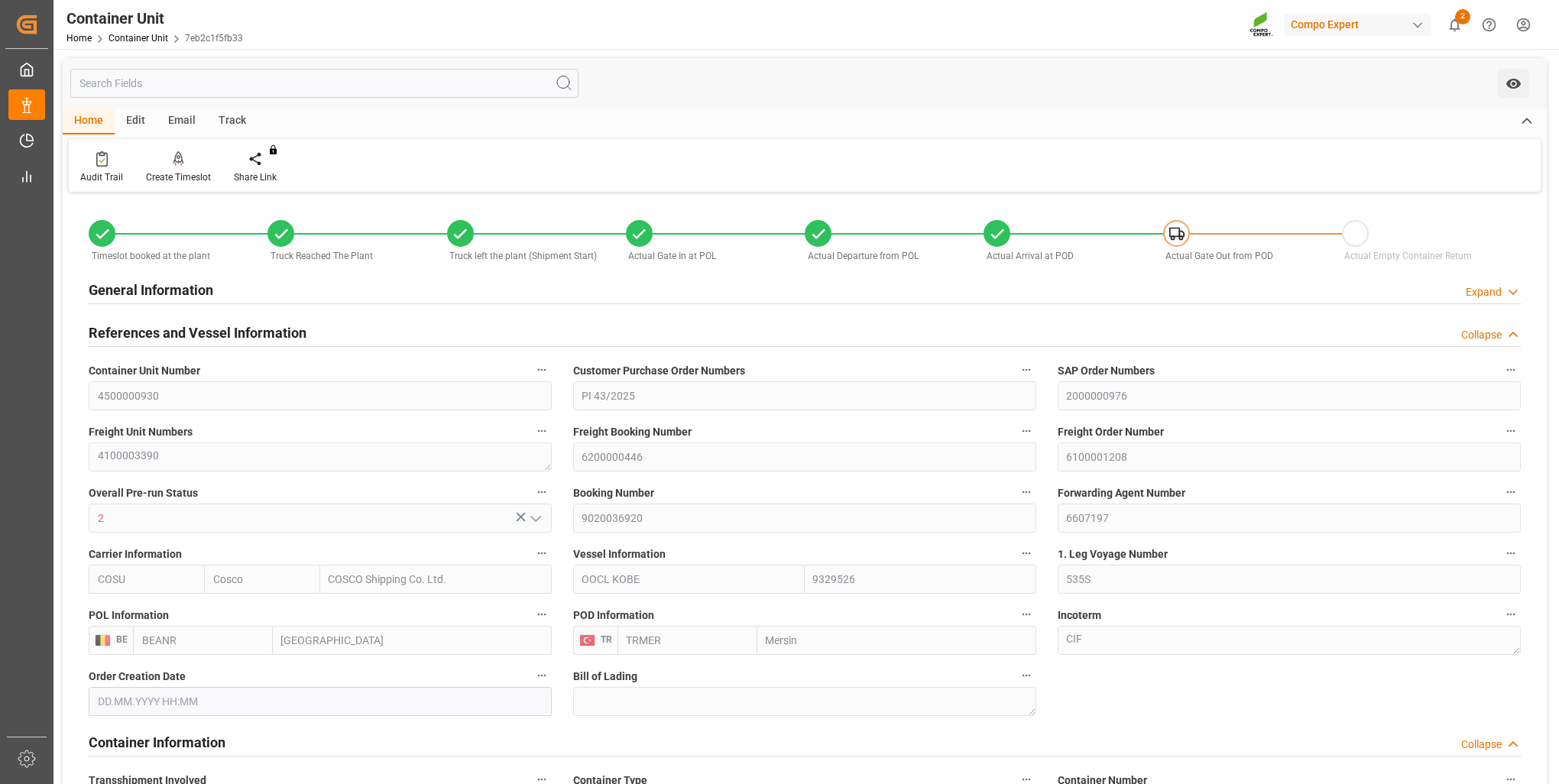
type input "Cosco"
type input "COSCO Shipping Co. Ltd."
type input "9329526"
type input "BEANR"
type input "TRMER"
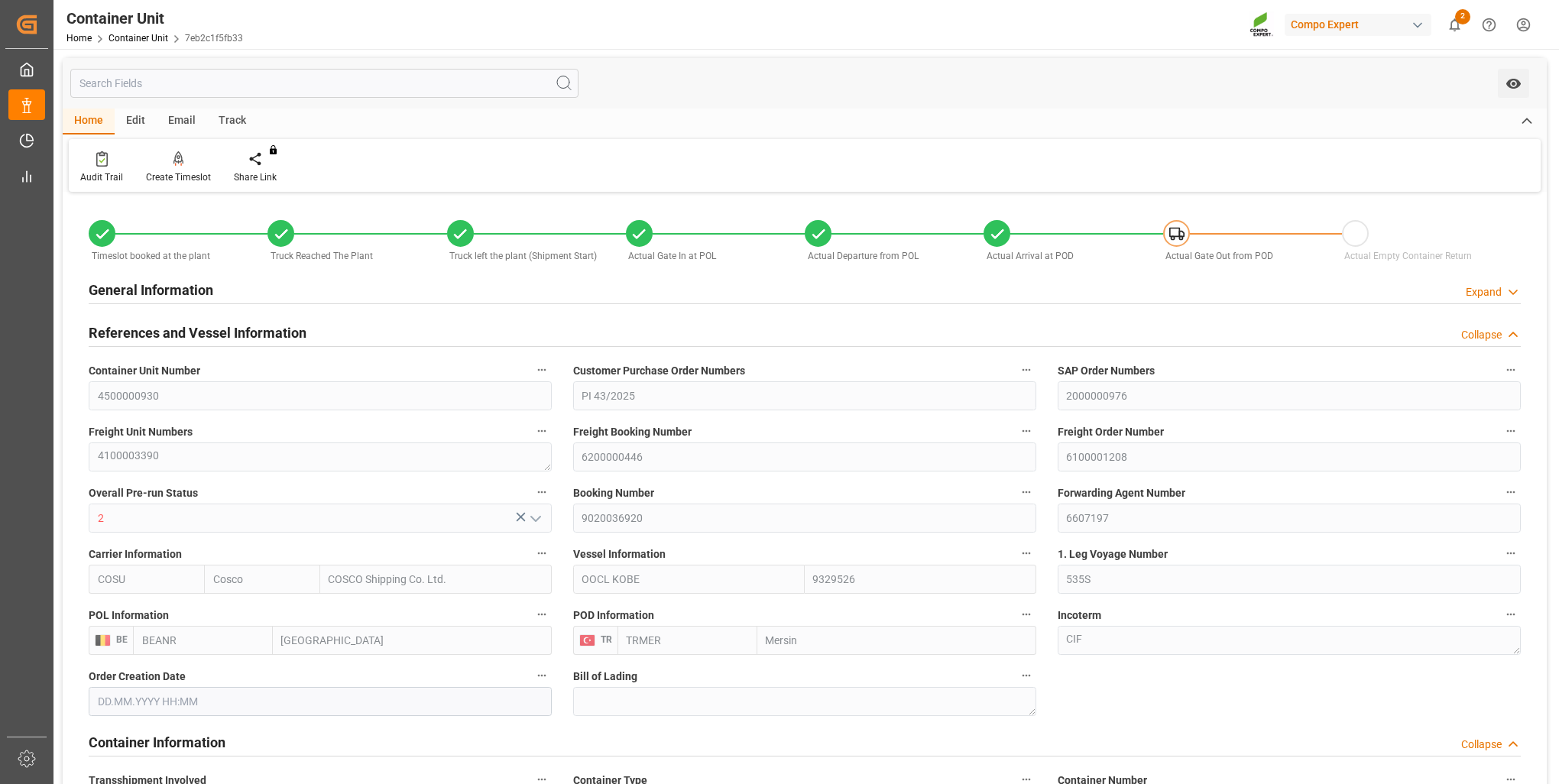
type input "24590"
type input "0"
type input "43624"
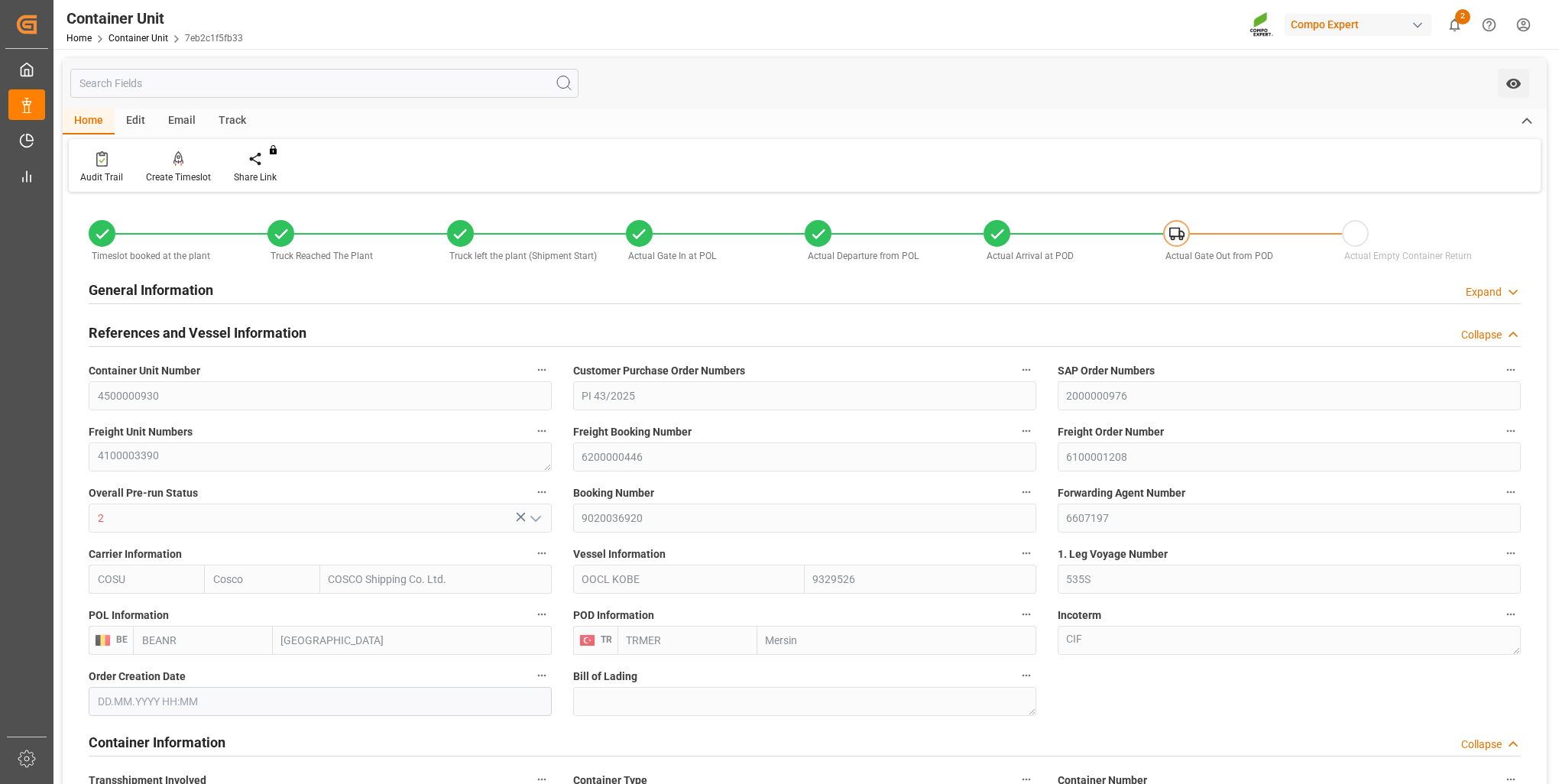
type input "BEANR"
type input "TRMER"
type input "[DATE] 07:11"
type input "[DATE] 09:20"
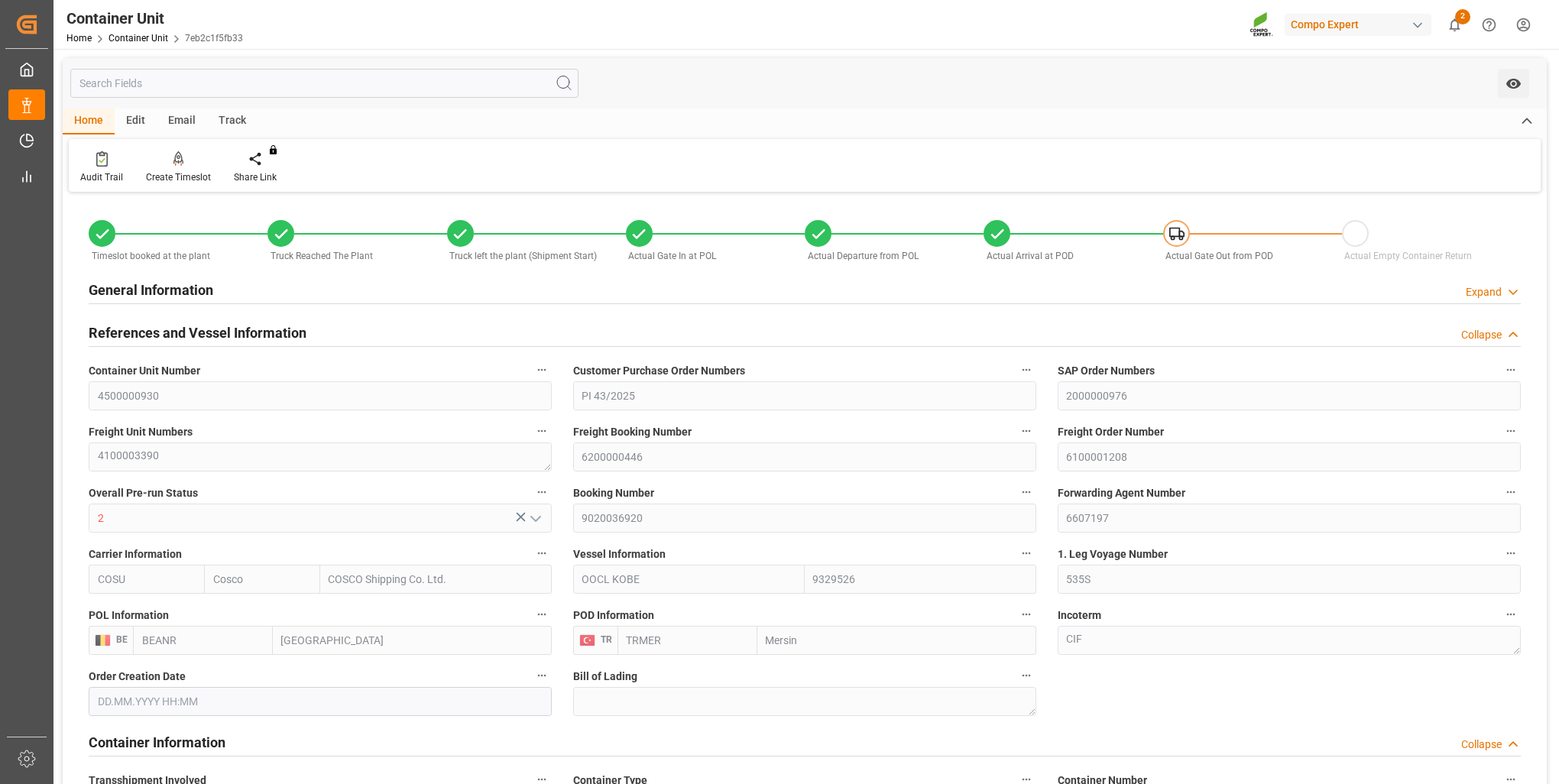
type input "[DATE] 15:18"
type input "[DATE]"
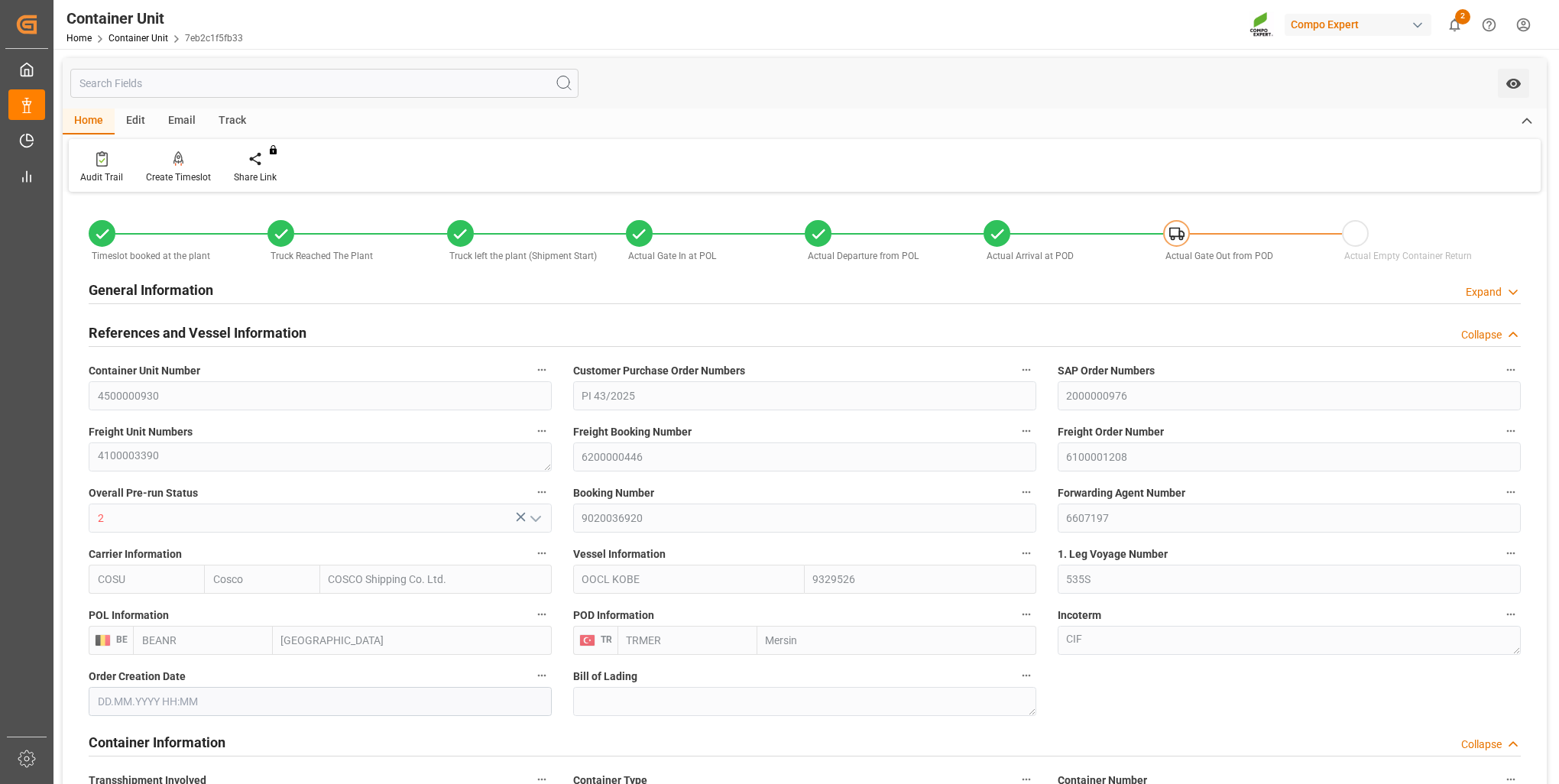
type input "[DATE] 09:45"
type input "[DATE] 04:56"
type input "[DATE] 14:00"
type input "[DATE] 12:20"
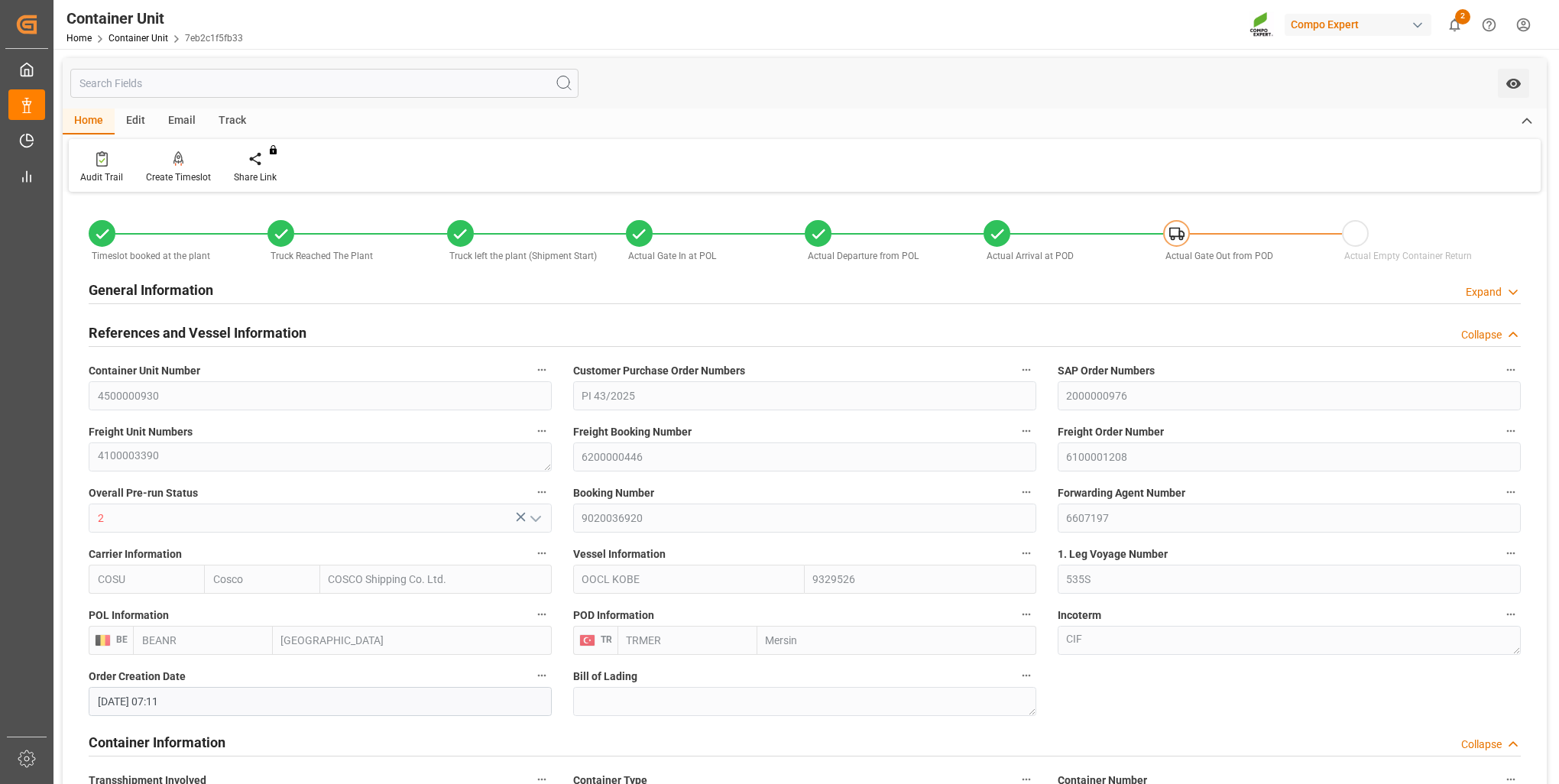
type input "[DATE] 16:00"
type input "[DATE] 10:29"
type input "[DATE] 19:00"
type input "[DATE] 00:00"
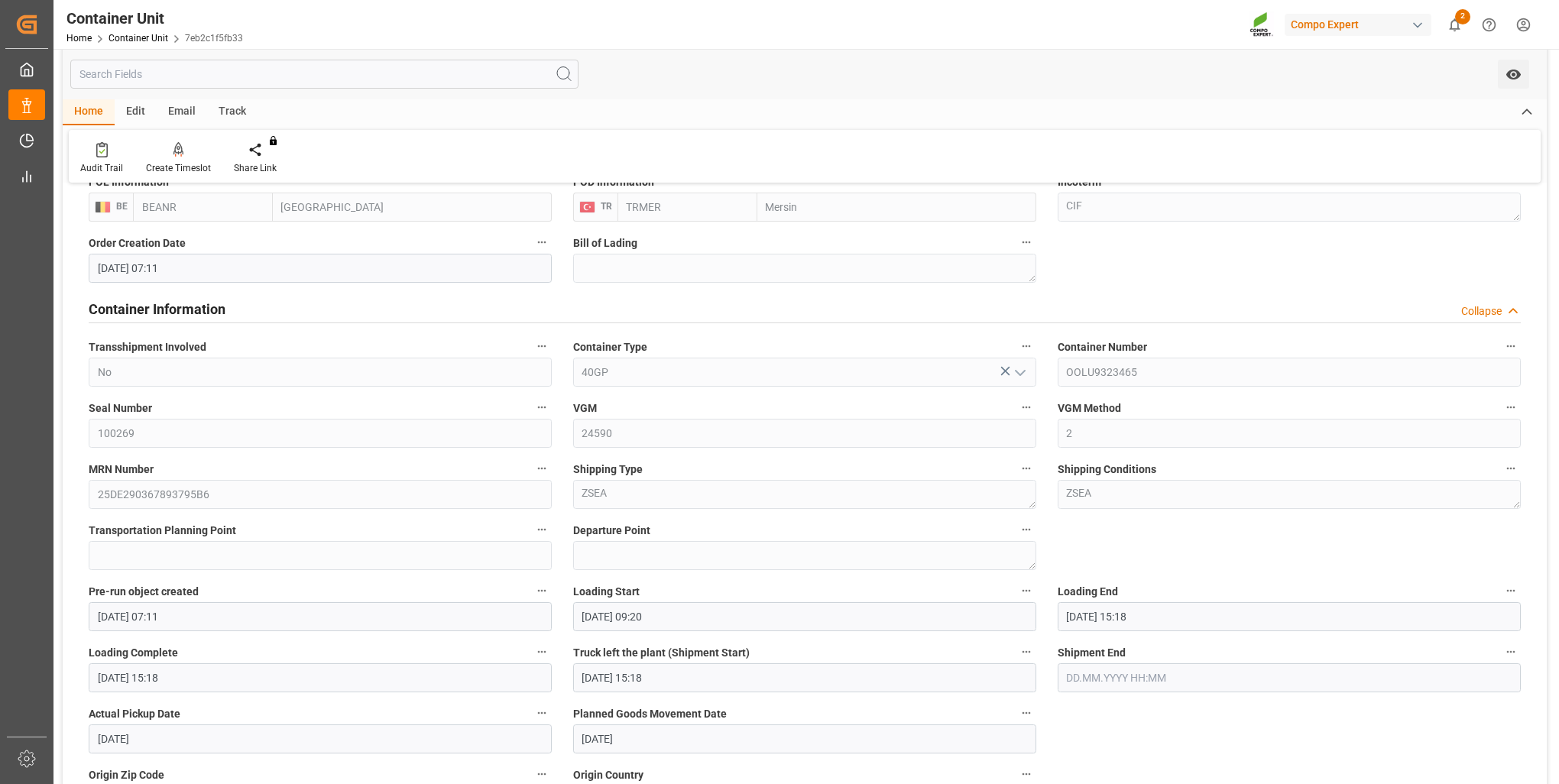
scroll to position [458, 0]
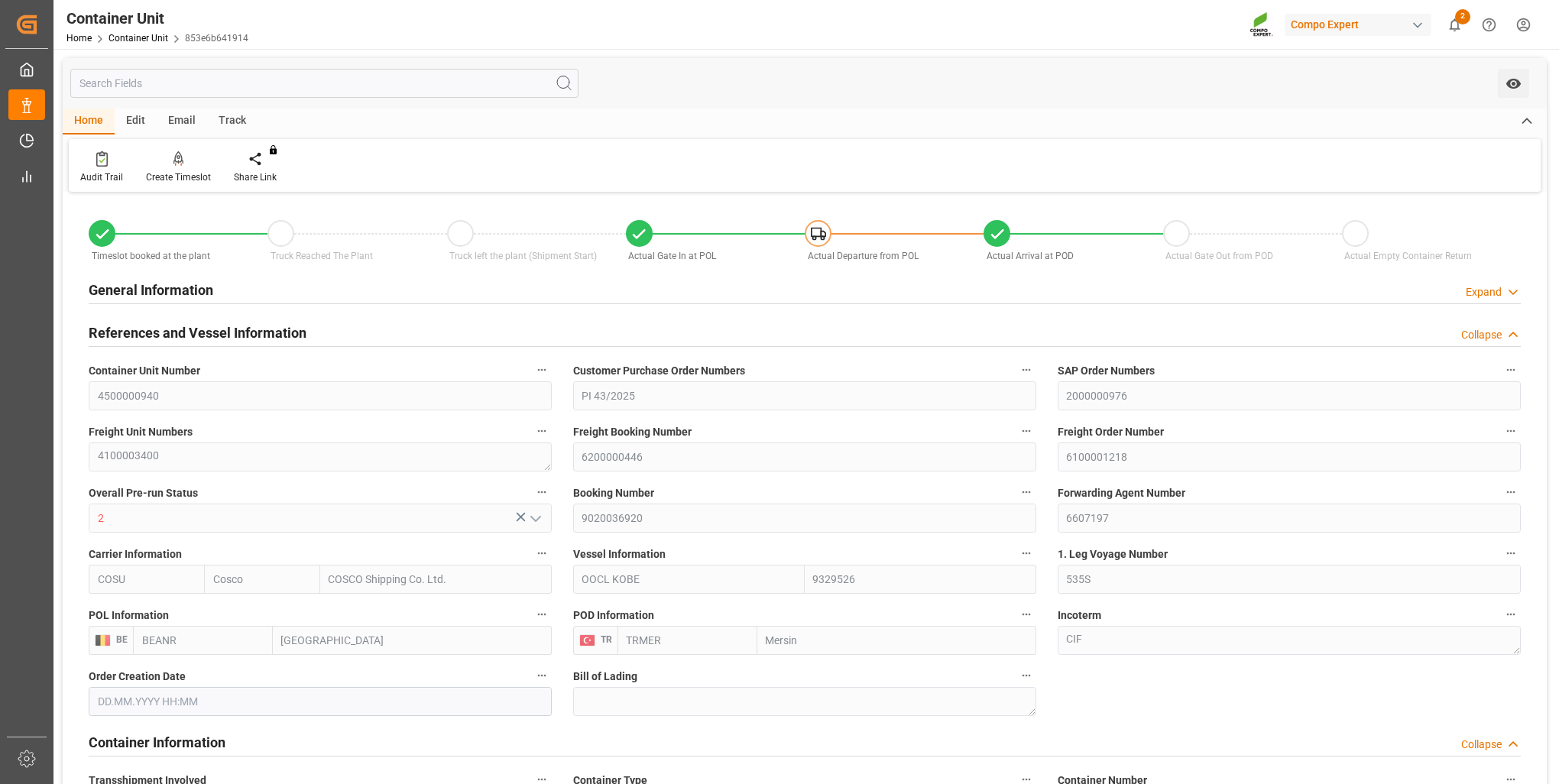
type input "Cosco"
type input "COSCO Shipping Co. Ltd."
type input "9329526"
type input "BEANR"
type input "TRMER"
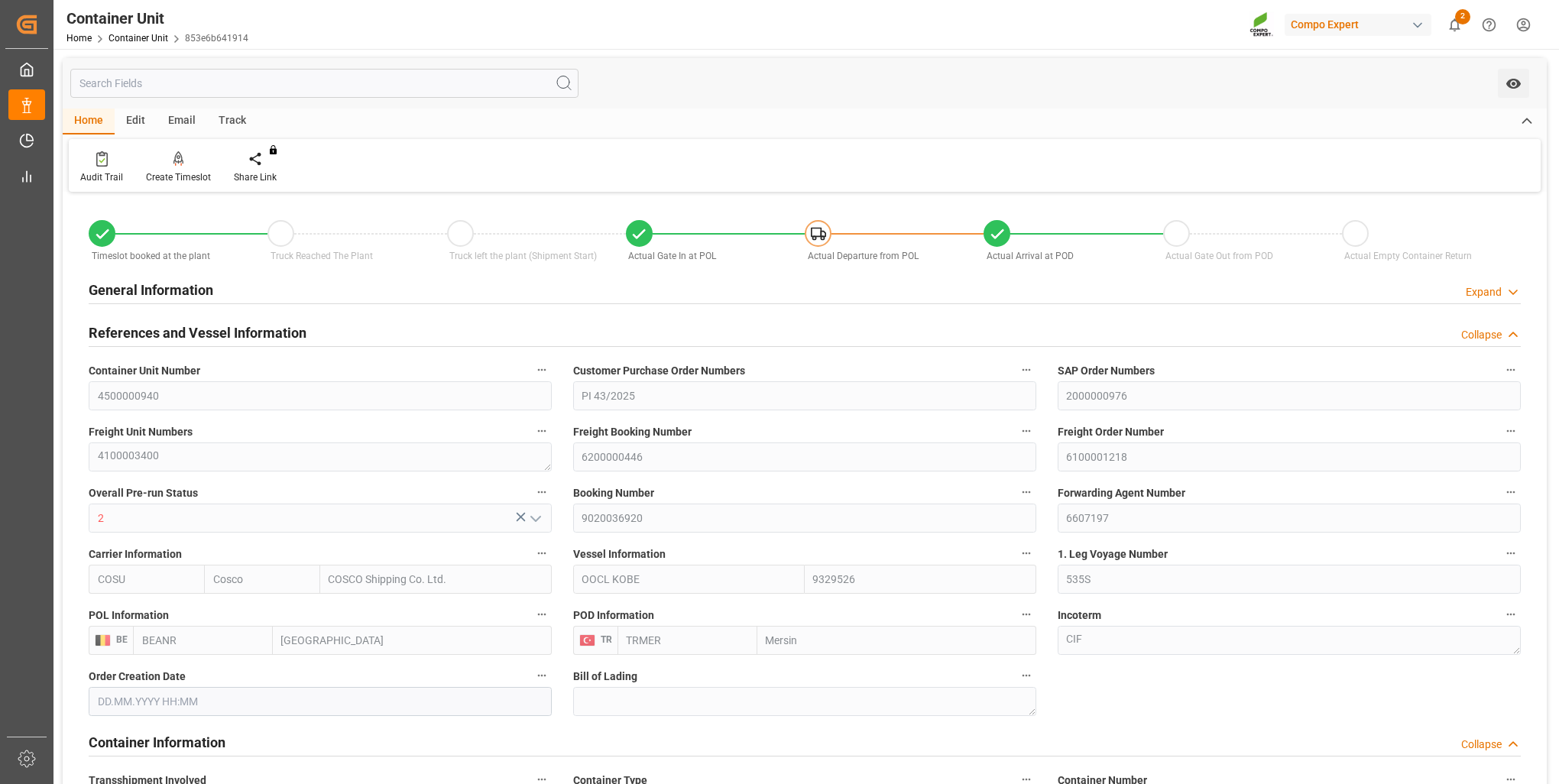
type input "24460"
type input "0"
type input "41328"
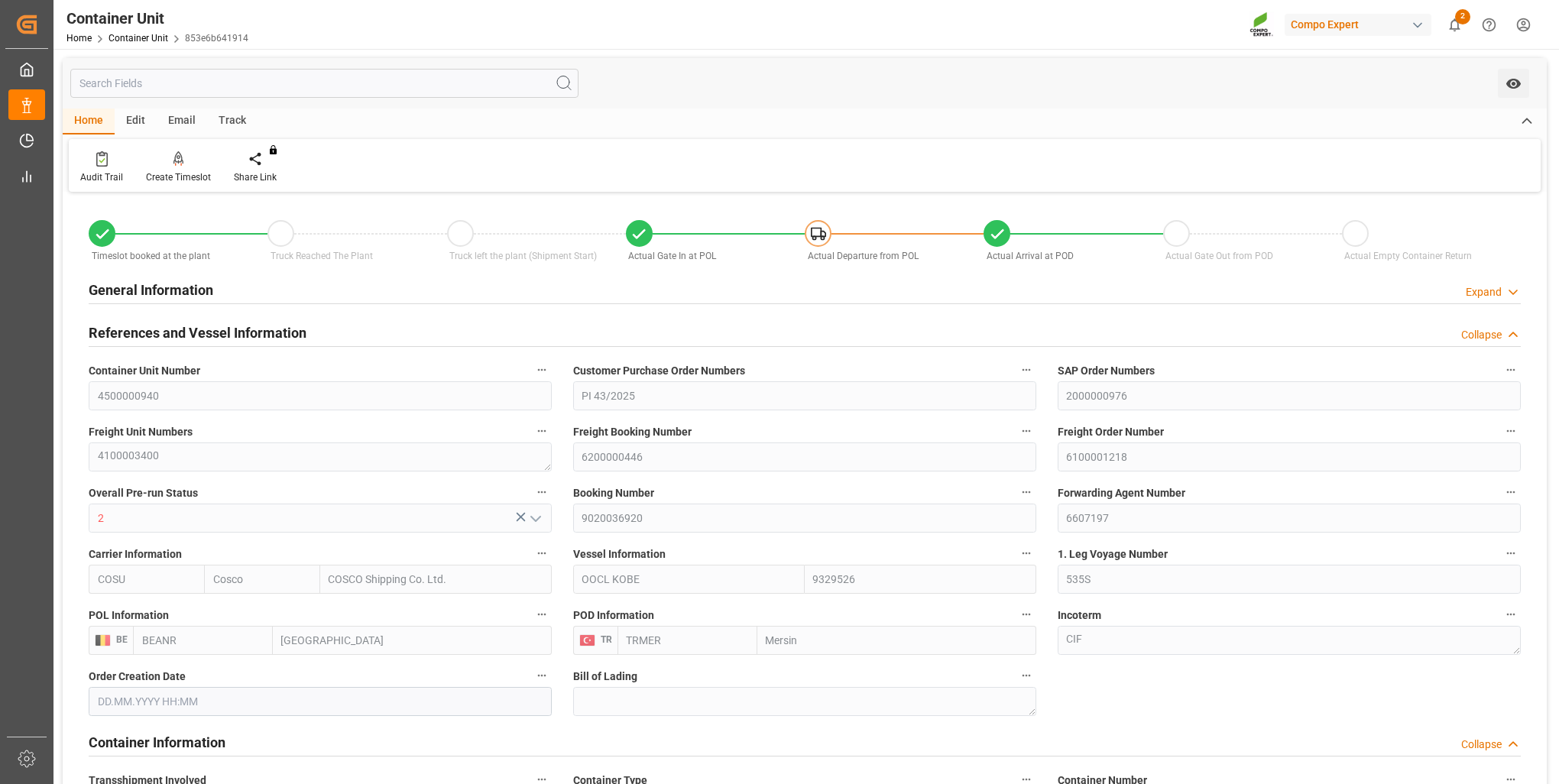
type input "BEANR"
type input "TRMER"
type input "[DATE] 07:13"
type input "[DATE]"
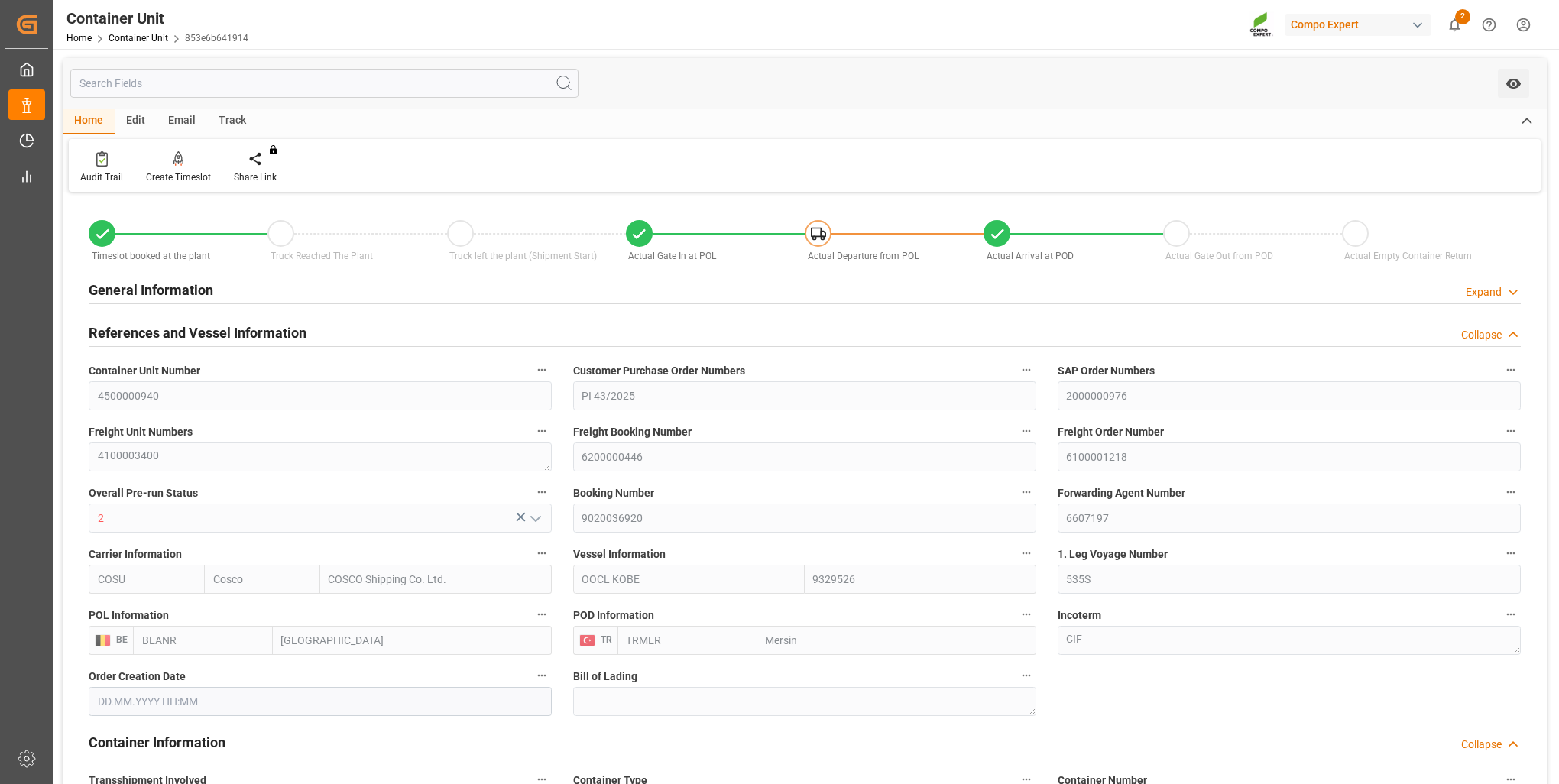
type input "[DATE] 09:45"
type input "[DATE] 04:20"
type input "[DATE] 14:00"
type input "[DATE] 12:20"
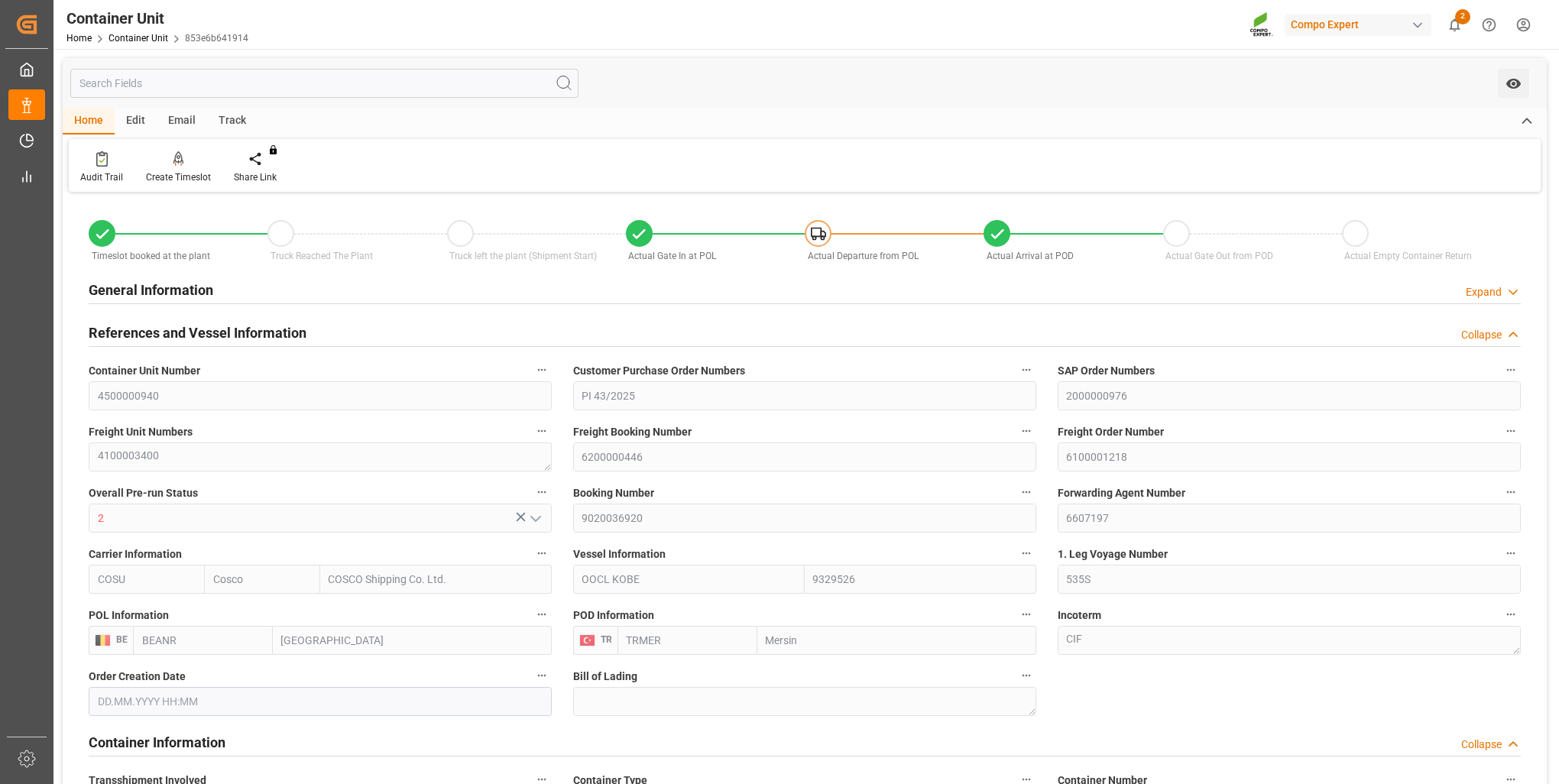
type input "[DATE] 16:00"
type input "[DATE] 10:29"
type input "[DATE] 19:00"
type input "[DATE] 00:00"
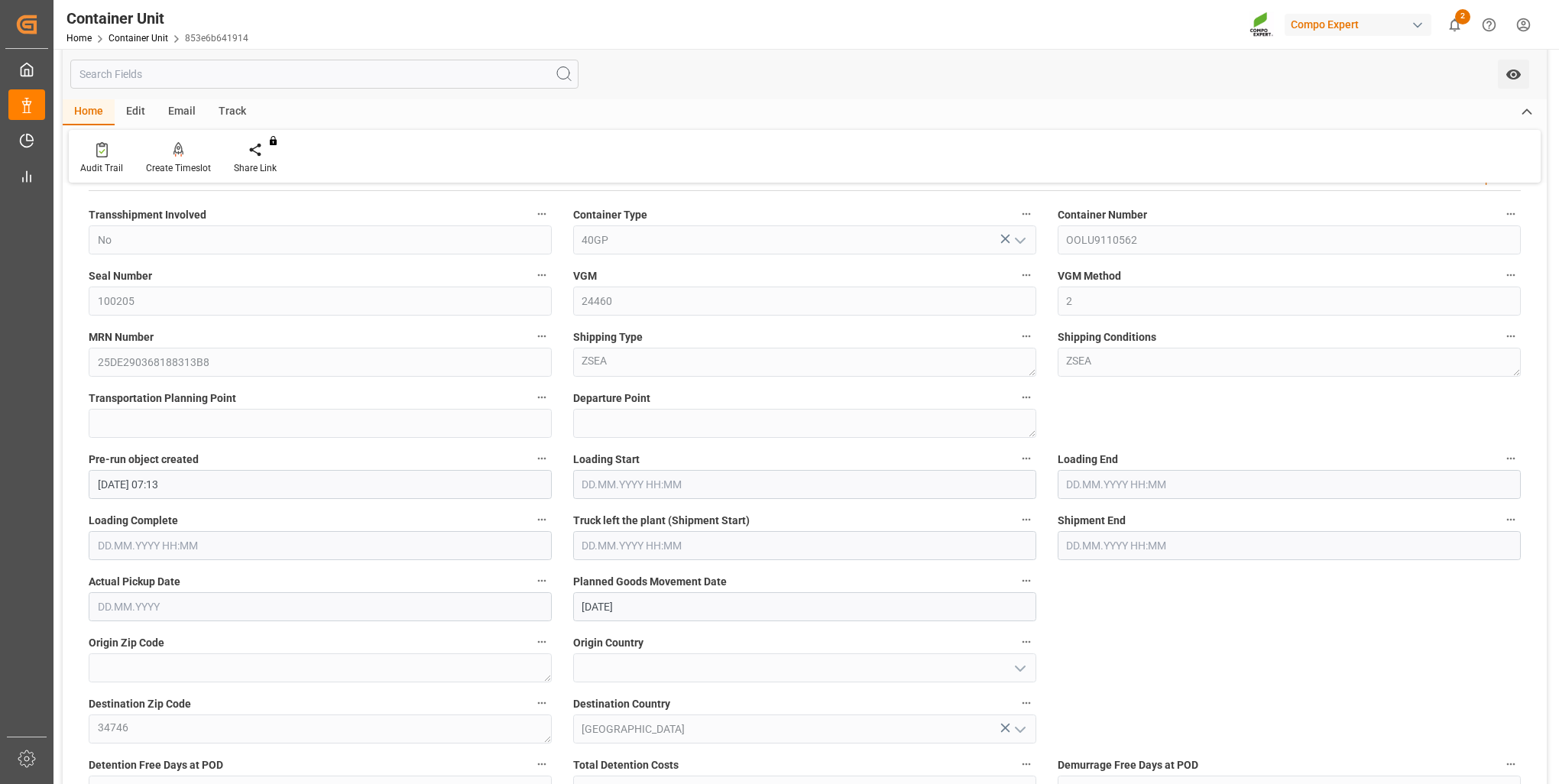
scroll to position [611, 0]
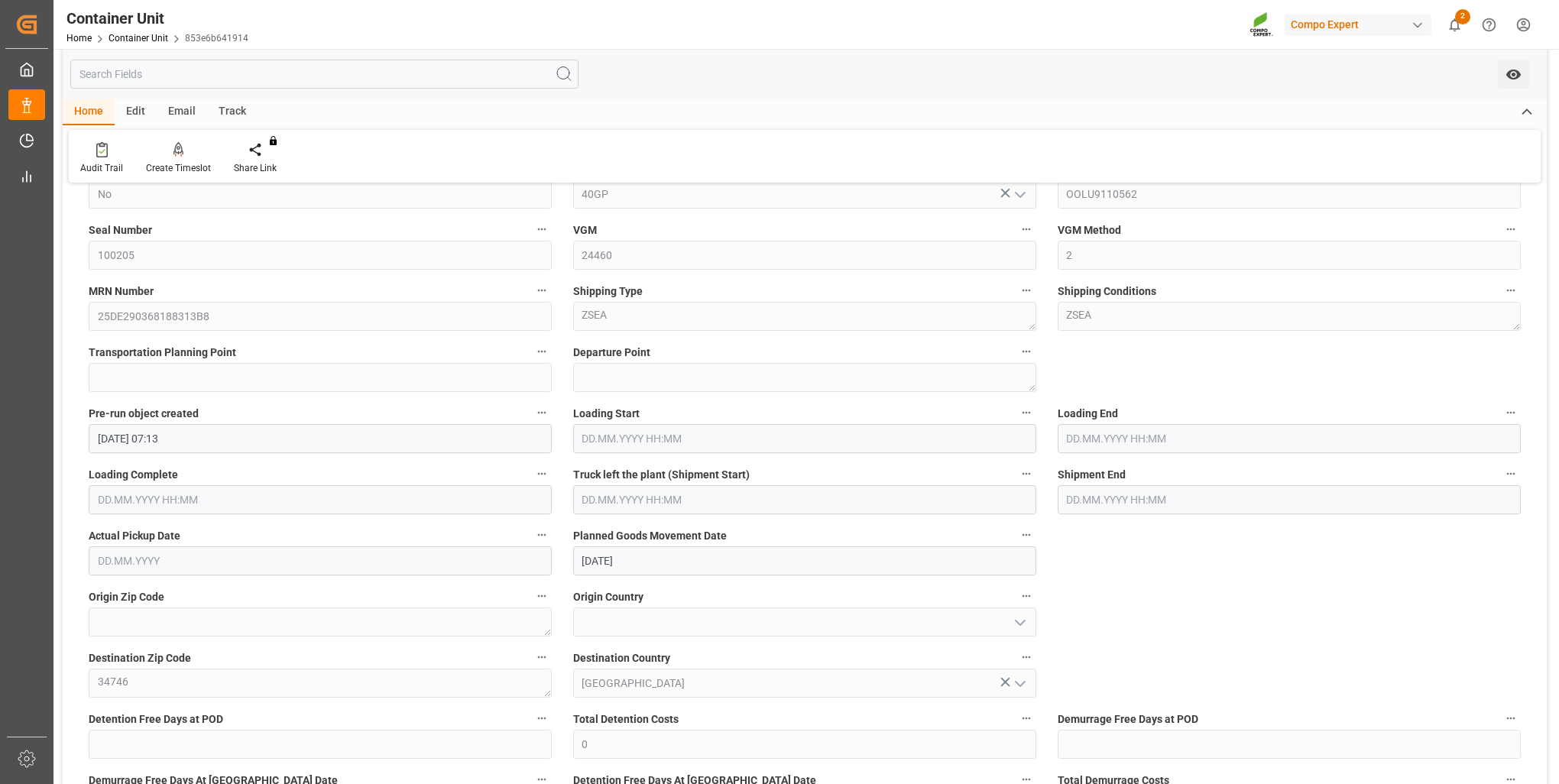
click at [86, 330] on div "MRN Number 25DE290368188313B8" at bounding box center [320, 306] width 484 height 61
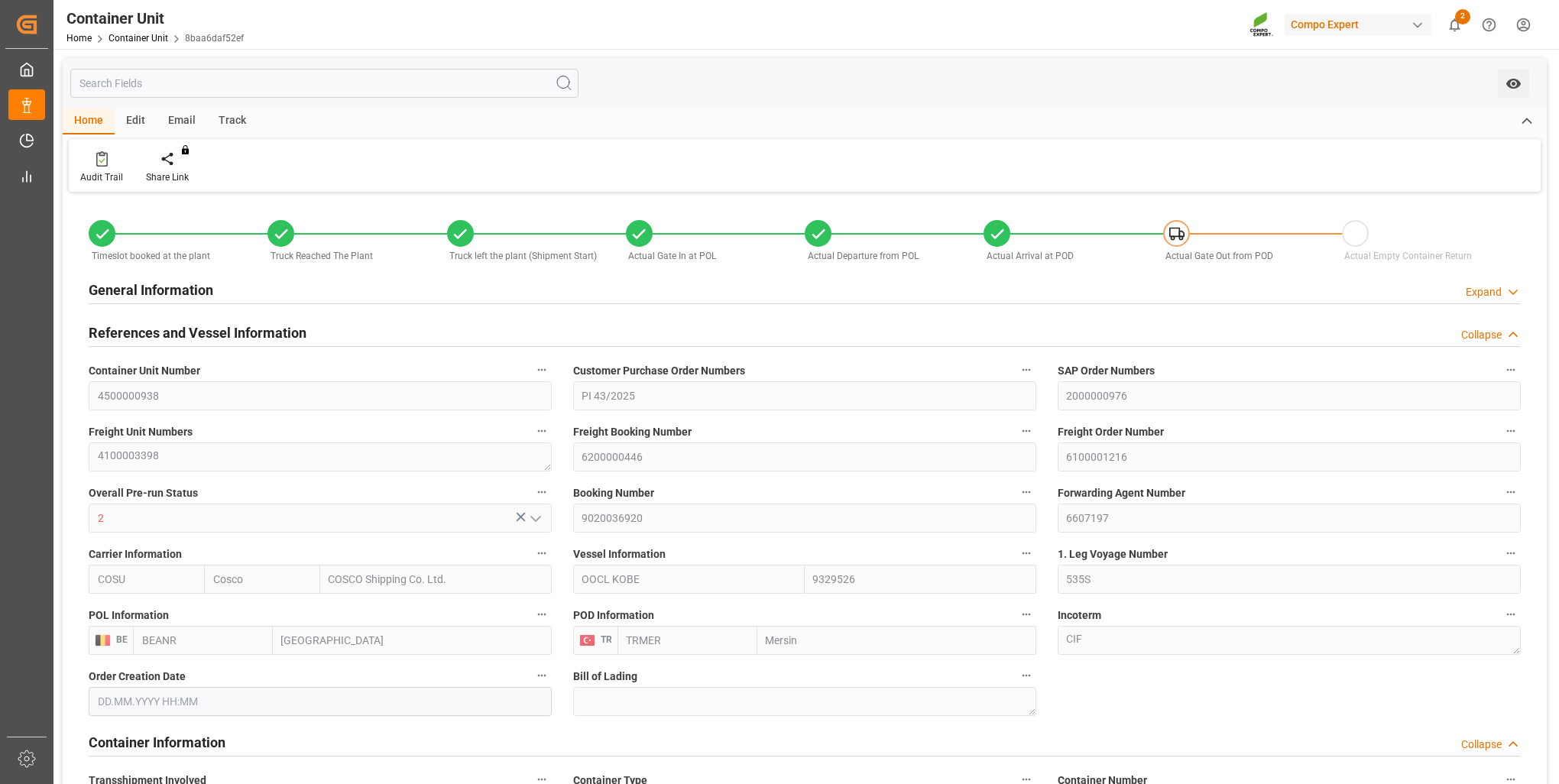
type input "Cosco"
type input "COSCO Shipping Co. Ltd."
type input "9329526"
type input "BEANR"
type input "TRMER"
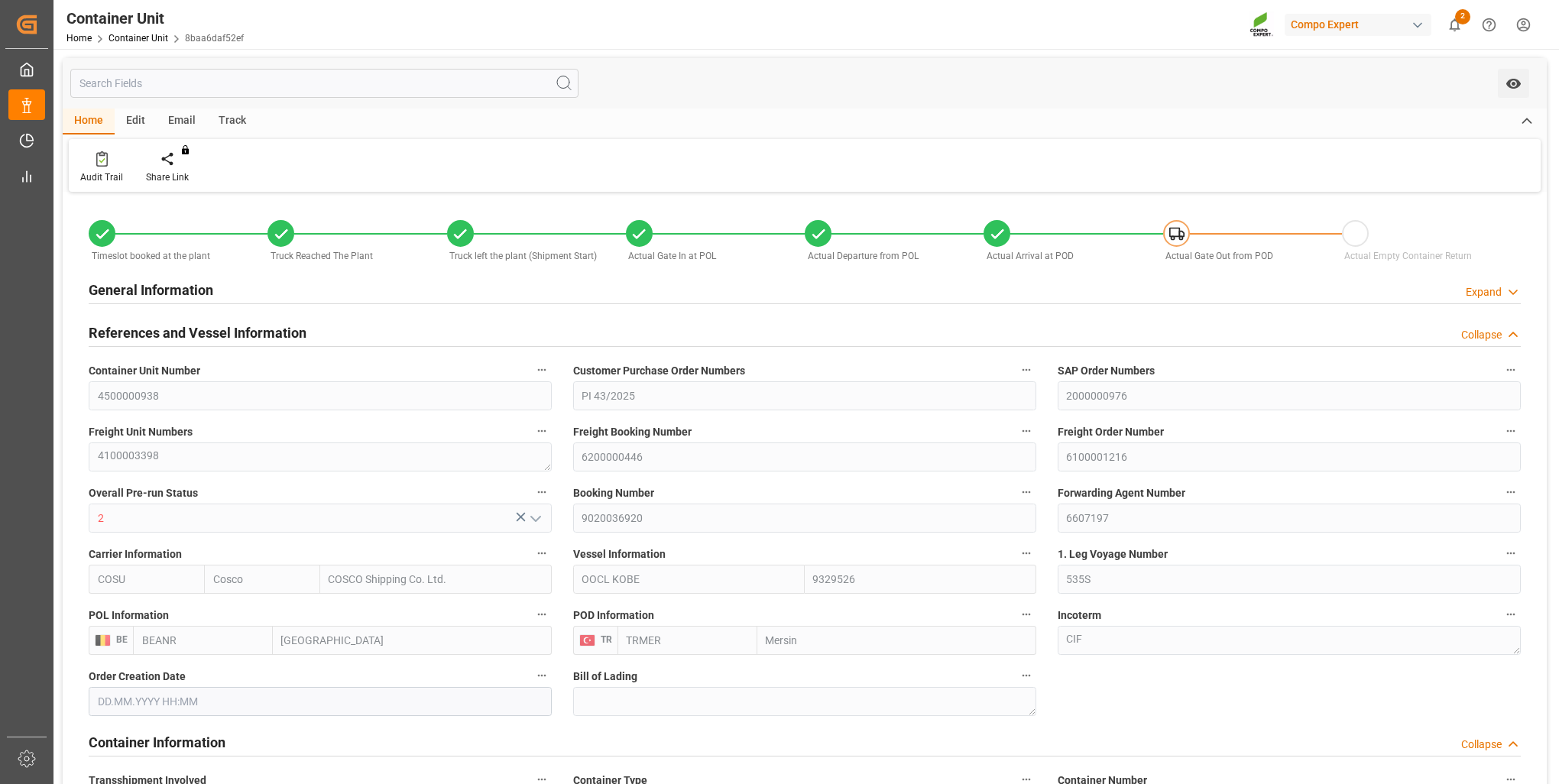
type input "24480"
type input "0"
type input "48216"
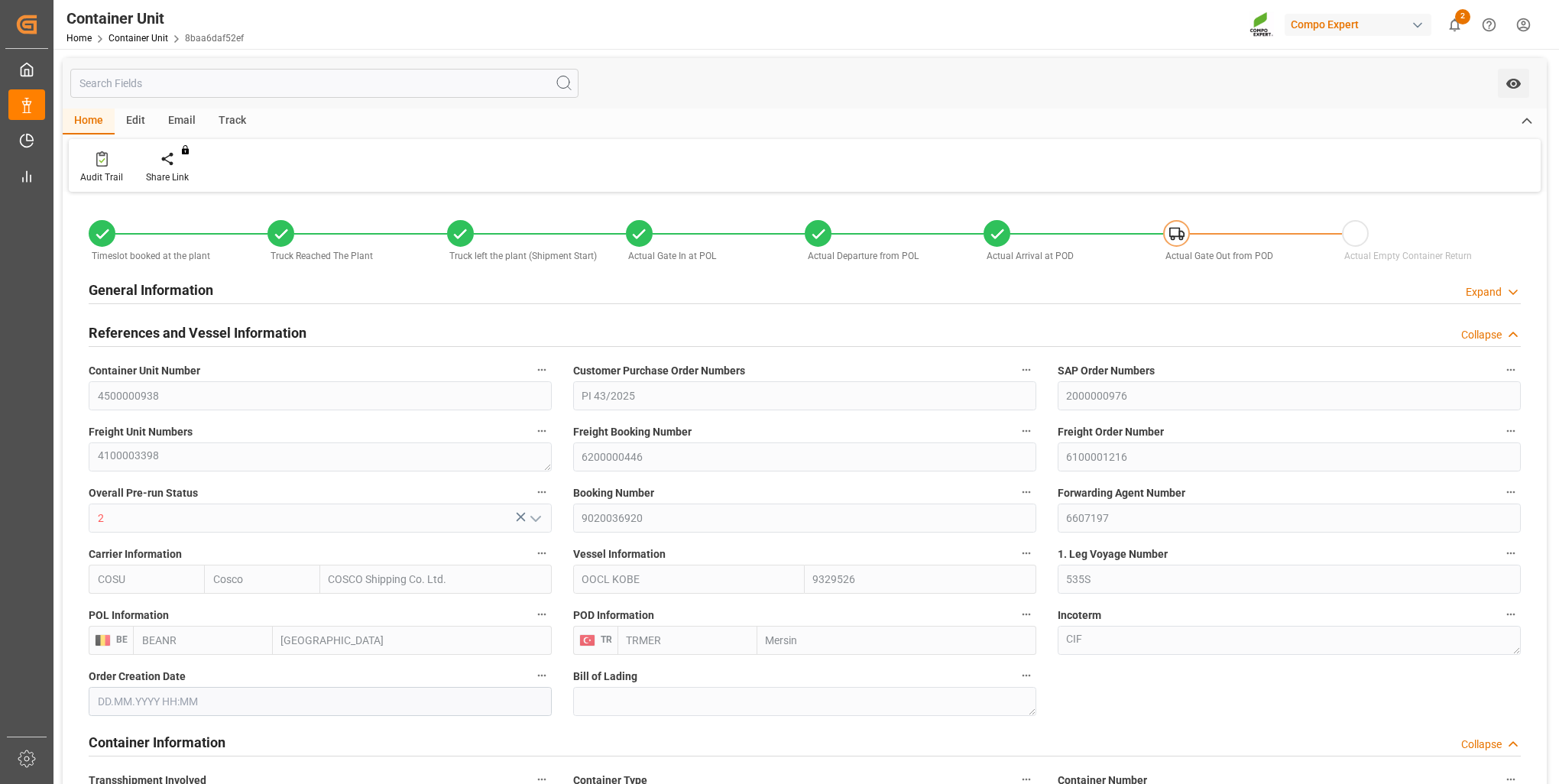
type input "BEANR"
type input "TRMER"
type input "15.08.2025 07:14"
type input "03.09.2025 13:55"
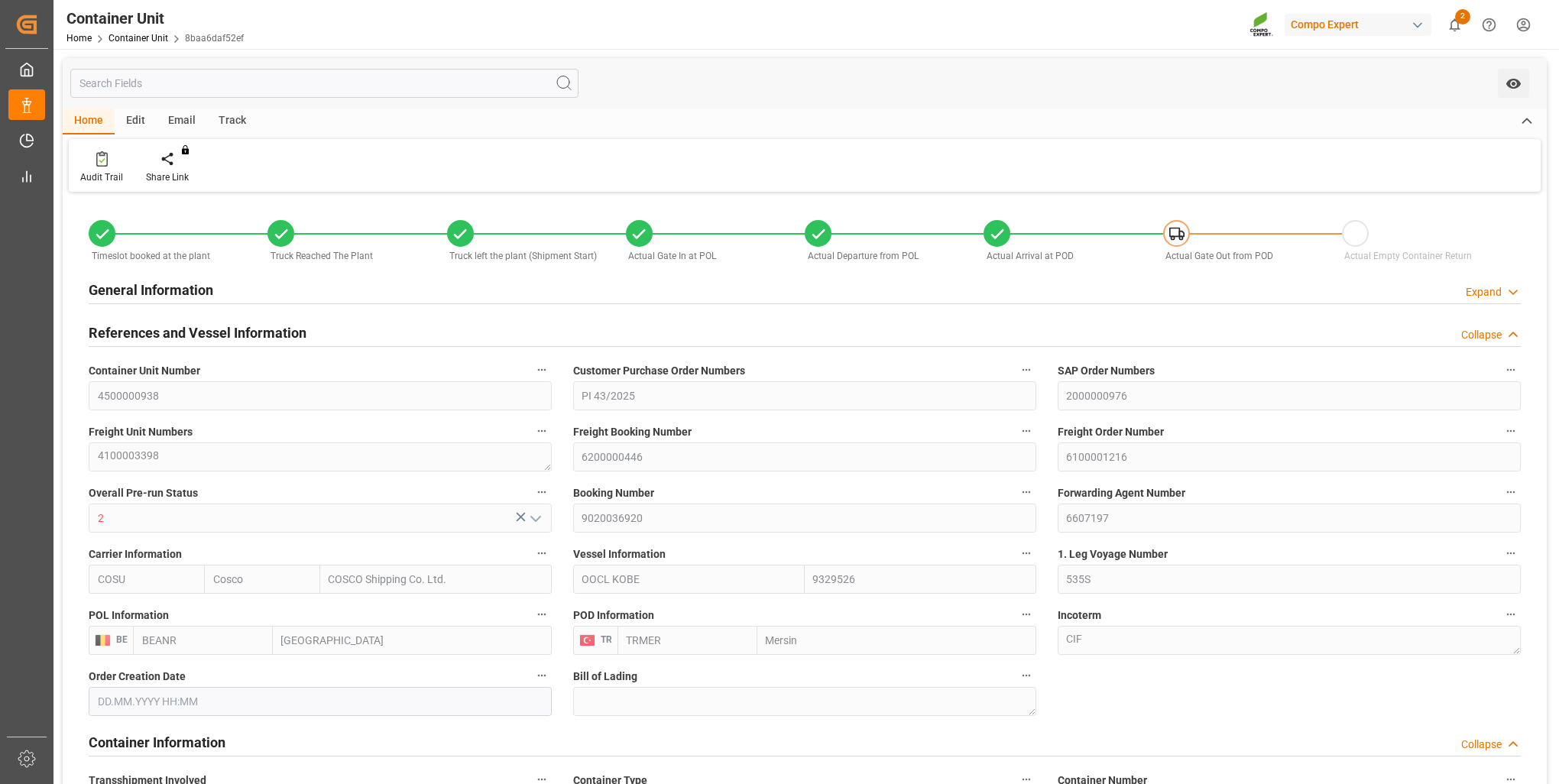
type input "03.09.2025 14:45"
type input "[DATE]"
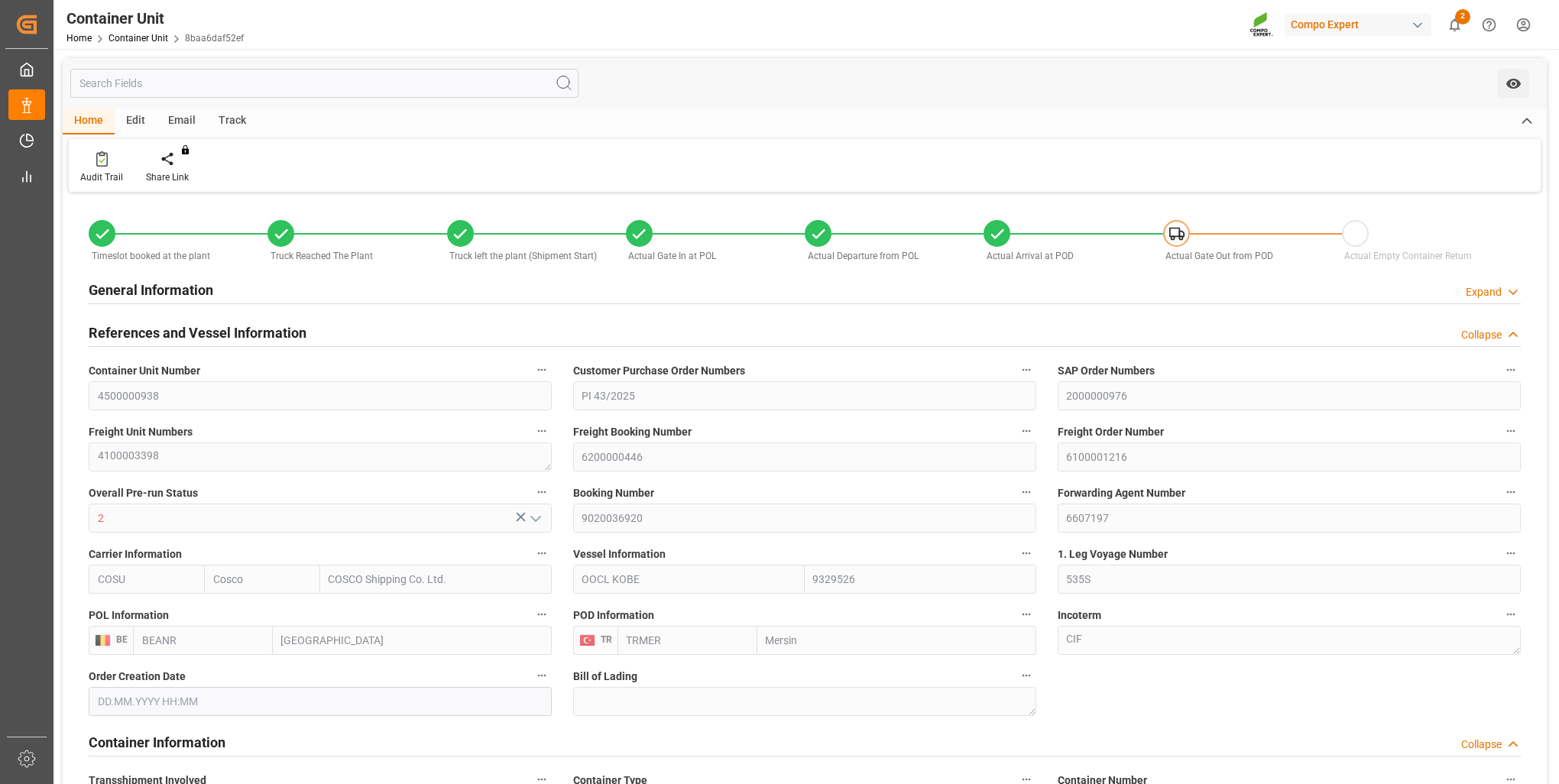
type input "08.09.2025 09:45"
type input "12.09.2025 04:02"
type input "[DATE] 14:00"
type input "12.09.2025 12:20"
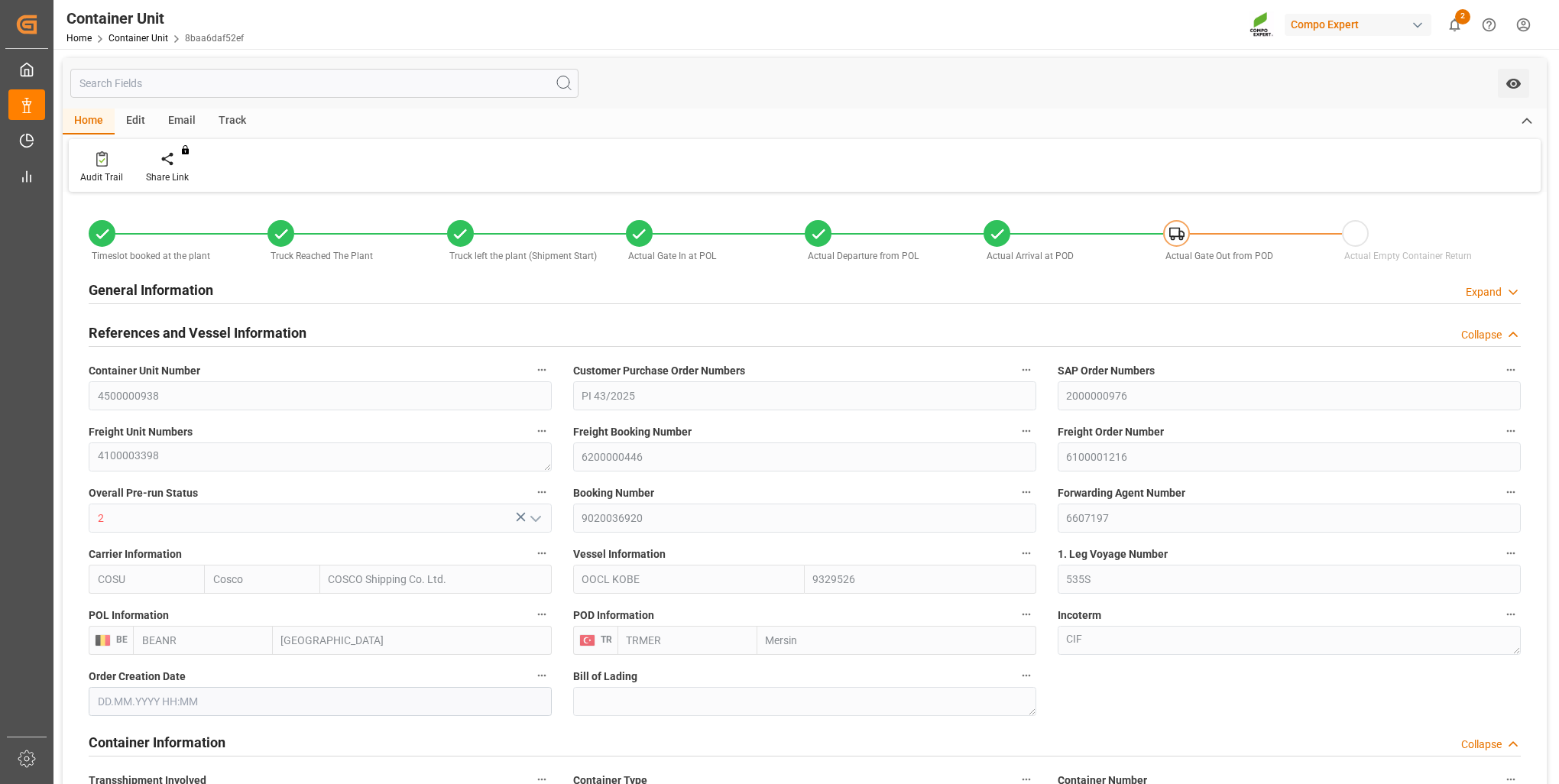
type input "[DATE] 16:00"
type input "27.09.2025 10:29"
type input "28.09.2025 19:00"
type input "[DATE] 00:00"
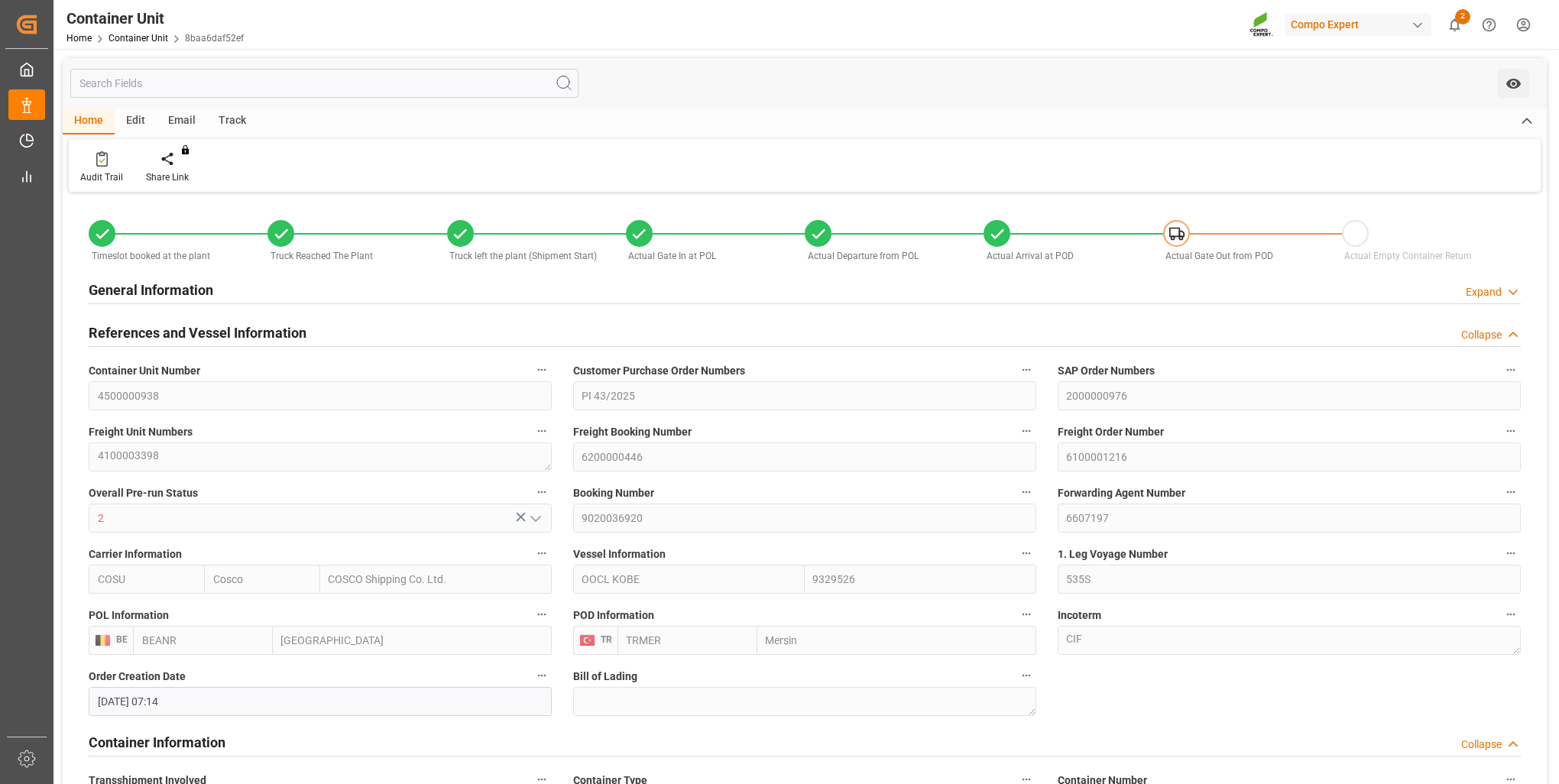
scroll to position [306, 0]
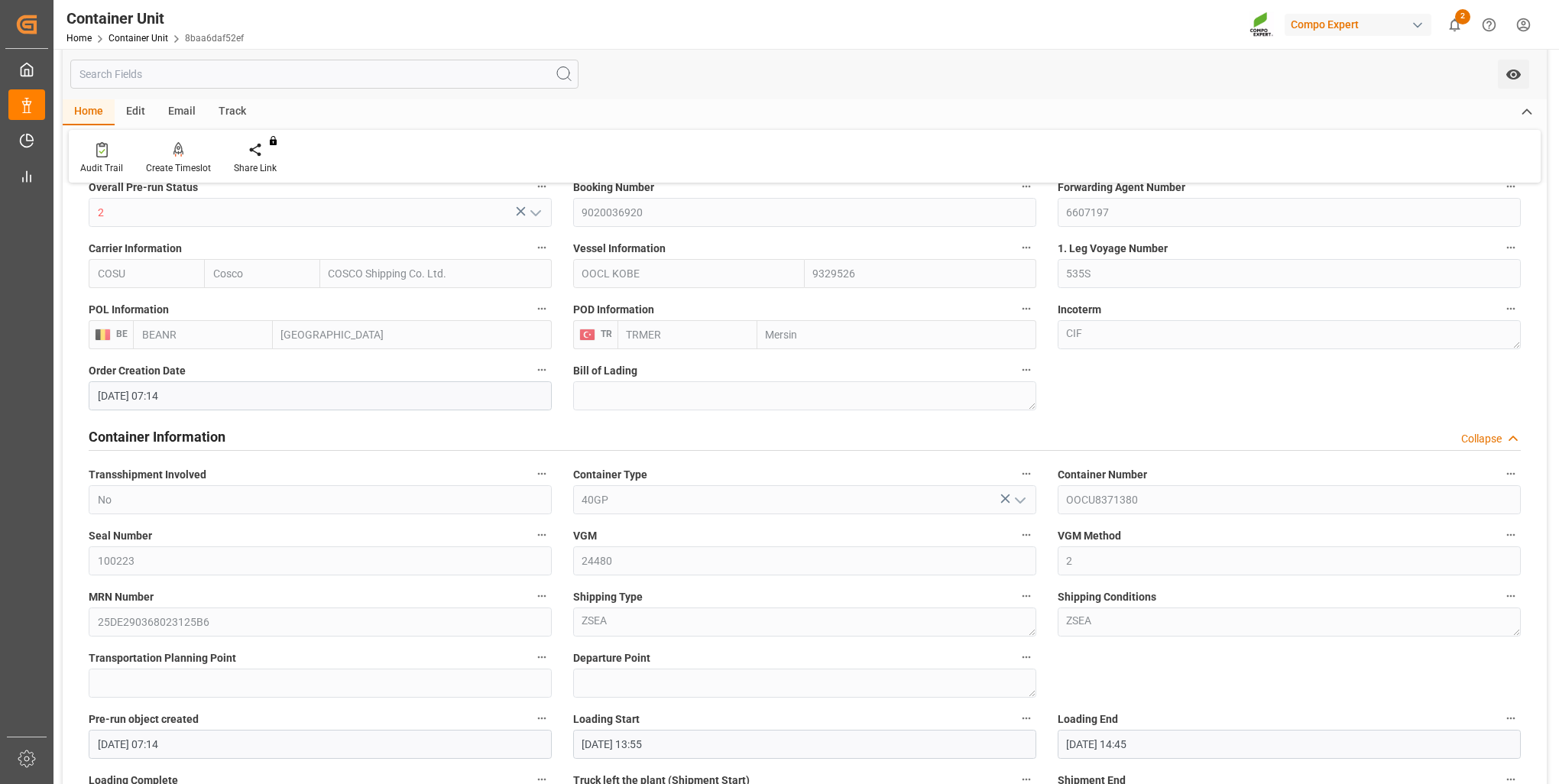
click at [88, 635] on div "MRN Number 25DE290368023125B6" at bounding box center [320, 611] width 484 height 61
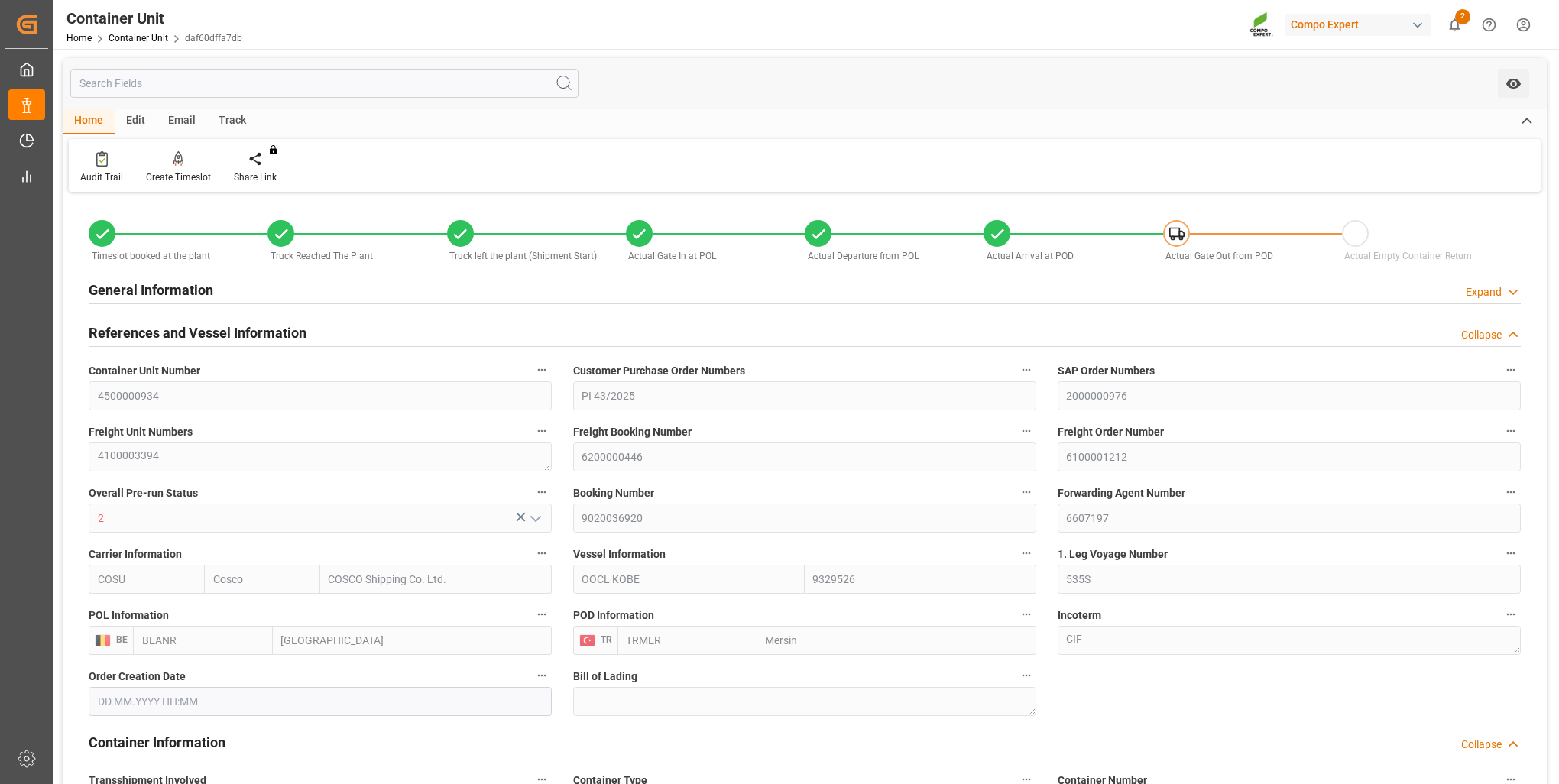
type input "Cosco"
type input "COSCO Shipping Co. Ltd."
type input "9329526"
type input "BEANR"
type input "TRMER"
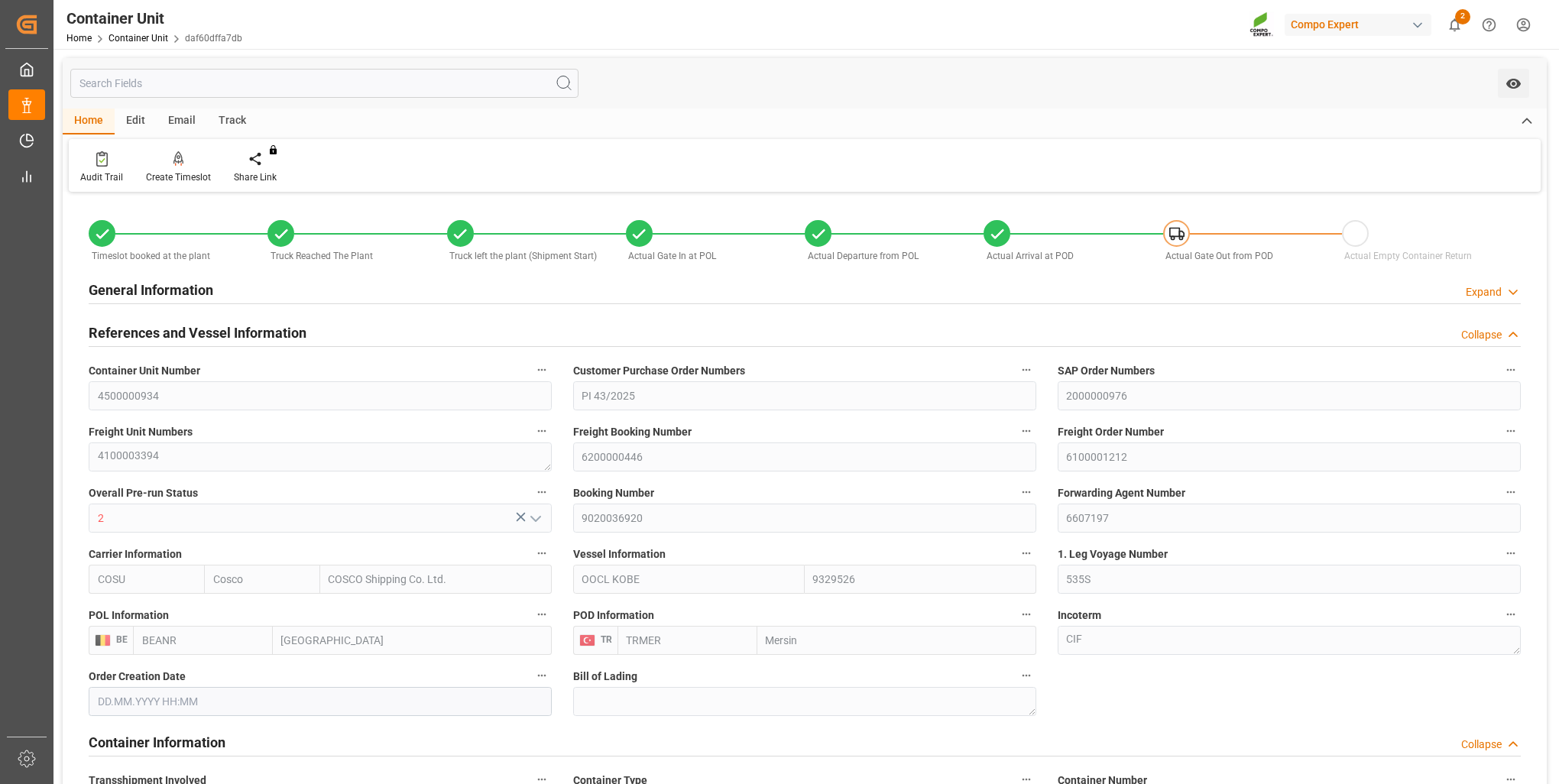
type input "24380"
type input "0"
type input "49364"
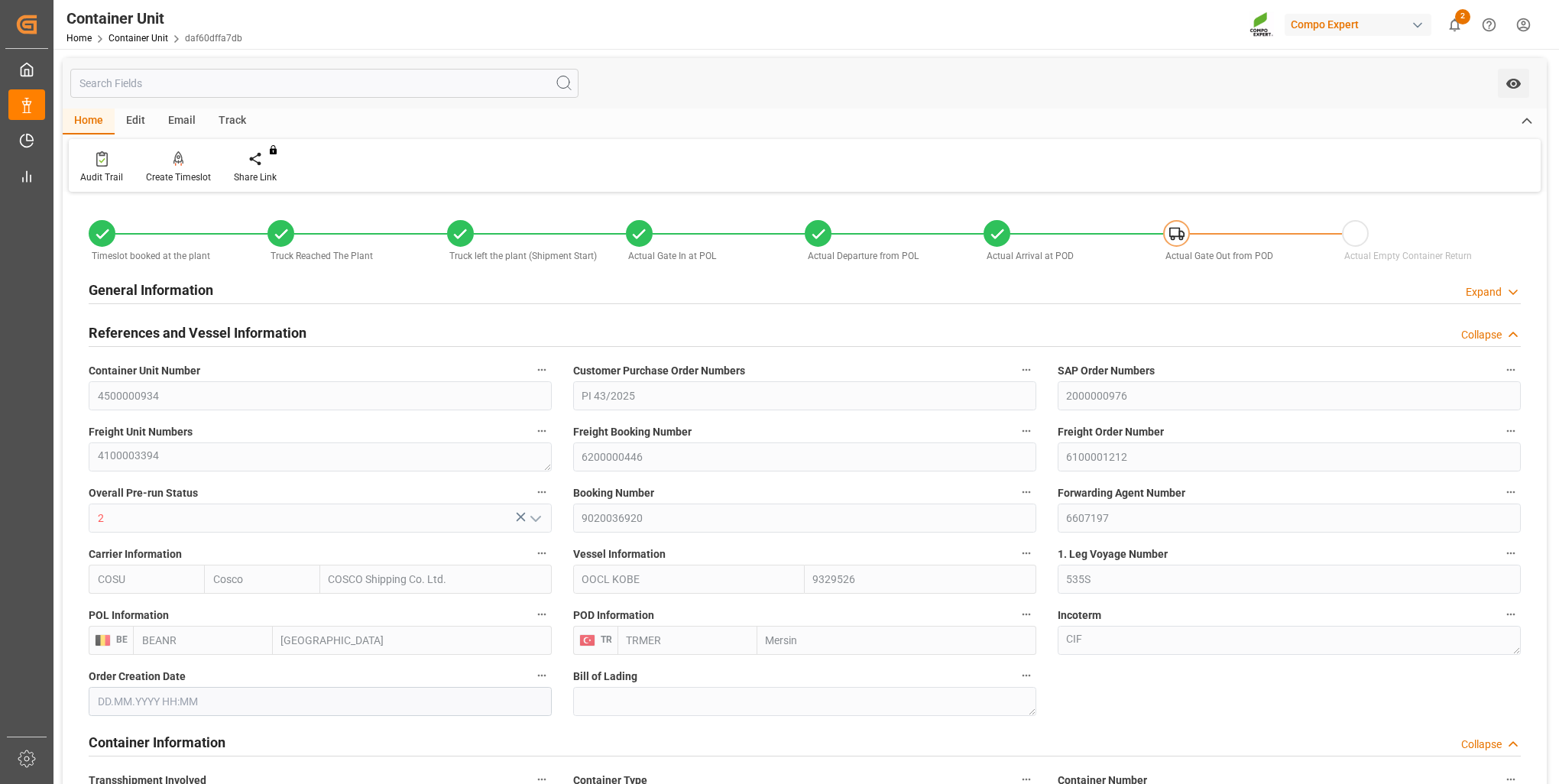
type input "BEANR"
type input "TRMER"
type input "[DATE] 07:13"
type input "02.09.2025 11:47"
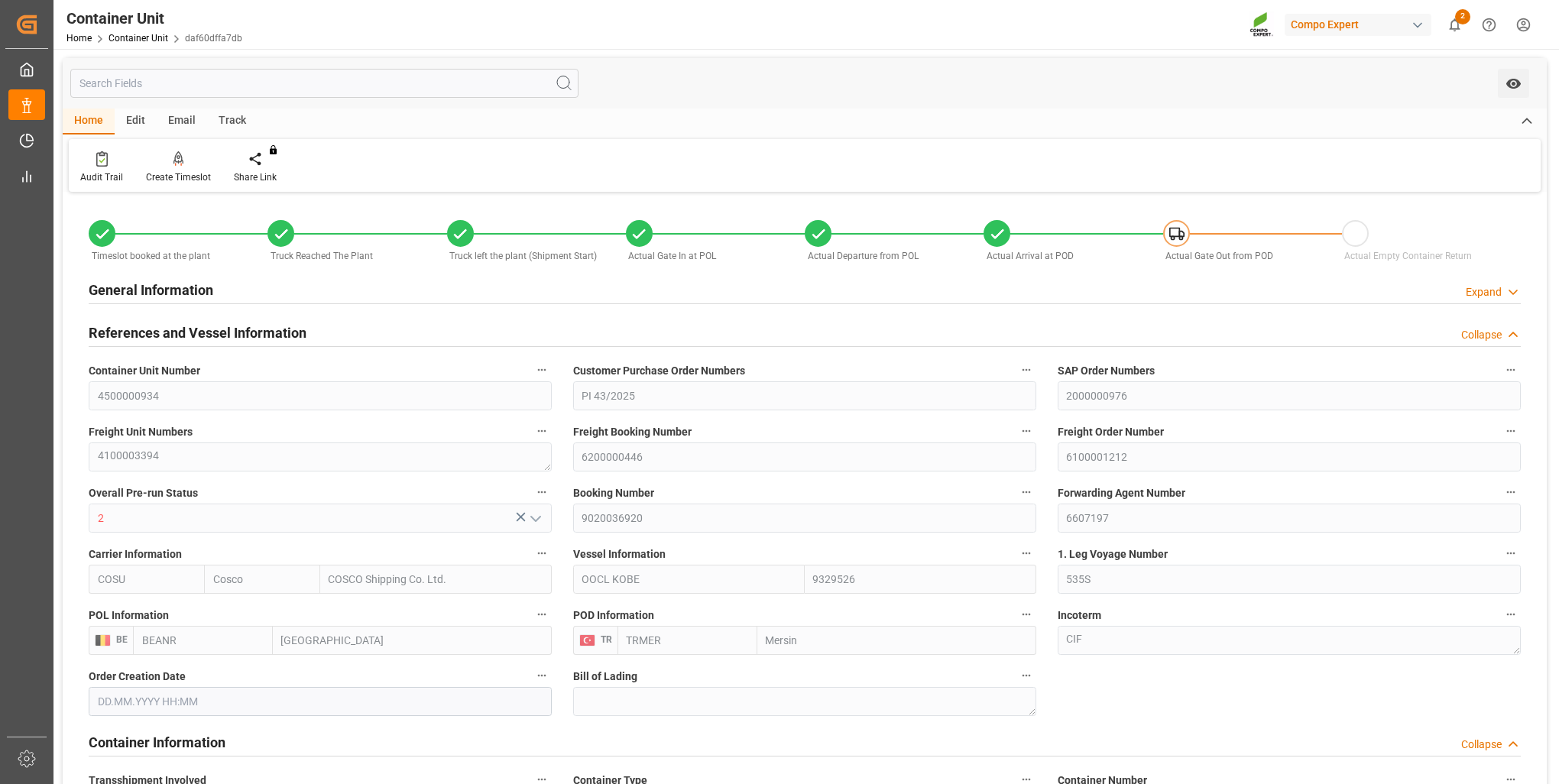
type input "02.09.2025 15:20"
type input "02.09.2025"
type input "[DATE]"
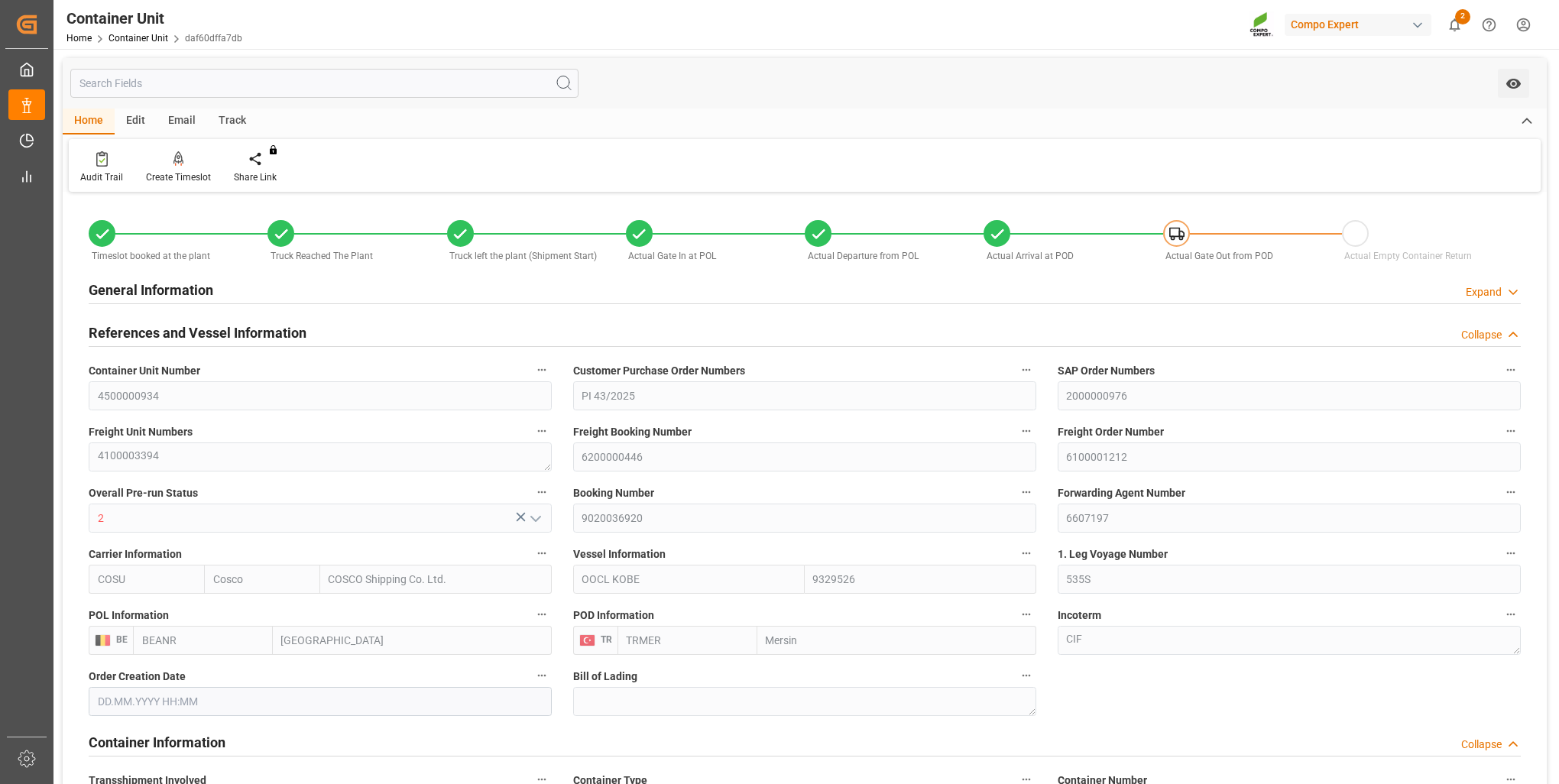
type input "[DATE] 09:45"
type input "11.09.2025 22:39"
type input "[DATE] 14:00"
type input "[DATE] 12:20"
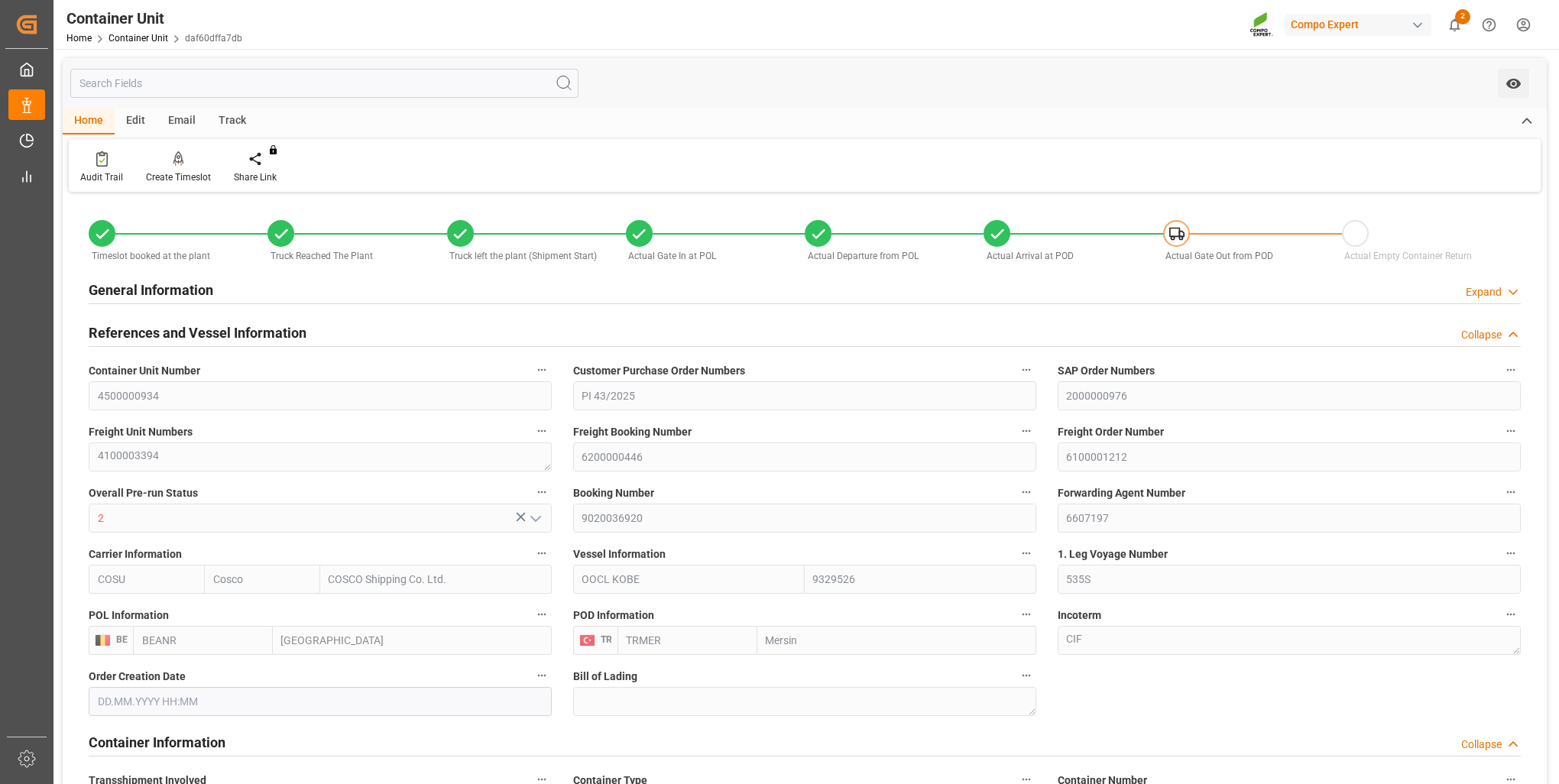
type input "[DATE] 16:00"
type input "[DATE] 10:29"
type input "[DATE] 19:00"
type input "[DATE] 00:00"
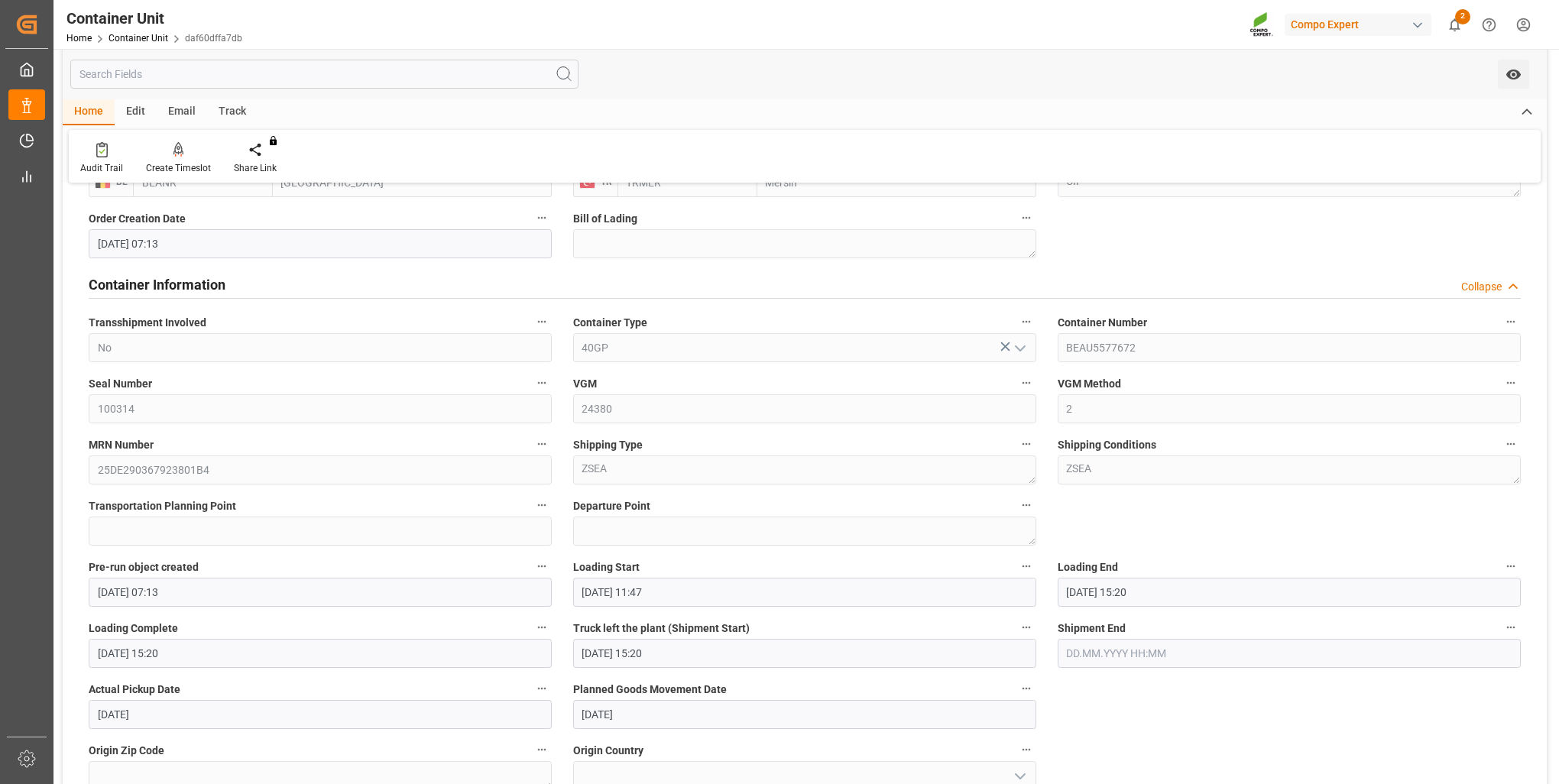
scroll to position [458, 0]
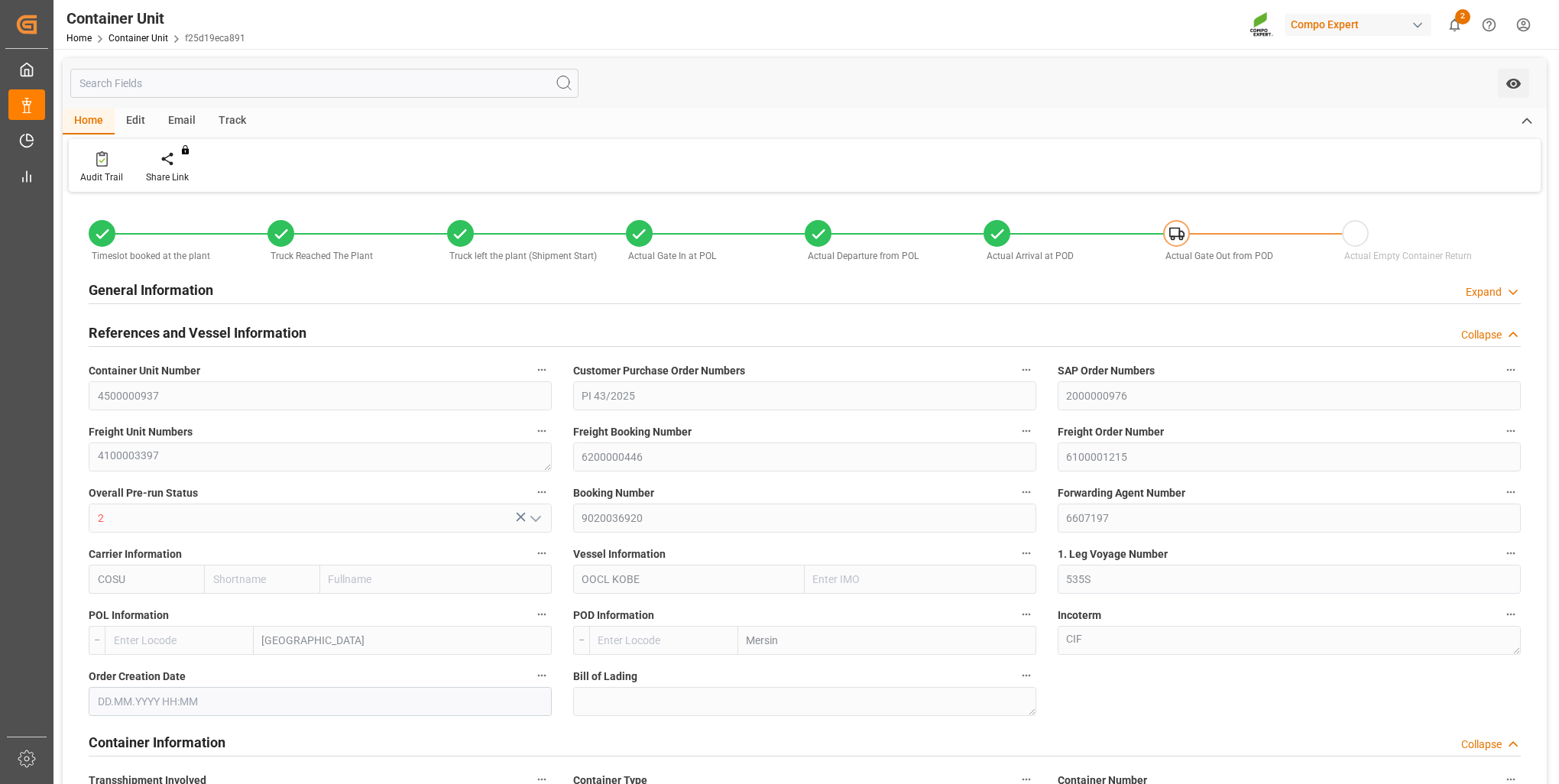
type input "Cosco"
type input "COSCO Shipping Co. Ltd."
type input "9329526"
type input "BEANR"
type input "TRMER"
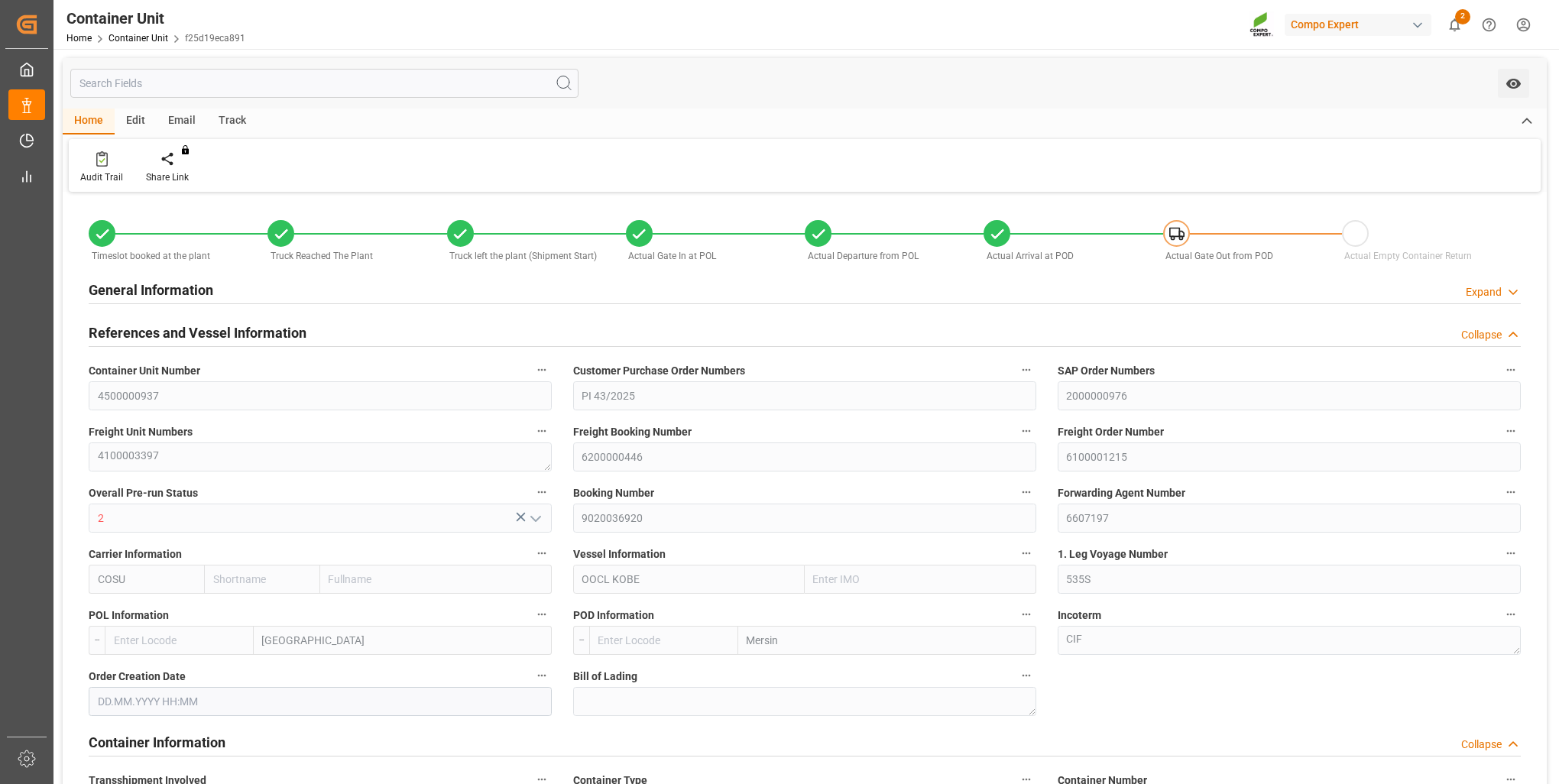
type input "24500"
type input "0"
type input "43624"
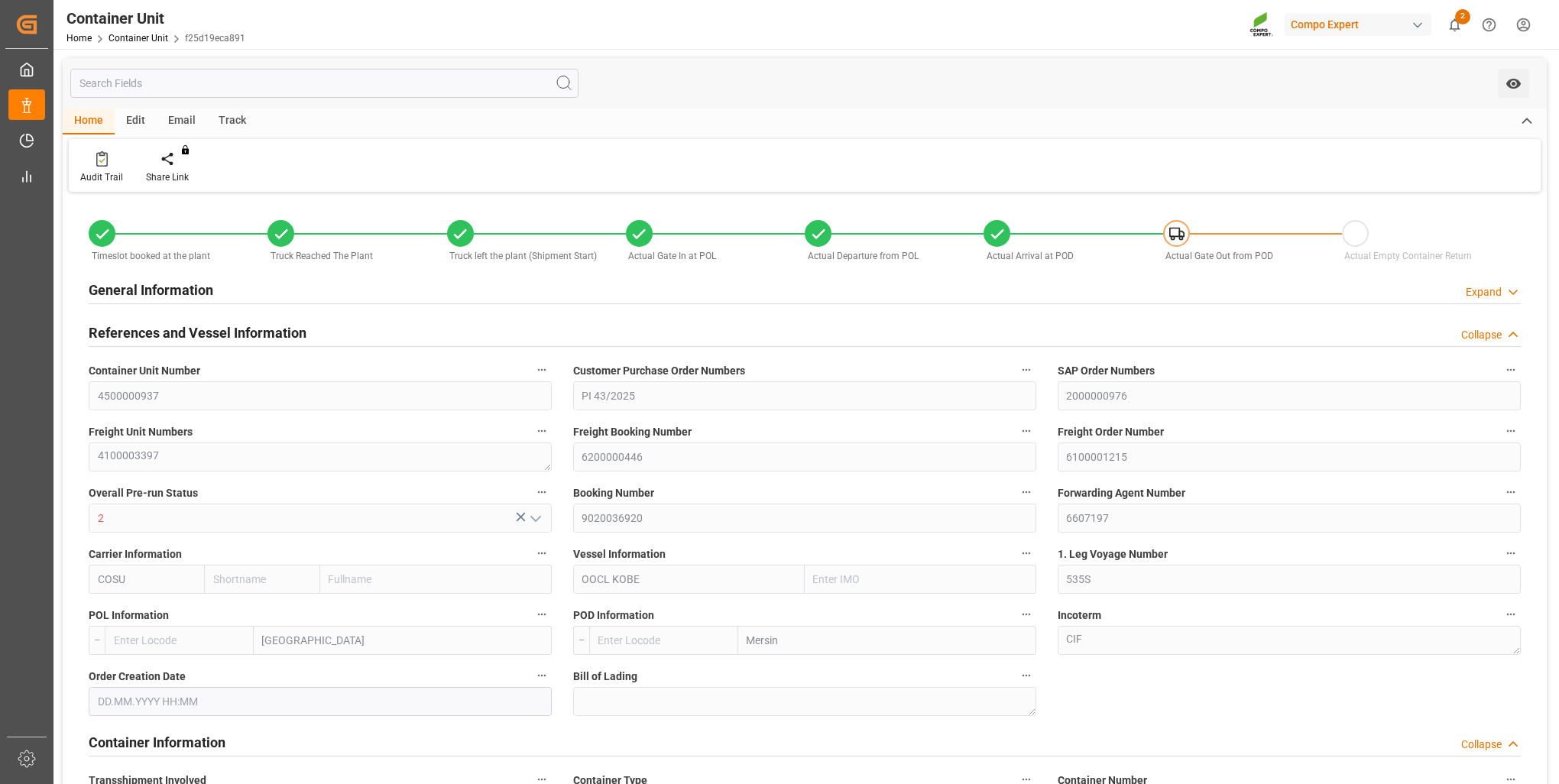
type input "BEANR"
type input "TRMER"
type input "[DATE] 07:13"
type input "[DATE] 10:46"
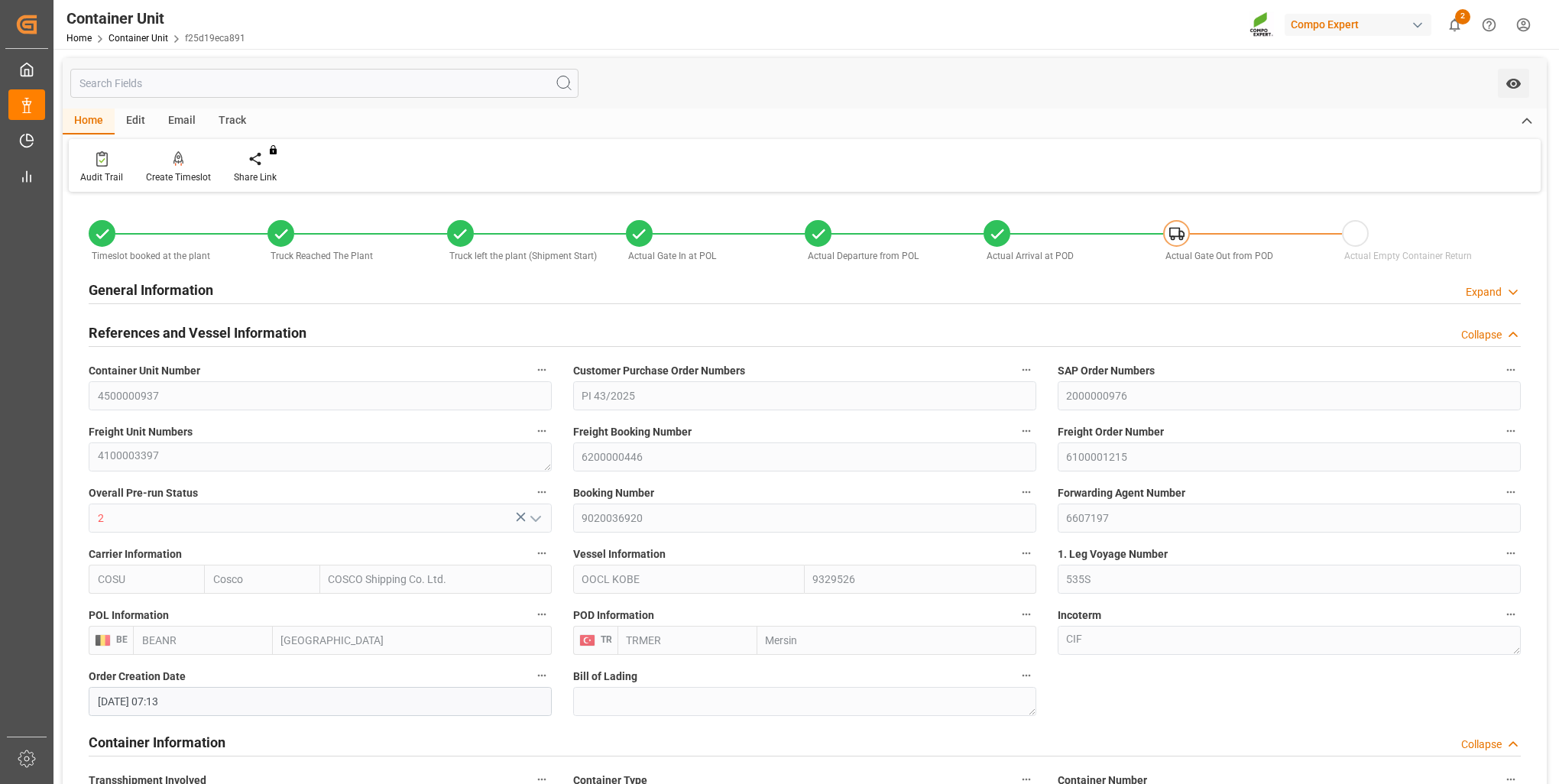
type input "[DATE] 14:29"
type input "[DATE] 14:28"
type input "[DATE]"
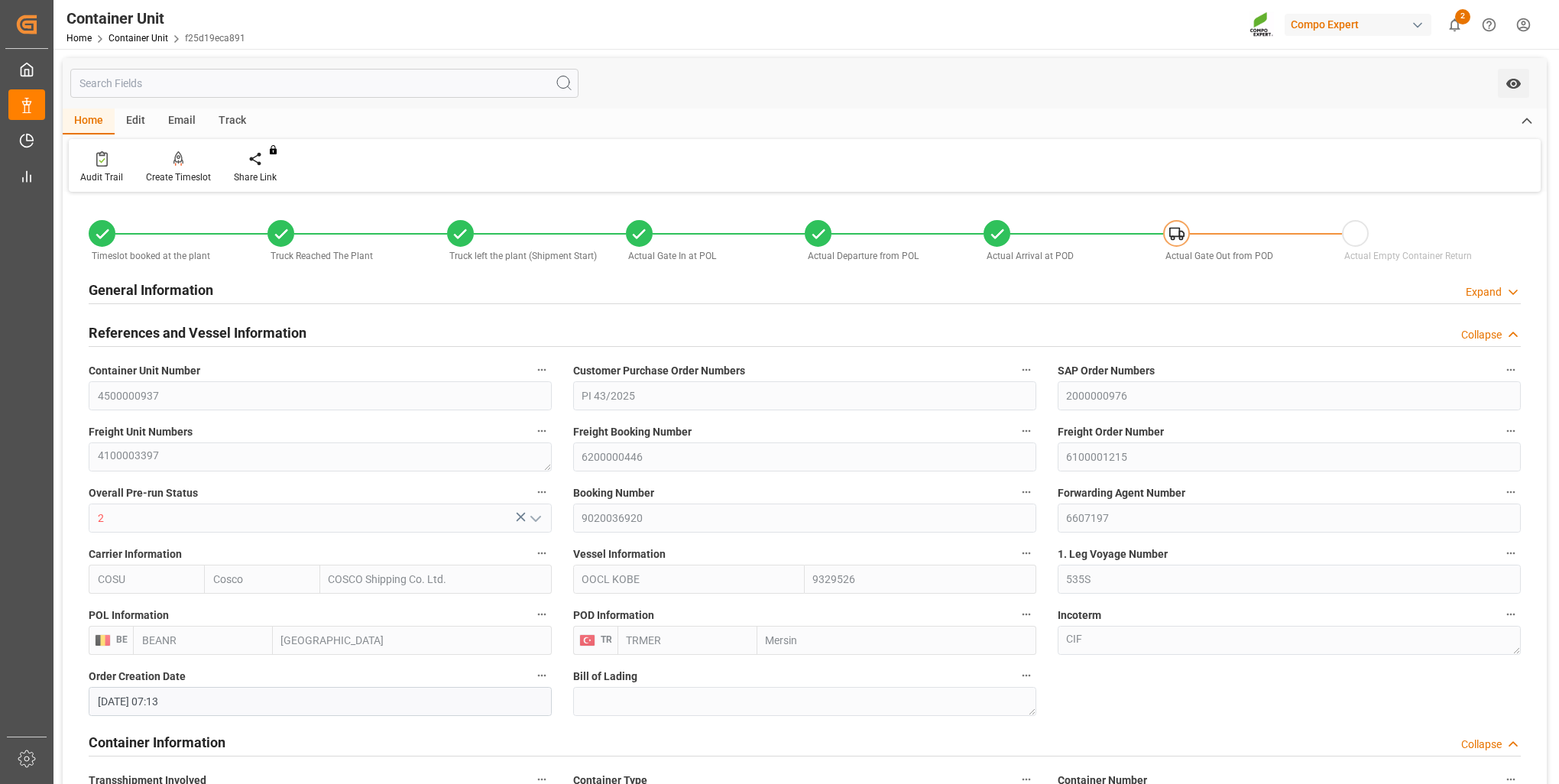
type input "[DATE] 09:45"
type input "[DATE] 23:08"
type input "[DATE] 14:00"
type input "[DATE] 12:20"
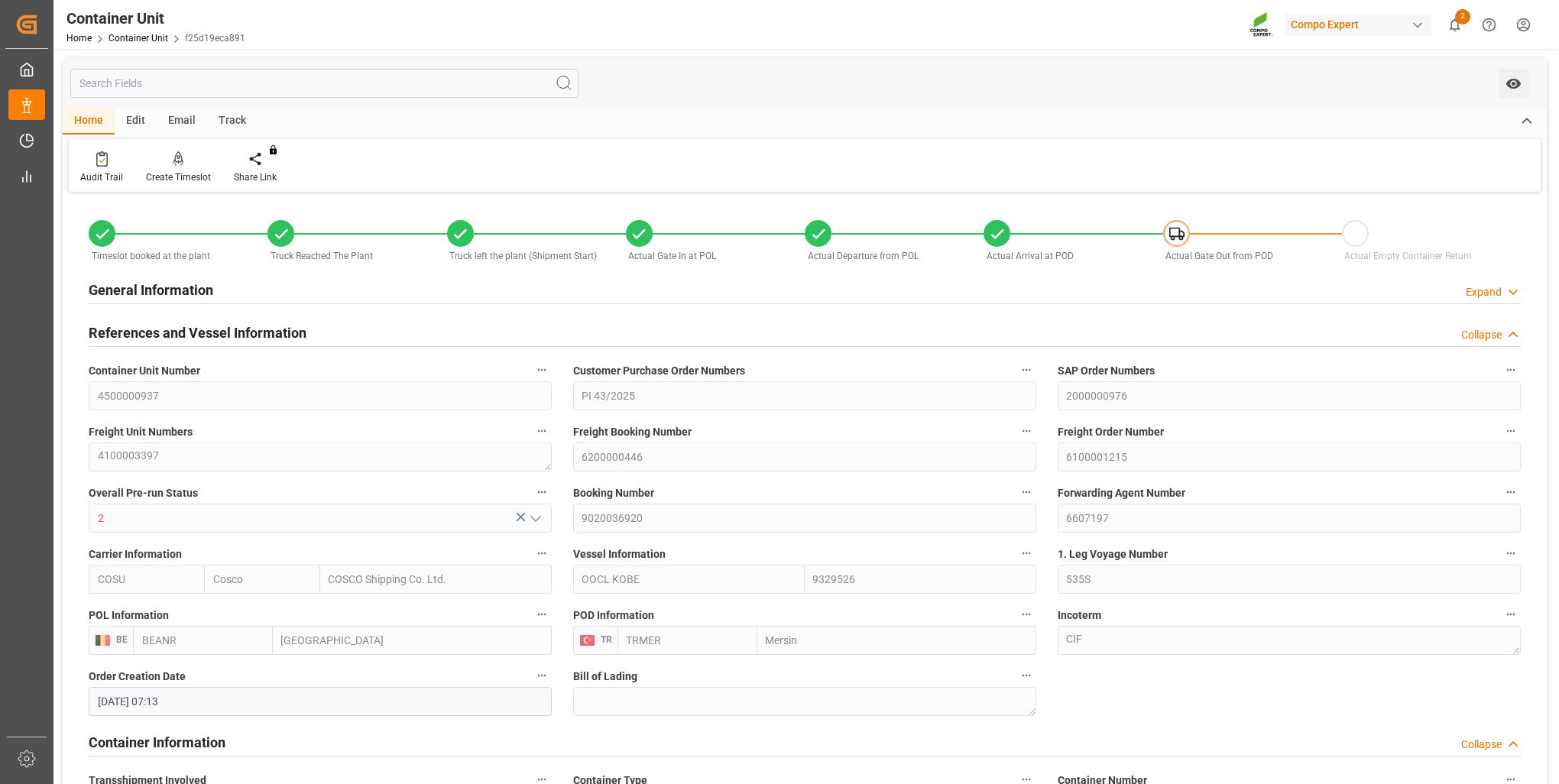
type input "[DATE] 16:00"
type input "[DATE] 10:29"
type input "[DATE] 19:00"
type input "[DATE] 00:00"
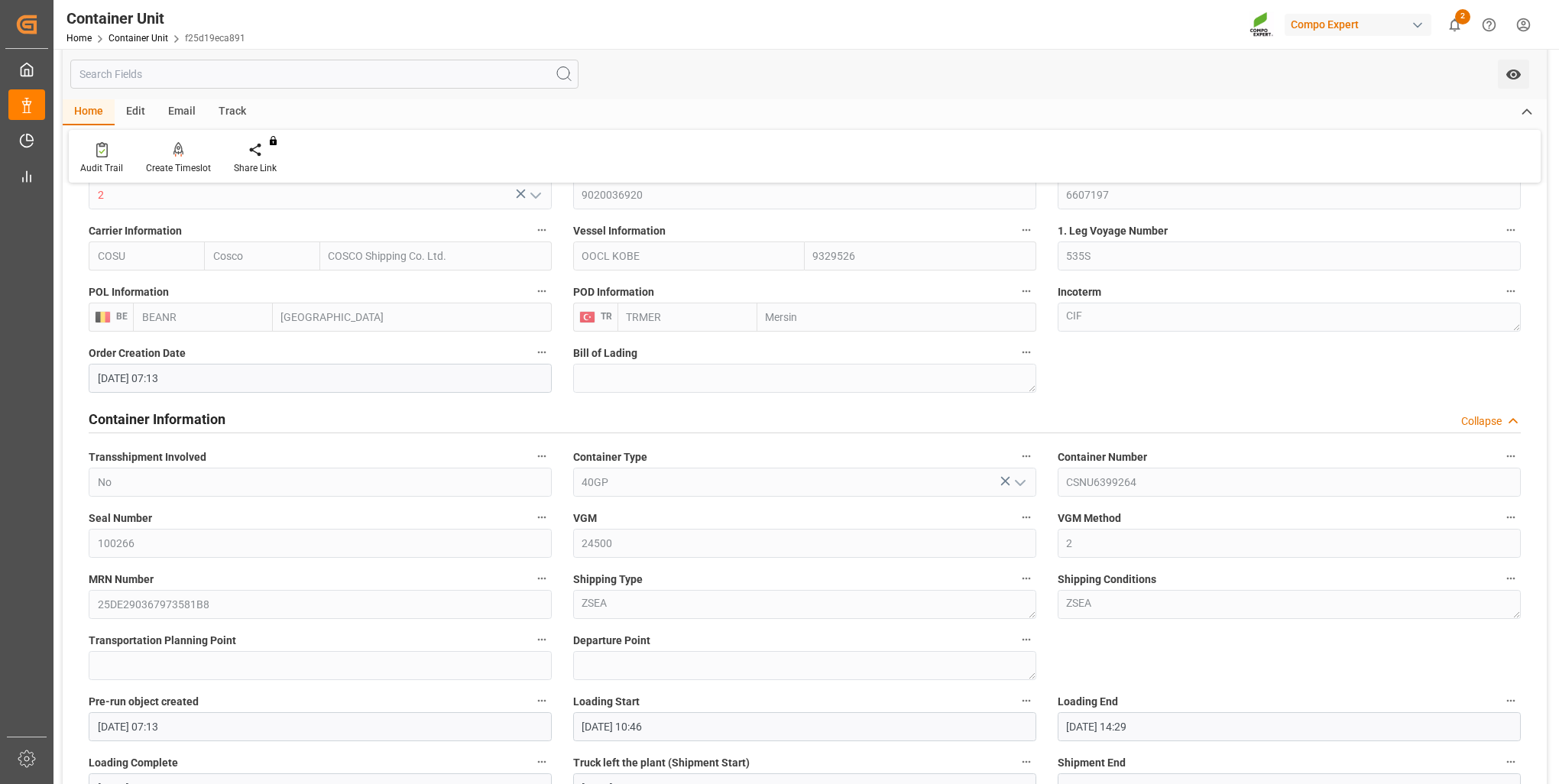
scroll to position [381, 0]
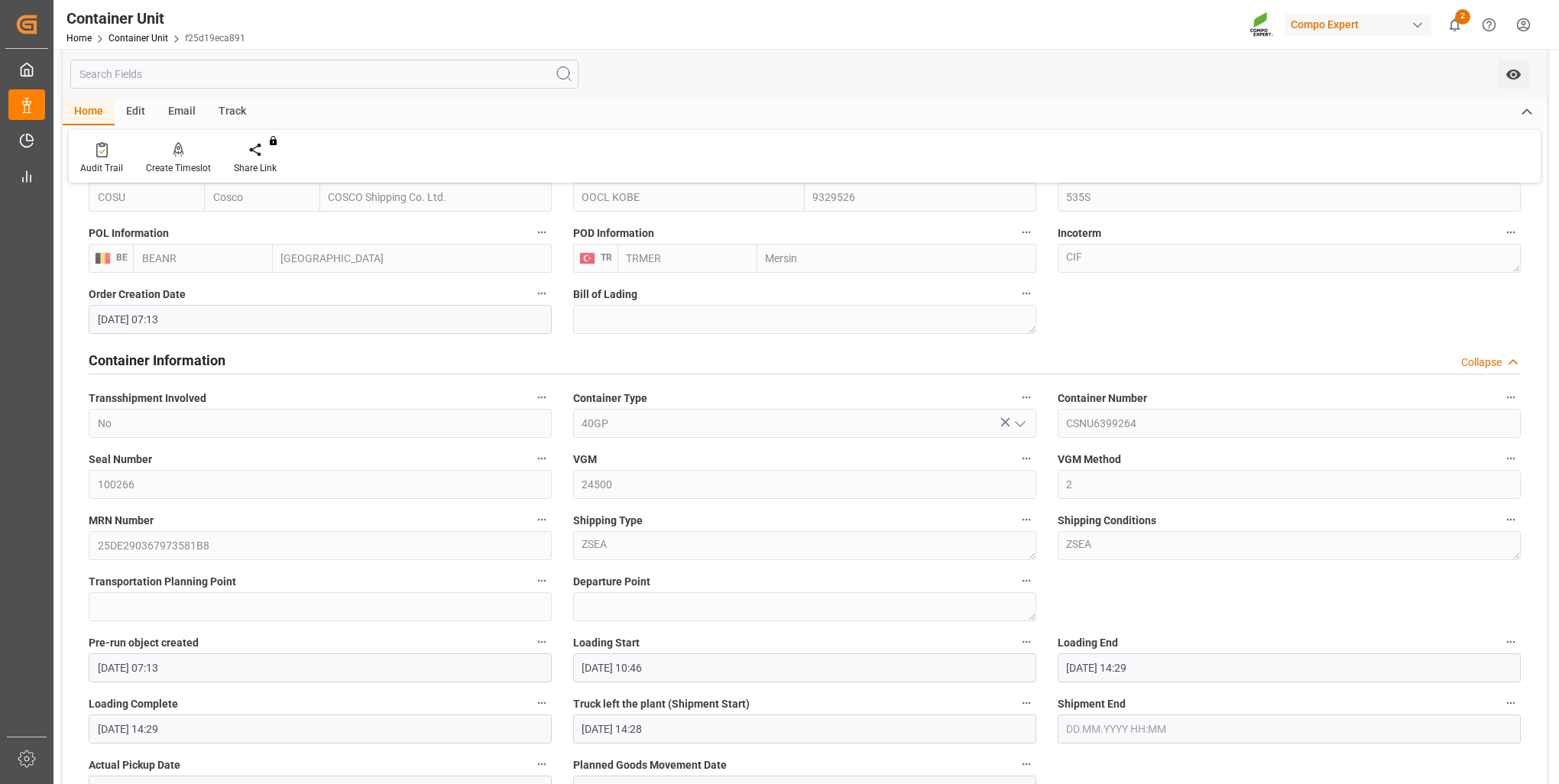
click at [85, 561] on div "MRN Number 25DE290367973581B8" at bounding box center [320, 535] width 484 height 61
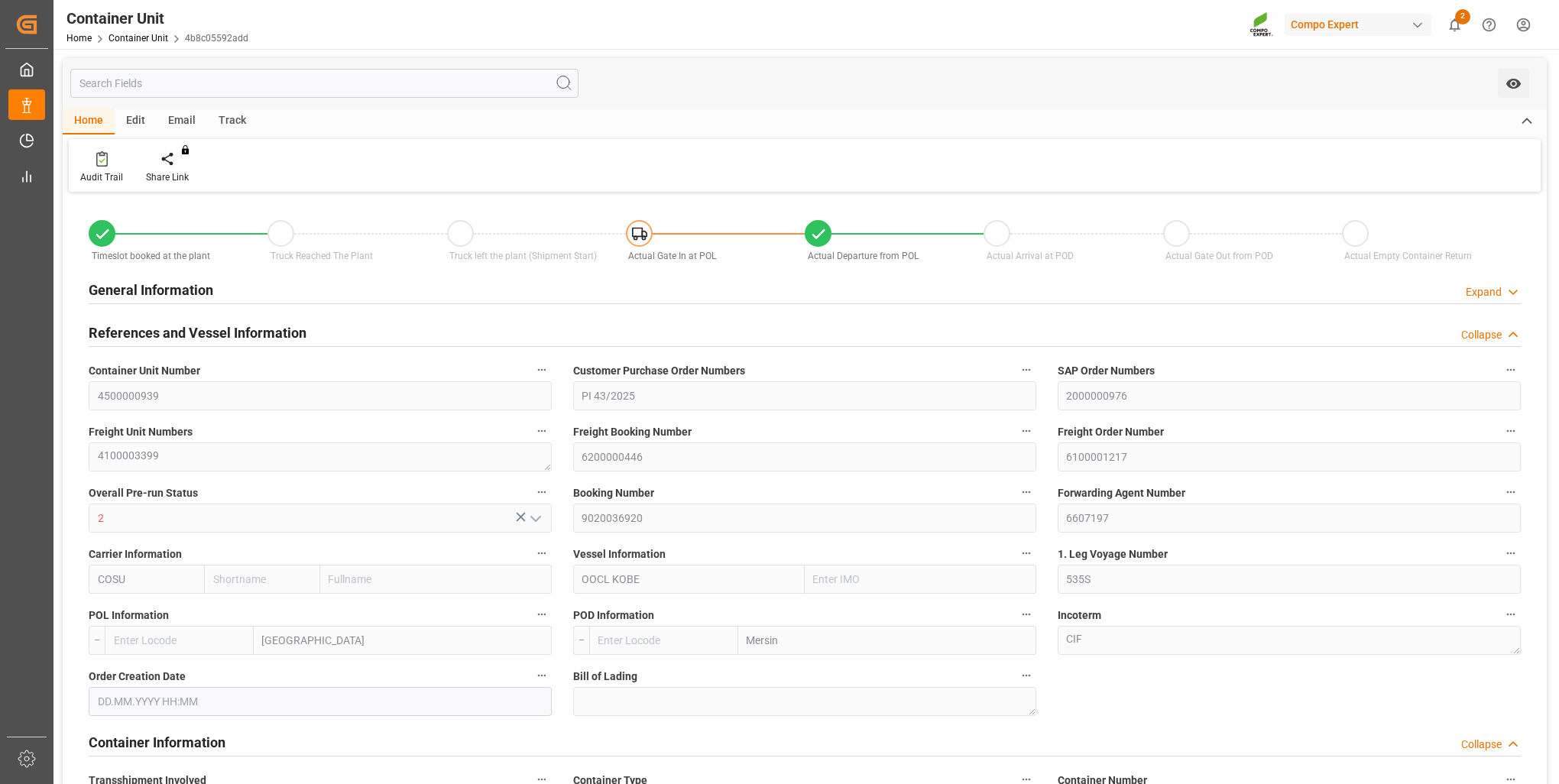
type input "Cosco"
type input "COSCO Shipping Co. Ltd."
type input "9329526"
type input "BEANR"
type input "TRMER"
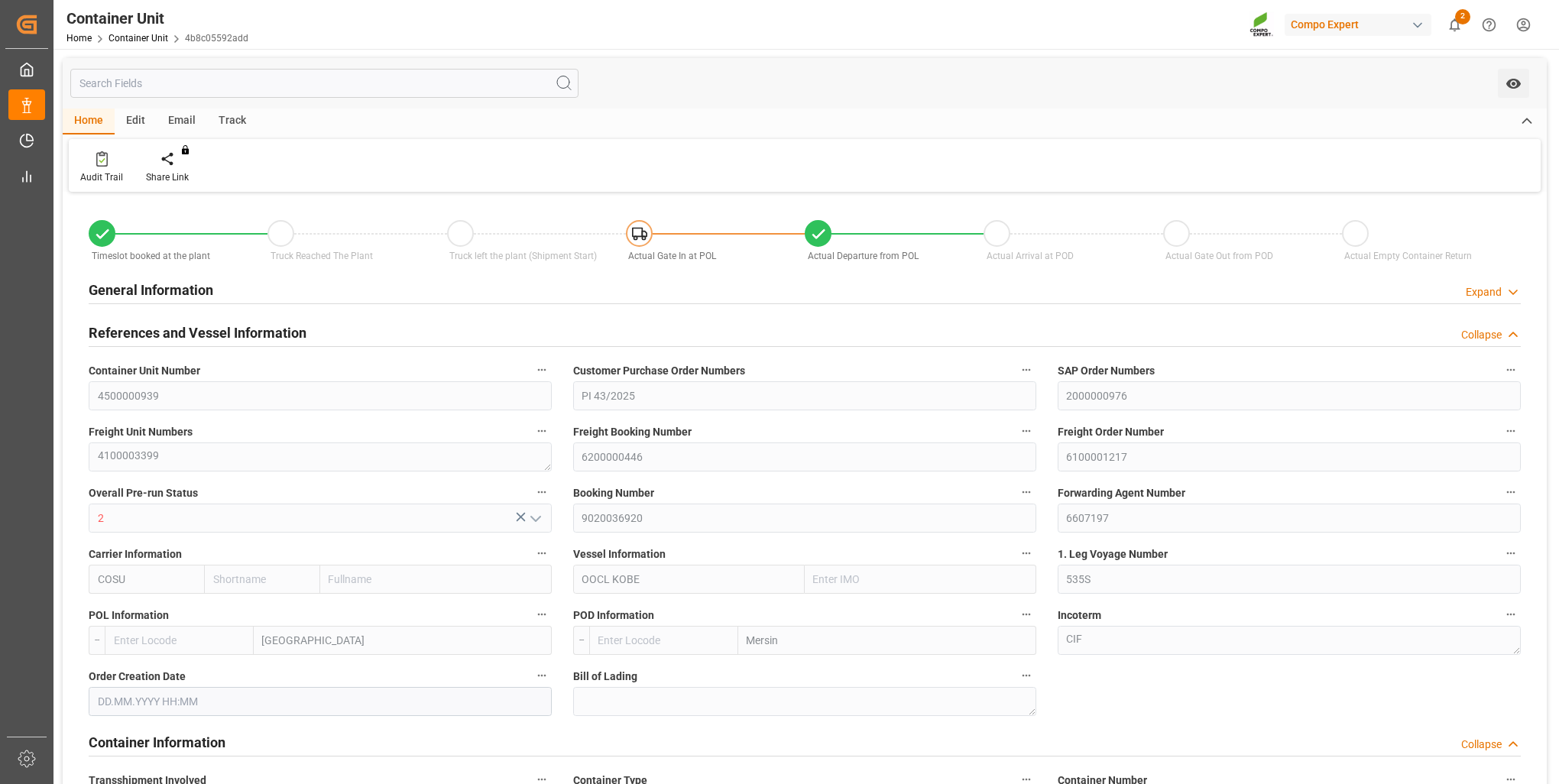
type input "24360"
type input "0"
type input "41328"
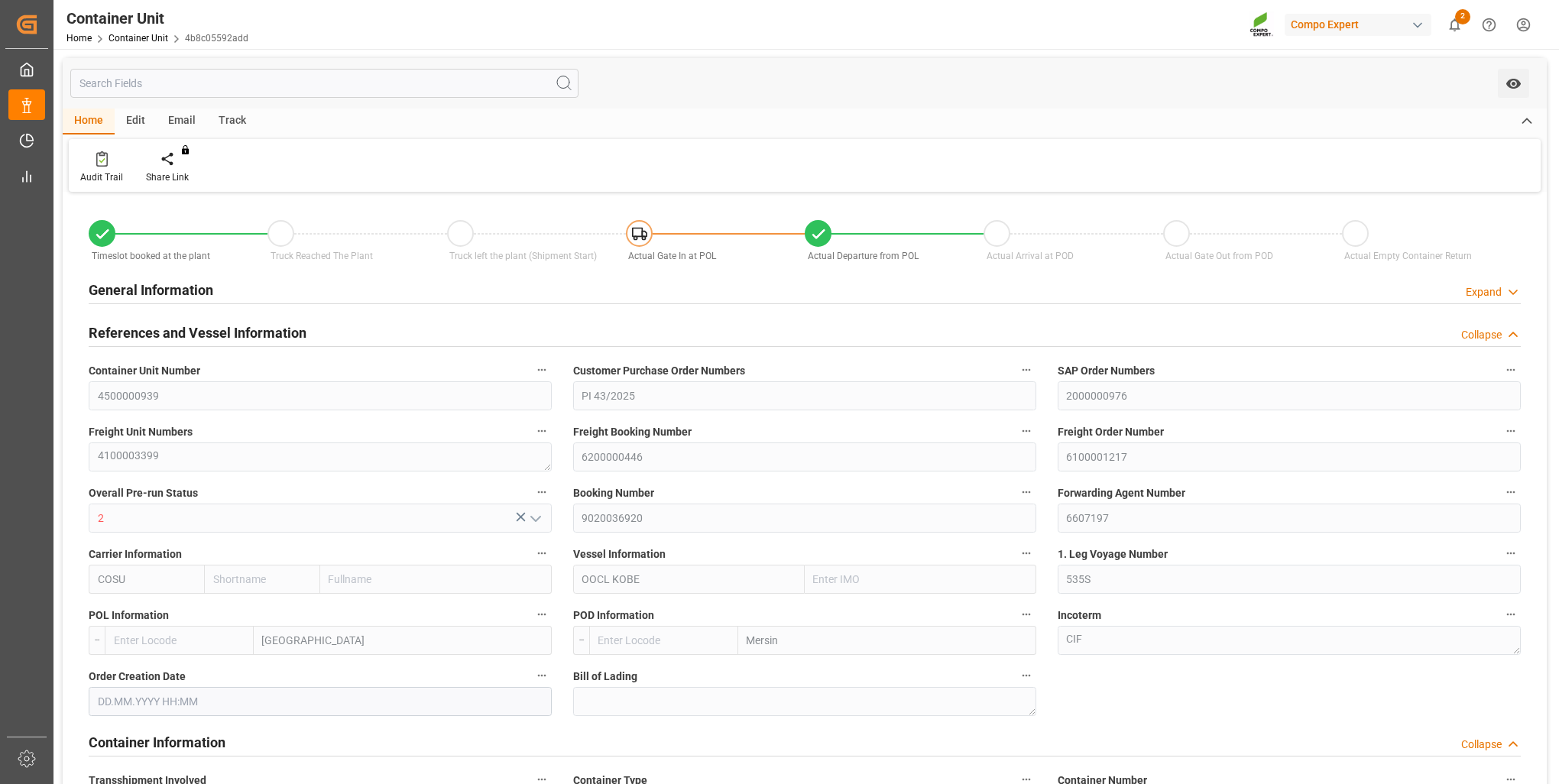
type input "BEANR"
type input "TRMER"
type input "[DATE] 07:13"
type input "[DATE]"
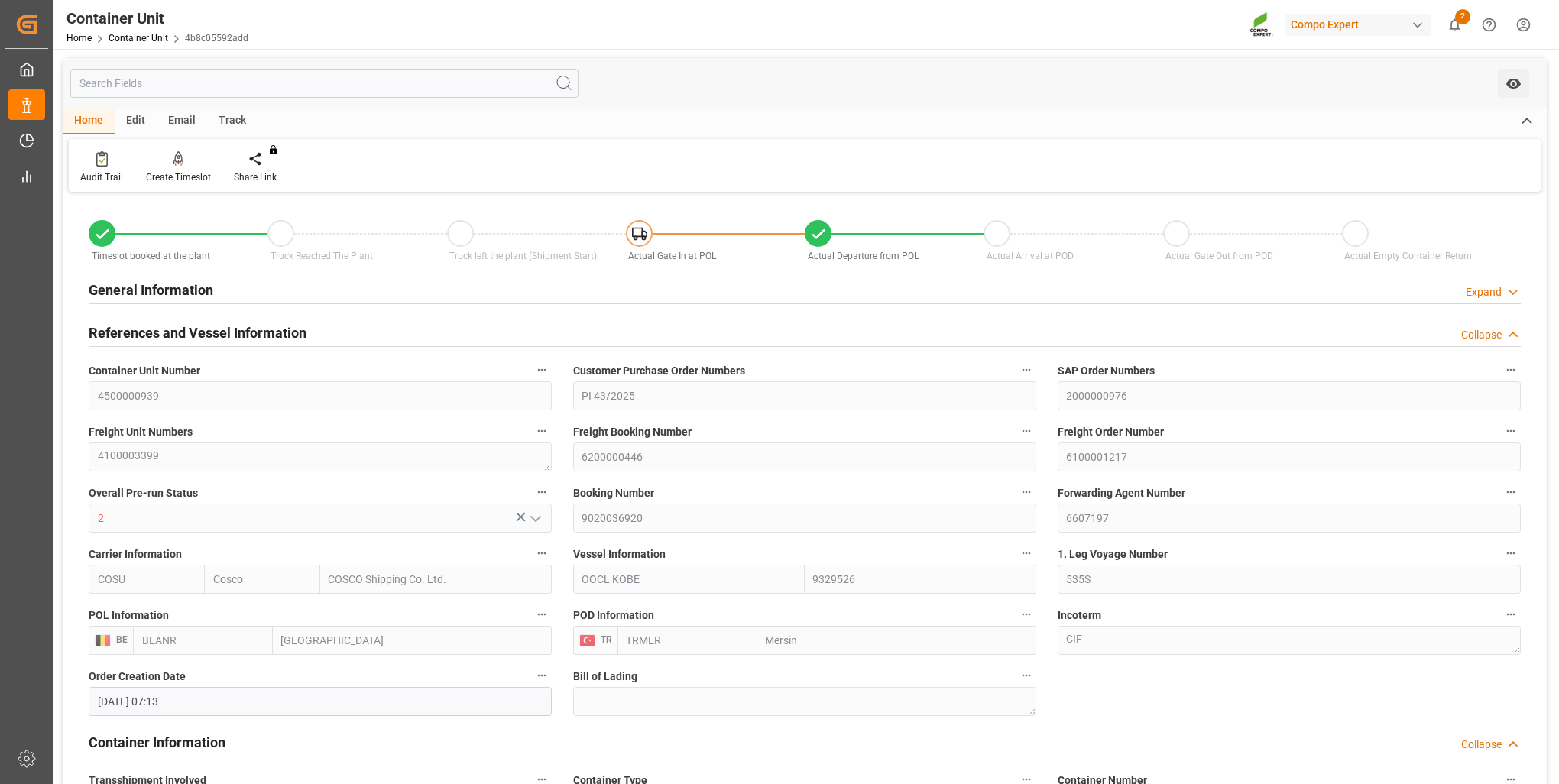
type input "[DATE] 00:00"
type input "[DATE] 14:00"
type input "[DATE] 00:00"
type input "[DATE] 16:00"
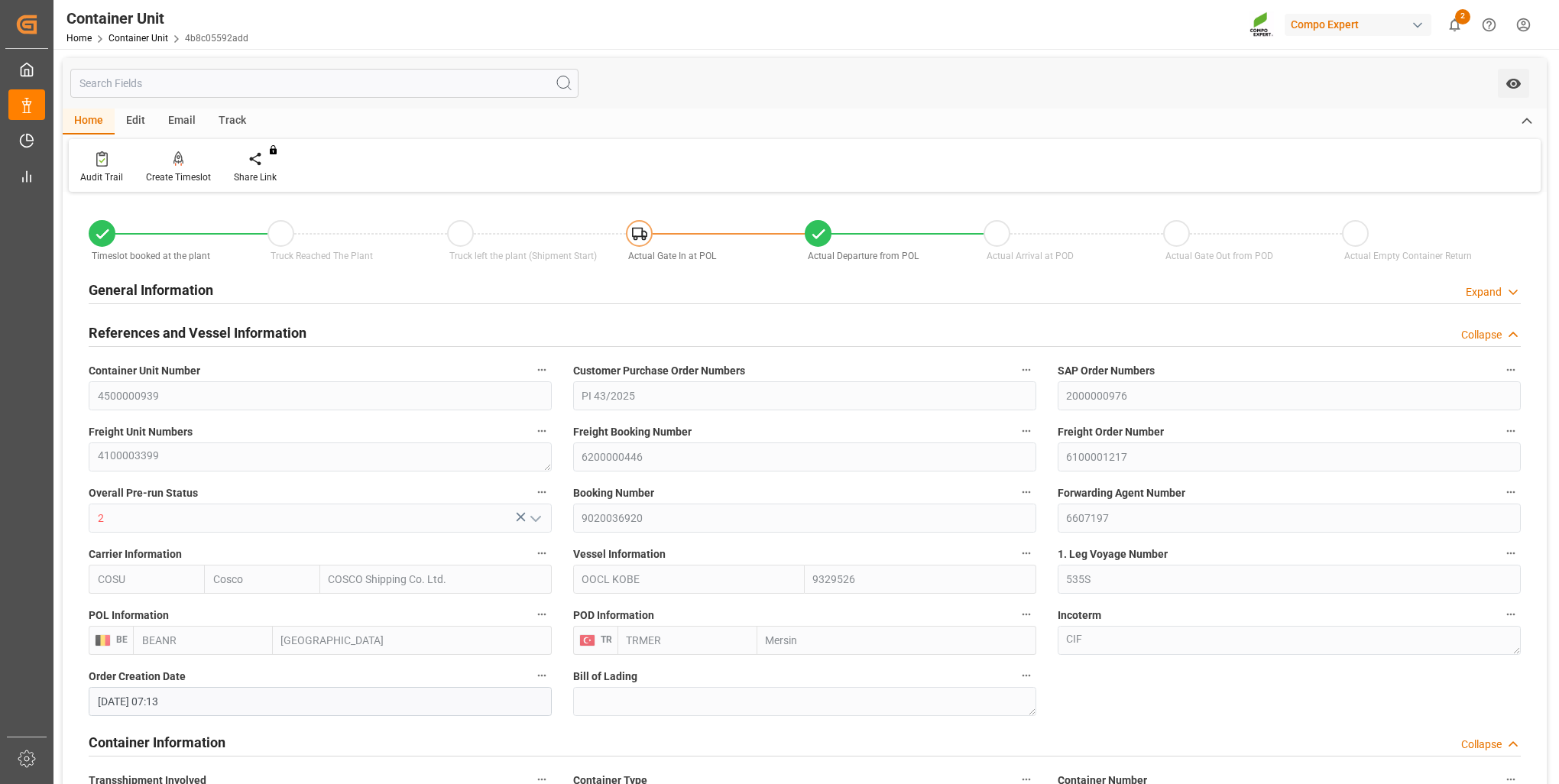
type input "[DATE] 16:00"
type input "[DATE] 00:00"
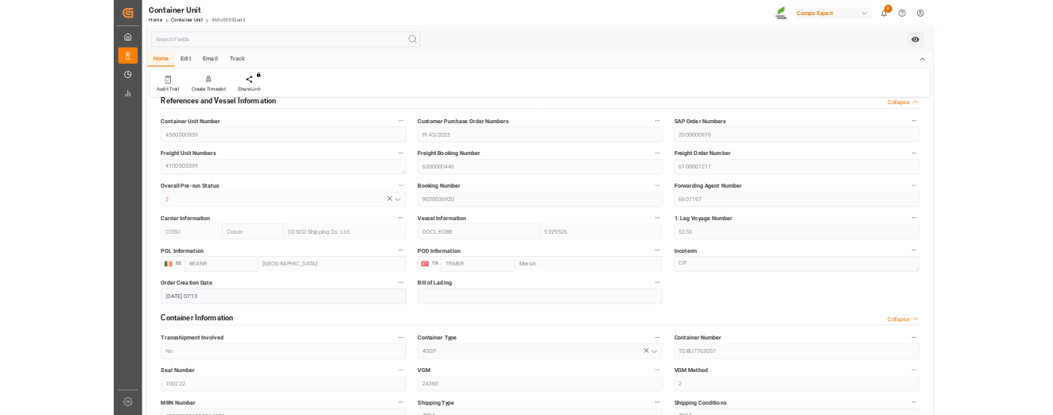
scroll to position [318, 0]
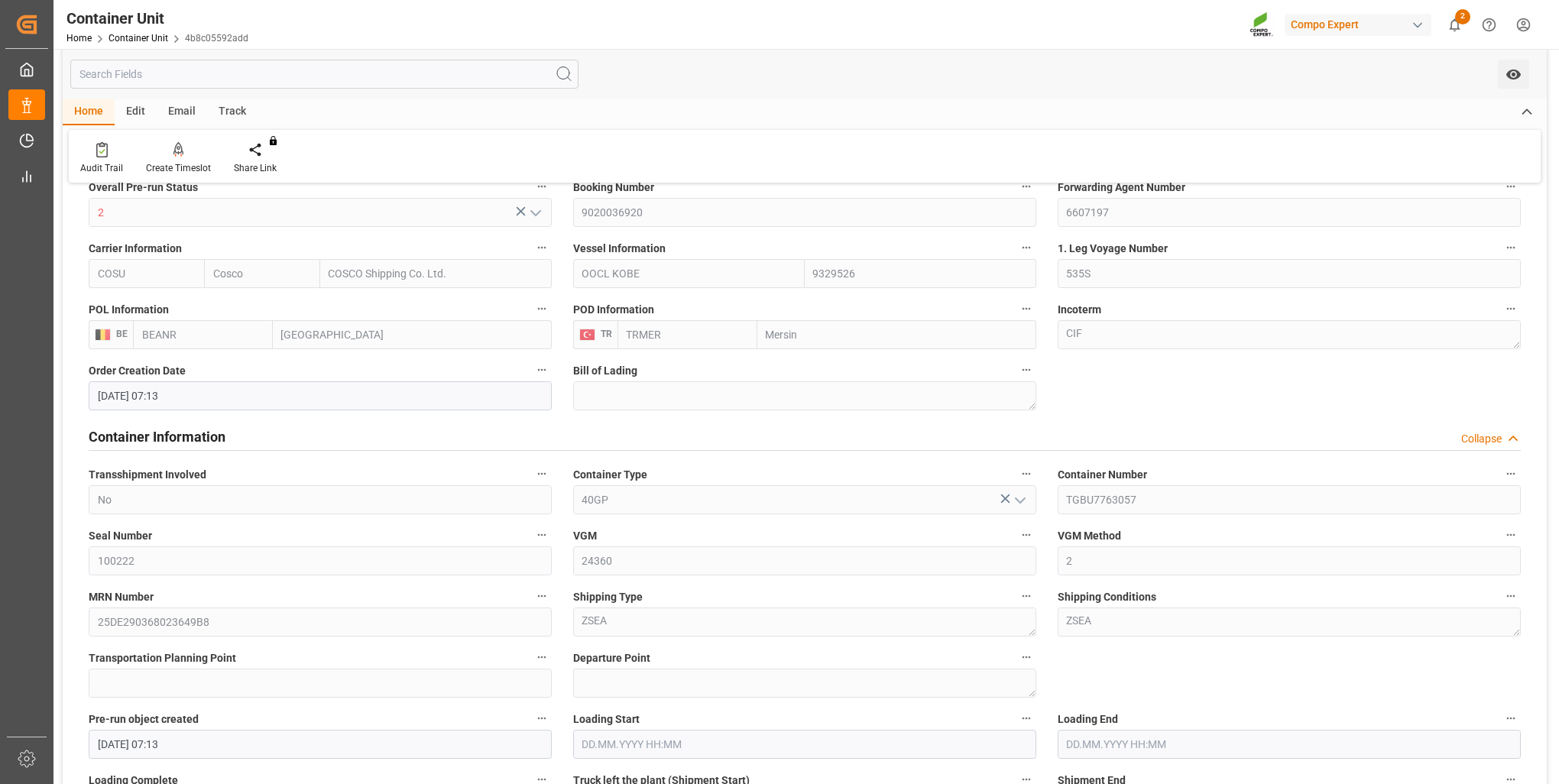
click at [88, 638] on div "MRN Number 25DE290368023649B8" at bounding box center [320, 611] width 484 height 61
